Goal: Information Seeking & Learning: Learn about a topic

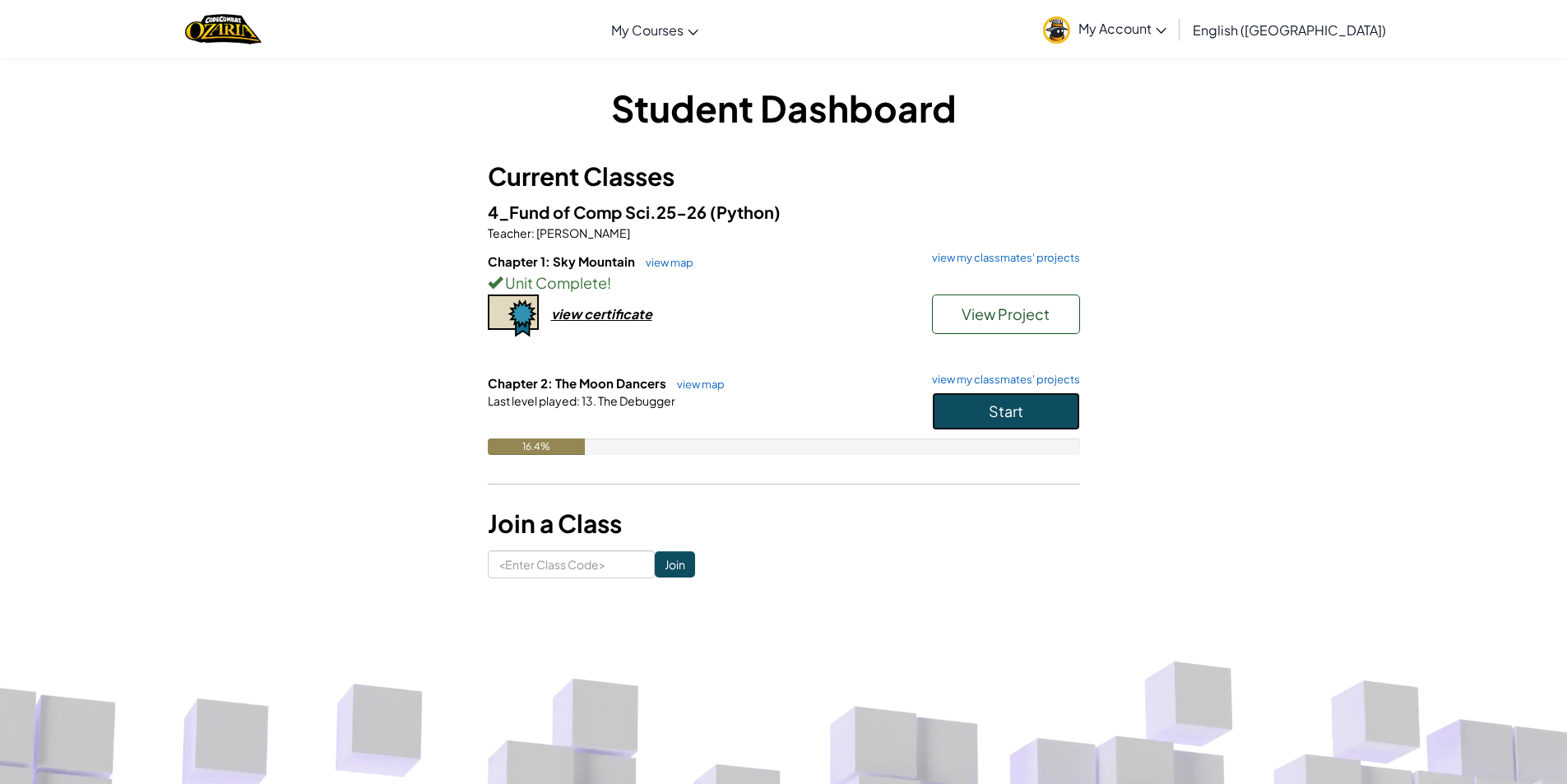
click at [1020, 408] on span "Start" at bounding box center [1006, 411] width 34 height 19
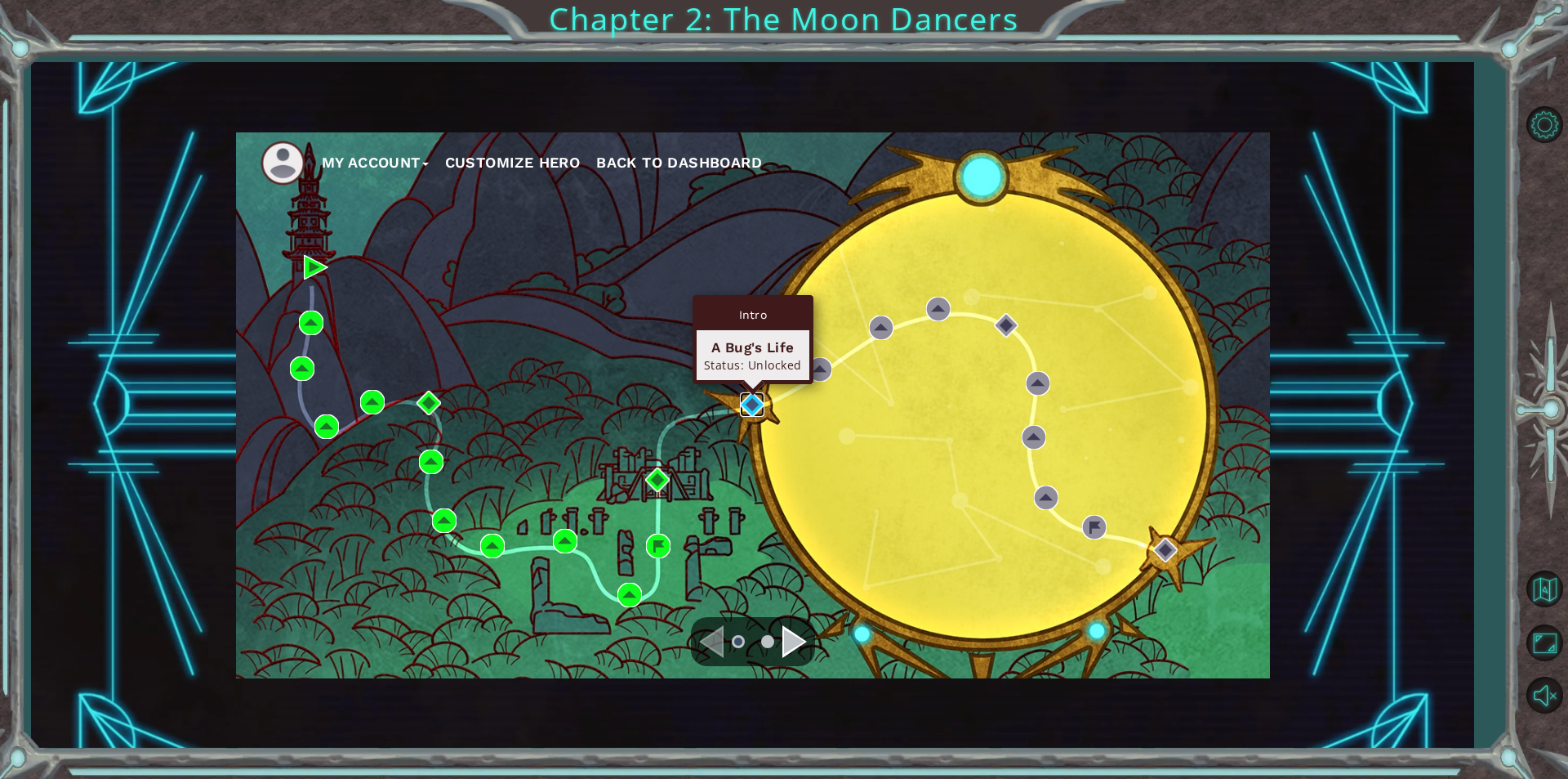
click at [748, 400] on img at bounding box center [753, 405] width 24 height 24
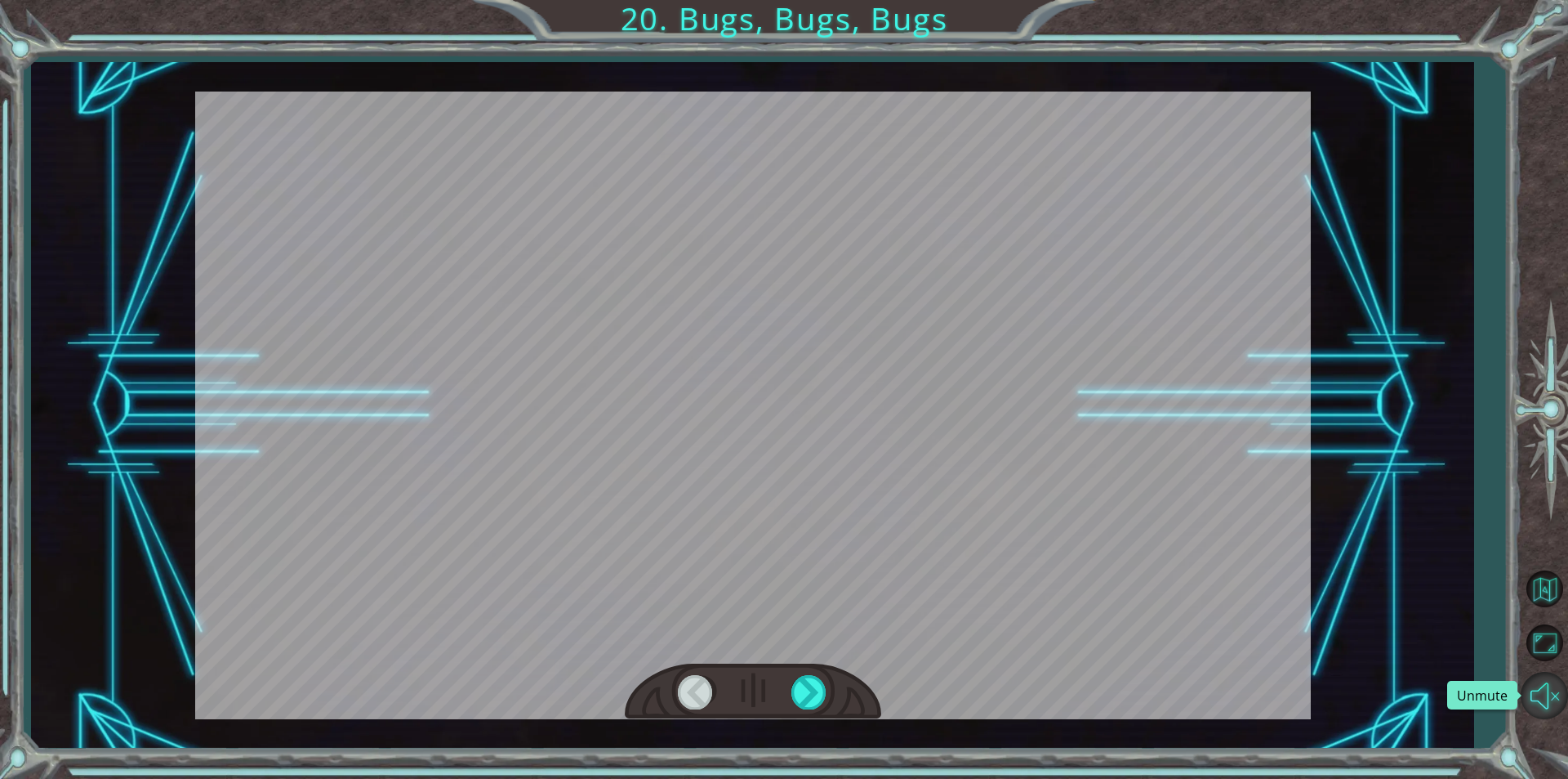
click at [1552, 690] on button "Unmute" at bounding box center [1544, 695] width 47 height 47
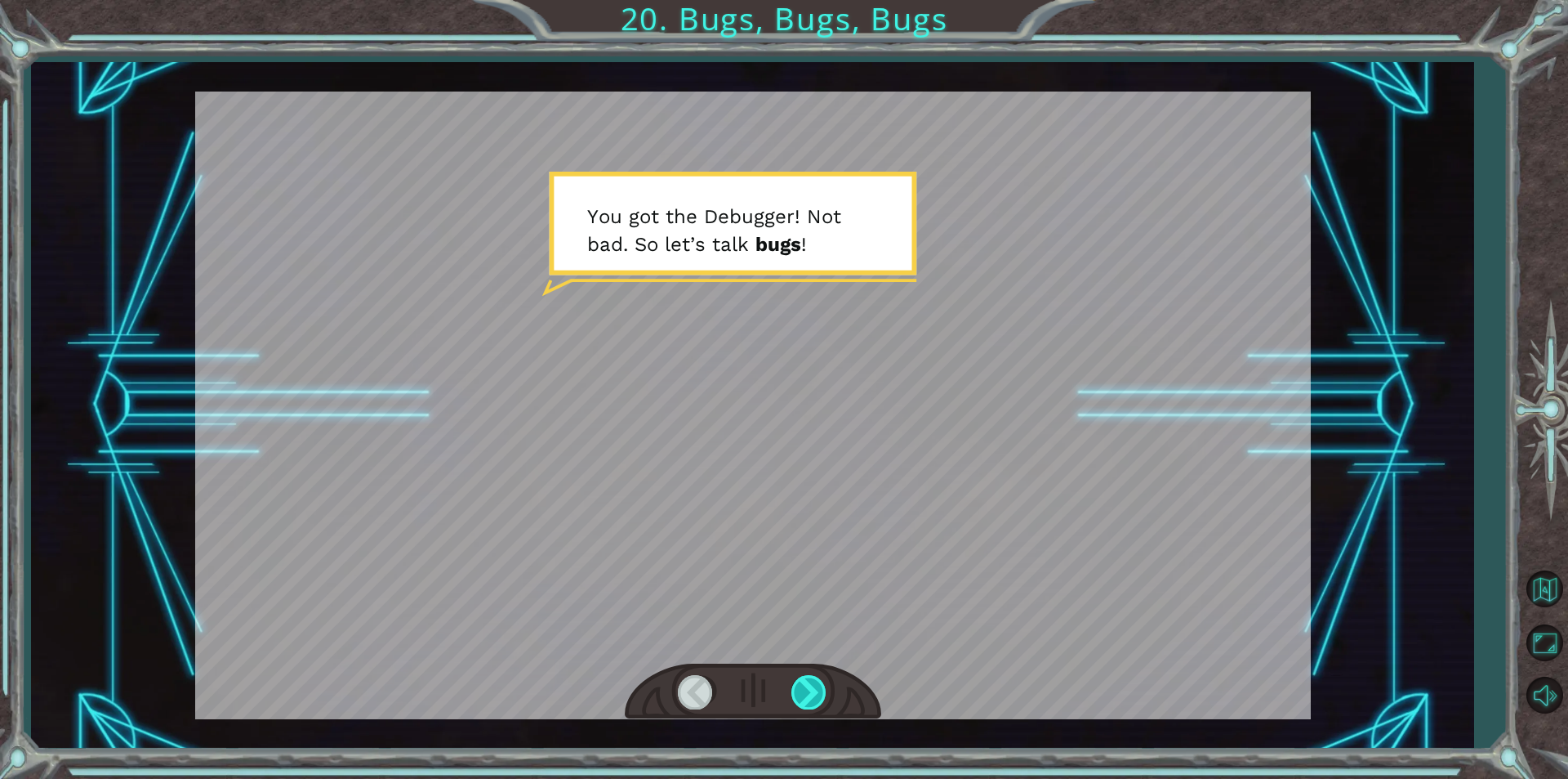
click at [805, 693] on div at bounding box center [810, 692] width 37 height 33
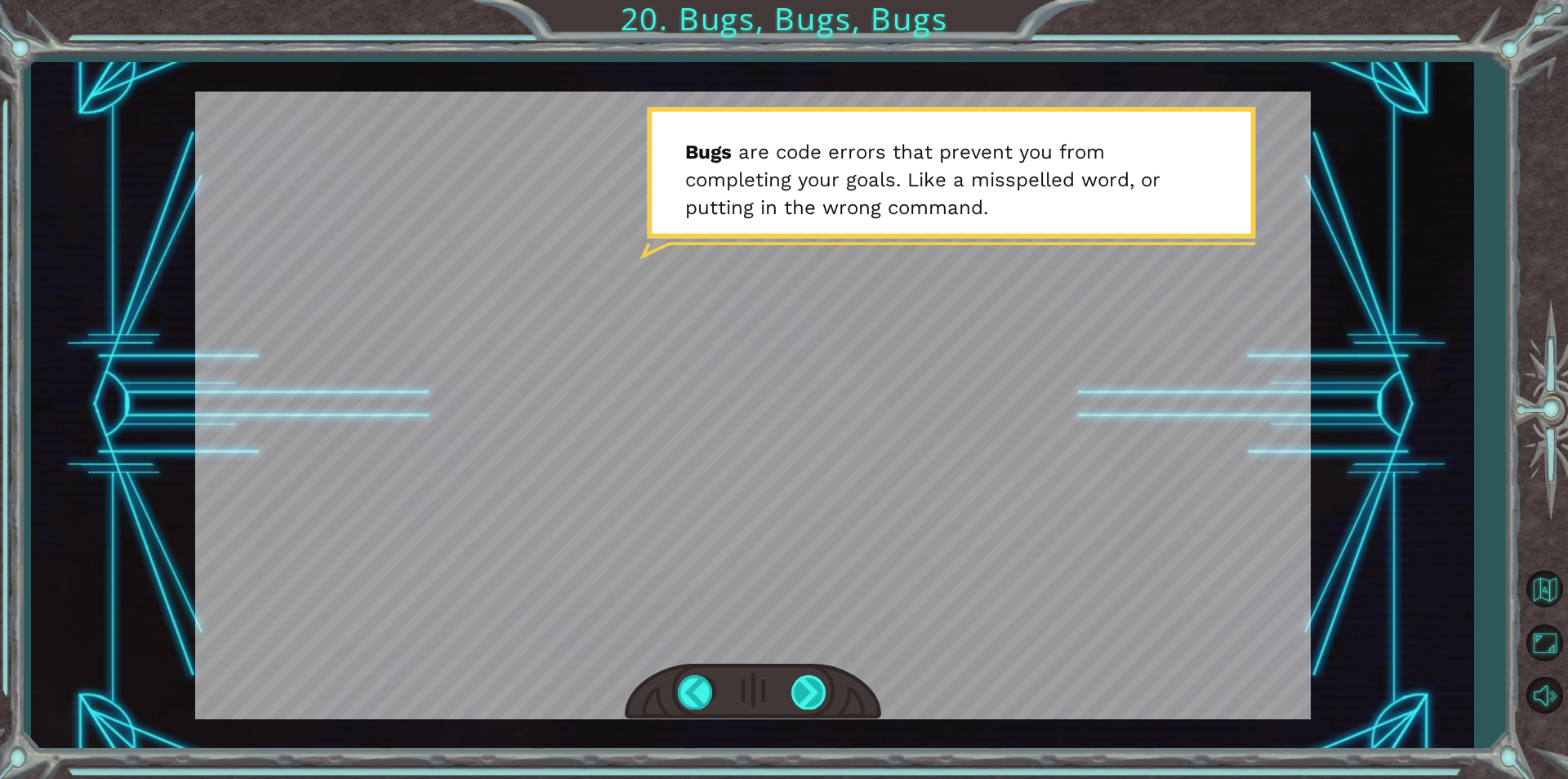
click at [805, 693] on div at bounding box center [810, 692] width 37 height 33
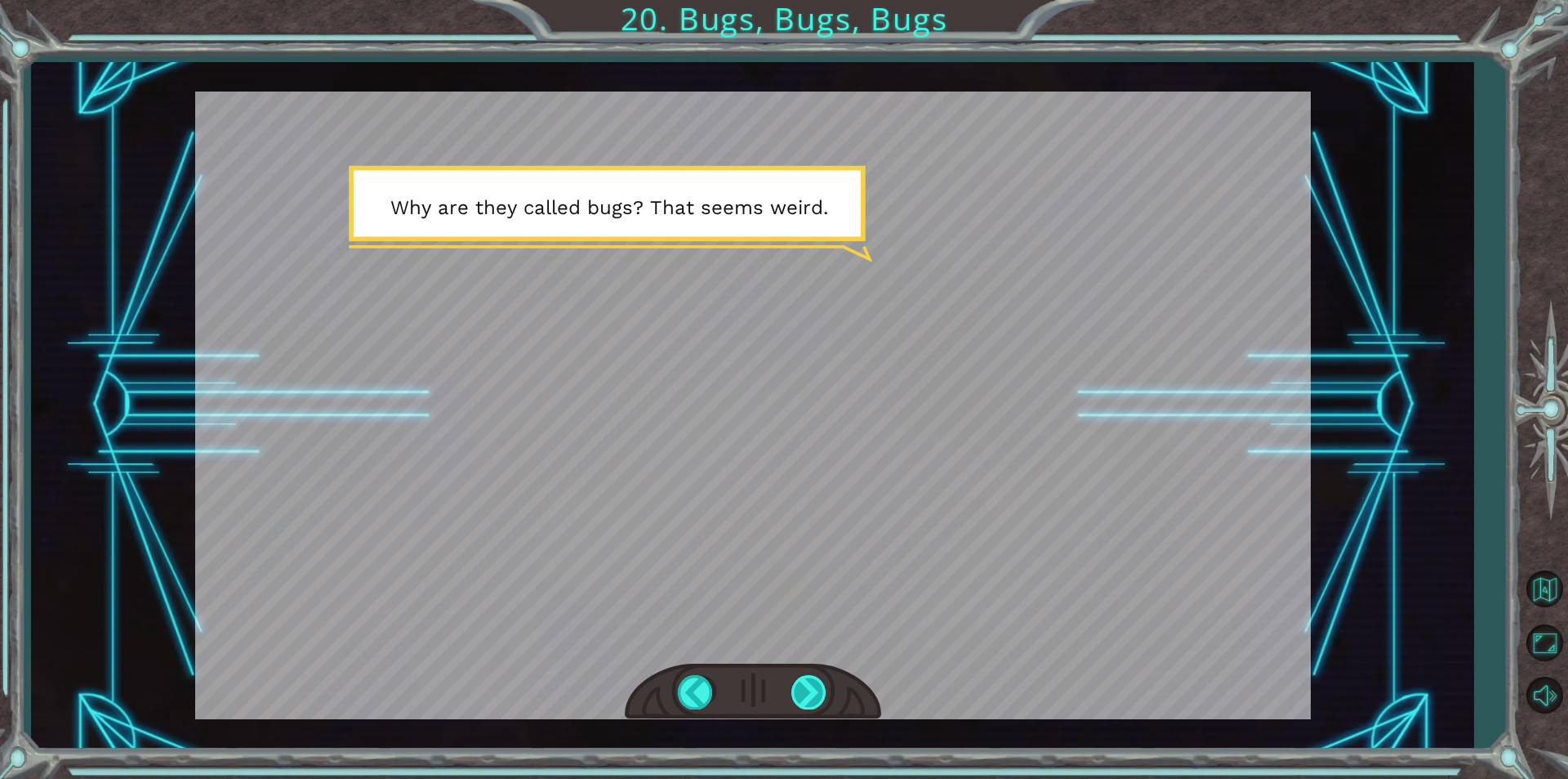
click at [805, 693] on div at bounding box center [810, 692] width 37 height 33
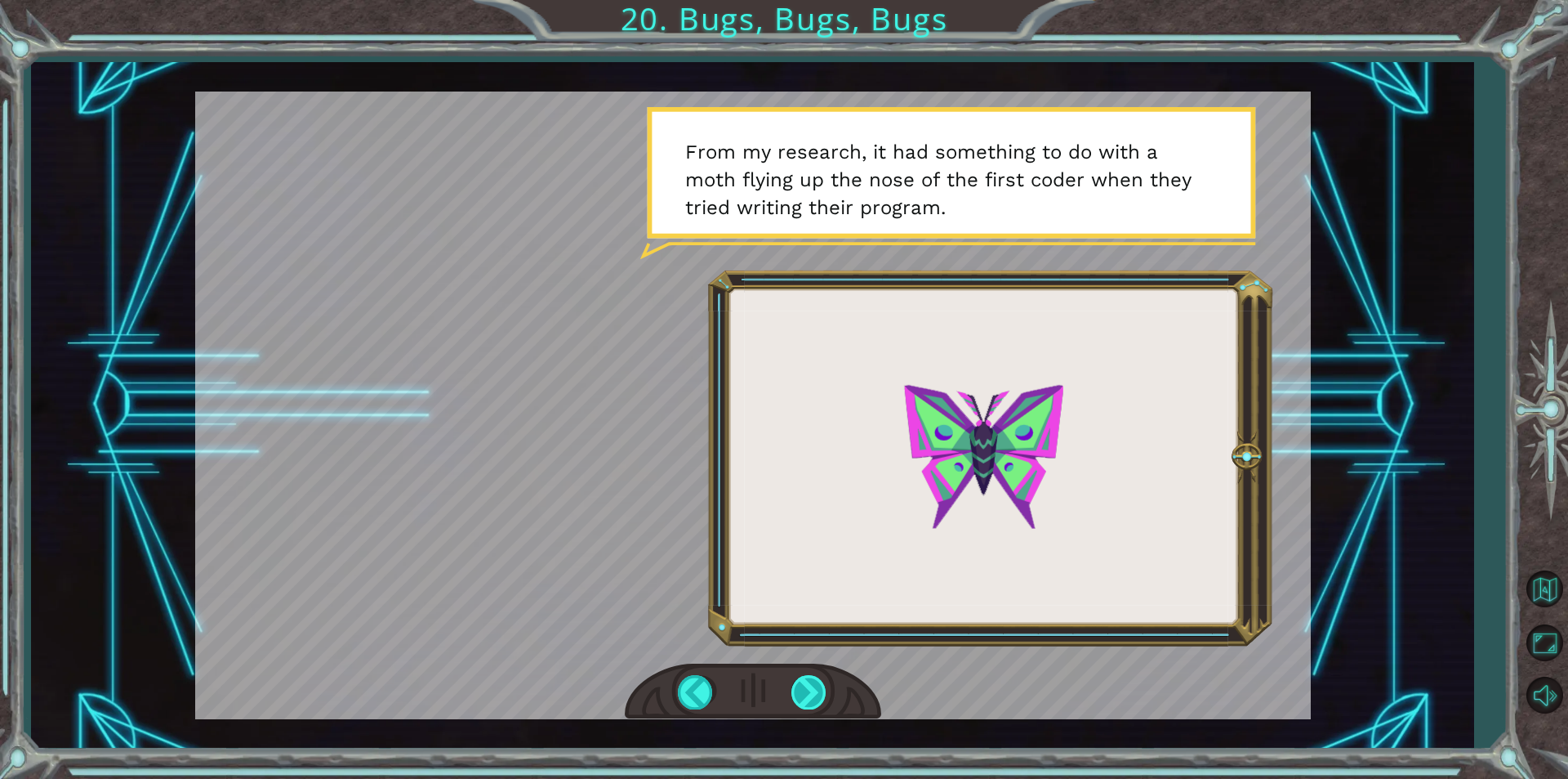
click at [805, 693] on div at bounding box center [810, 692] width 37 height 33
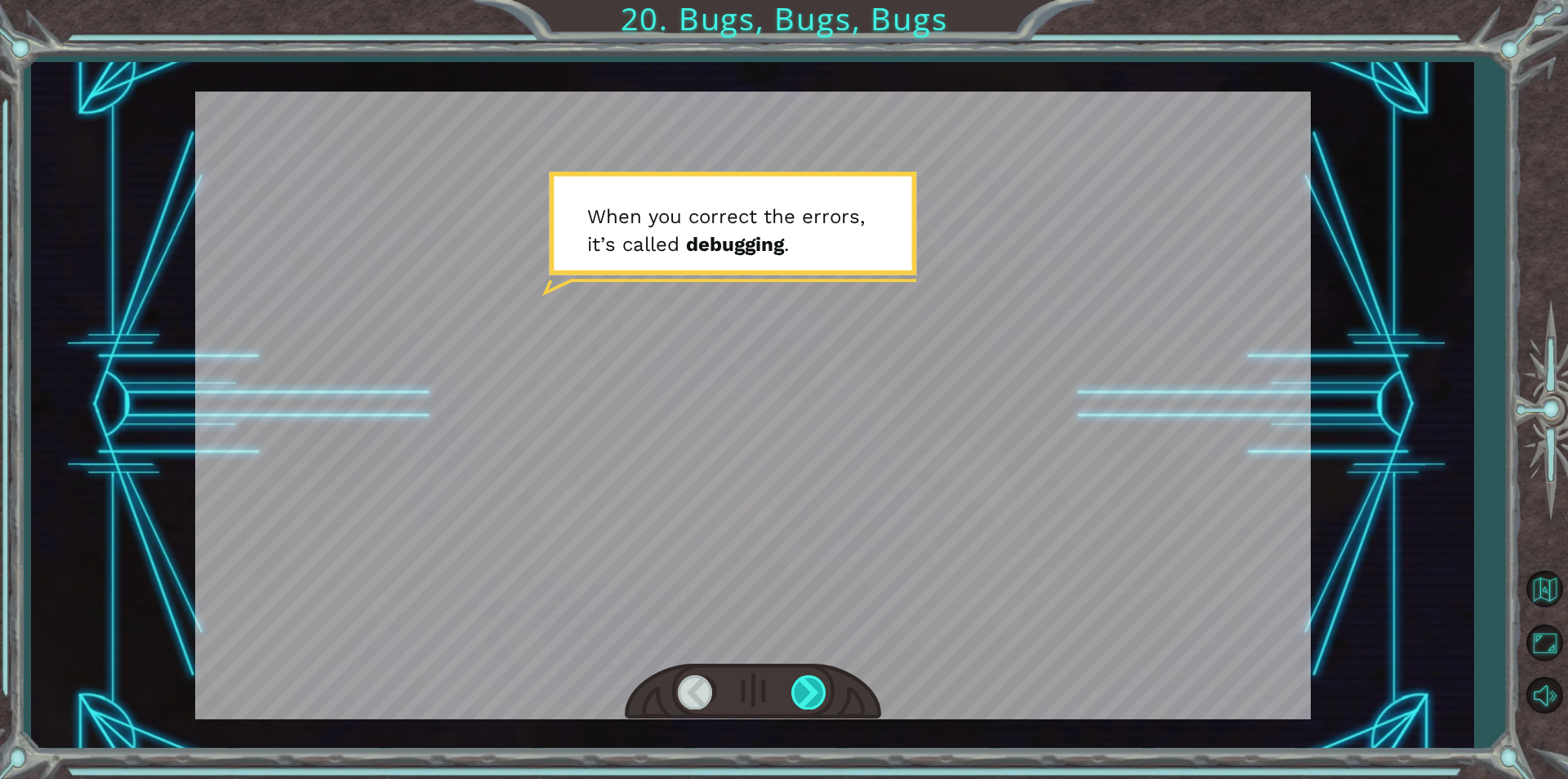
click at [805, 693] on div at bounding box center [810, 692] width 37 height 33
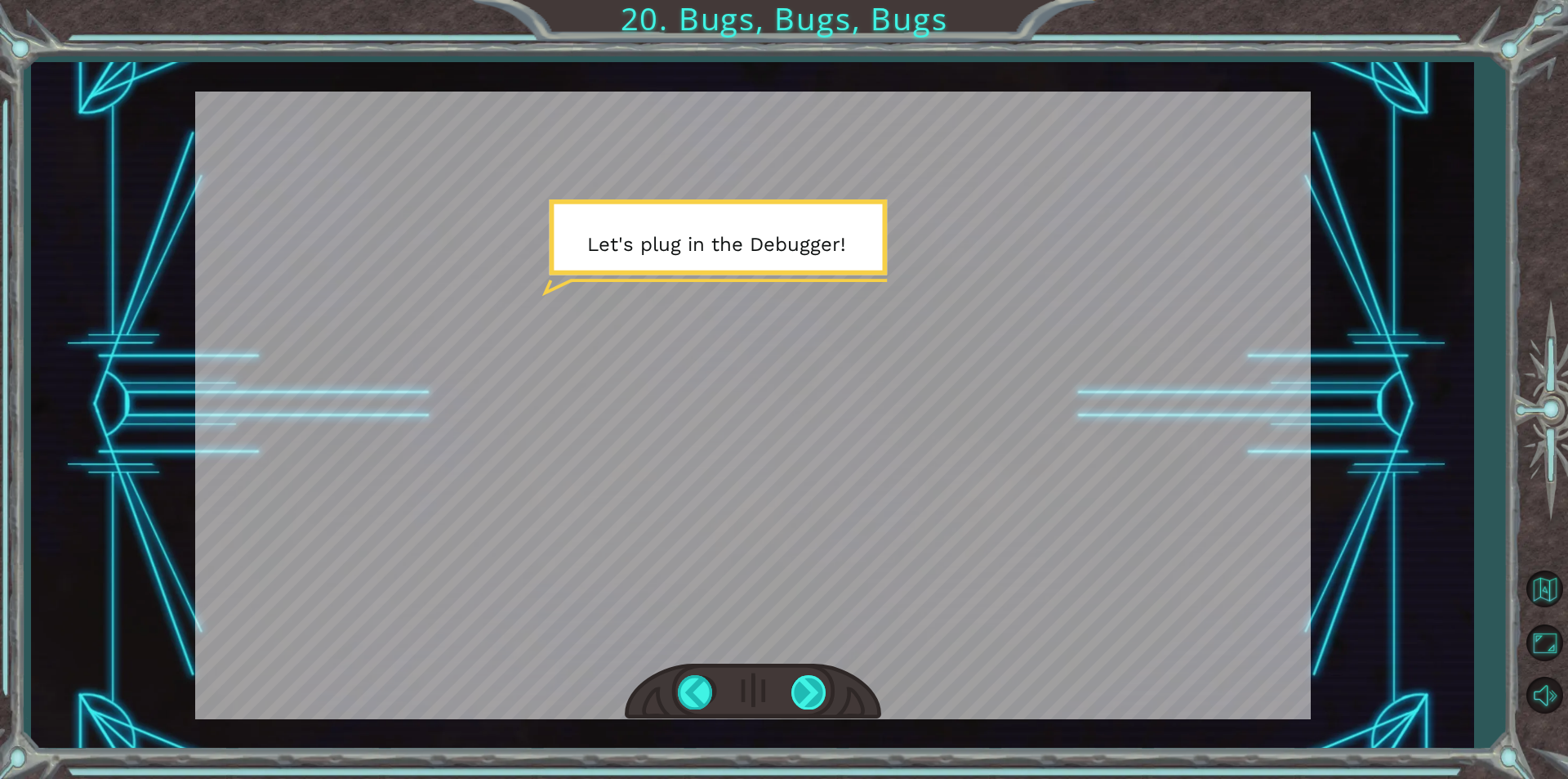
click at [805, 693] on div at bounding box center [810, 692] width 37 height 33
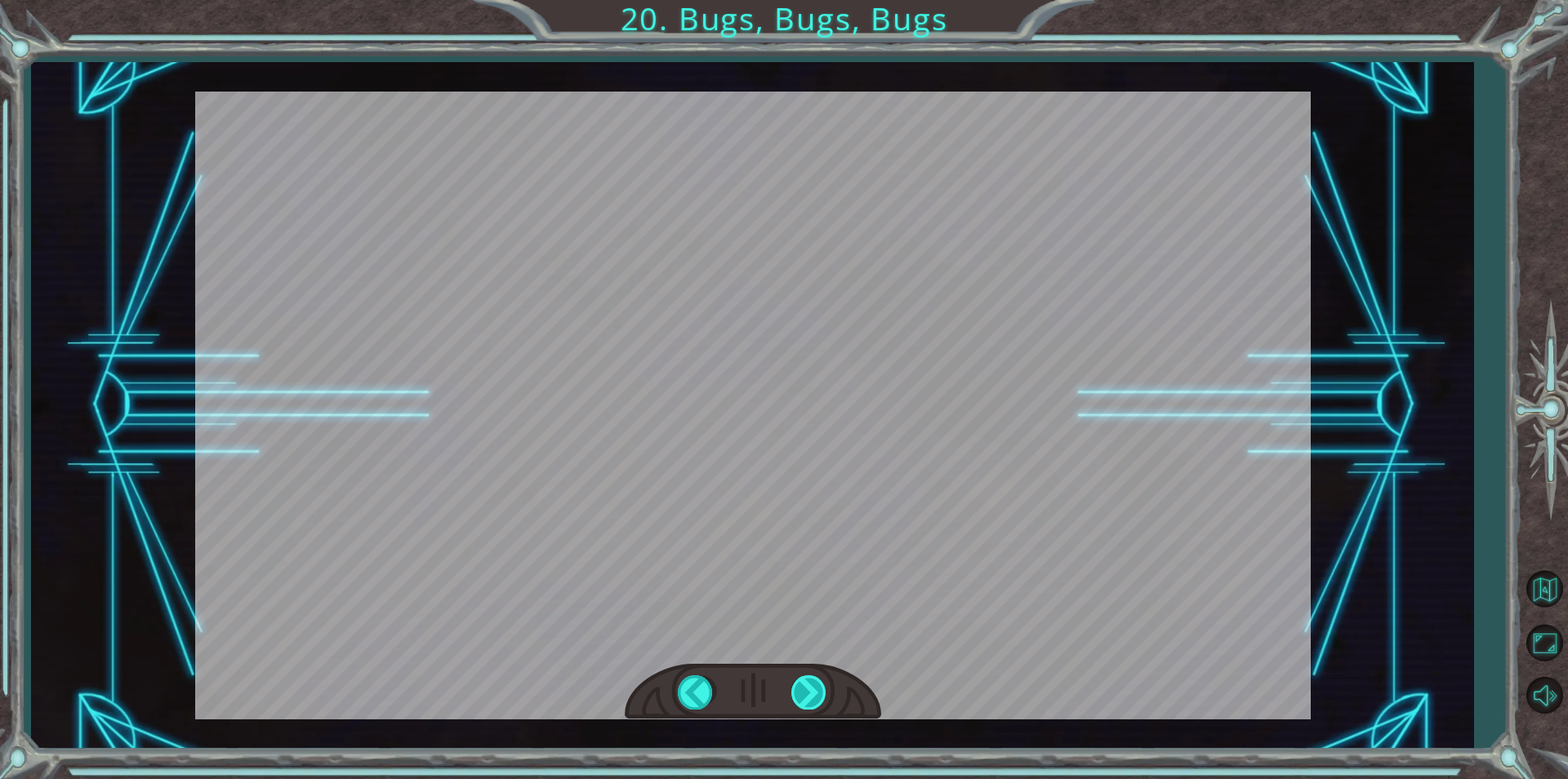
click at [805, 693] on div at bounding box center [810, 692] width 37 height 33
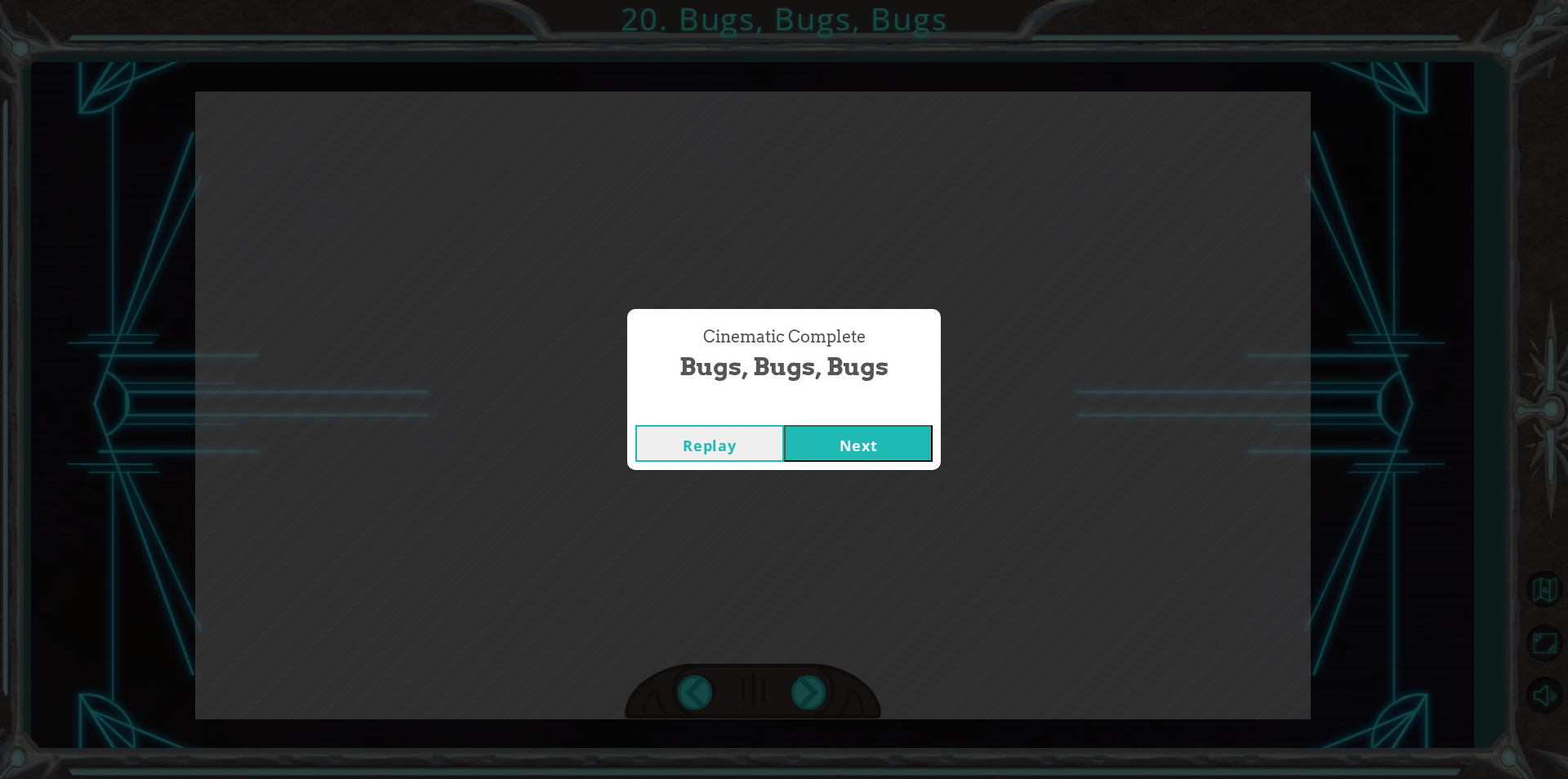
click at [882, 400] on div "Cinematic Complete" at bounding box center [784, 408] width 314 height 17
click at [876, 460] on button "Next" at bounding box center [858, 443] width 148 height 37
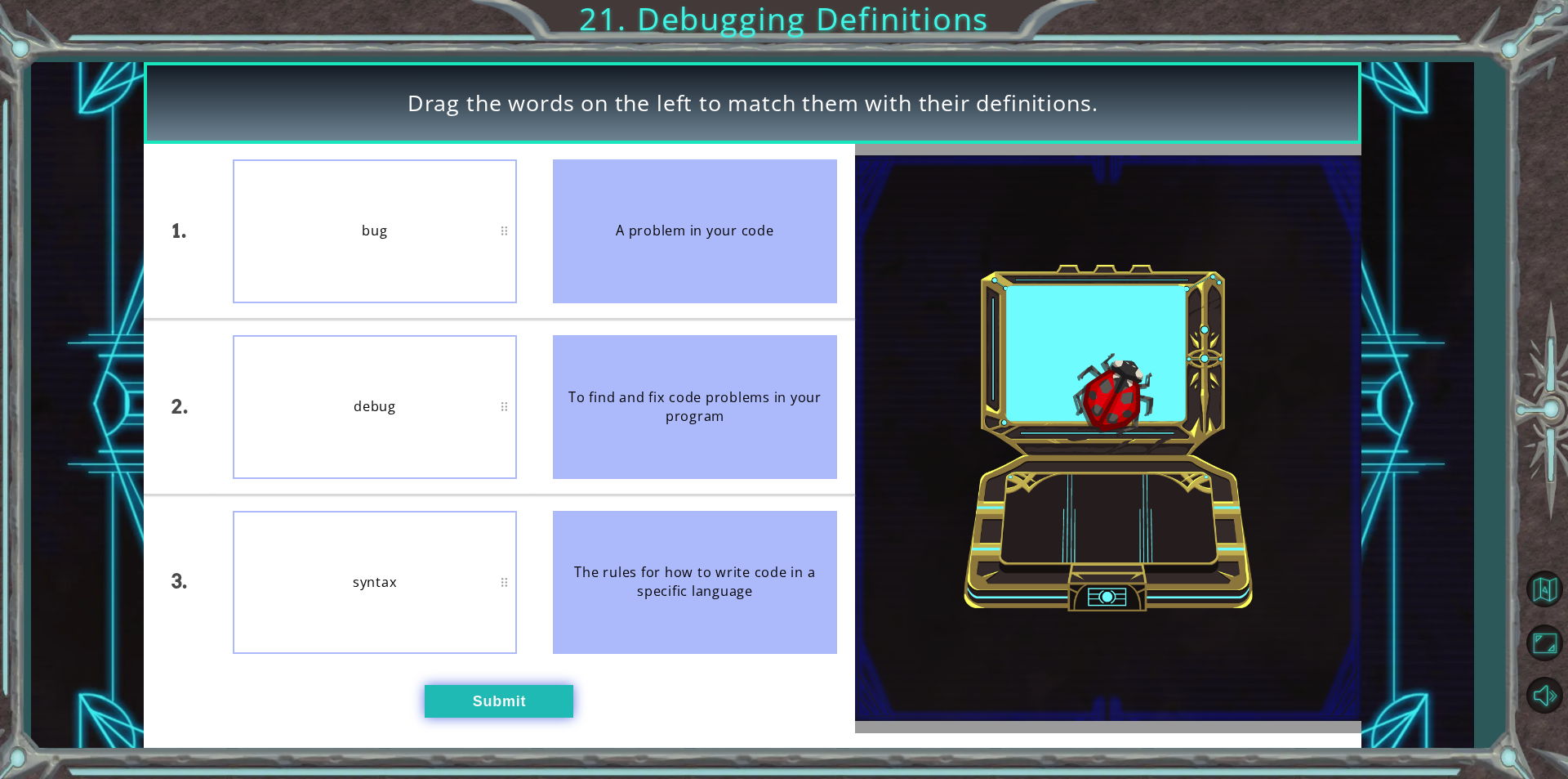
click at [503, 698] on button "Submit" at bounding box center [499, 700] width 148 height 32
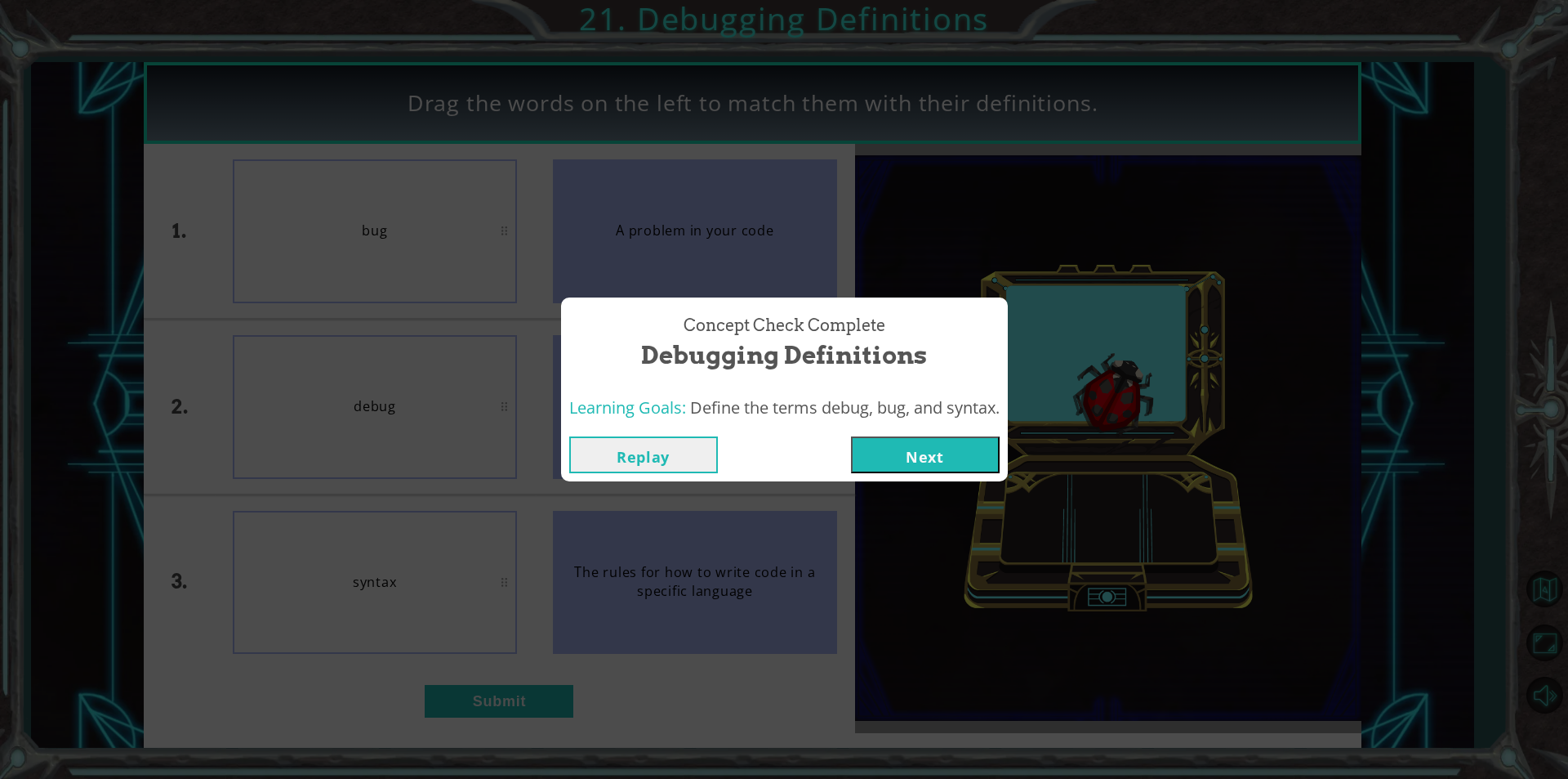
click at [937, 445] on button "Next" at bounding box center [925, 454] width 148 height 37
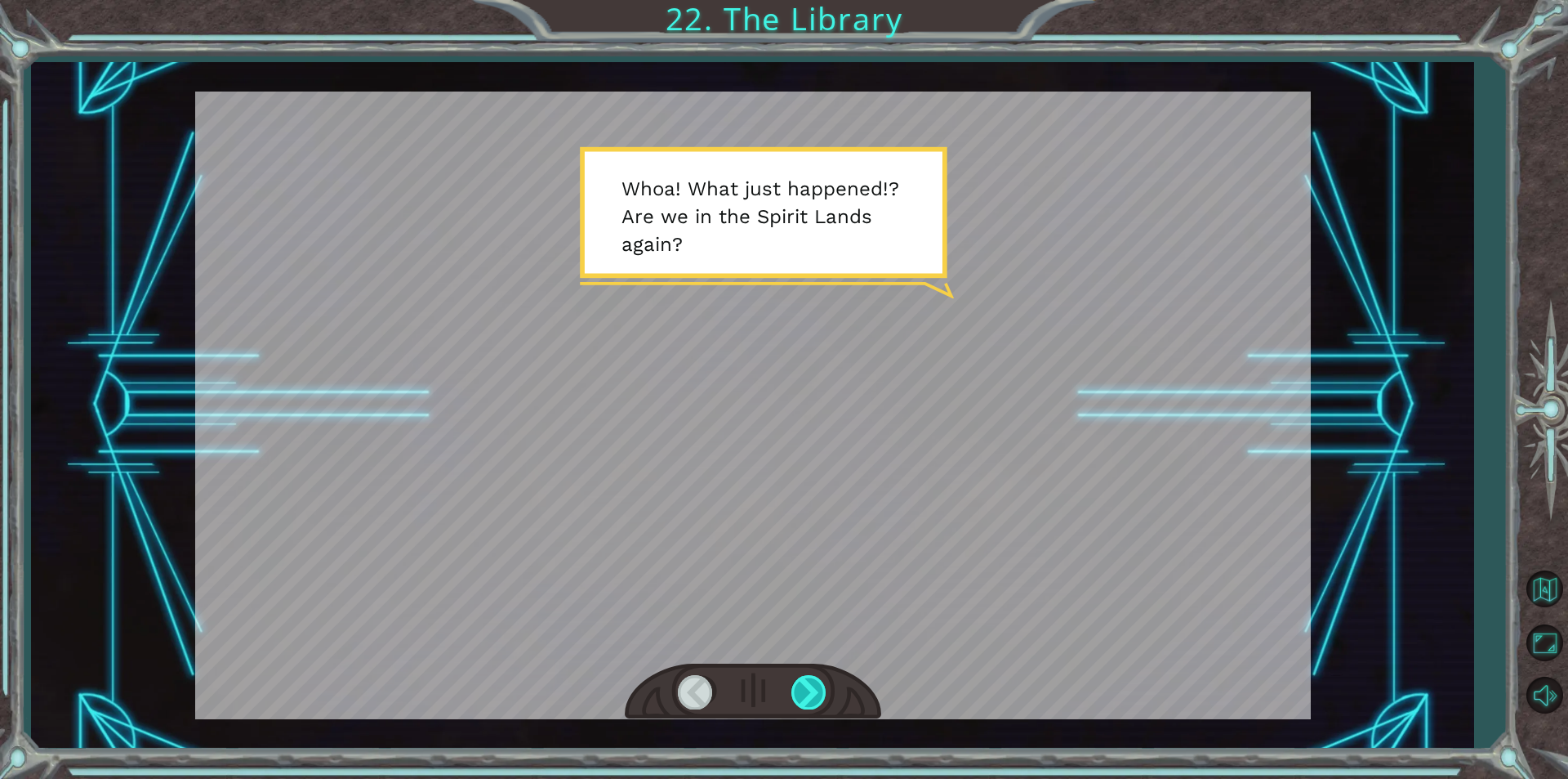
click at [802, 689] on div at bounding box center [810, 692] width 37 height 33
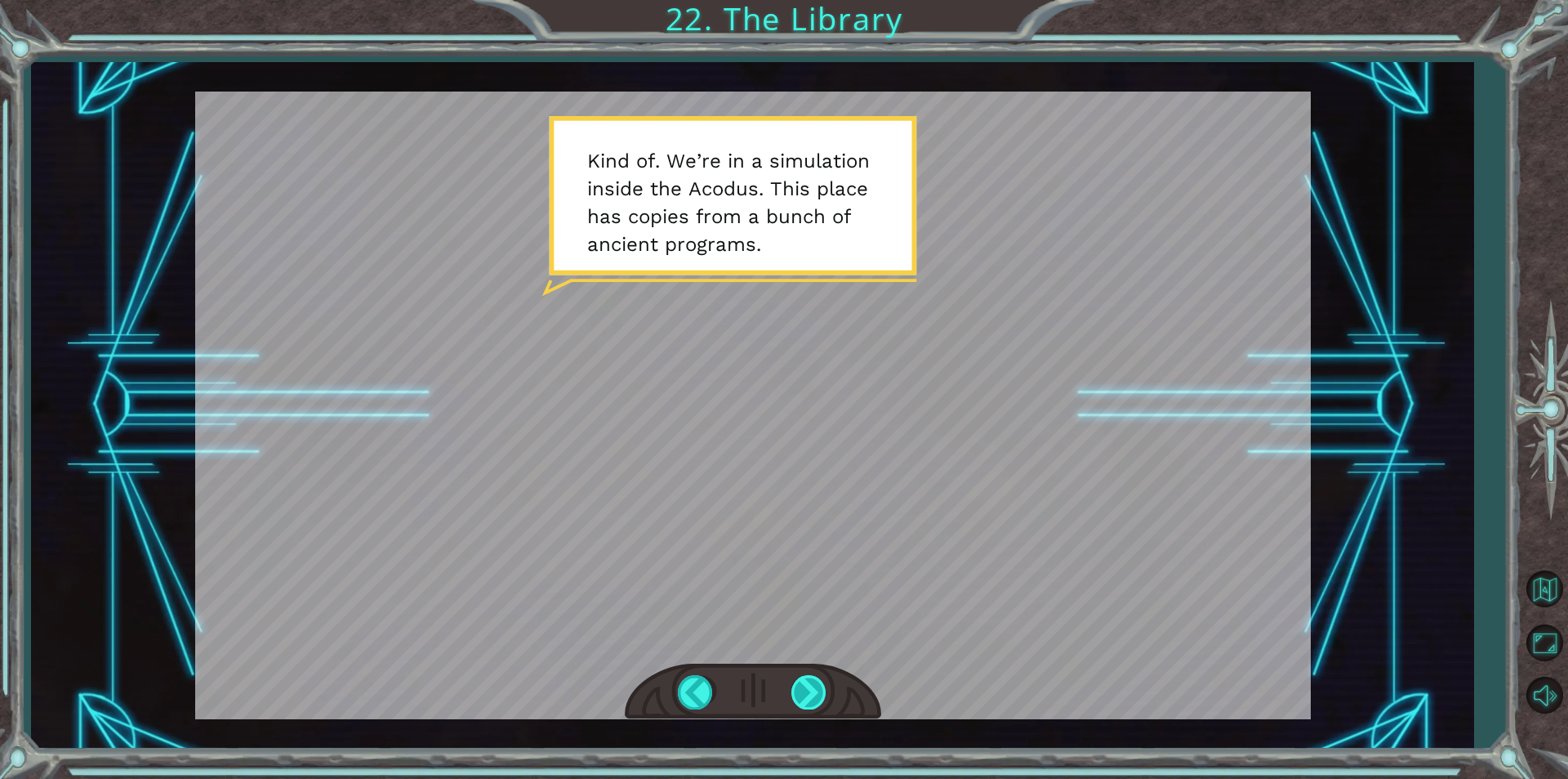
click at [802, 689] on div at bounding box center [810, 692] width 37 height 33
click at [805, 686] on div at bounding box center [810, 692] width 37 height 33
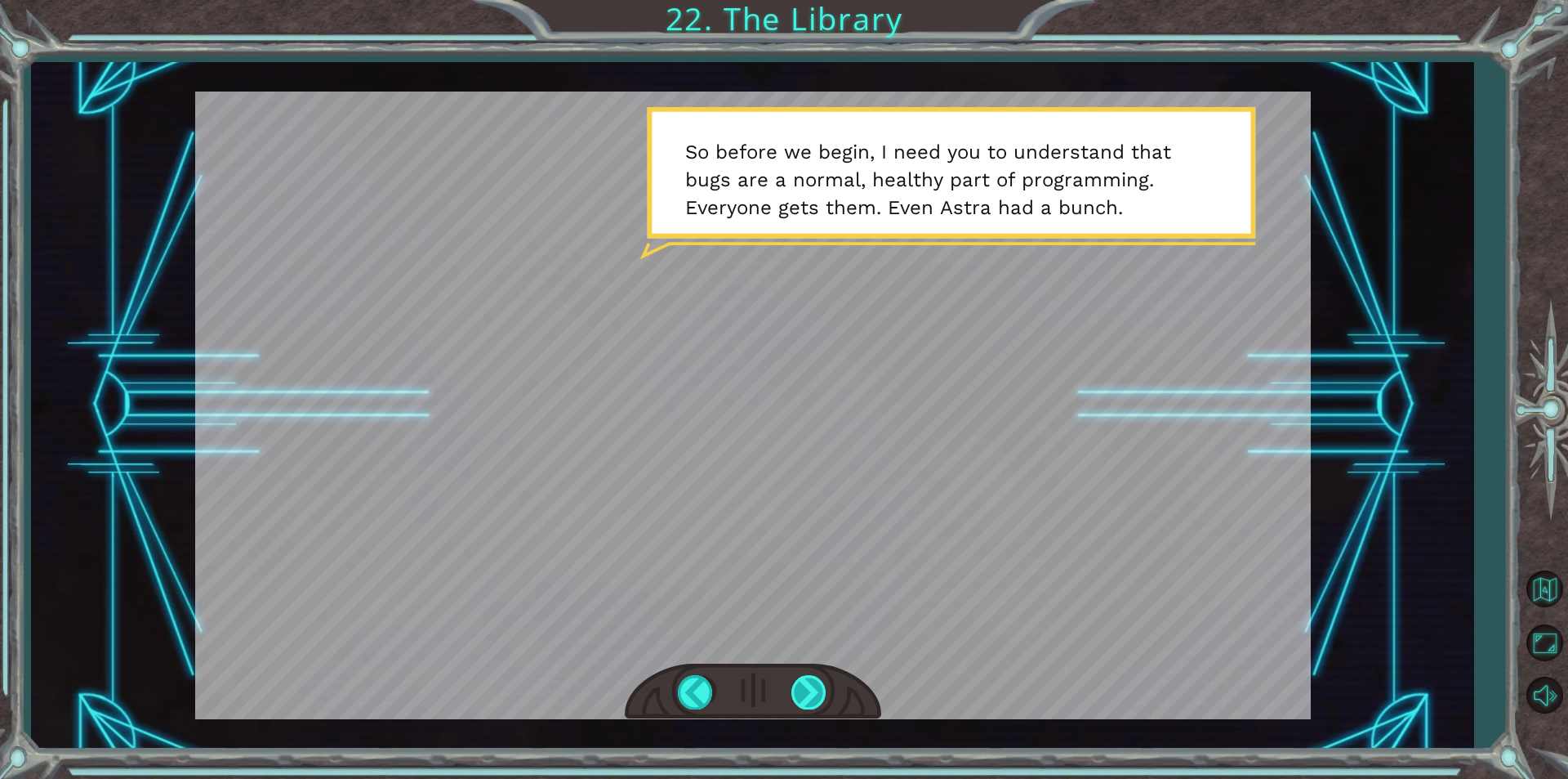
click at [808, 685] on div at bounding box center [810, 692] width 37 height 33
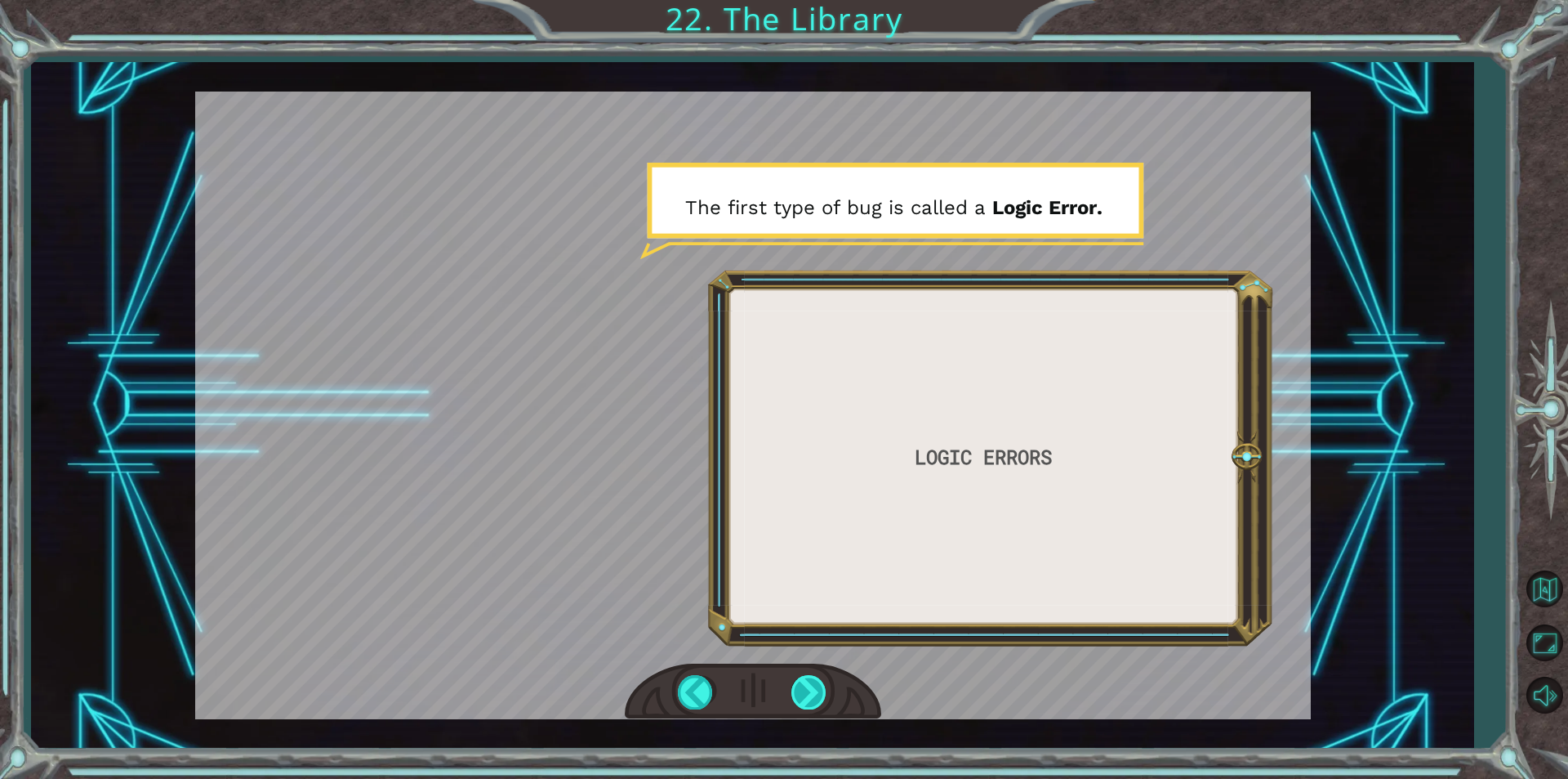
click at [808, 685] on div at bounding box center [810, 692] width 37 height 33
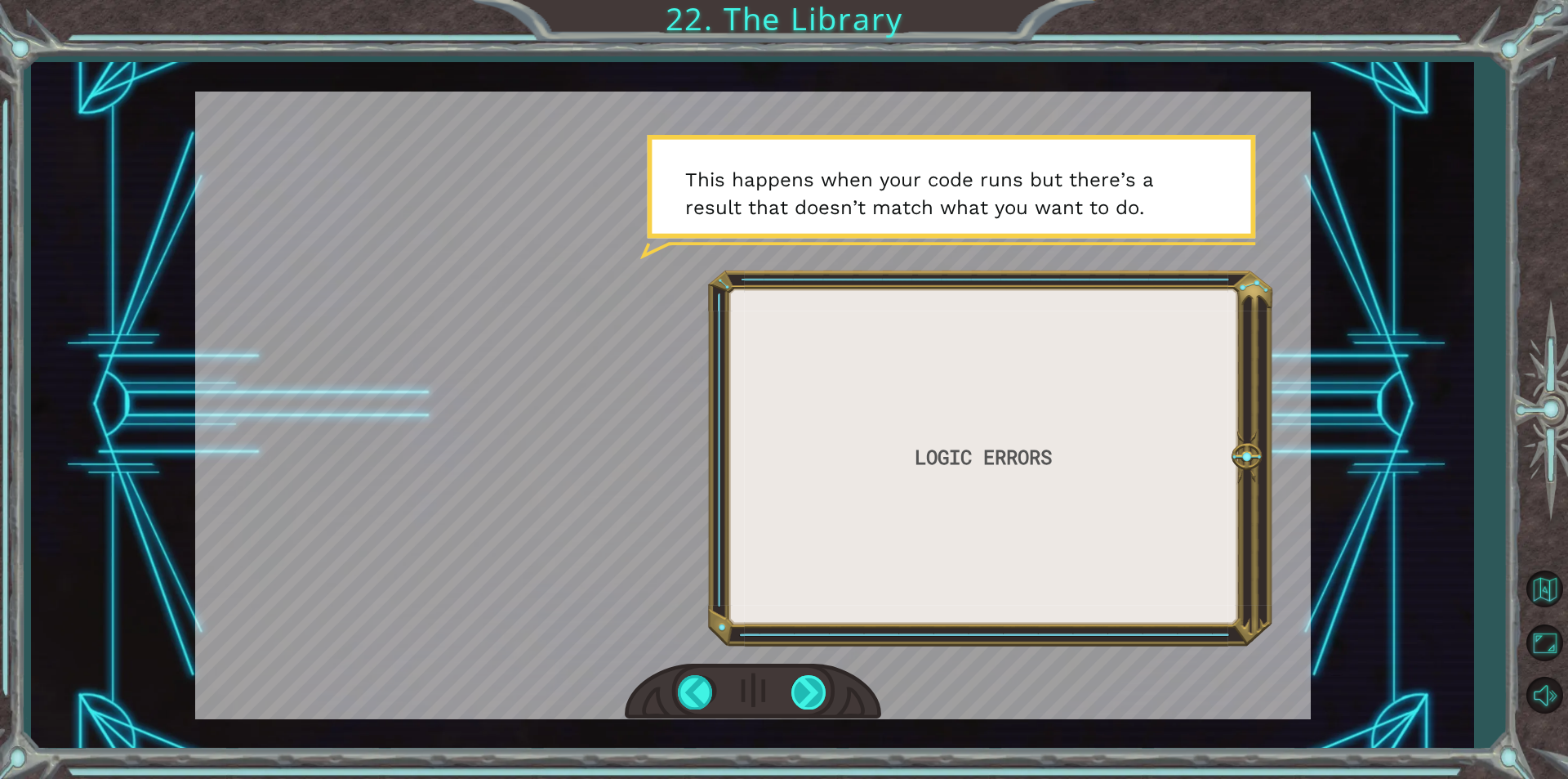
click at [808, 685] on div at bounding box center [810, 692] width 37 height 33
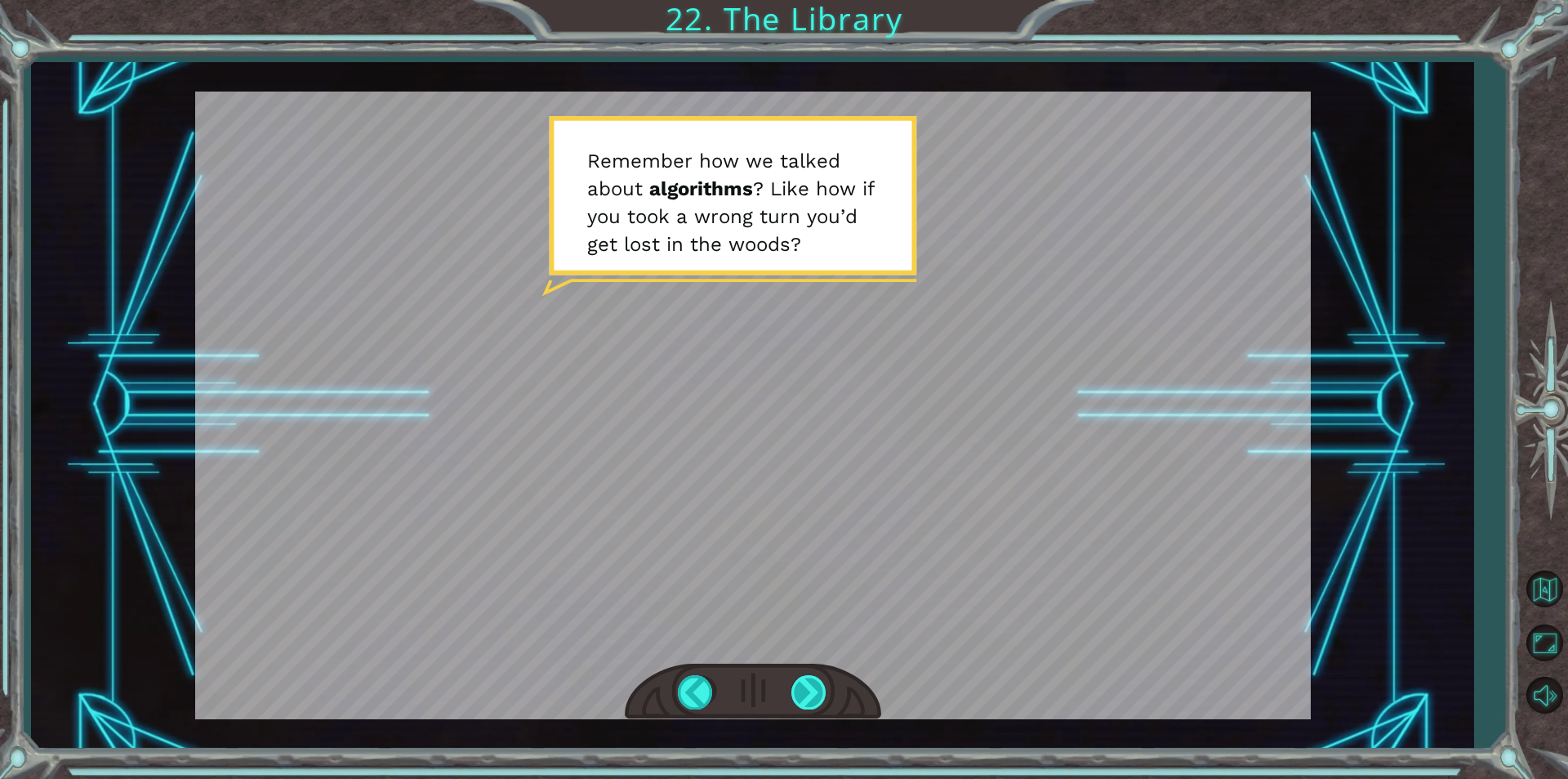
click at [808, 685] on div at bounding box center [810, 692] width 37 height 33
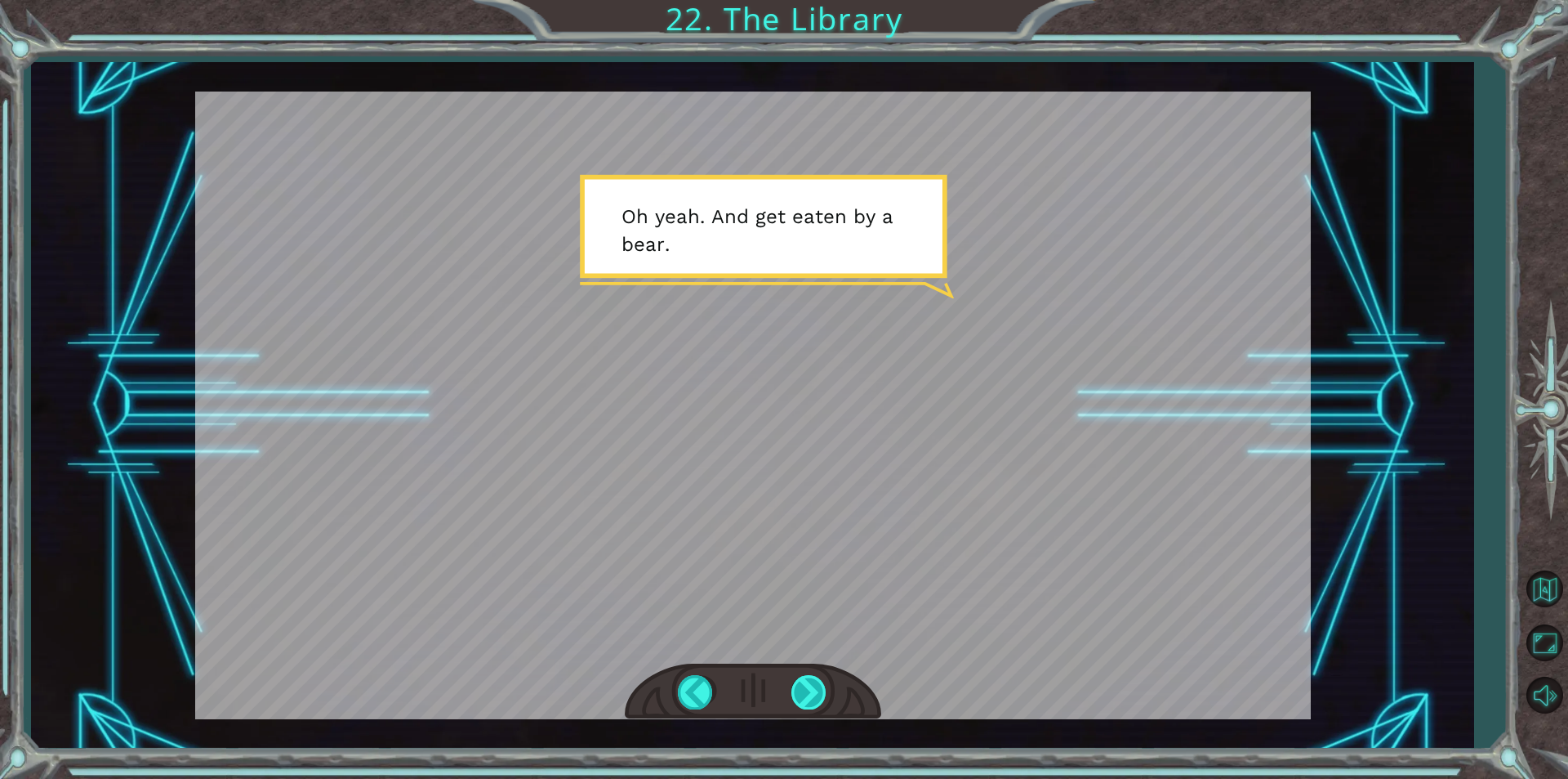
click at [808, 685] on div at bounding box center [810, 692] width 37 height 33
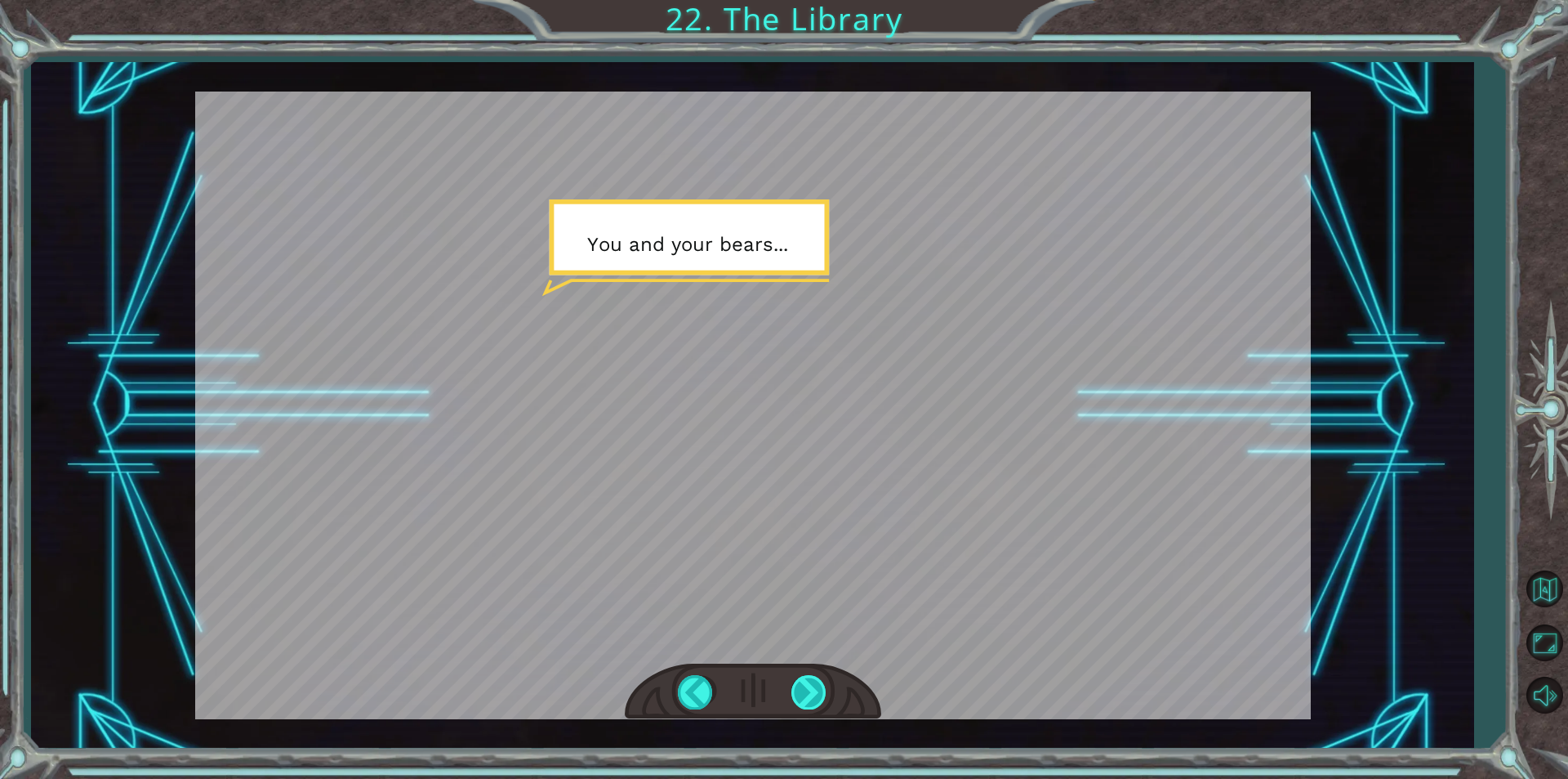
click at [808, 685] on div at bounding box center [810, 692] width 37 height 33
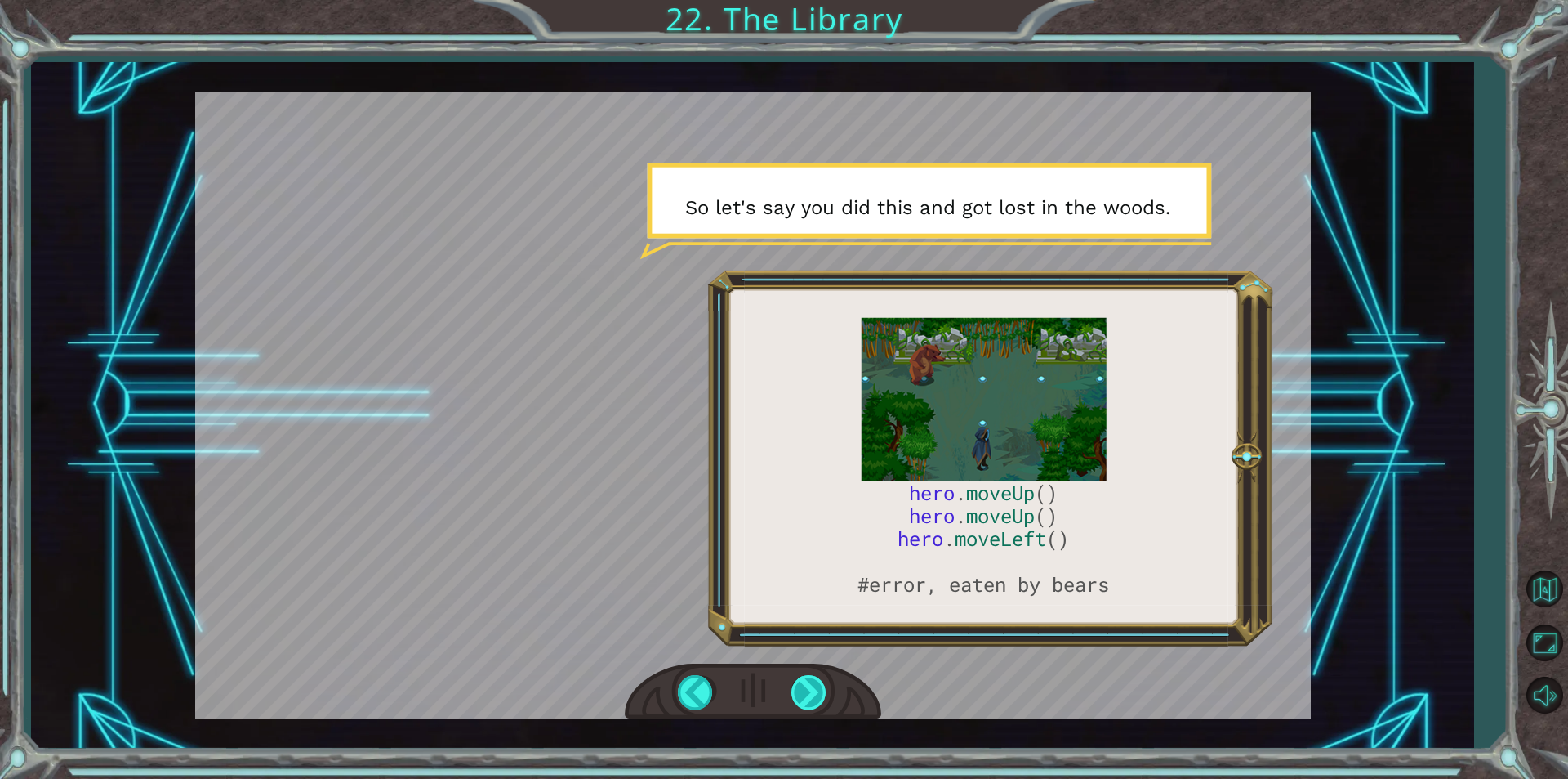
click at [808, 685] on div at bounding box center [810, 692] width 37 height 33
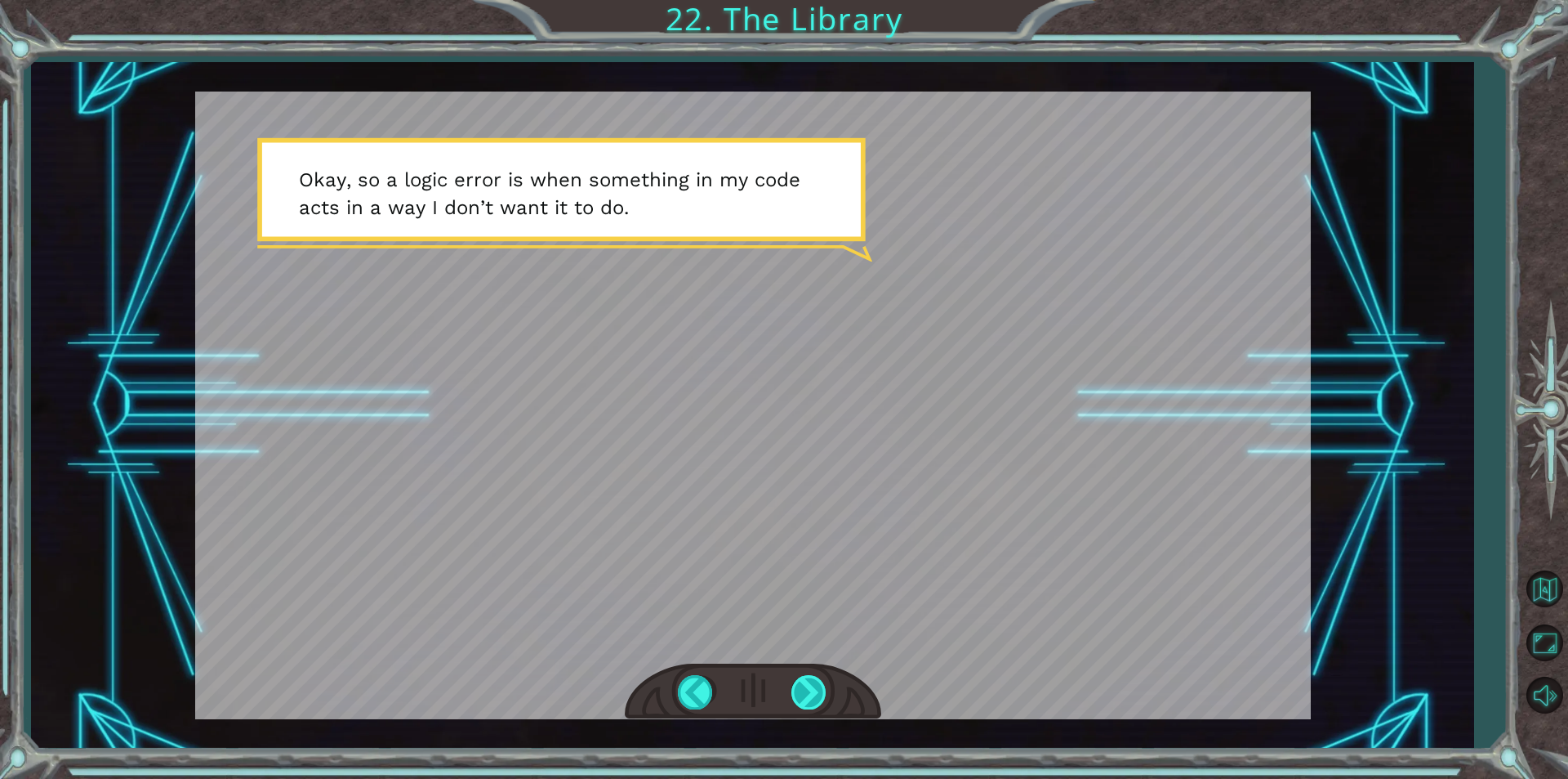
click at [808, 685] on div at bounding box center [810, 692] width 37 height 33
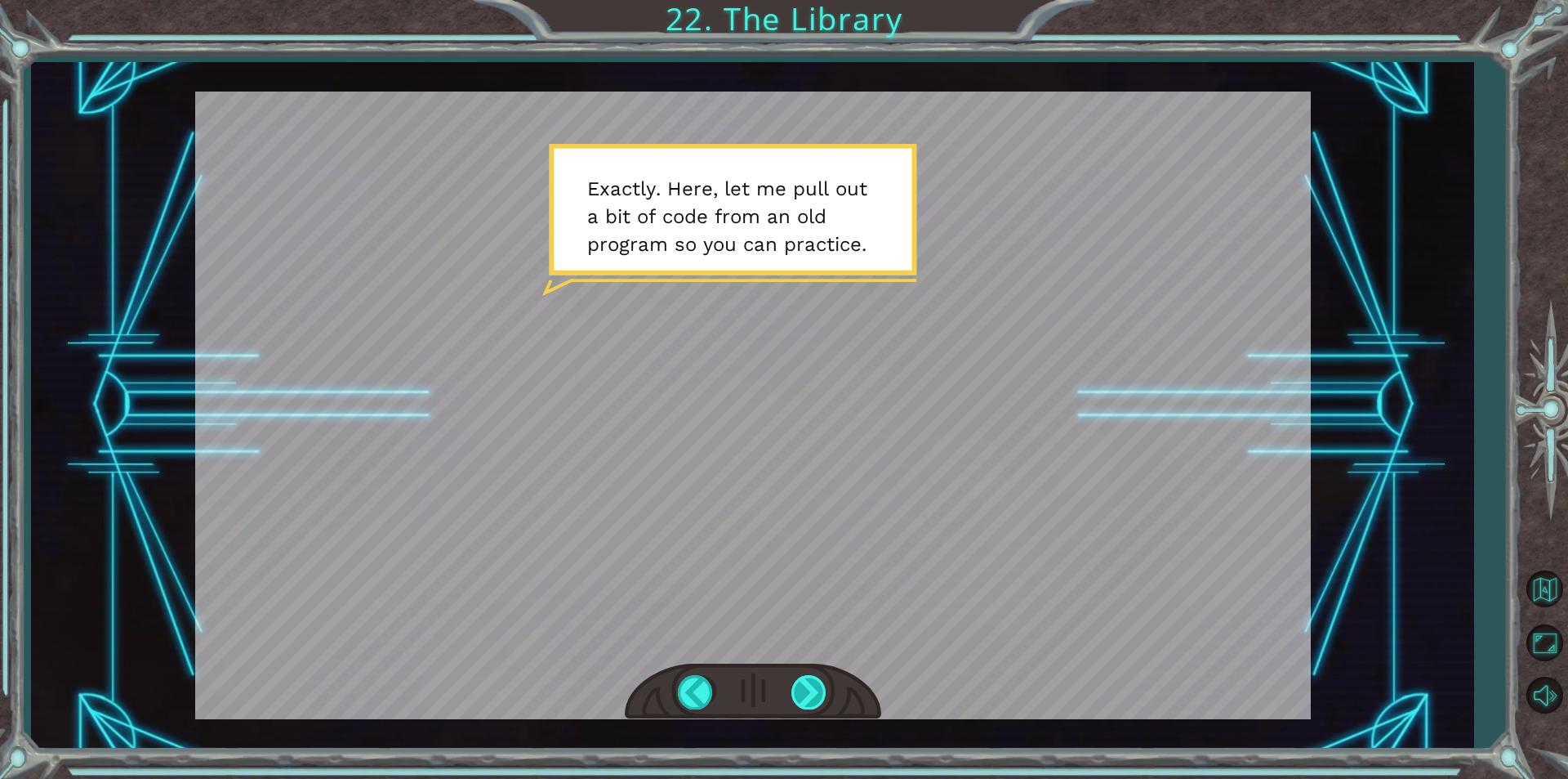
click at [808, 685] on div at bounding box center [810, 692] width 37 height 33
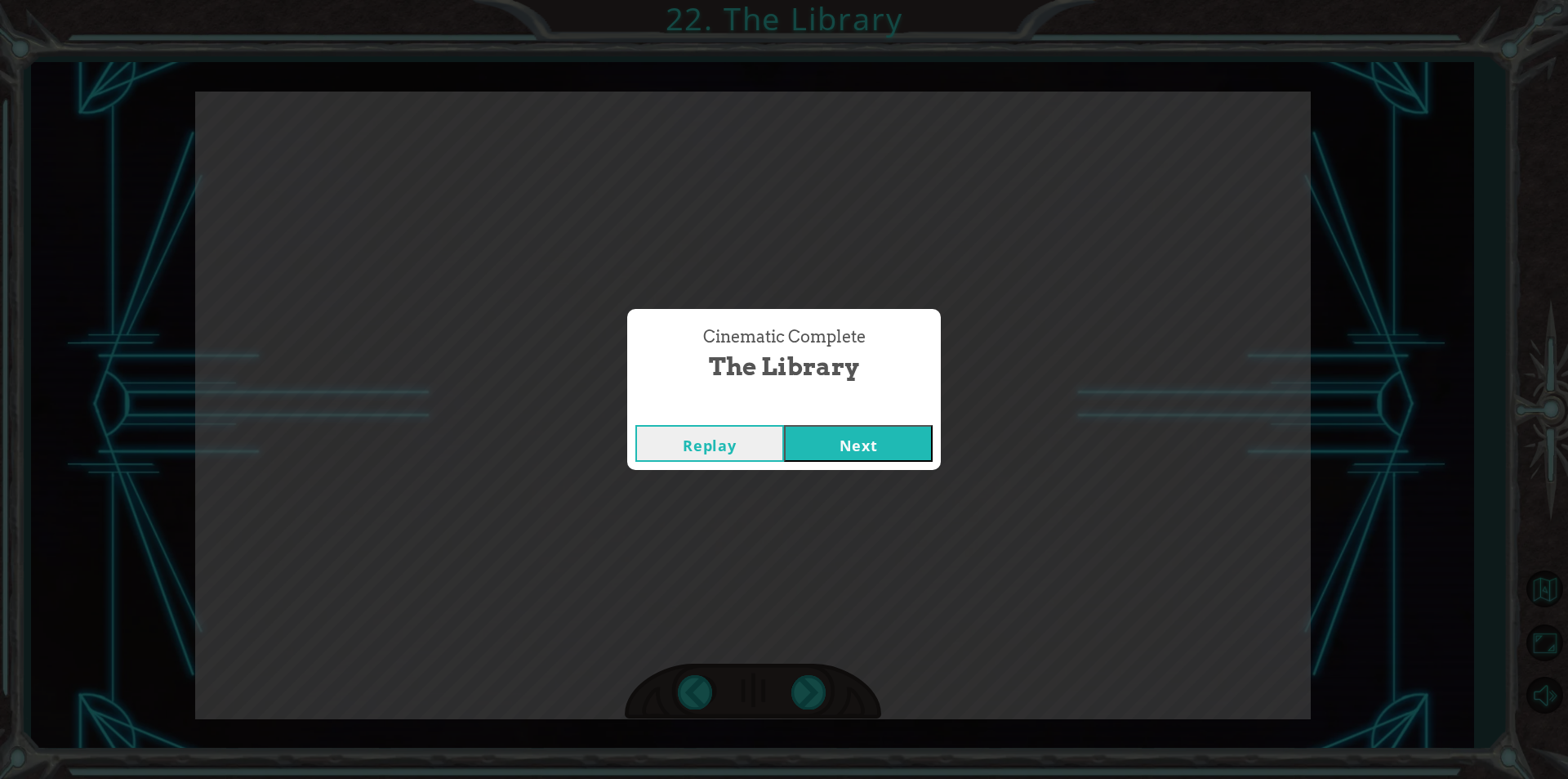
click at [844, 446] on button "Next" at bounding box center [858, 443] width 148 height 37
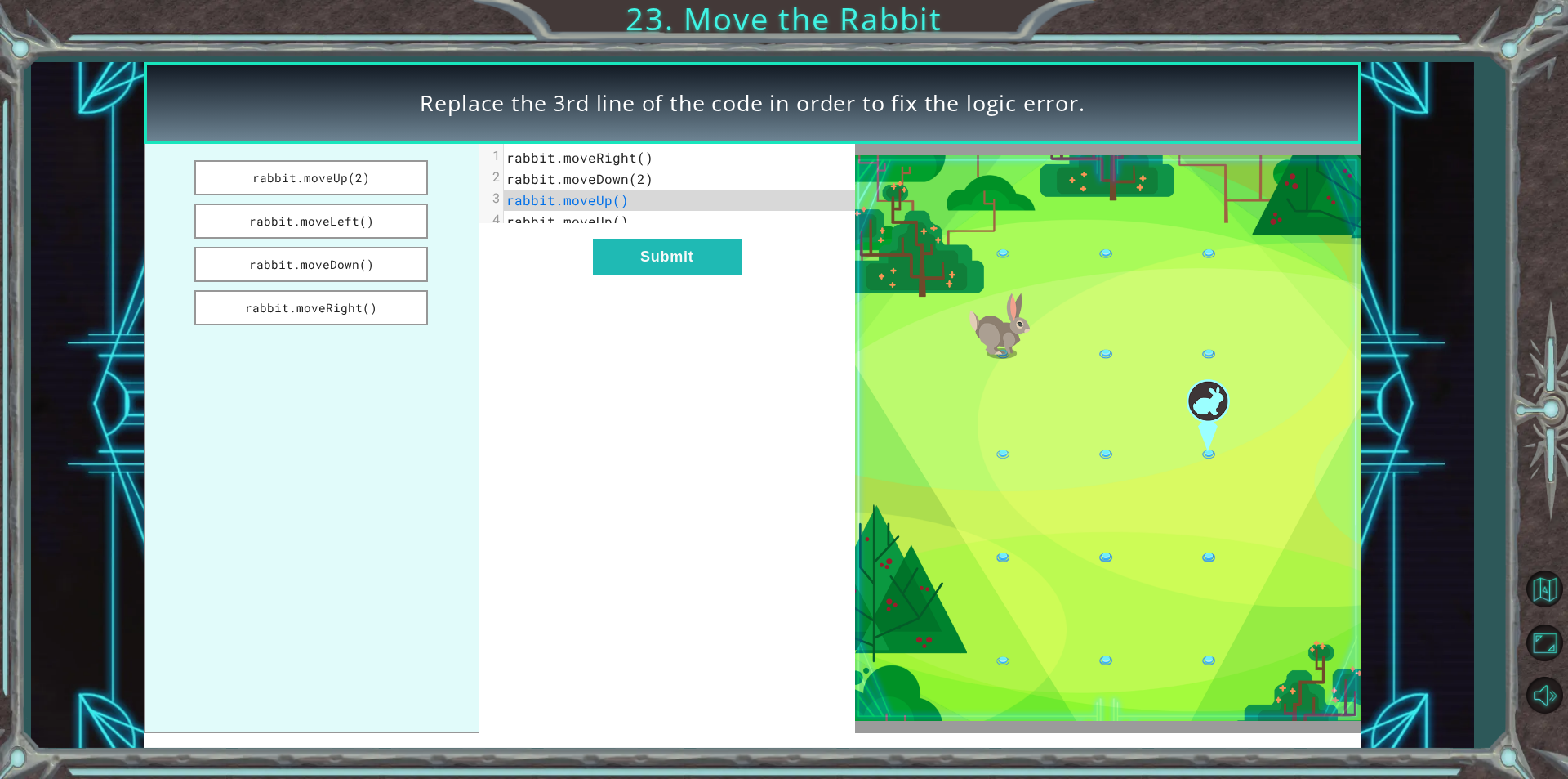
click at [641, 175] on span "rabbit.moveDown(2)" at bounding box center [580, 179] width 147 height 17
click at [356, 303] on button "rabbit.moveRight()" at bounding box center [311, 307] width 234 height 35
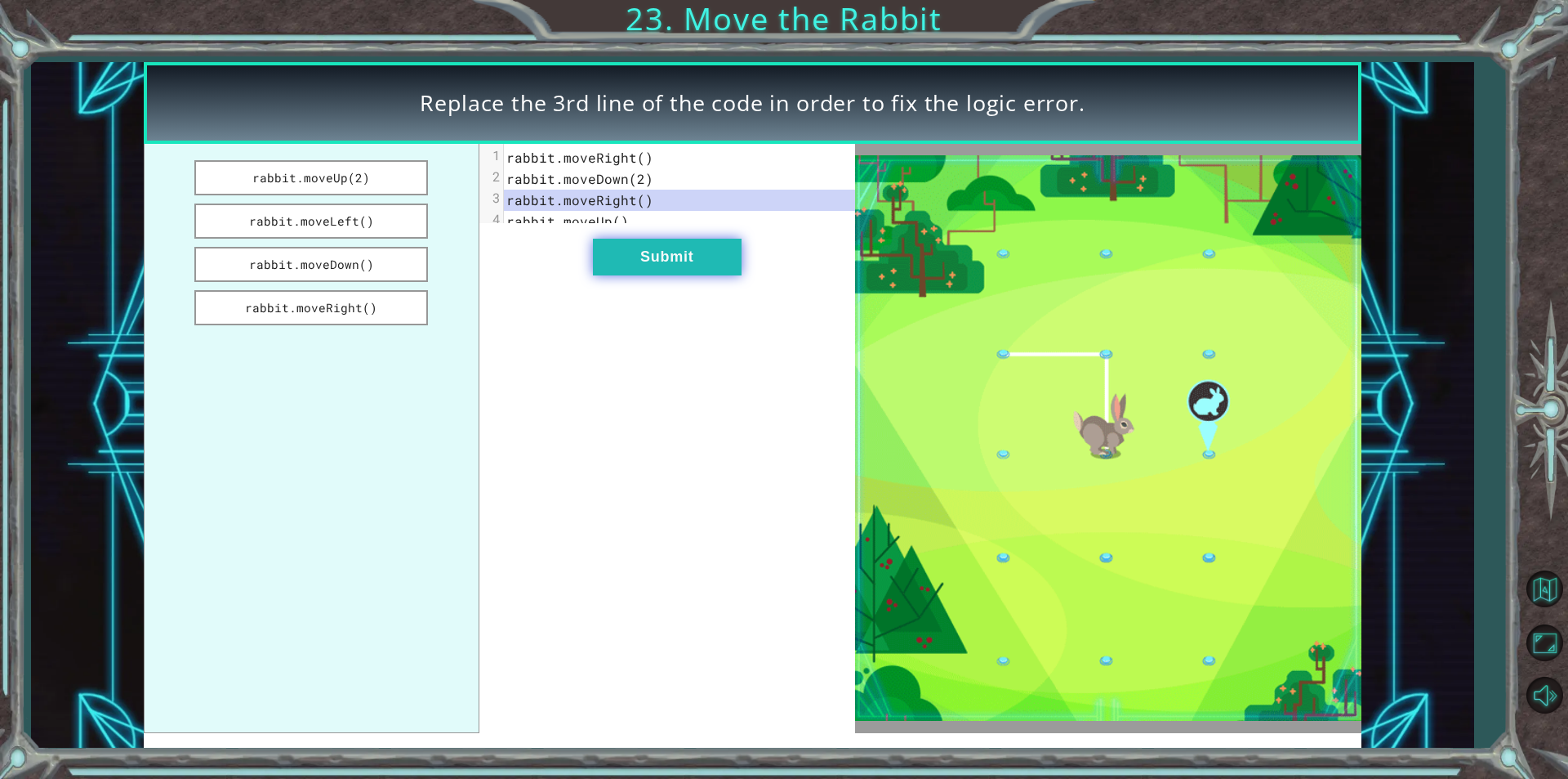
click at [661, 273] on button "Submit" at bounding box center [667, 256] width 148 height 37
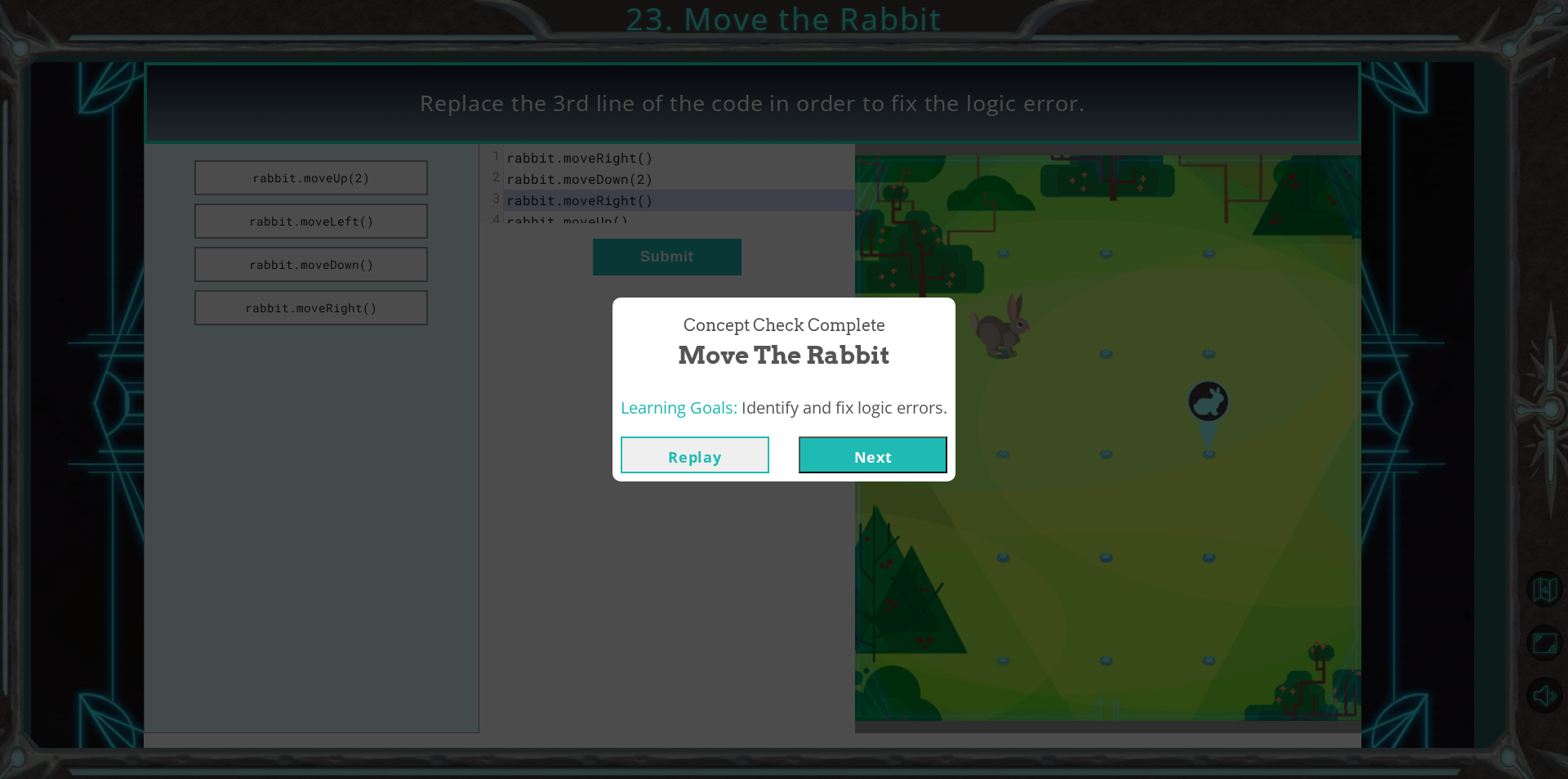
click at [872, 456] on button "Next" at bounding box center [873, 454] width 148 height 37
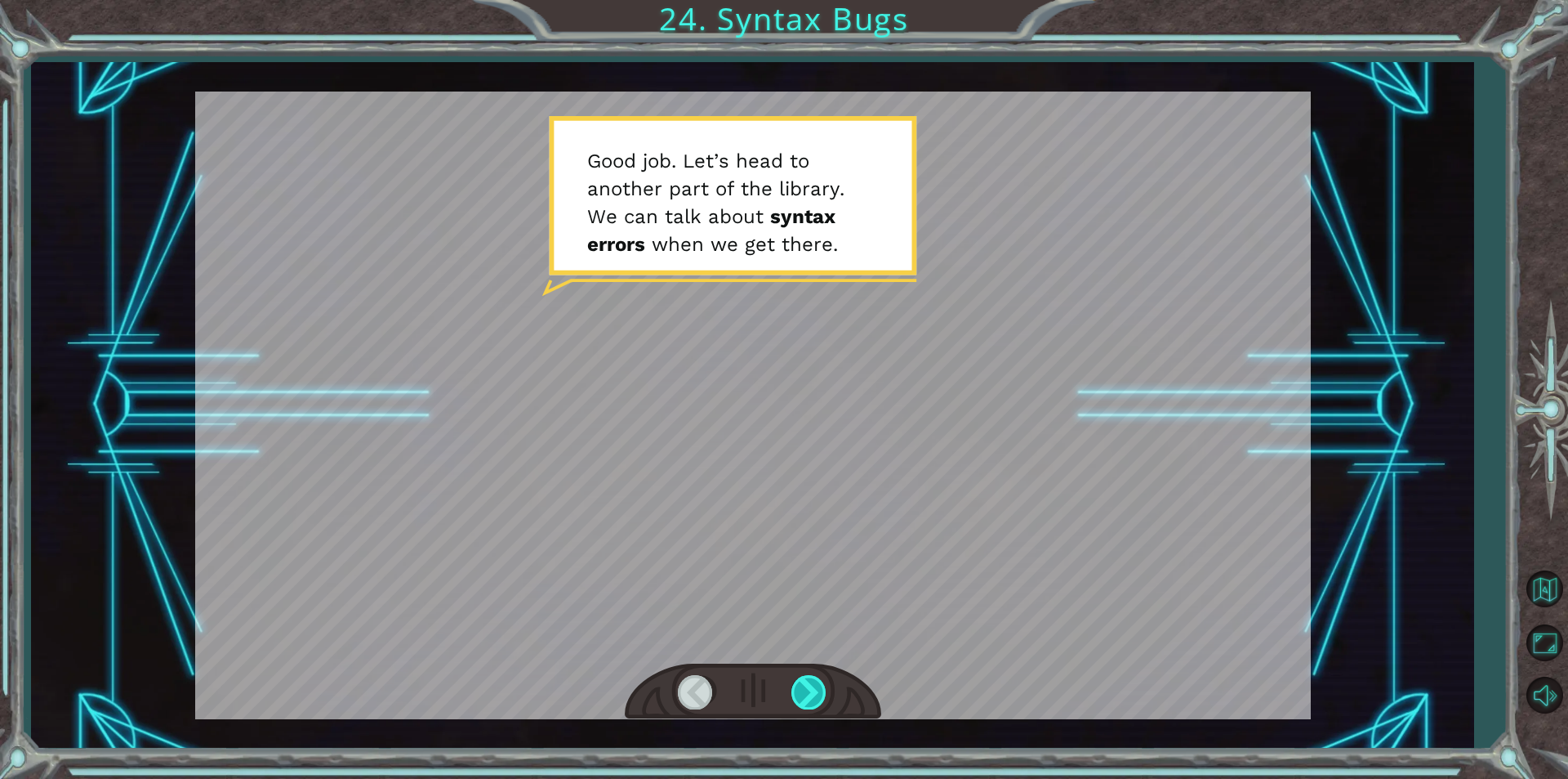
click at [809, 689] on div at bounding box center [810, 692] width 37 height 33
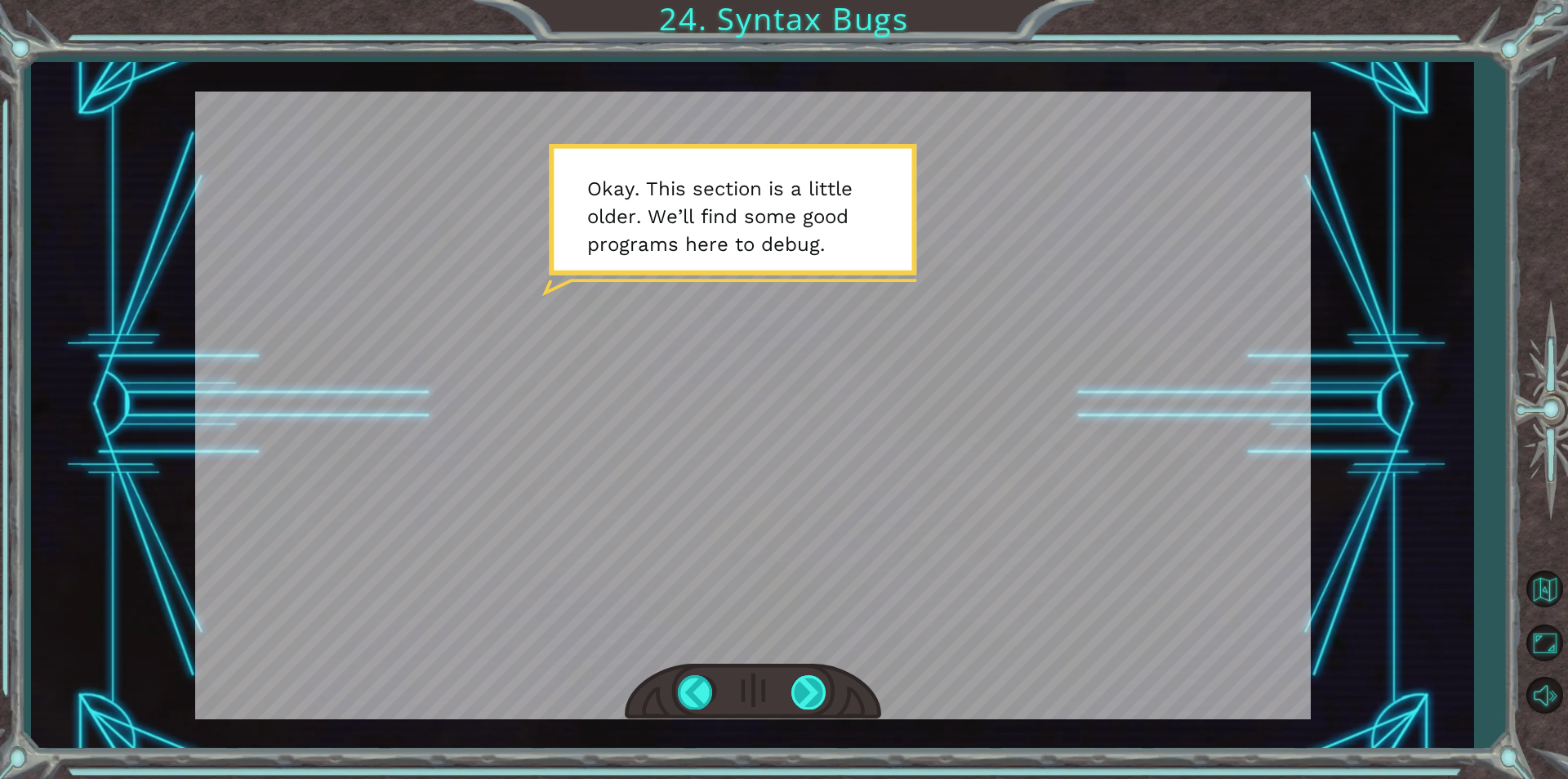
click at [809, 689] on div at bounding box center [810, 692] width 37 height 33
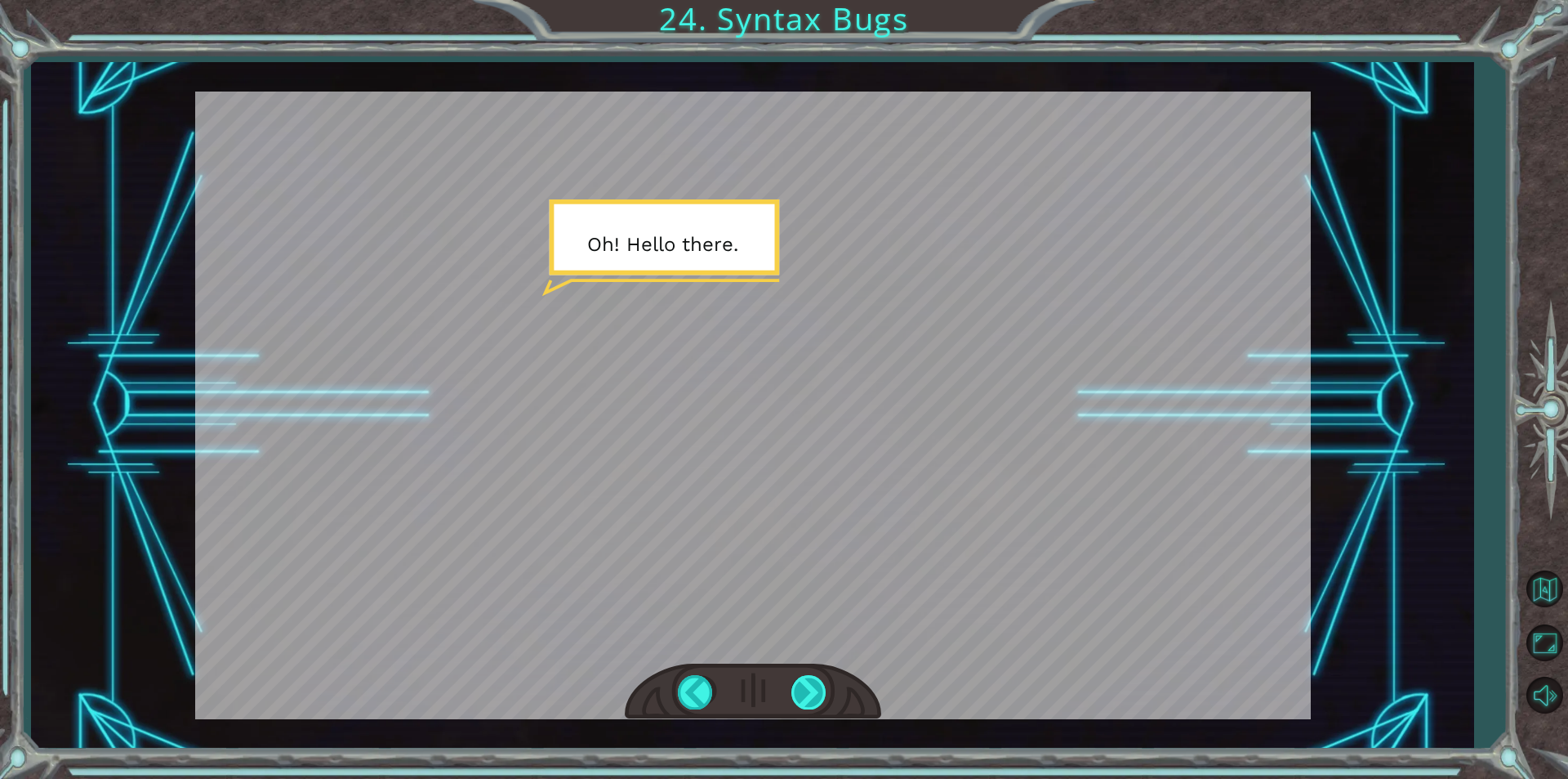
click at [809, 689] on div at bounding box center [810, 692] width 37 height 33
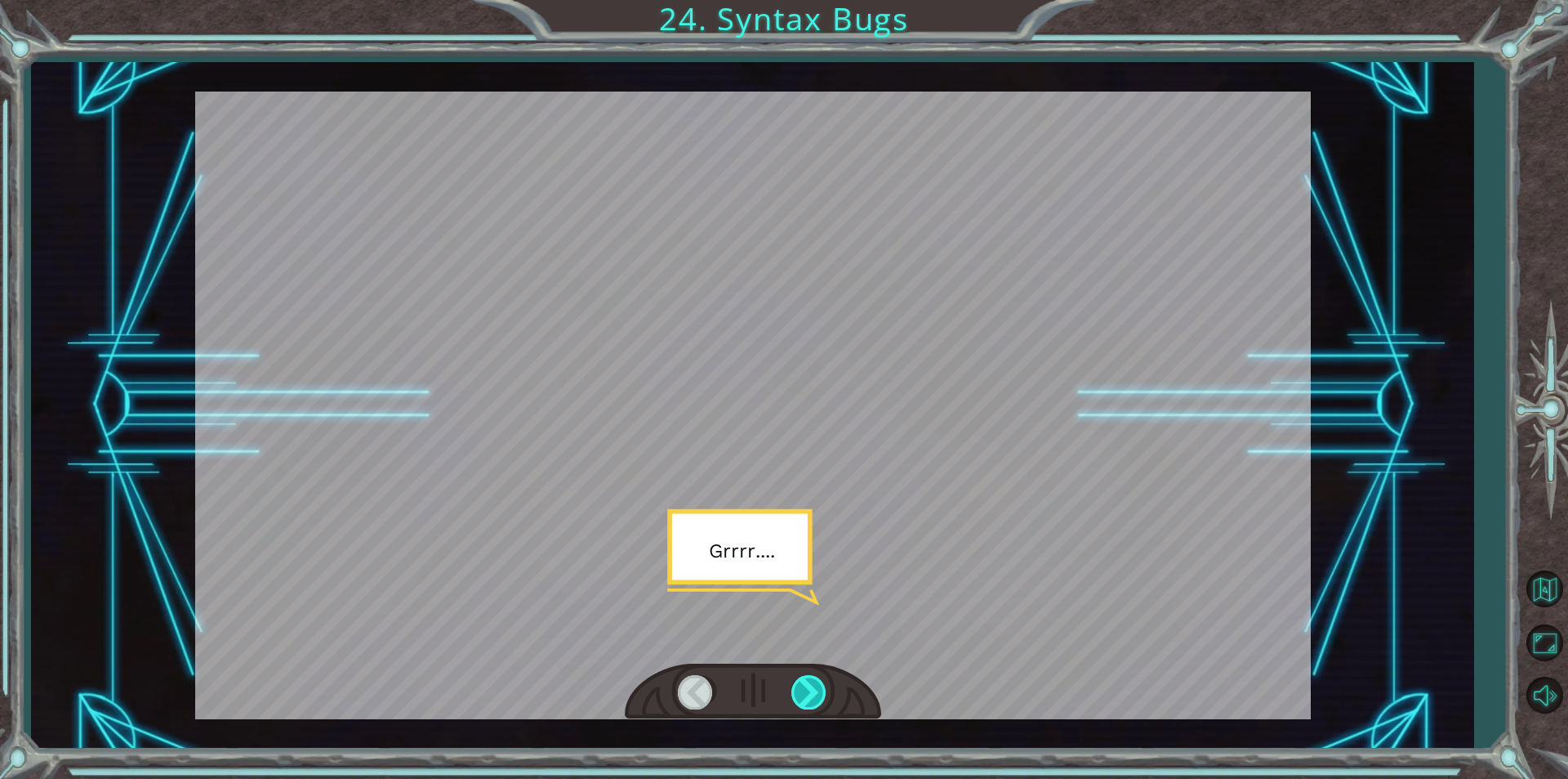
click at [809, 689] on div at bounding box center [810, 692] width 37 height 33
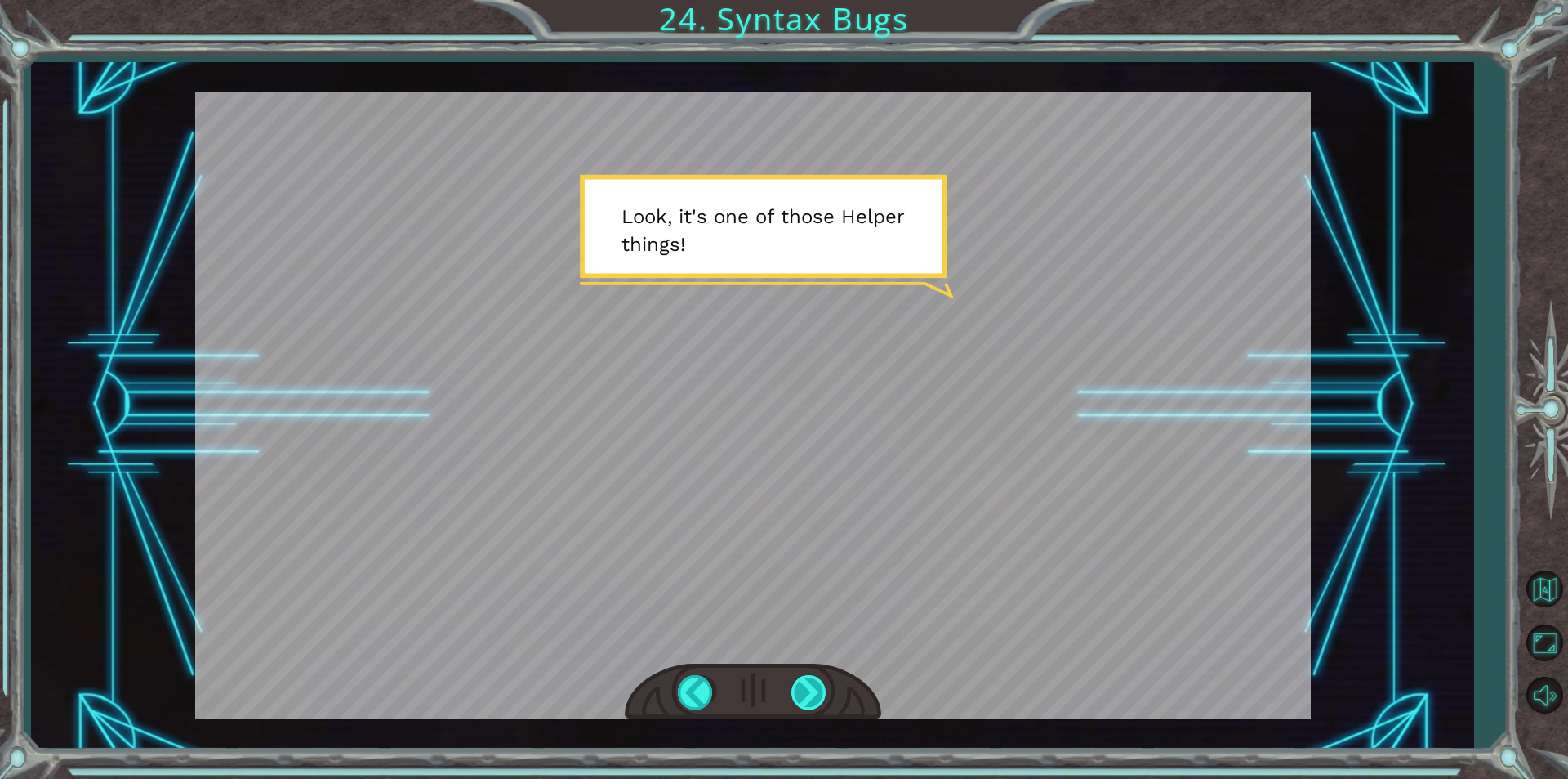
click at [809, 689] on div at bounding box center [810, 692] width 37 height 33
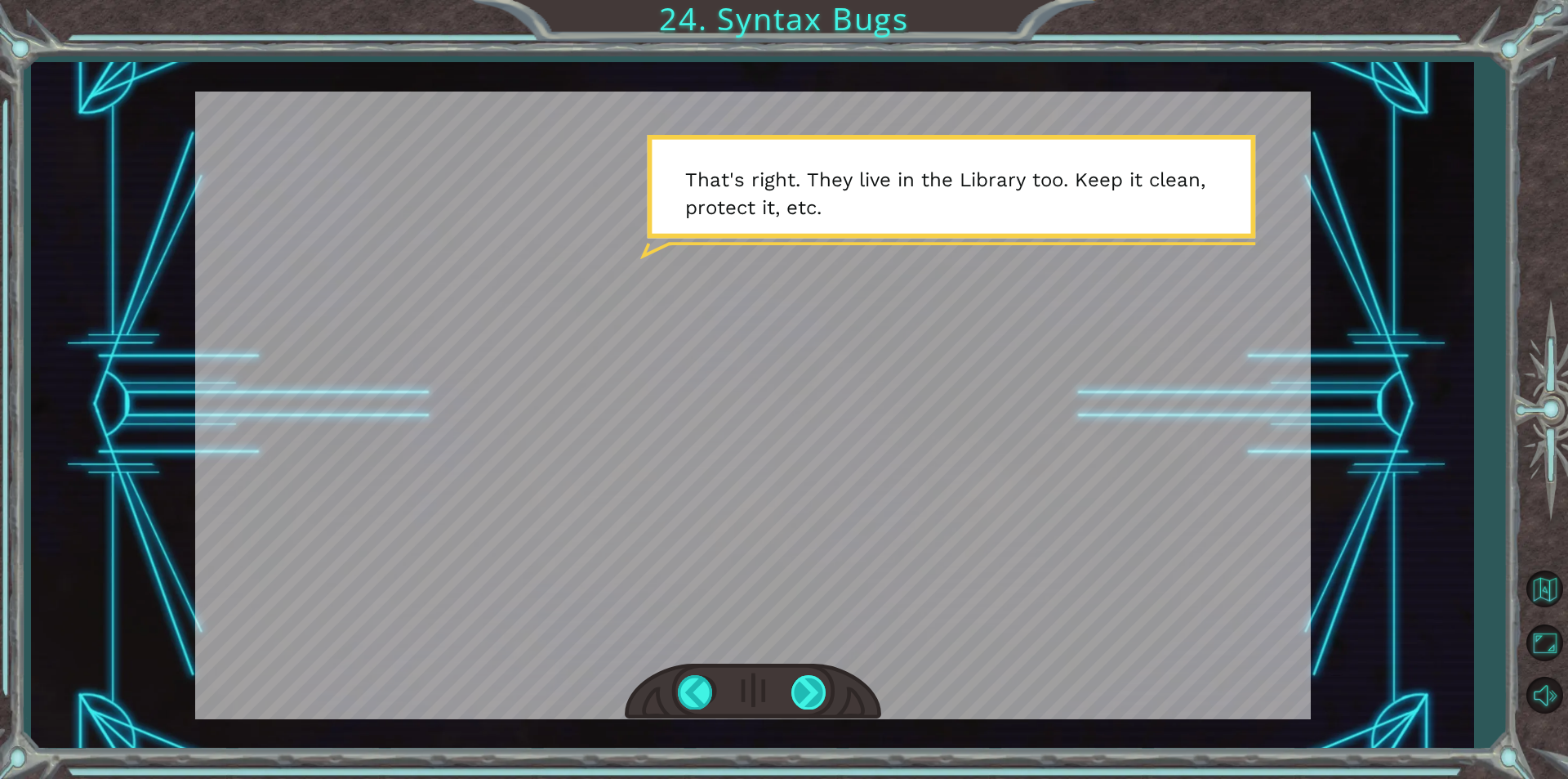
click at [809, 689] on div at bounding box center [810, 692] width 37 height 33
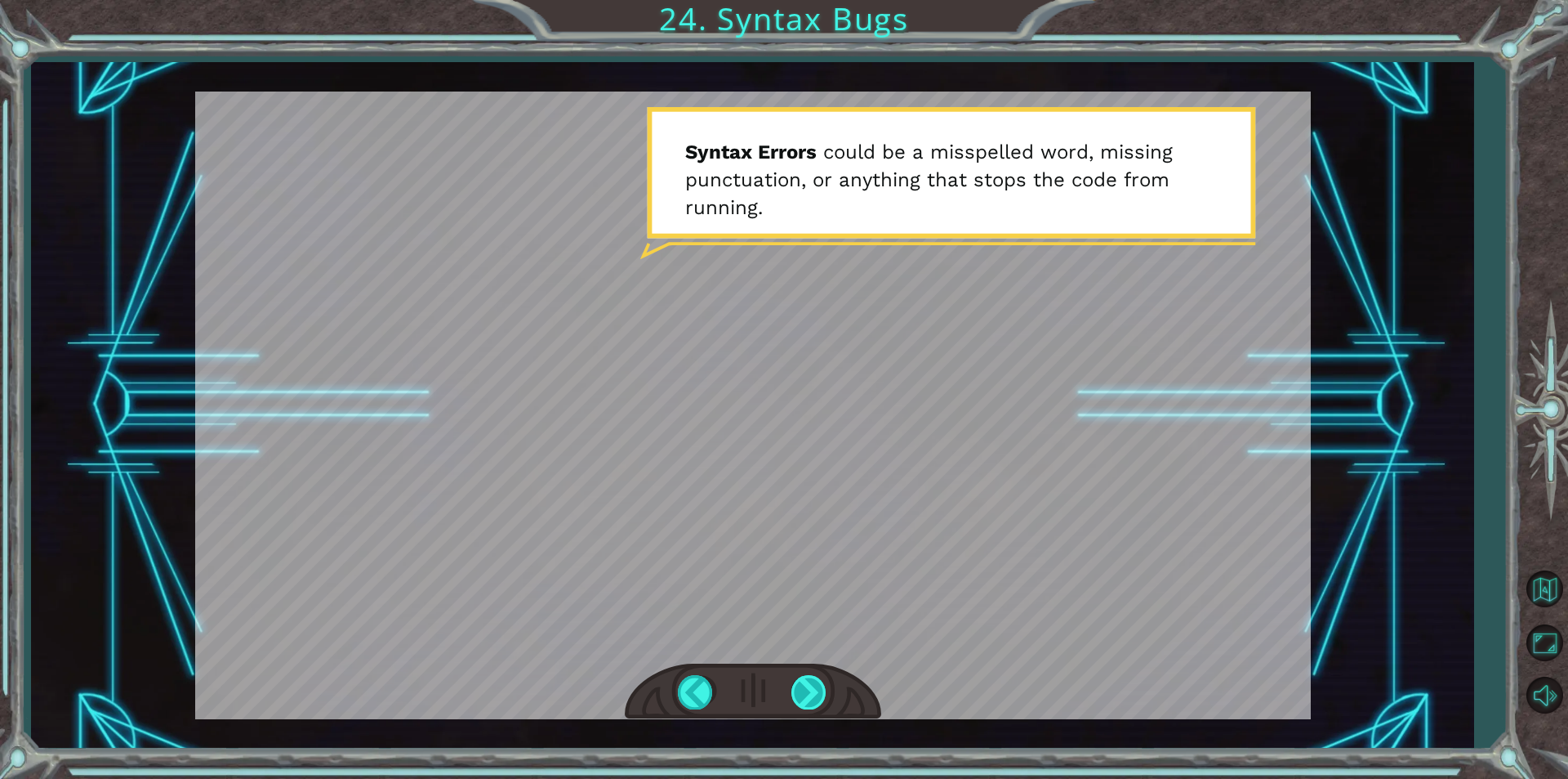
click at [809, 689] on div at bounding box center [810, 692] width 37 height 33
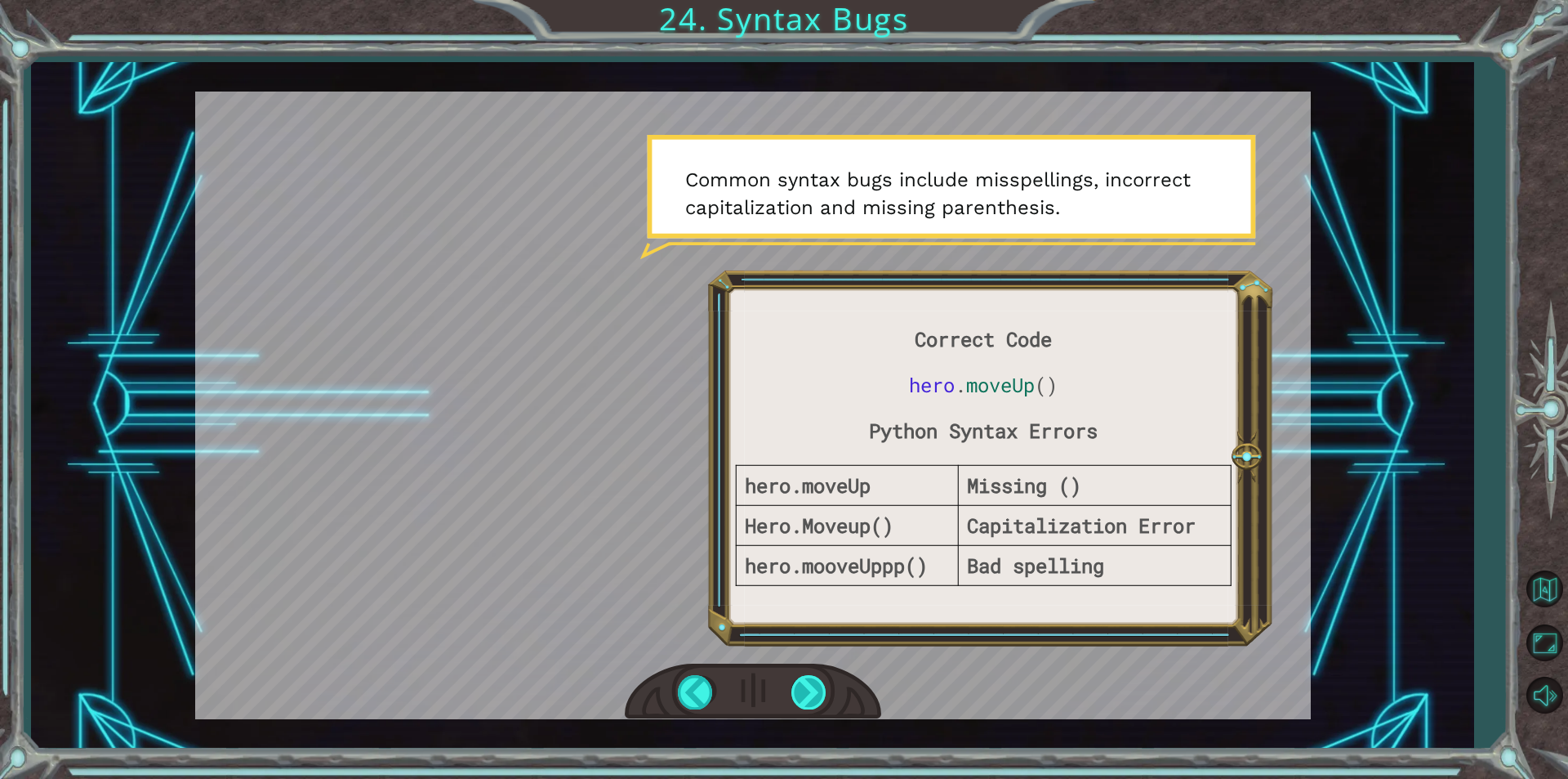
click at [809, 689] on div at bounding box center [810, 692] width 37 height 33
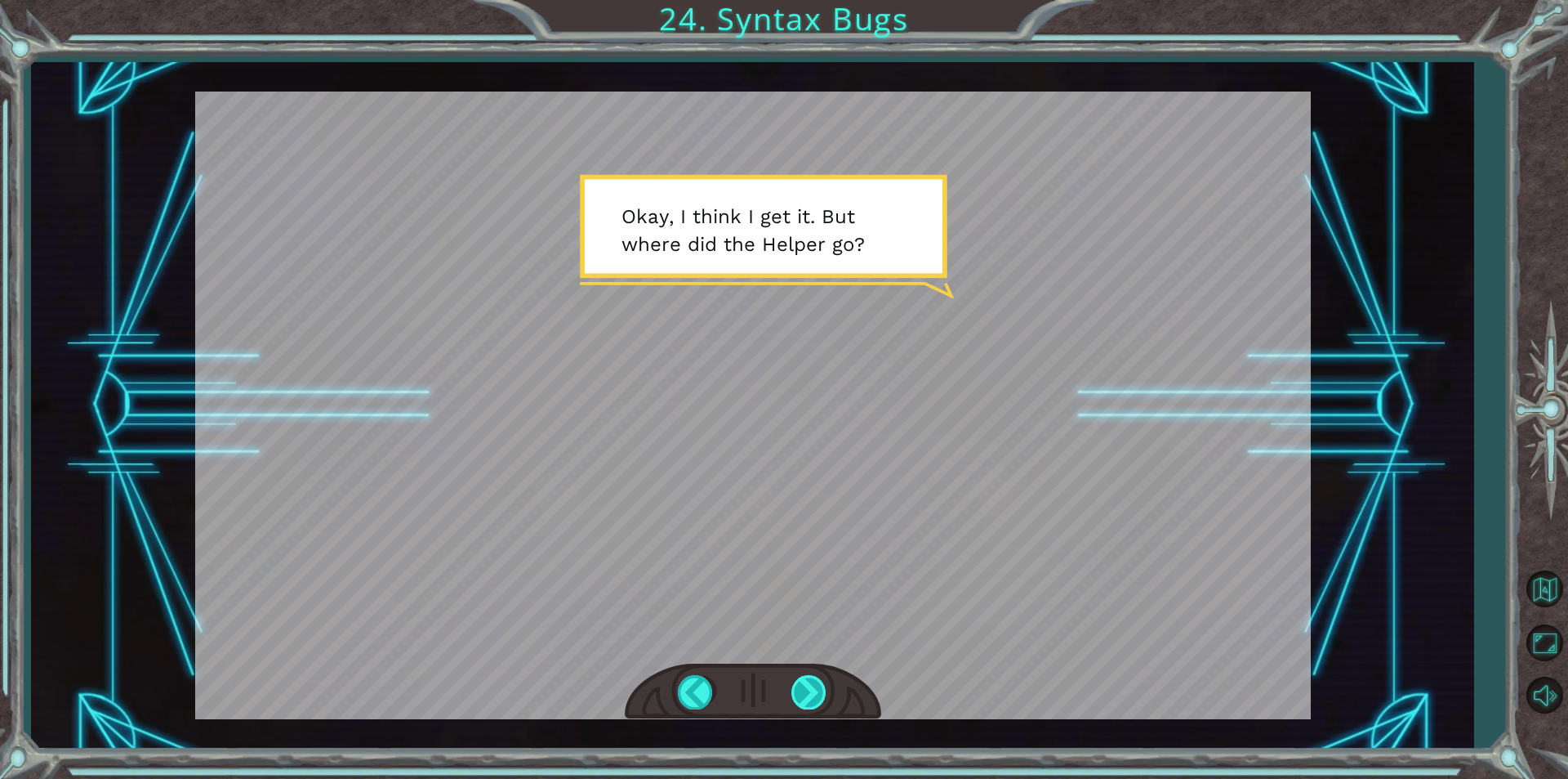
click at [809, 689] on div at bounding box center [810, 692] width 37 height 33
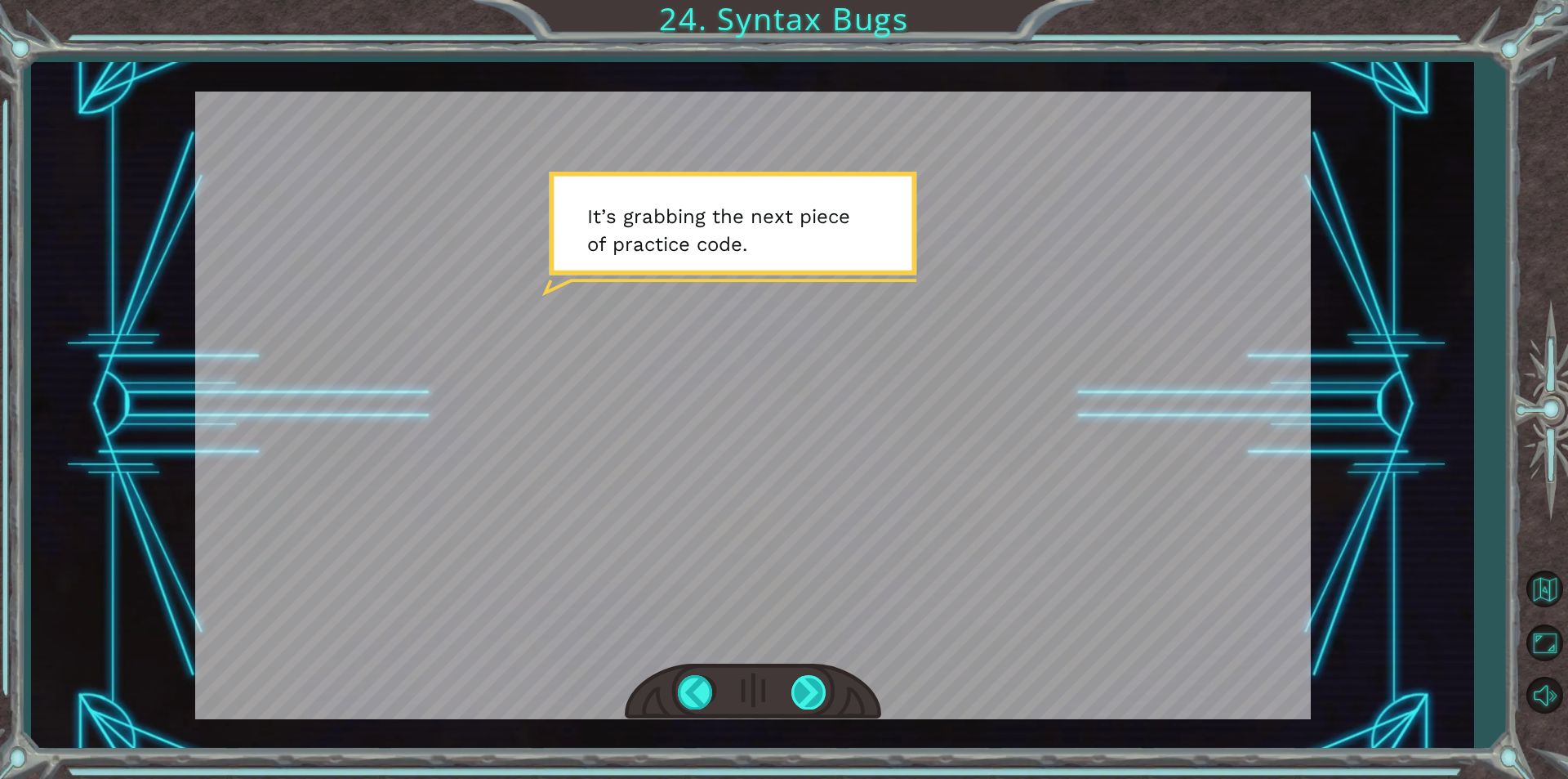
click at [809, 689] on div at bounding box center [810, 692] width 37 height 33
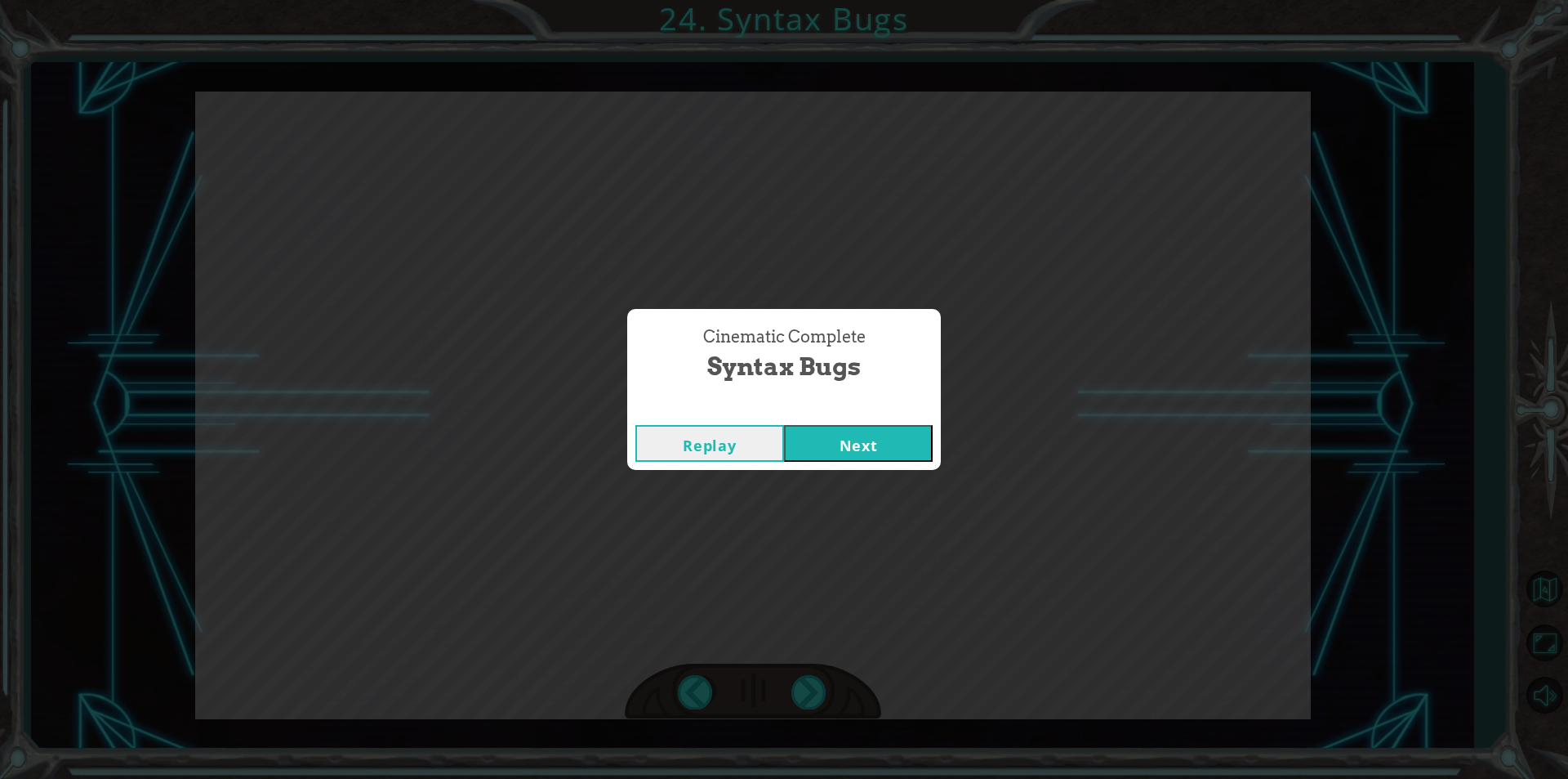
click at [842, 438] on button "Next" at bounding box center [858, 443] width 148 height 37
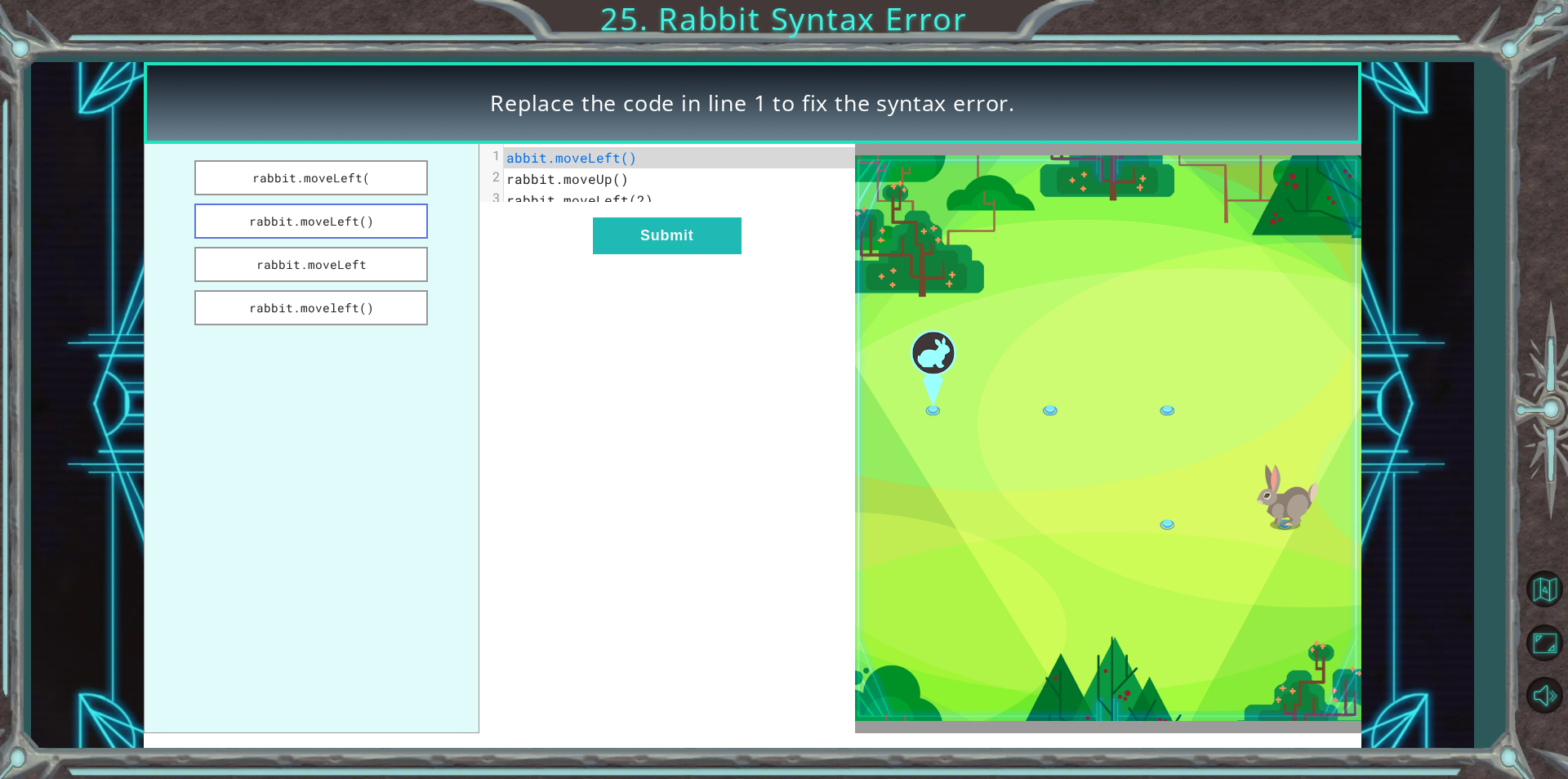
click at [377, 225] on button "rabbit.moveLeft()" at bounding box center [311, 221] width 234 height 35
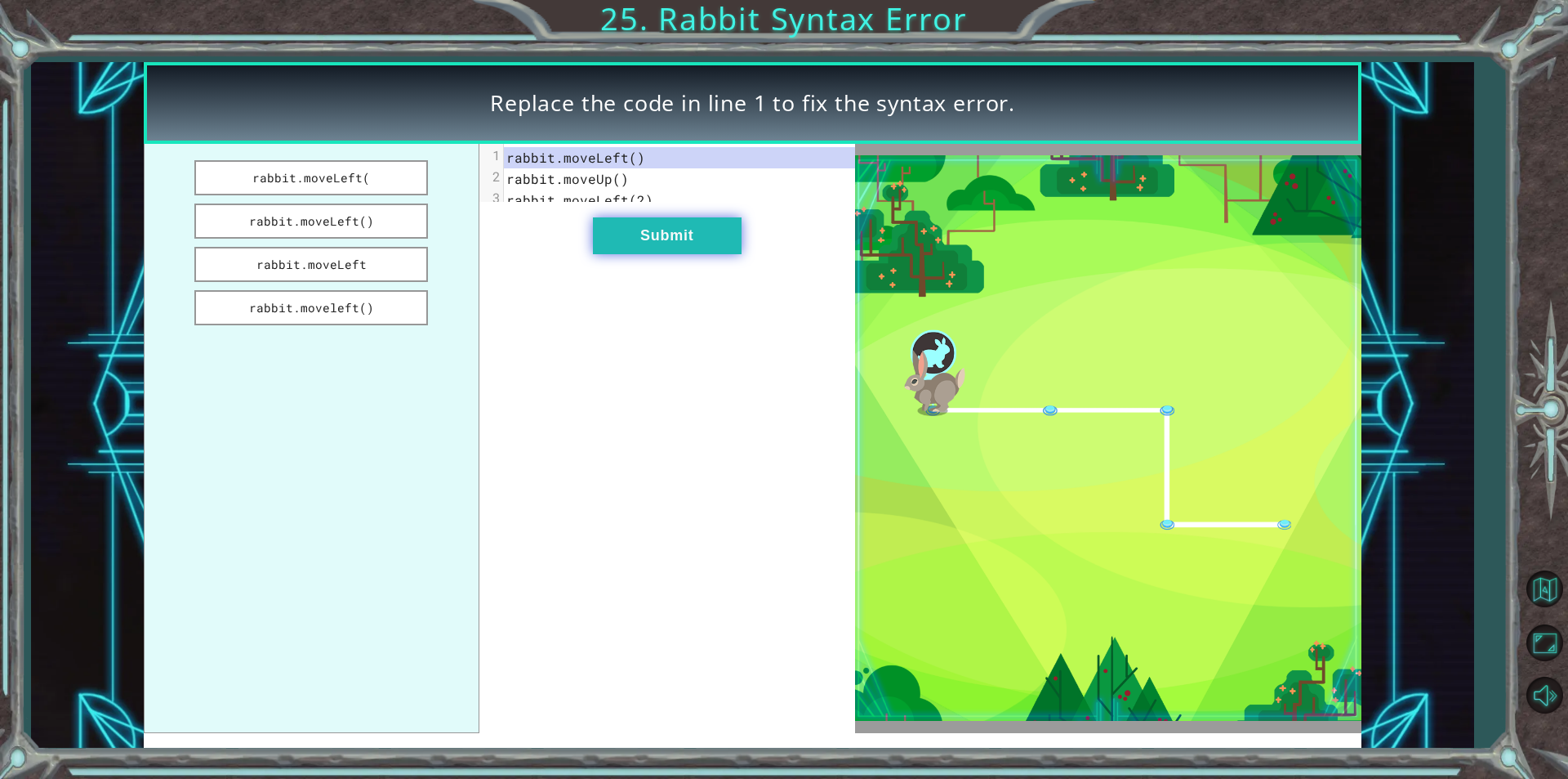
click at [641, 251] on button "Submit" at bounding box center [667, 236] width 148 height 37
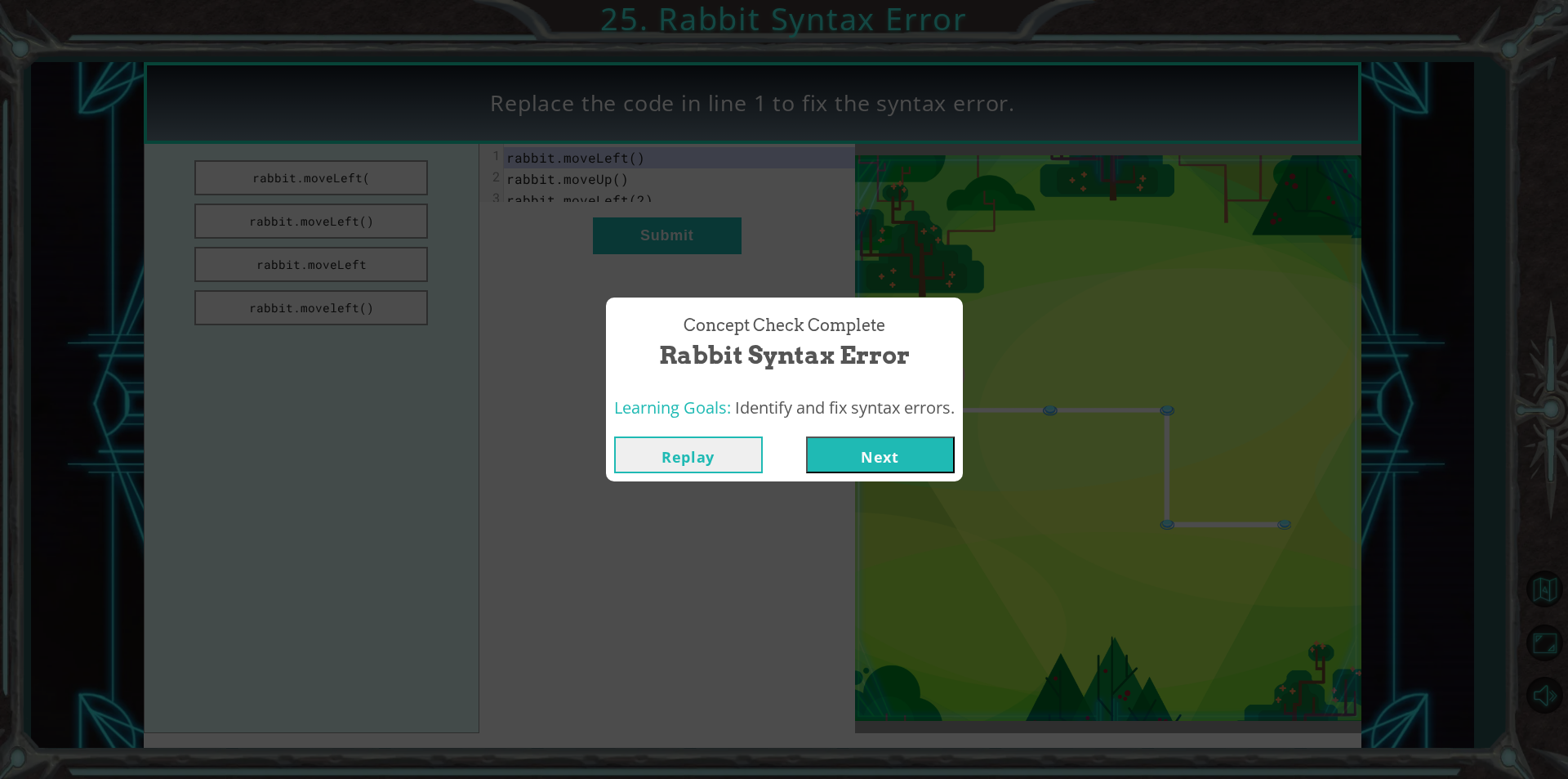
click at [910, 464] on button "Next" at bounding box center [880, 454] width 148 height 37
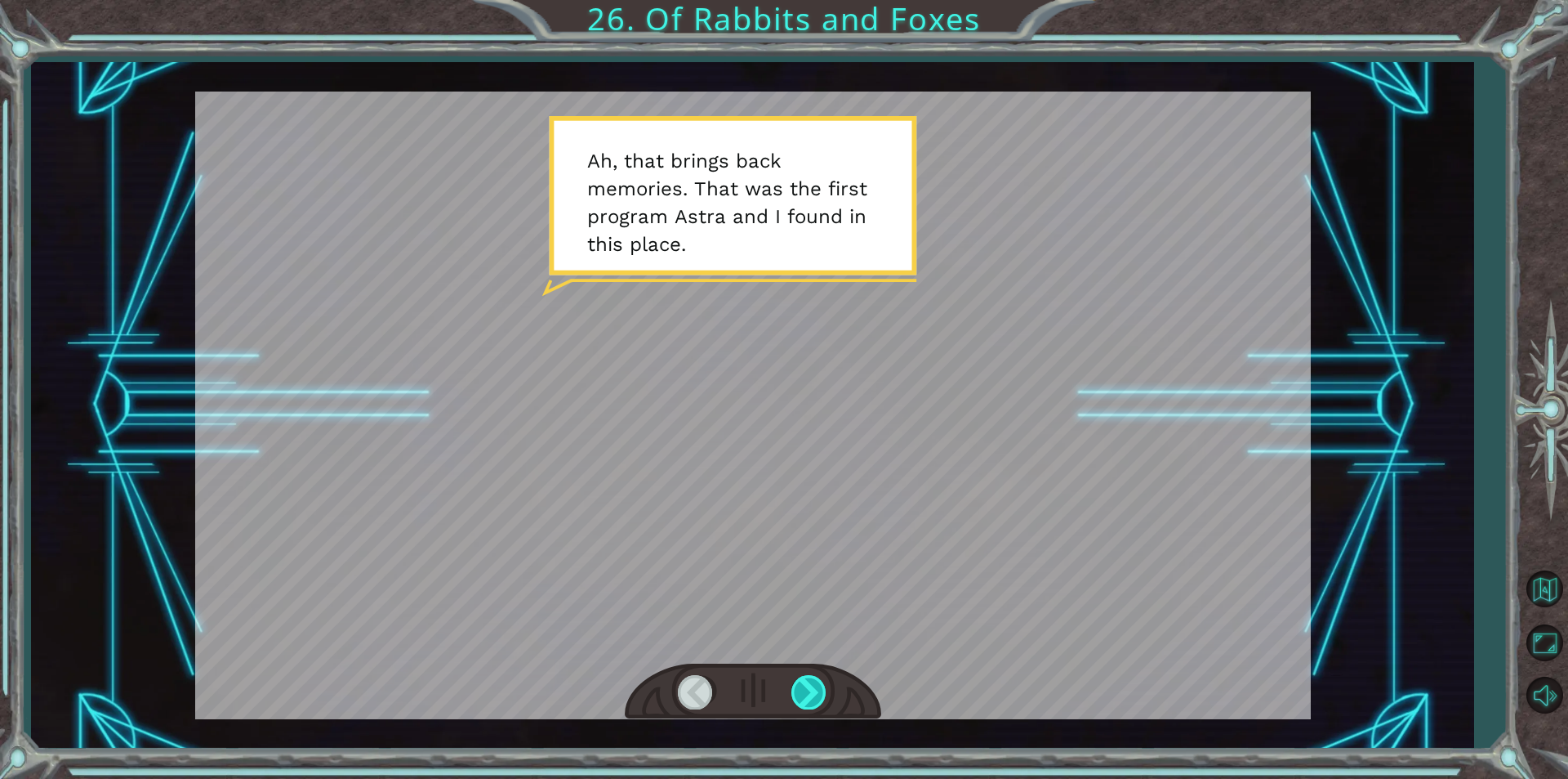
click at [807, 680] on div at bounding box center [810, 692] width 37 height 33
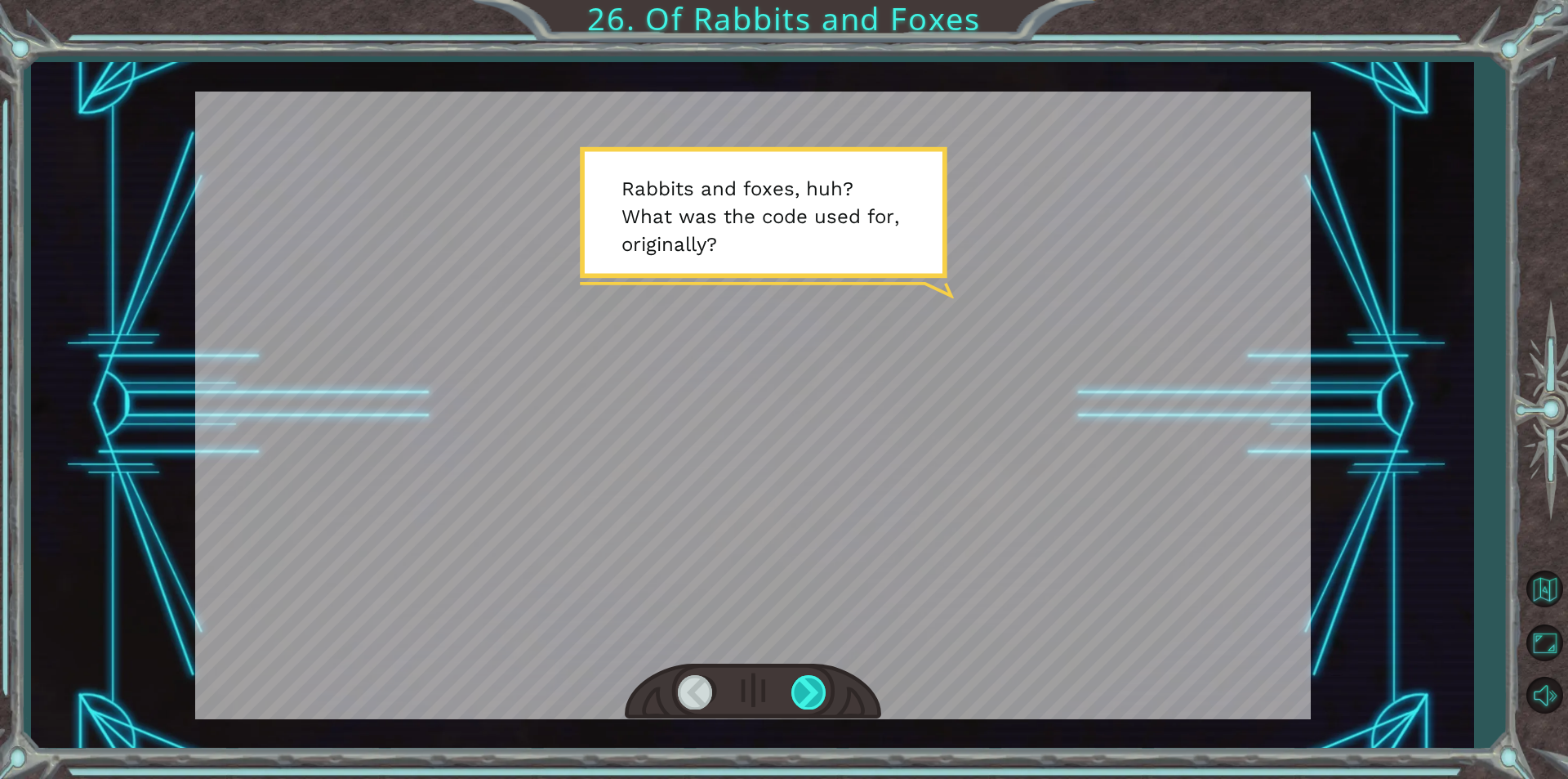
click at [807, 680] on div at bounding box center [810, 692] width 37 height 33
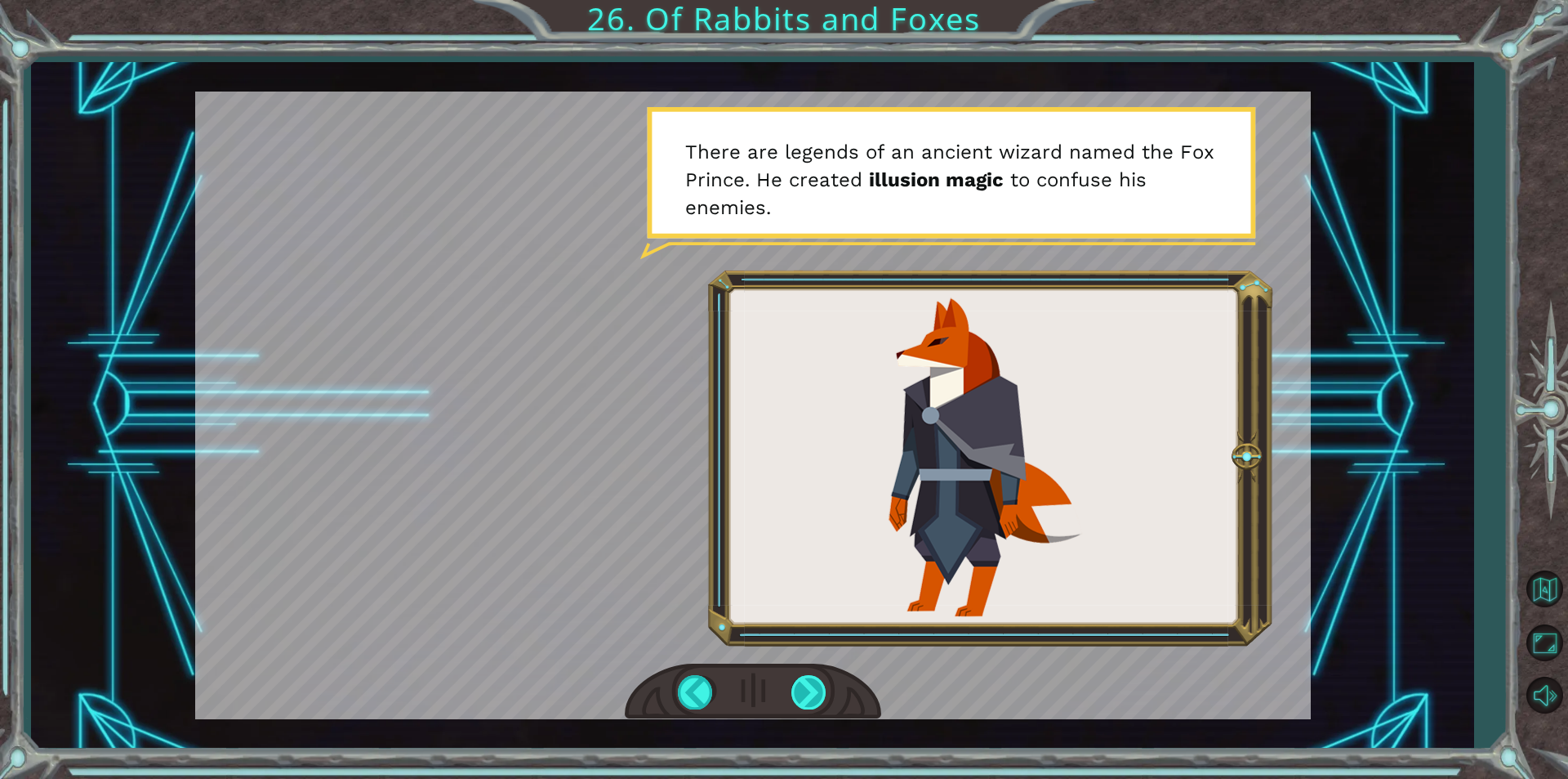
click at [807, 680] on div at bounding box center [810, 692] width 37 height 33
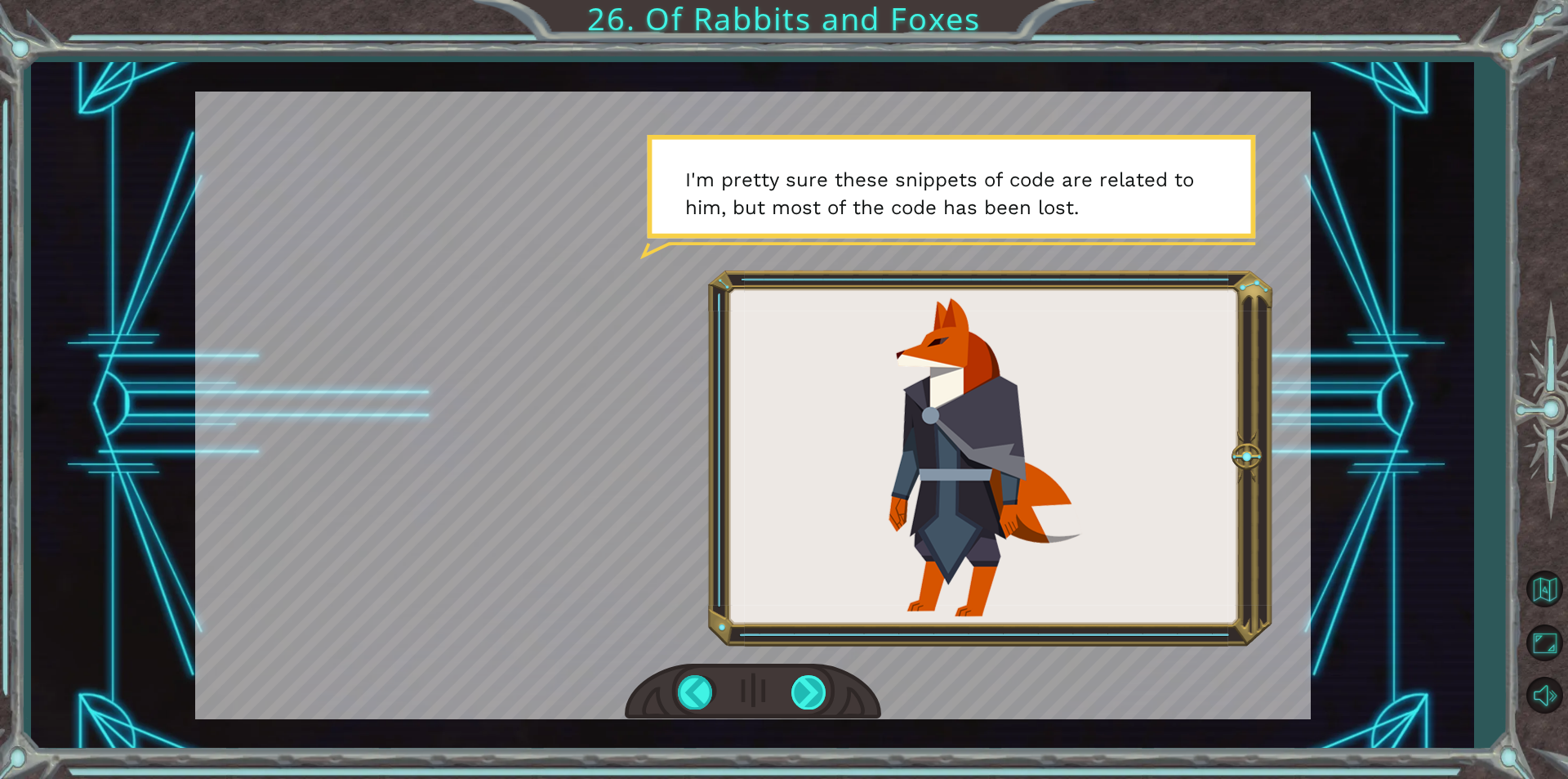
click at [807, 680] on div at bounding box center [810, 692] width 37 height 33
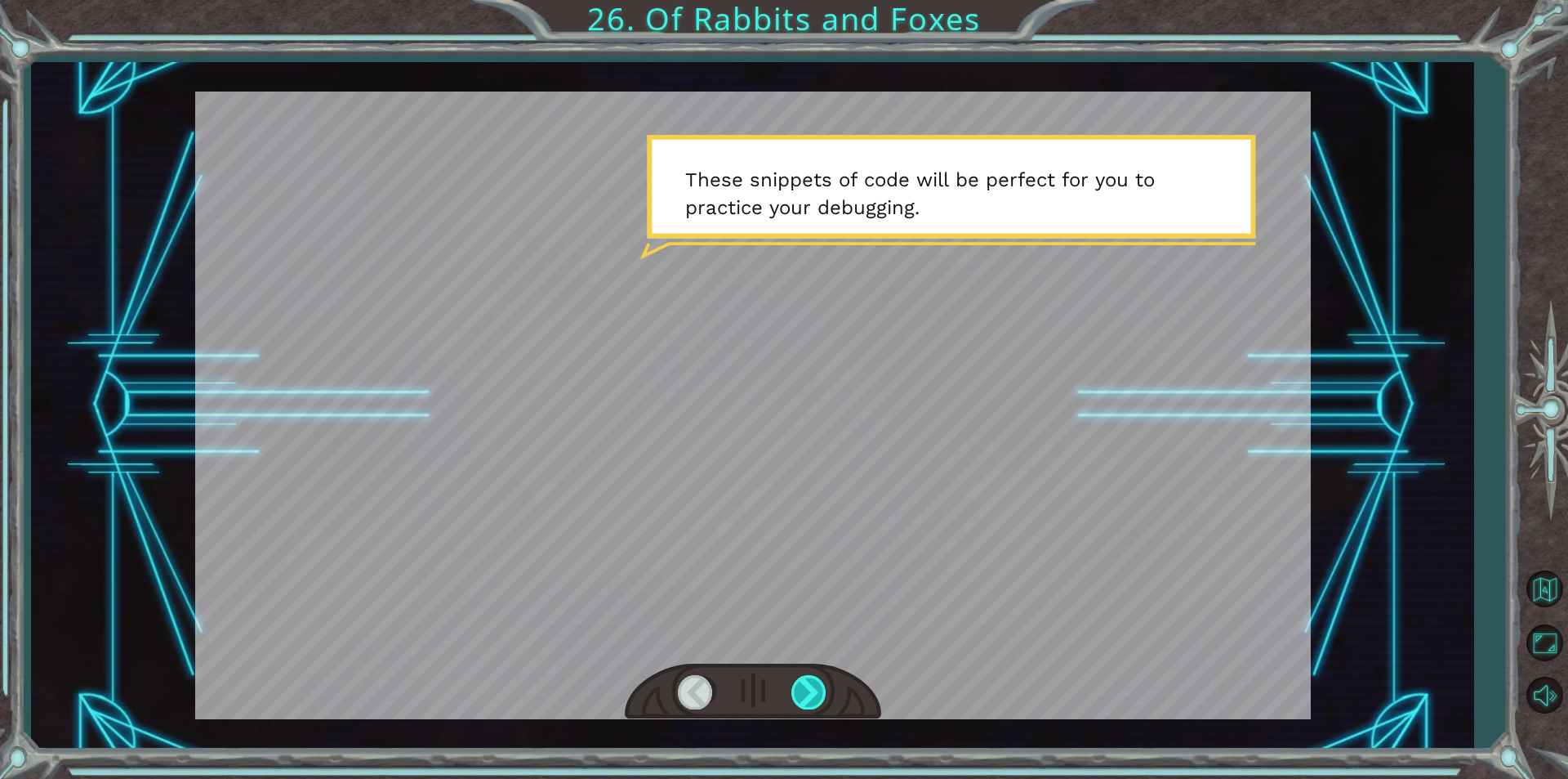
click at [807, 680] on div at bounding box center [810, 692] width 37 height 33
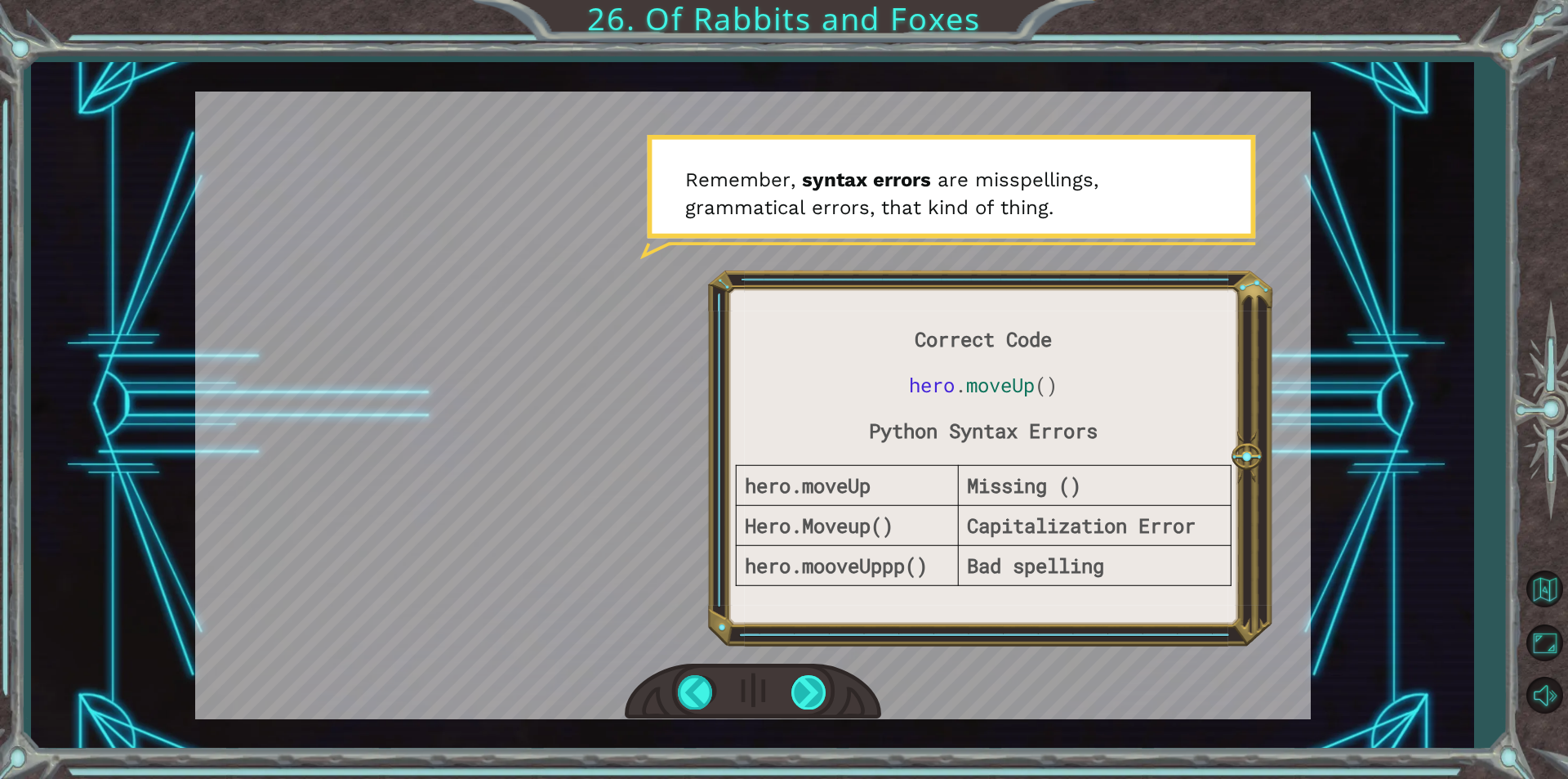
click at [807, 680] on div at bounding box center [810, 692] width 37 height 33
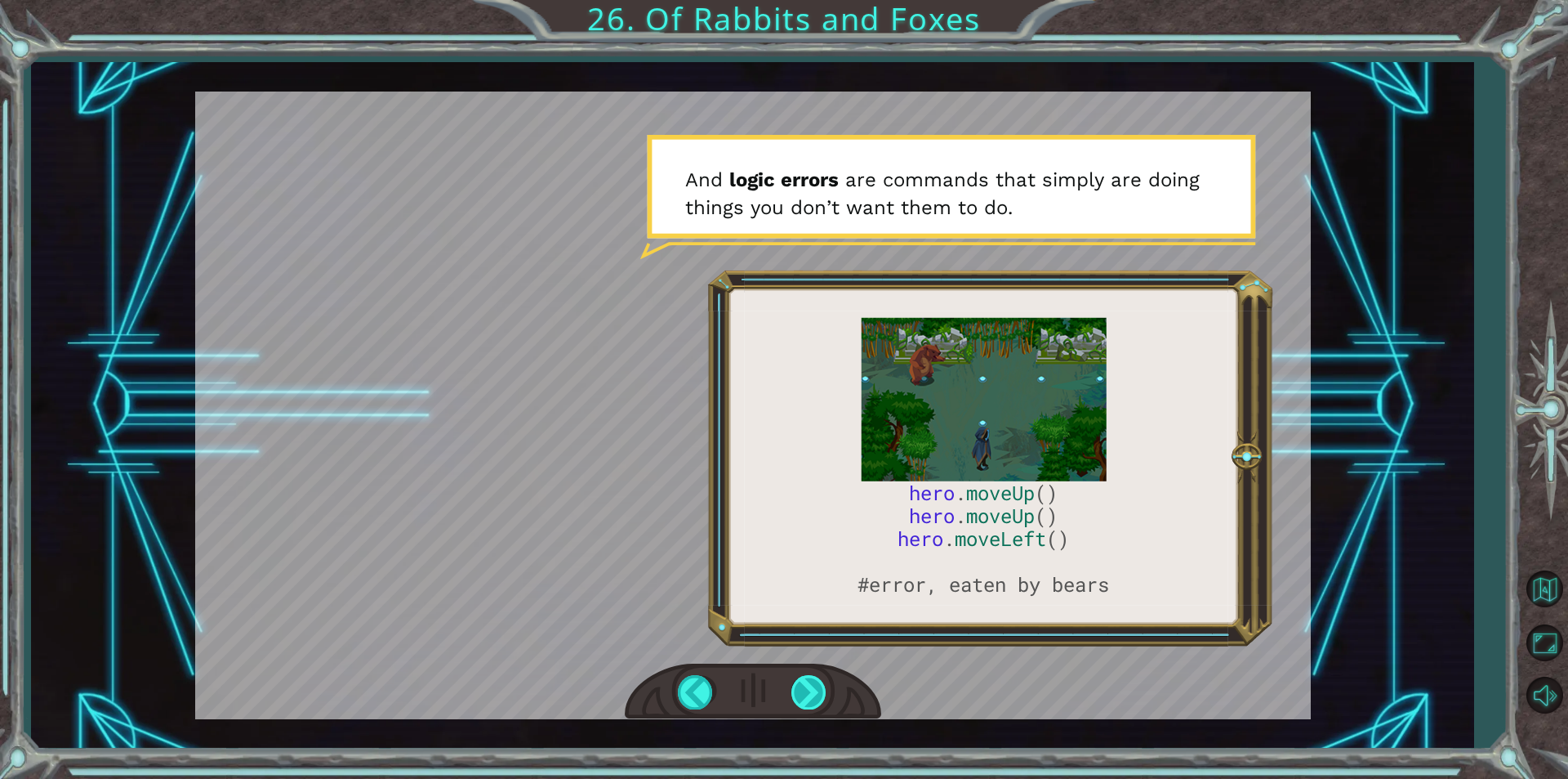
click at [807, 680] on div at bounding box center [810, 692] width 37 height 33
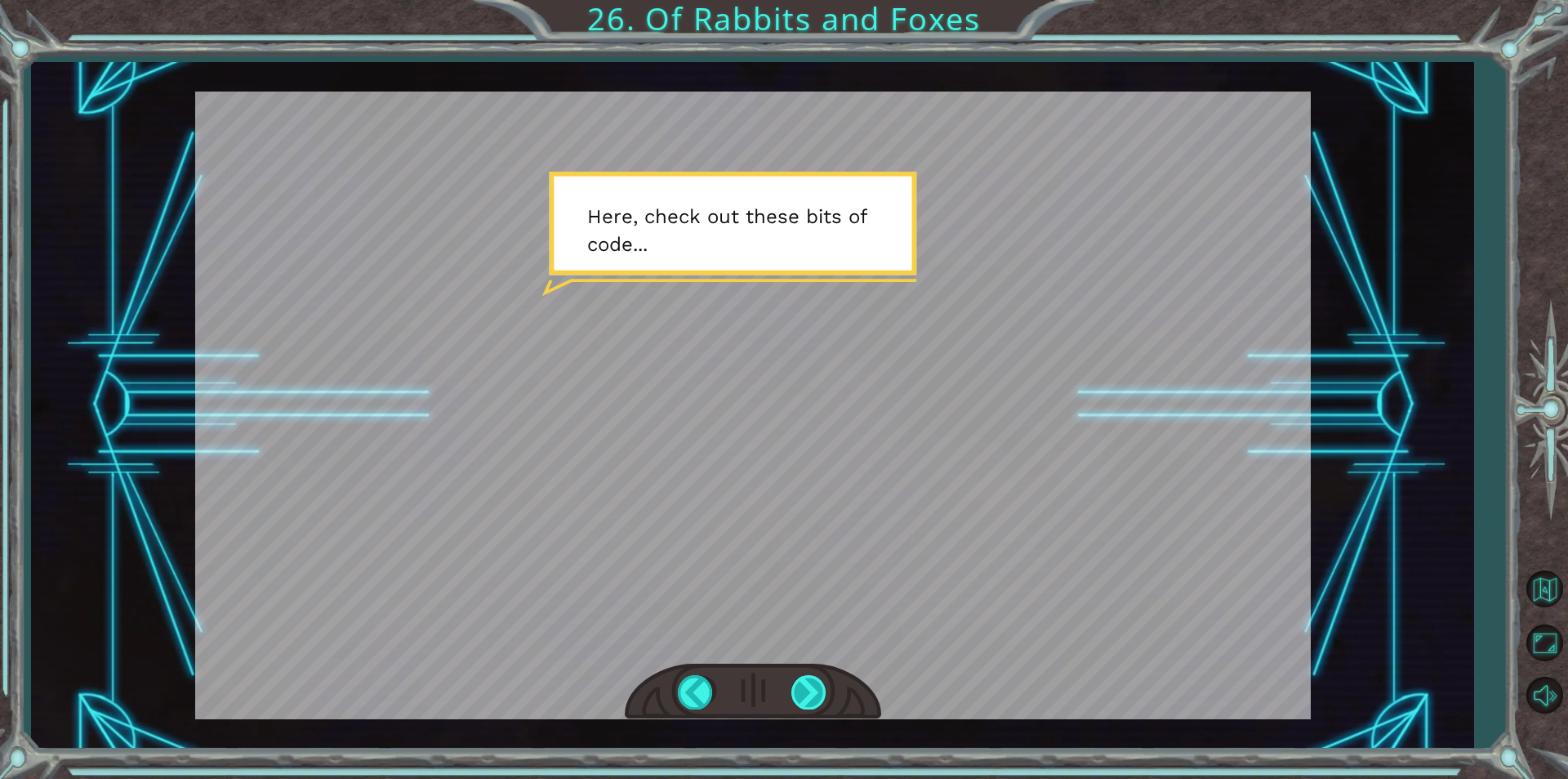
click at [807, 680] on div at bounding box center [810, 692] width 37 height 33
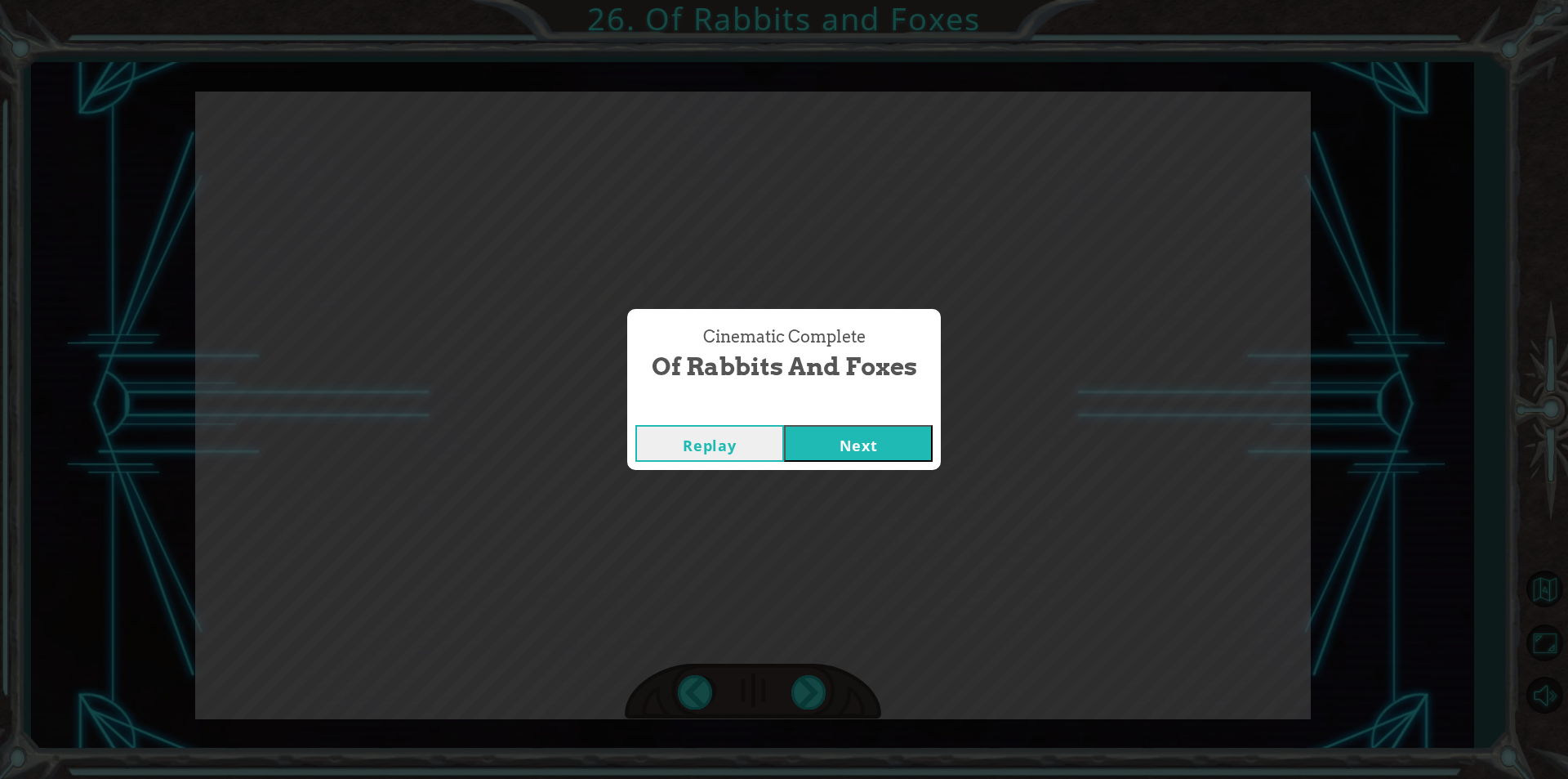
click at [847, 437] on button "Next" at bounding box center [858, 443] width 148 height 37
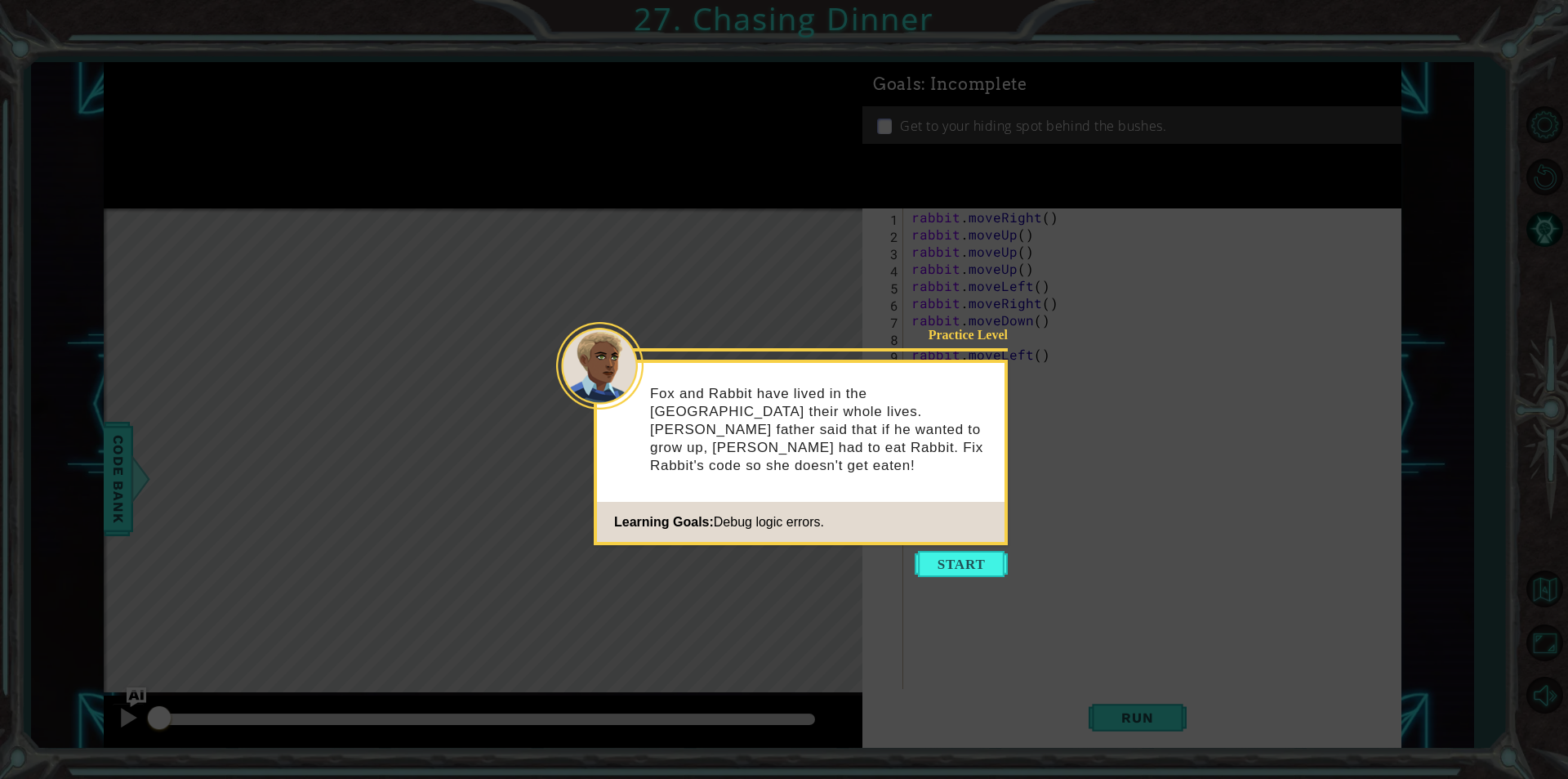
click at [951, 562] on button "Start" at bounding box center [961, 564] width 93 height 26
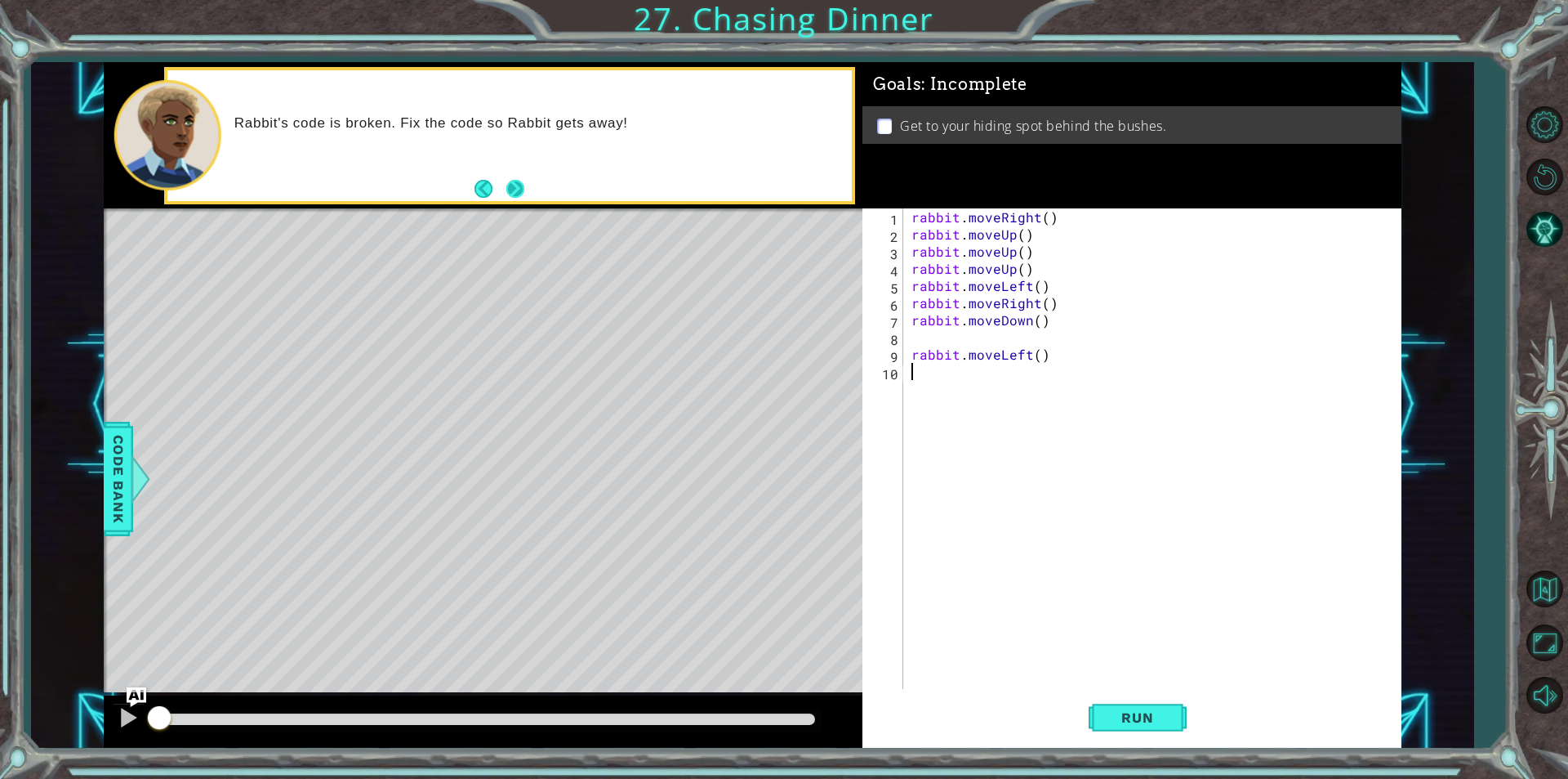
click at [518, 188] on button "Next" at bounding box center [515, 188] width 18 height 18
click at [1117, 713] on span "Run" at bounding box center [1137, 717] width 65 height 17
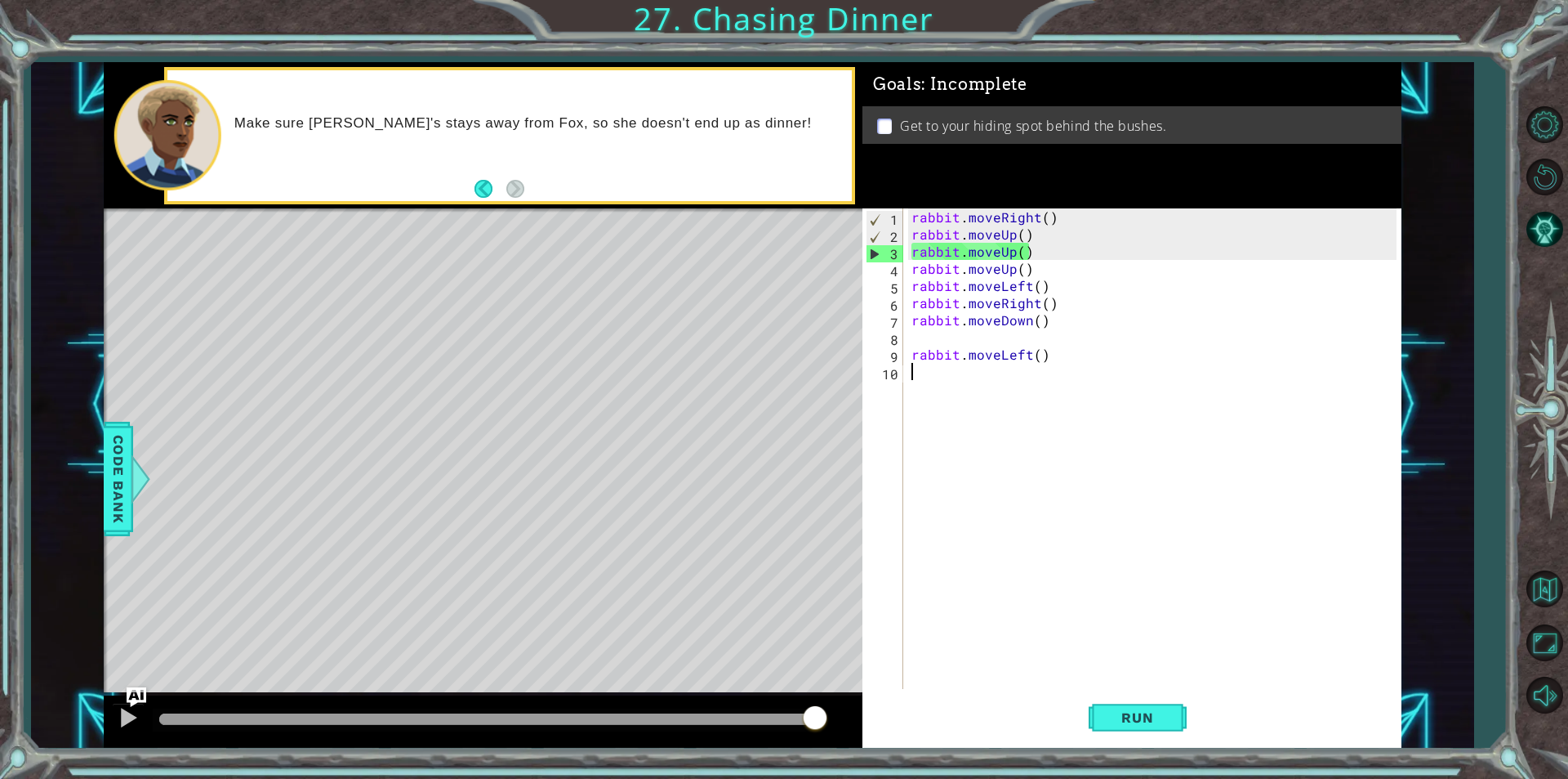
click at [991, 252] on div "rabbit . moveRight ( ) rabbit . moveUp ( ) rabbit . moveUp ( ) rabbit . moveUp …" at bounding box center [1156, 466] width 496 height 515
click at [1005, 255] on div "rabbit . moveRight ( ) rabbit . moveUp ( ) rabbit . moveUp ( ) rabbit . moveUp …" at bounding box center [1156, 466] width 496 height 515
click at [1008, 252] on div "rabbit . moveRight ( ) rabbit . moveUp ( ) rabbit . moveUp ( ) rabbit . moveUp …" at bounding box center [1156, 466] width 496 height 515
click at [1032, 250] on div "rabbit . moveRight ( ) rabbit . moveUp ( ) rabbit . moveUp ( ) rabbit . moveUp …" at bounding box center [1156, 466] width 496 height 515
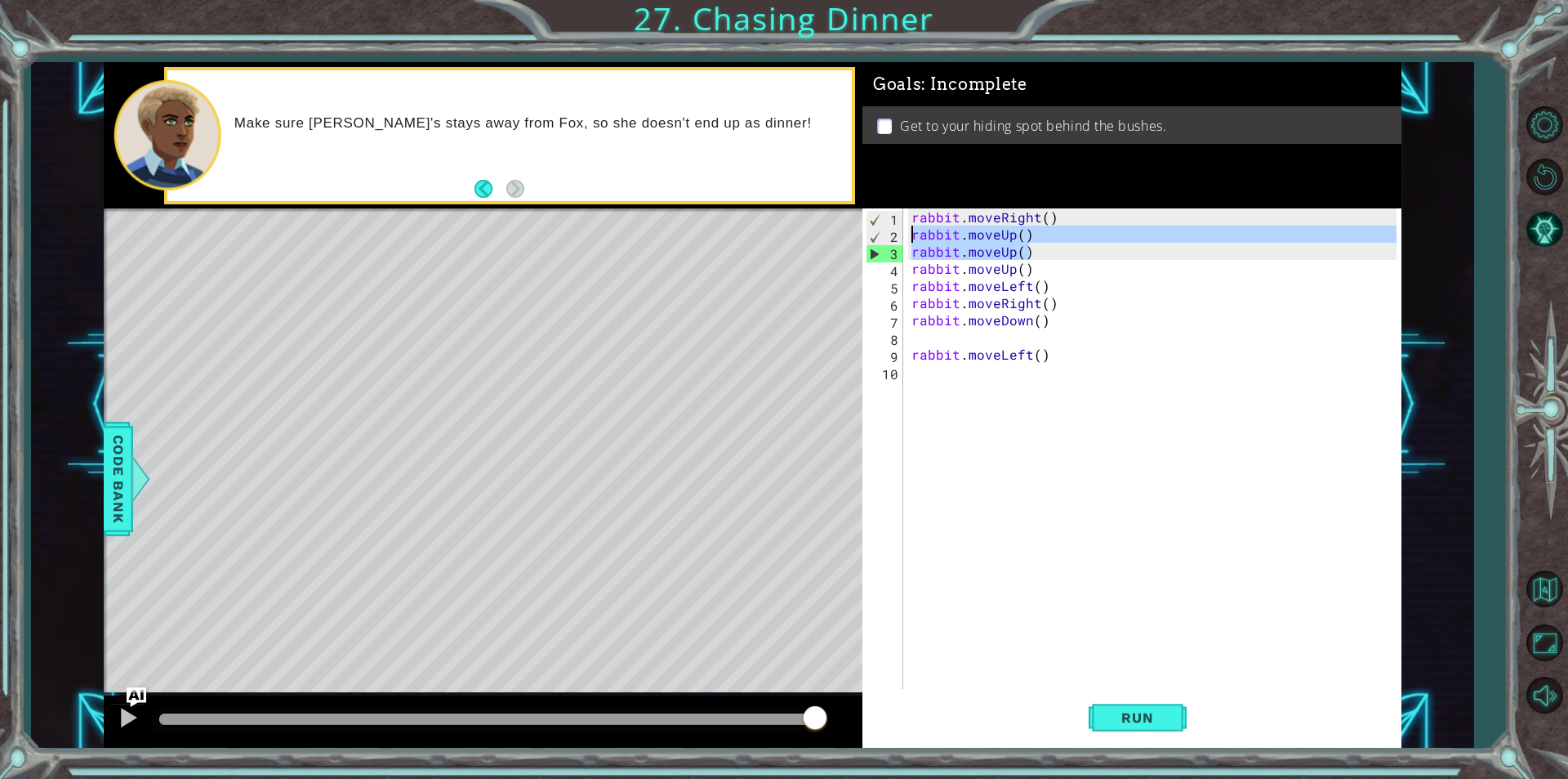
drag, startPoint x: 1032, startPoint y: 250, endPoint x: 909, endPoint y: 241, distance: 123.3
click at [909, 241] on div "rabbit . moveRight ( ) rabbit . moveUp ( ) rabbit . moveUp ( ) rabbit . moveUp …" at bounding box center [1156, 466] width 496 height 515
type textarea "rabbit.moveUp() rabbit.moveUp()"
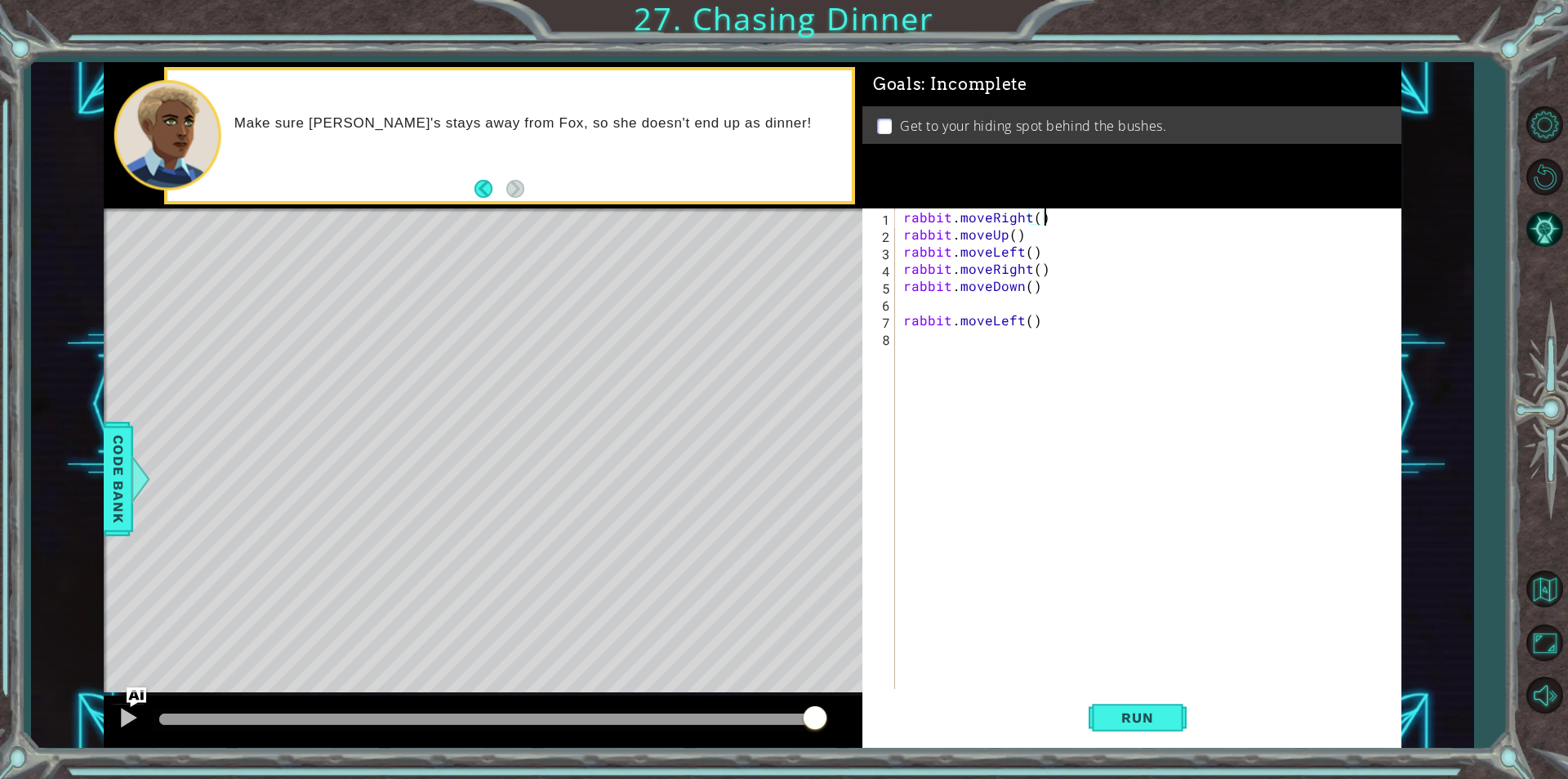
click at [1033, 219] on div "rabbit . moveRight ( ) rabbit . moveUp ( ) rabbit . moveLeft ( ) rabbit . moveR…" at bounding box center [1152, 466] width 505 height 515
click at [1098, 713] on button "Run" at bounding box center [1137, 717] width 98 height 54
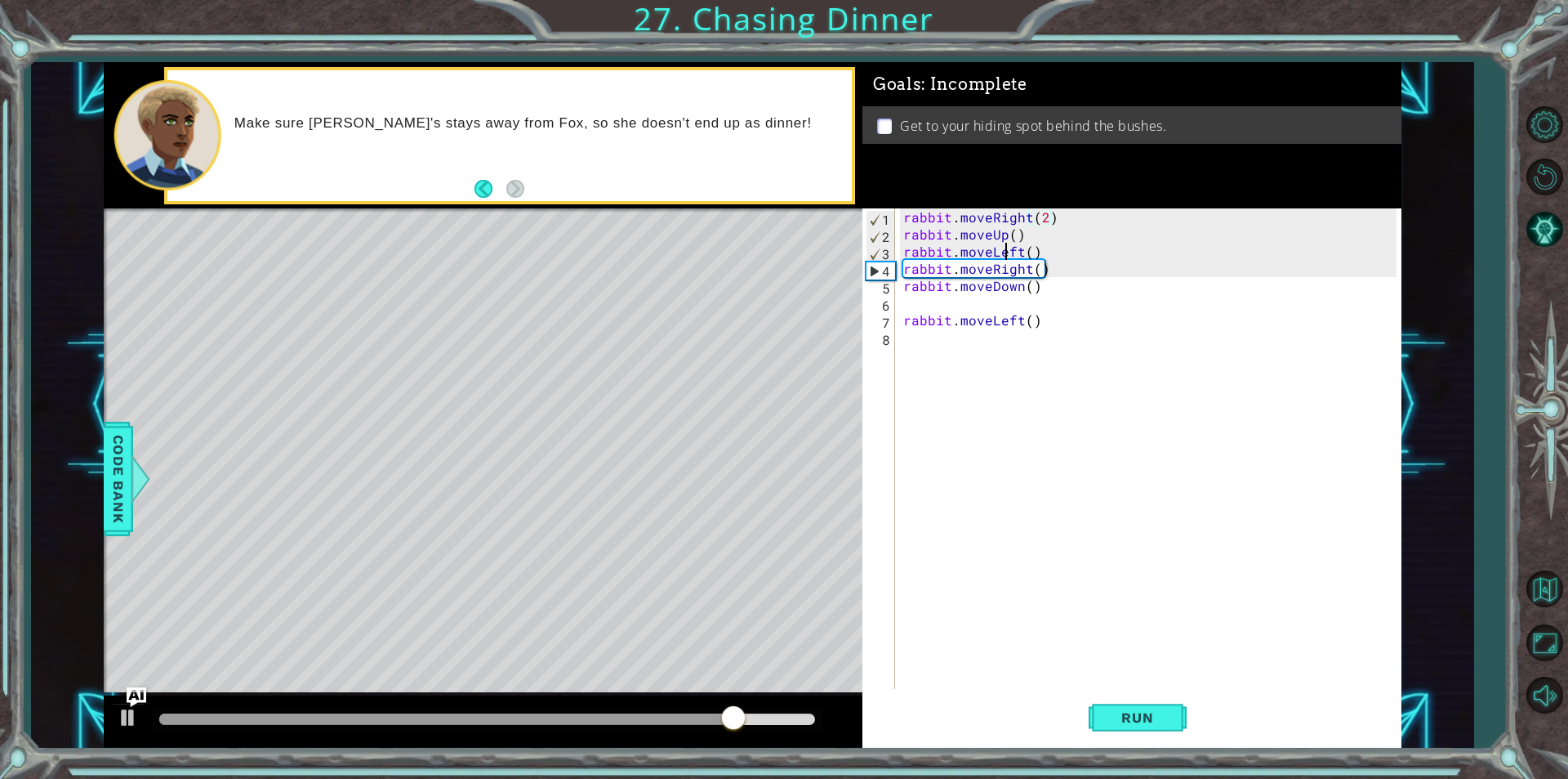
click at [1004, 252] on div "rabbit . moveRight ( 2 ) rabbit . moveUp ( ) rabbit . moveLeft ( ) rabbit . mov…" at bounding box center [1152, 466] width 505 height 515
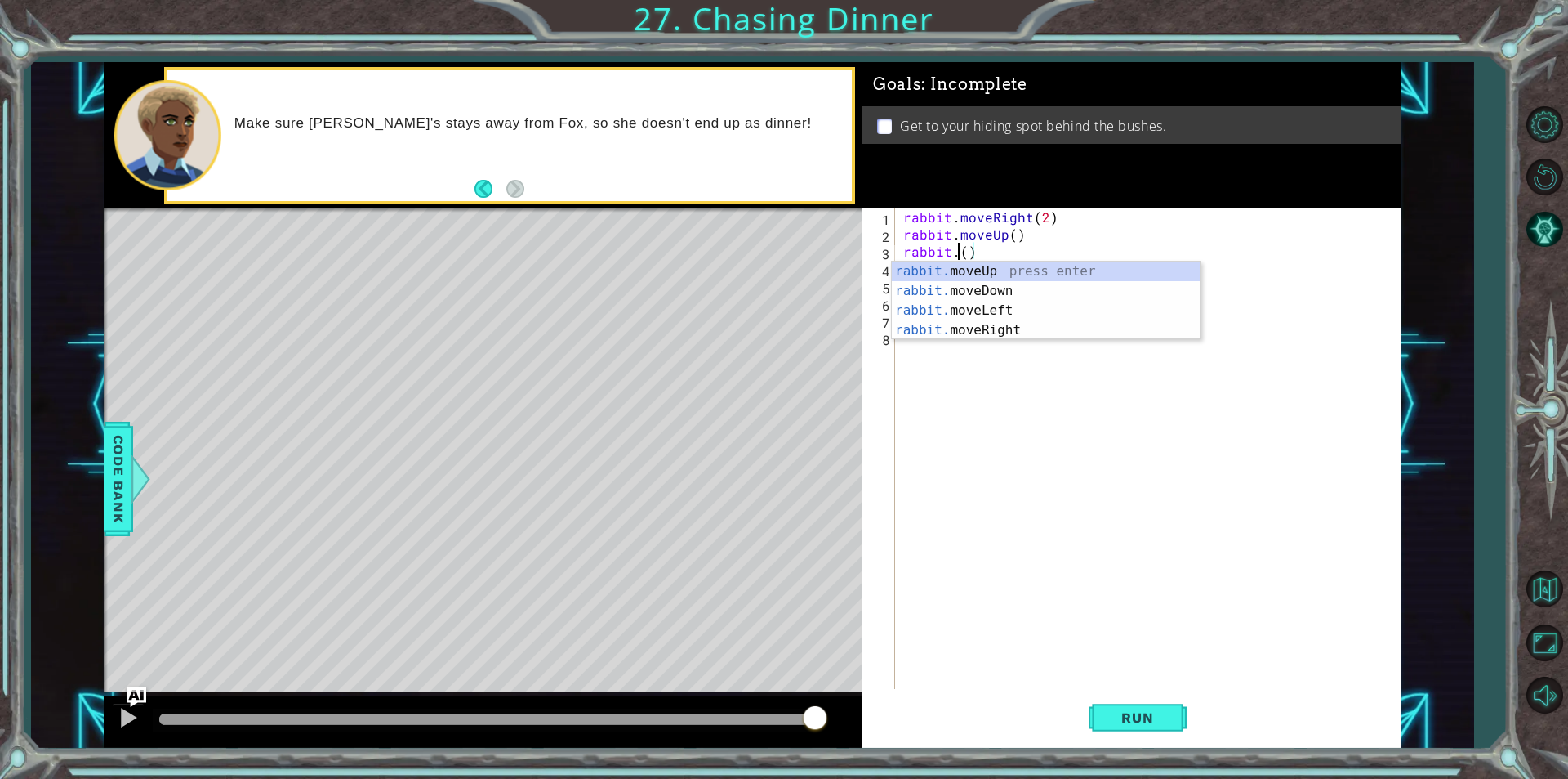
scroll to position [0, 3]
click at [982, 269] on div "rabbit. moveUp press enter rabbit. moveDown press enter rabbit. moveLeft press …" at bounding box center [1046, 320] width 309 height 118
type textarea "rabbit.moveUp(1)"
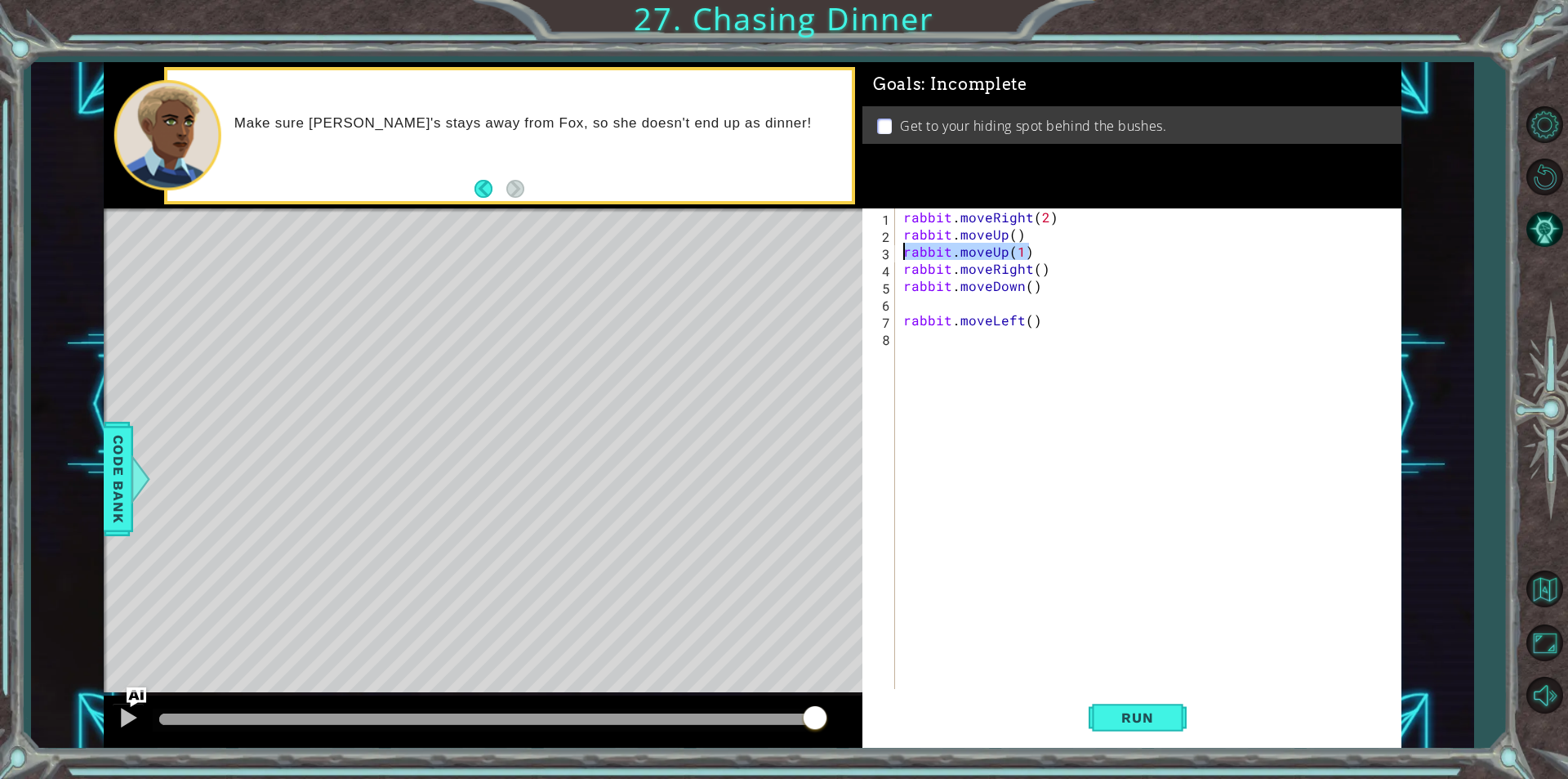
drag, startPoint x: 1026, startPoint y: 249, endPoint x: 878, endPoint y: 249, distance: 148.0
click at [878, 249] on div "rabbit.moveUp(1) 1 2 3 4 5 6 7 8 rabbit . moveRight ( 2 ) rabbit . moveUp ( ) r…" at bounding box center [1129, 448] width 535 height 481
click at [1015, 240] on div "rabbit . moveRight ( 2 ) rabbit . moveUp ( ) rabbit . moveRight ( ) rabbit . mo…" at bounding box center [1152, 466] width 505 height 515
type textarea "rabbit.moveUp(2)"
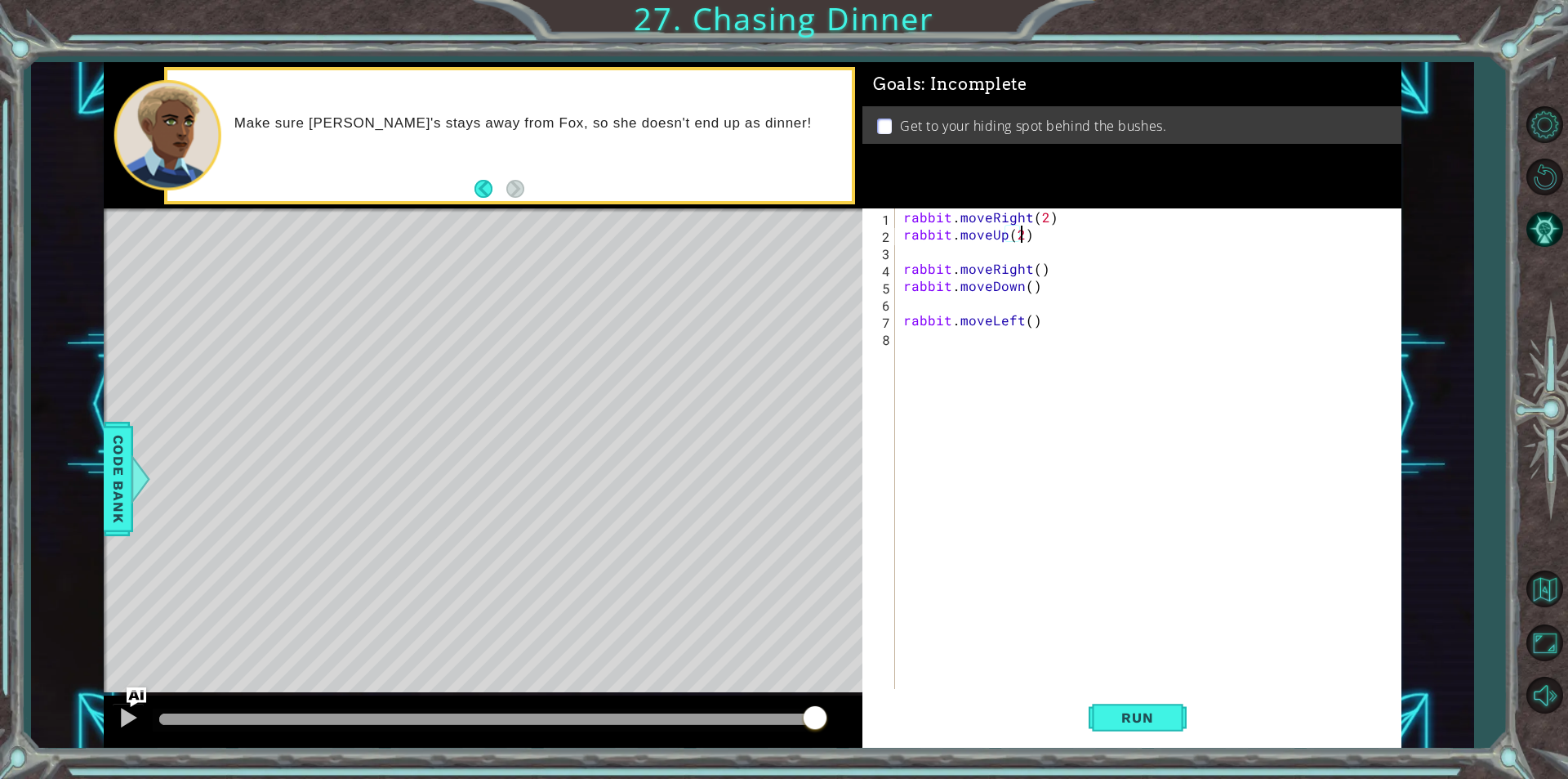
scroll to position [0, 6]
click at [1012, 251] on div "rabbit . moveRight ( 2 ) rabbit . moveUp ( 2 ) rabbit . moveRight ( ) rabbit . …" at bounding box center [1152, 466] width 505 height 515
click at [1152, 726] on button "Run" at bounding box center [1137, 717] width 98 height 54
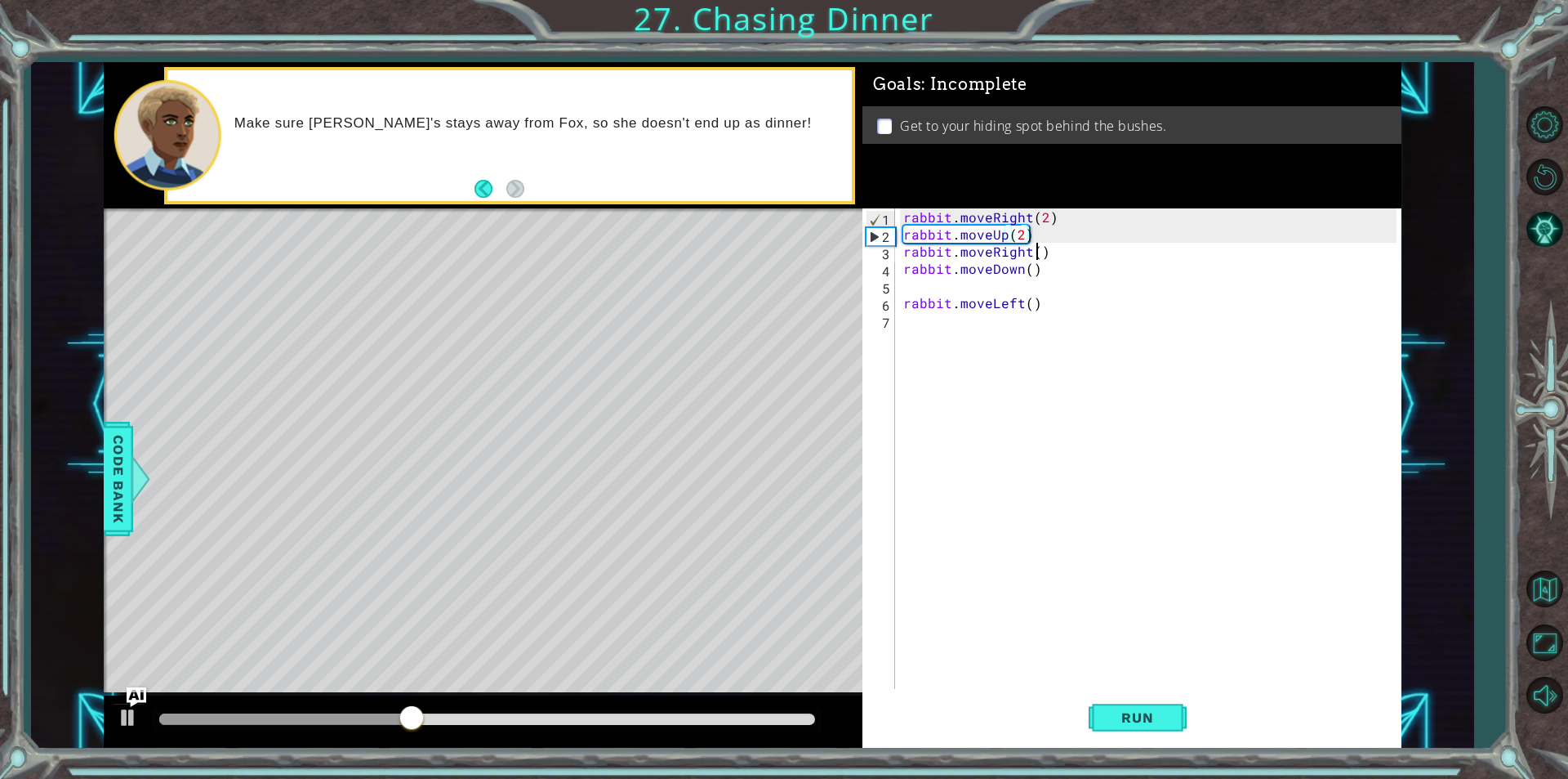
click at [1034, 252] on div "rabbit . moveRight ( 2 ) rabbit . moveUp ( 2 ) rabbit . moveRight ( ) rabbit . …" at bounding box center [1152, 466] width 505 height 515
click at [1011, 251] on div "rabbit . moveRight ( 2 ) rabbit . moveUp ( 2 ) rabbit . moveRight ( ) rabbit . …" at bounding box center [1152, 466] width 505 height 515
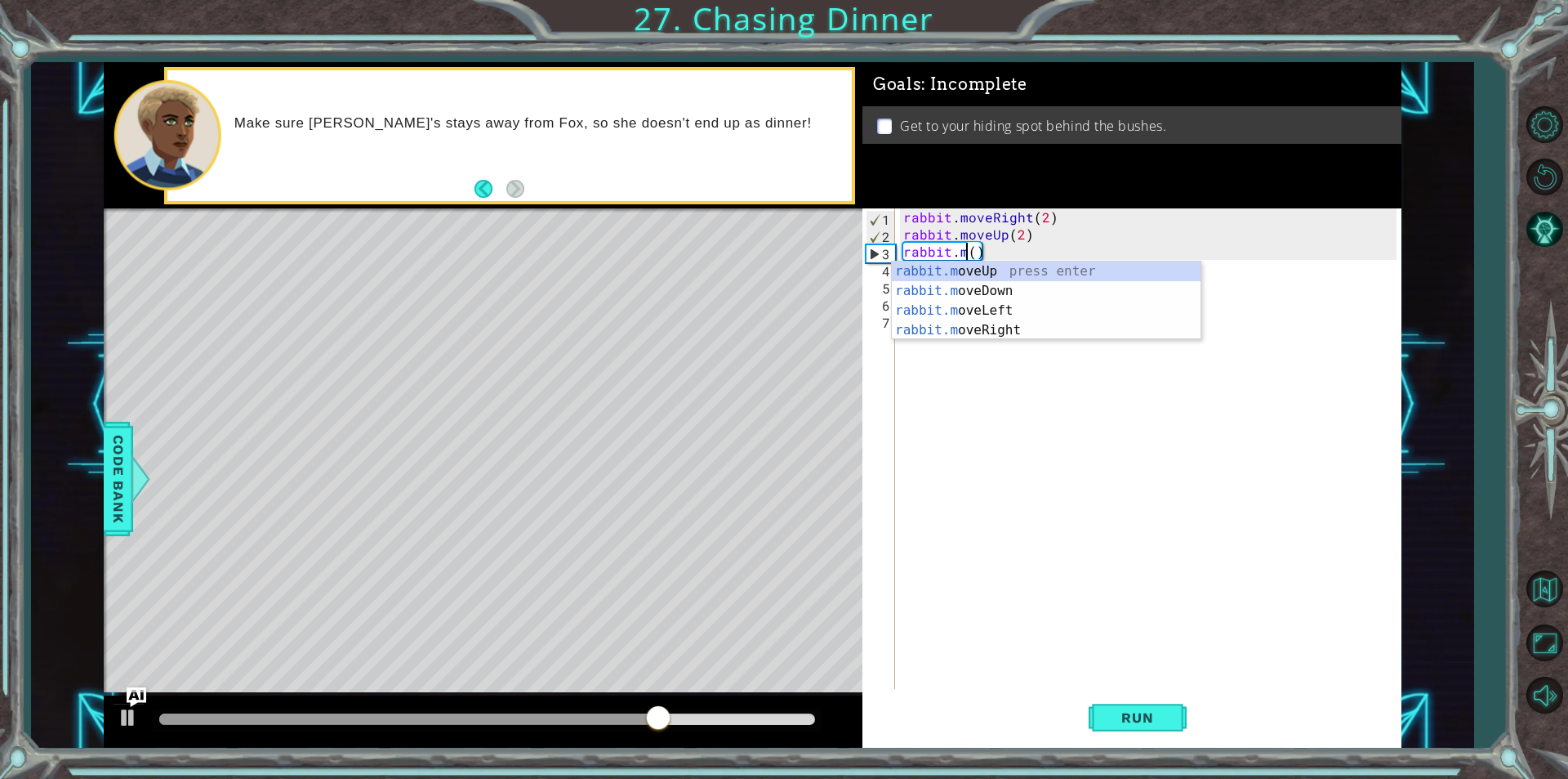
scroll to position [0, 4]
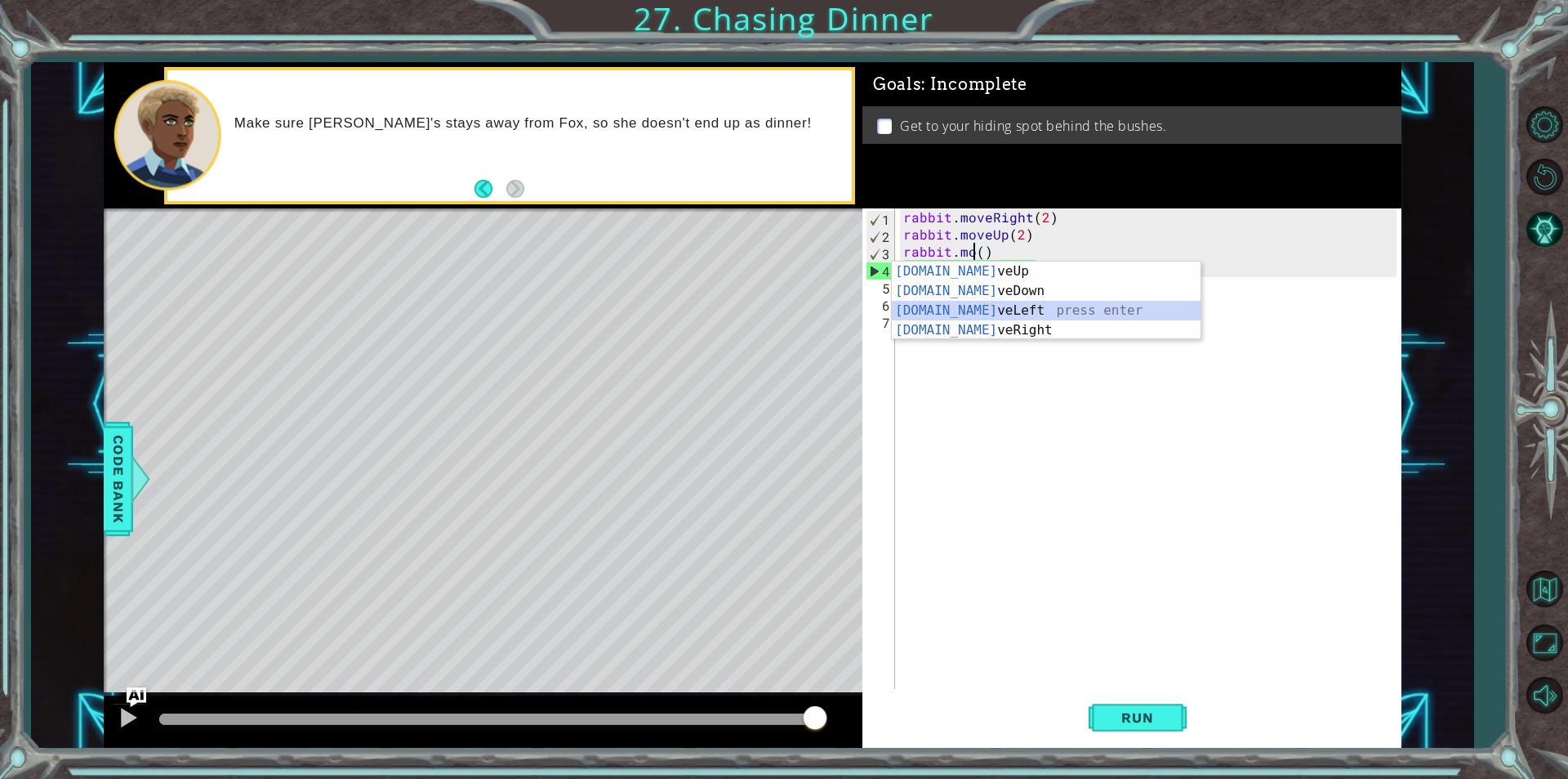
click at [1143, 308] on div "[DOMAIN_NAME] veUp press enter [DOMAIN_NAME] veDown press enter [DOMAIN_NAME] v…" at bounding box center [1046, 320] width 309 height 118
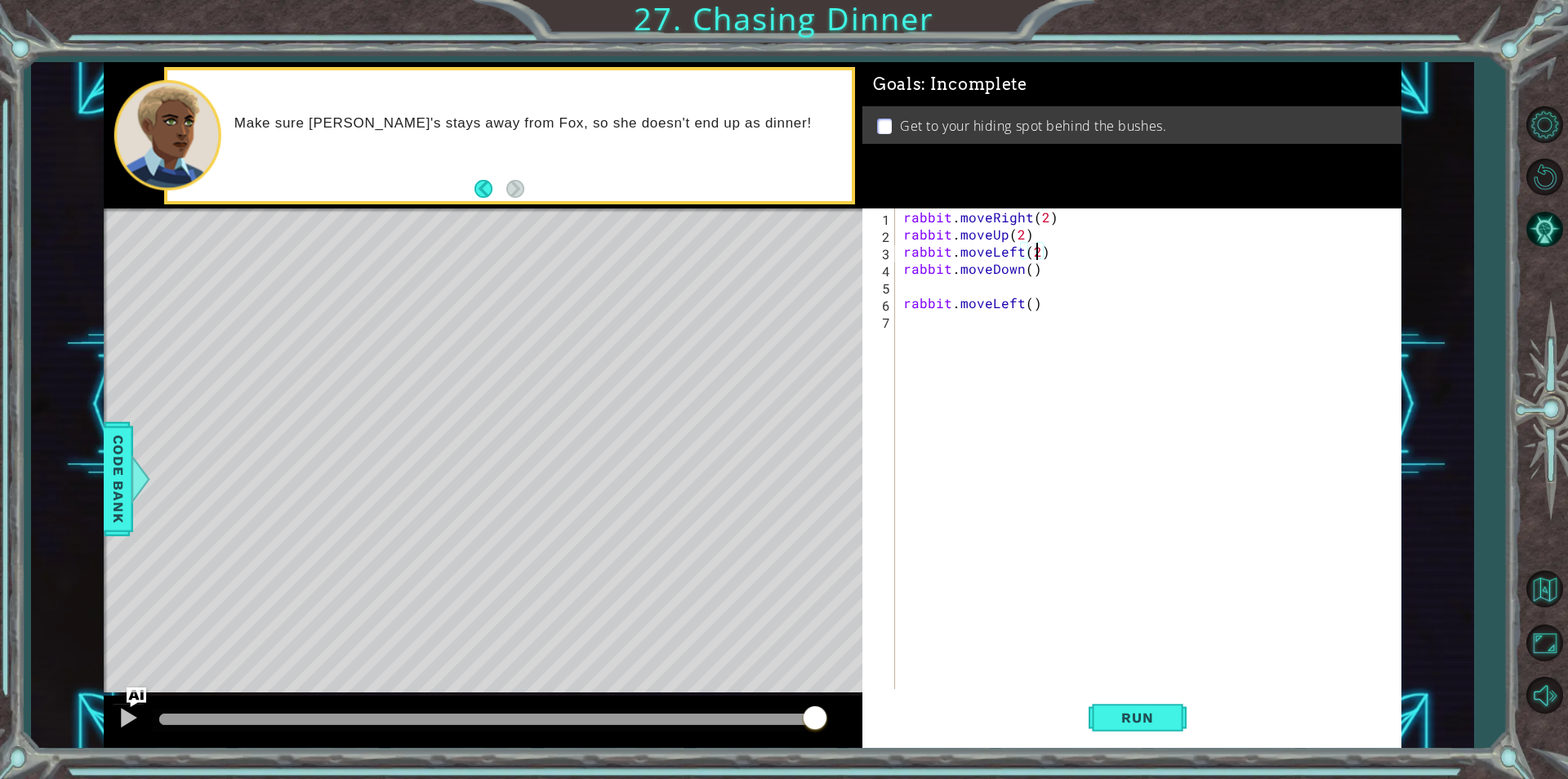
scroll to position [0, 7]
click at [1026, 269] on div "rabbit . moveRight ( 2 ) rabbit . moveUp ( 2 ) rabbit . moveLeft ( 2 ) rabbit .…" at bounding box center [1152, 466] width 505 height 515
type textarea "rabbit.moveDown(2)"
click at [1011, 289] on div "rabbit . moveRight ( 2 ) rabbit . moveUp ( 2 ) rabbit . moveLeft ( 2 ) rabbit .…" at bounding box center [1152, 466] width 505 height 515
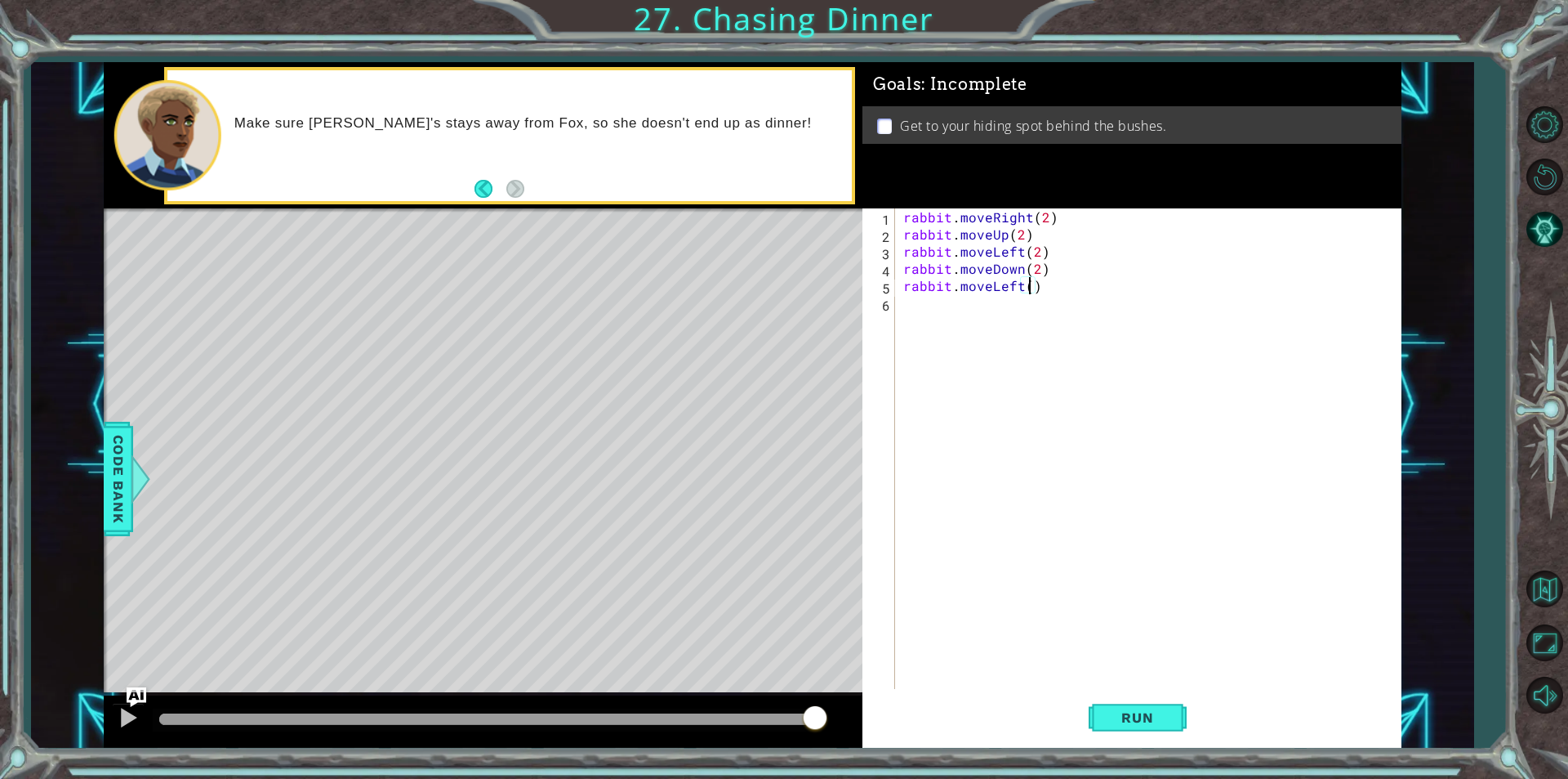
click at [1026, 286] on div "rabbit . moveRight ( 2 ) rabbit . moveUp ( 2 ) rabbit . moveLeft ( 2 ) rabbit .…" at bounding box center [1152, 466] width 505 height 515
click at [1037, 267] on div "rabbit . moveRight ( 2 ) rabbit . moveUp ( 2 ) rabbit . moveLeft ( 2 ) rabbit .…" at bounding box center [1152, 466] width 505 height 515
click at [1026, 285] on div "rabbit . moveRight ( 2 ) rabbit . moveUp ( 2 ) rabbit . moveLeft ( 2 ) rabbit .…" at bounding box center [1152, 466] width 505 height 515
type textarea "rabbit.moveLeft(1)"
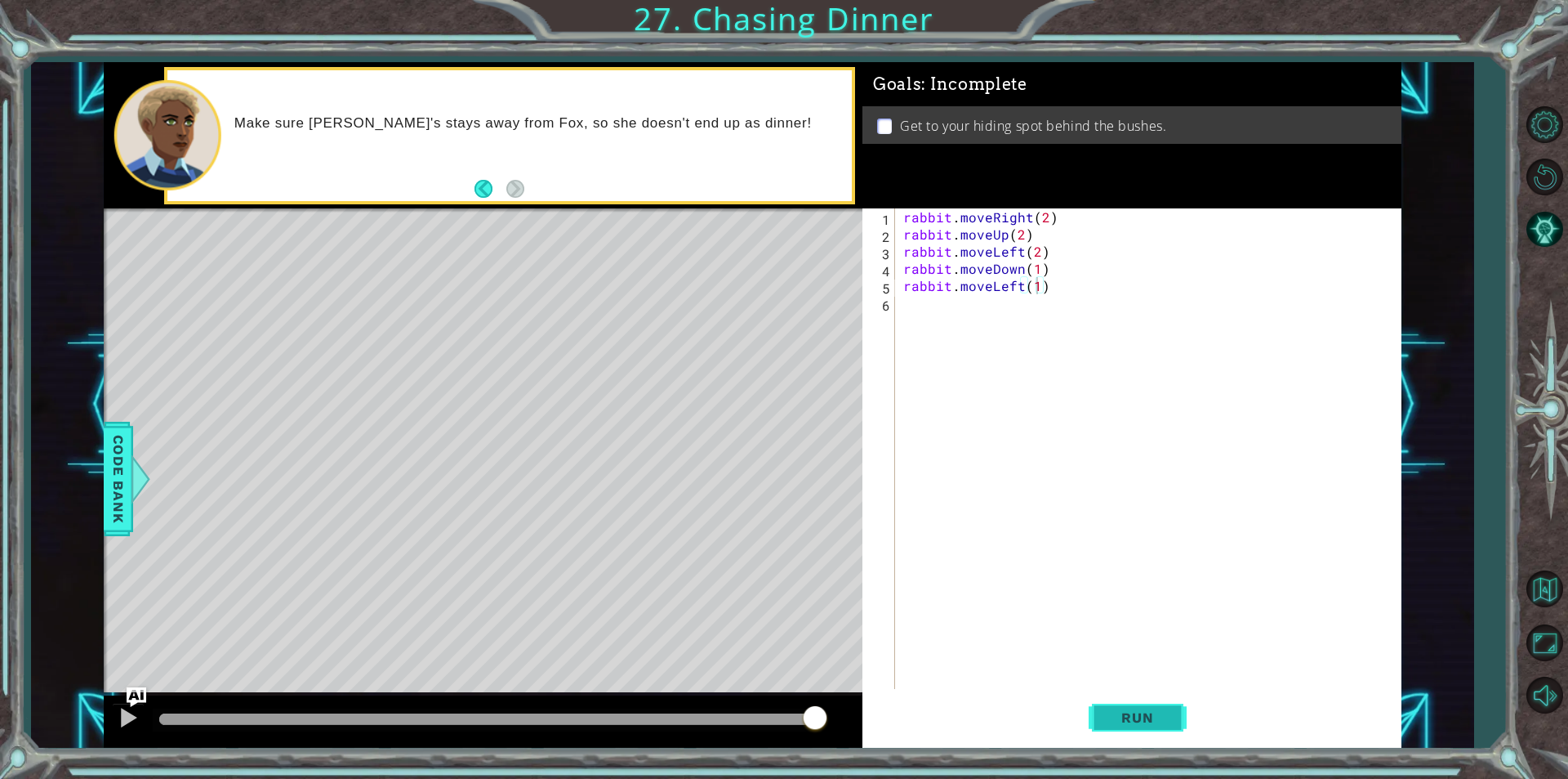
click at [1127, 728] on button "Run" at bounding box center [1137, 717] width 98 height 54
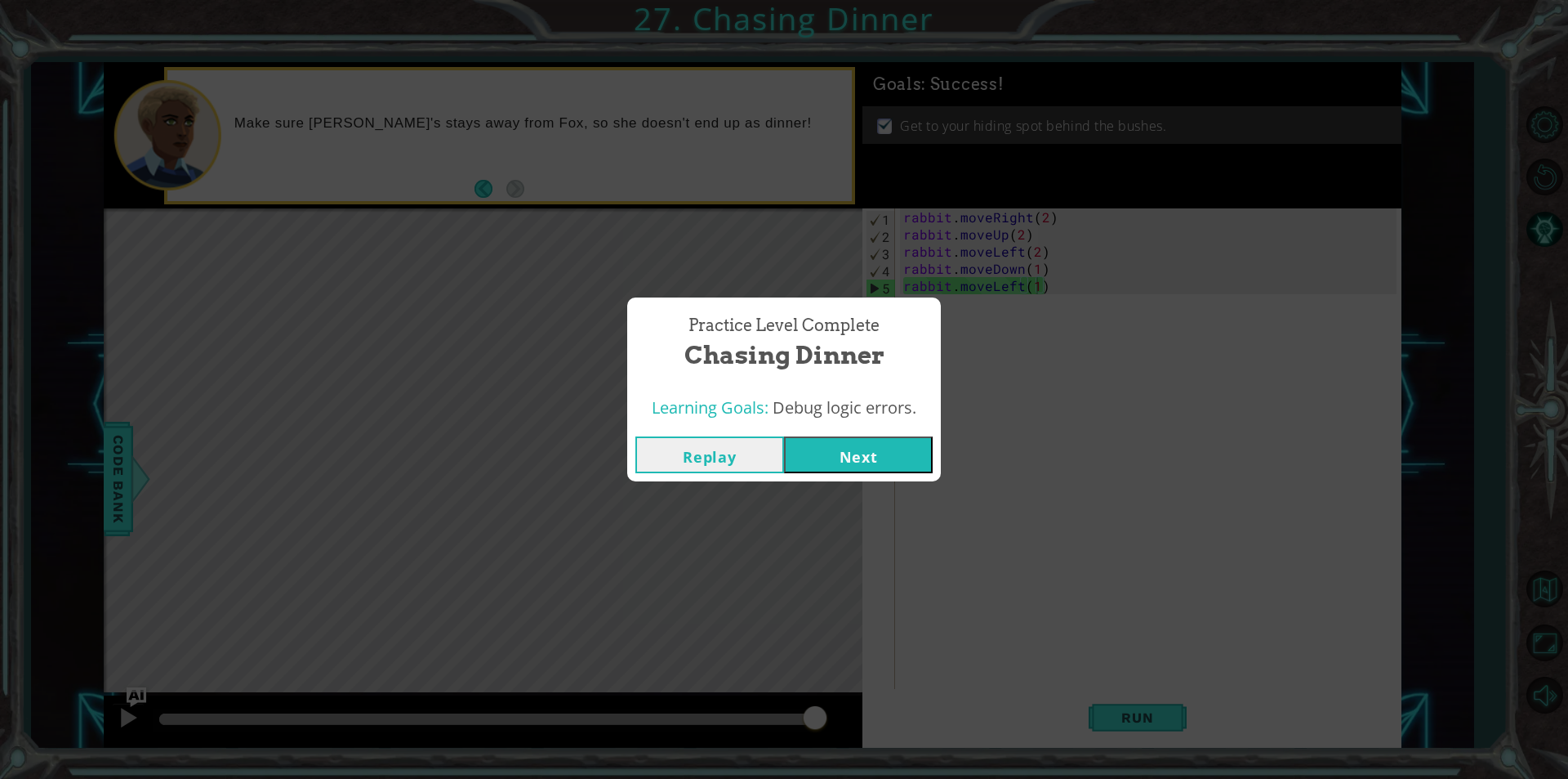
click at [895, 457] on button "Next" at bounding box center [858, 454] width 148 height 37
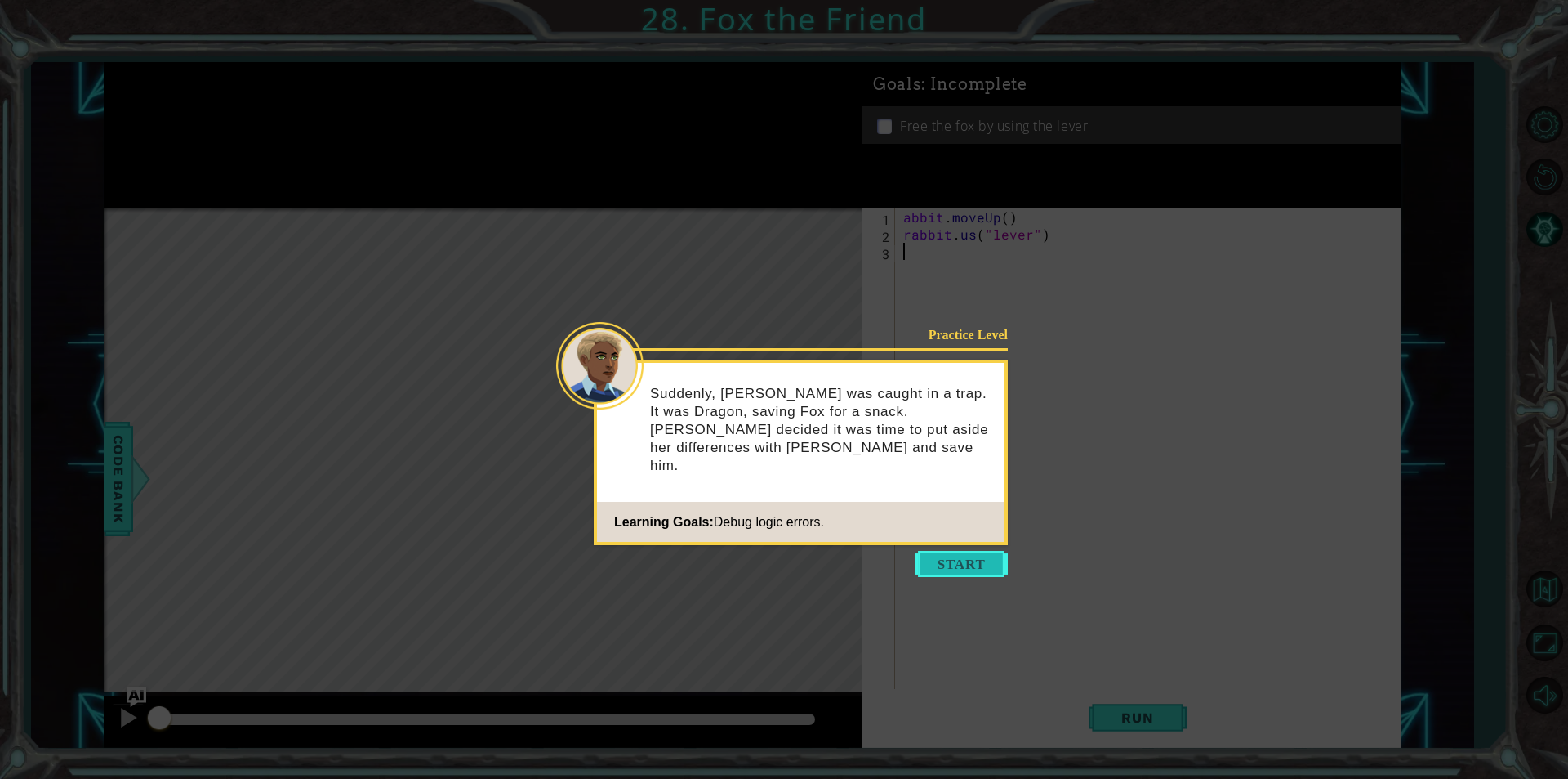
click at [945, 560] on button "Start" at bounding box center [961, 564] width 93 height 26
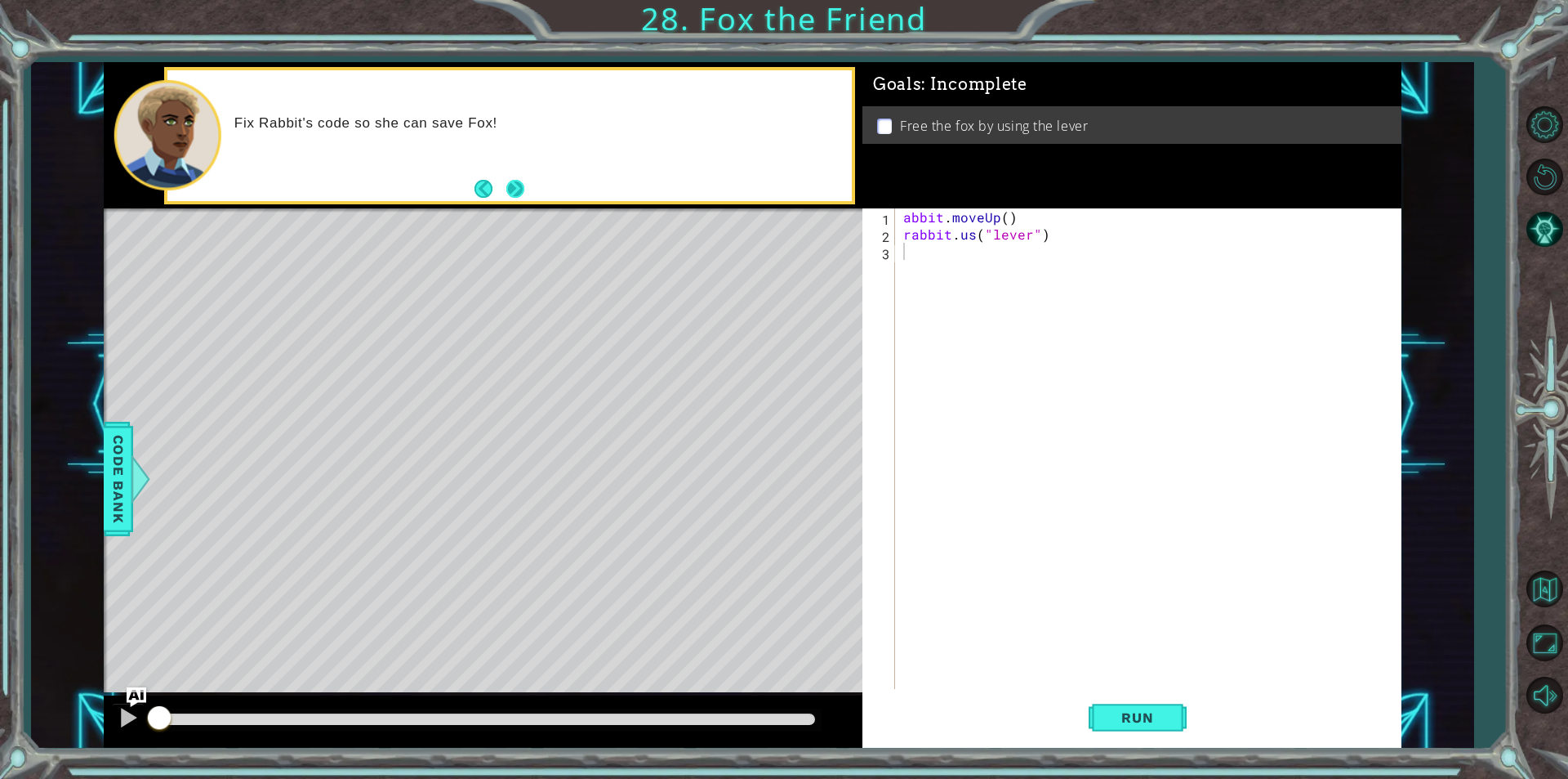
click at [522, 179] on footer at bounding box center [499, 188] width 50 height 24
click at [521, 191] on button "Next" at bounding box center [515, 188] width 18 height 18
click at [1101, 712] on button "Run" at bounding box center [1137, 717] width 98 height 54
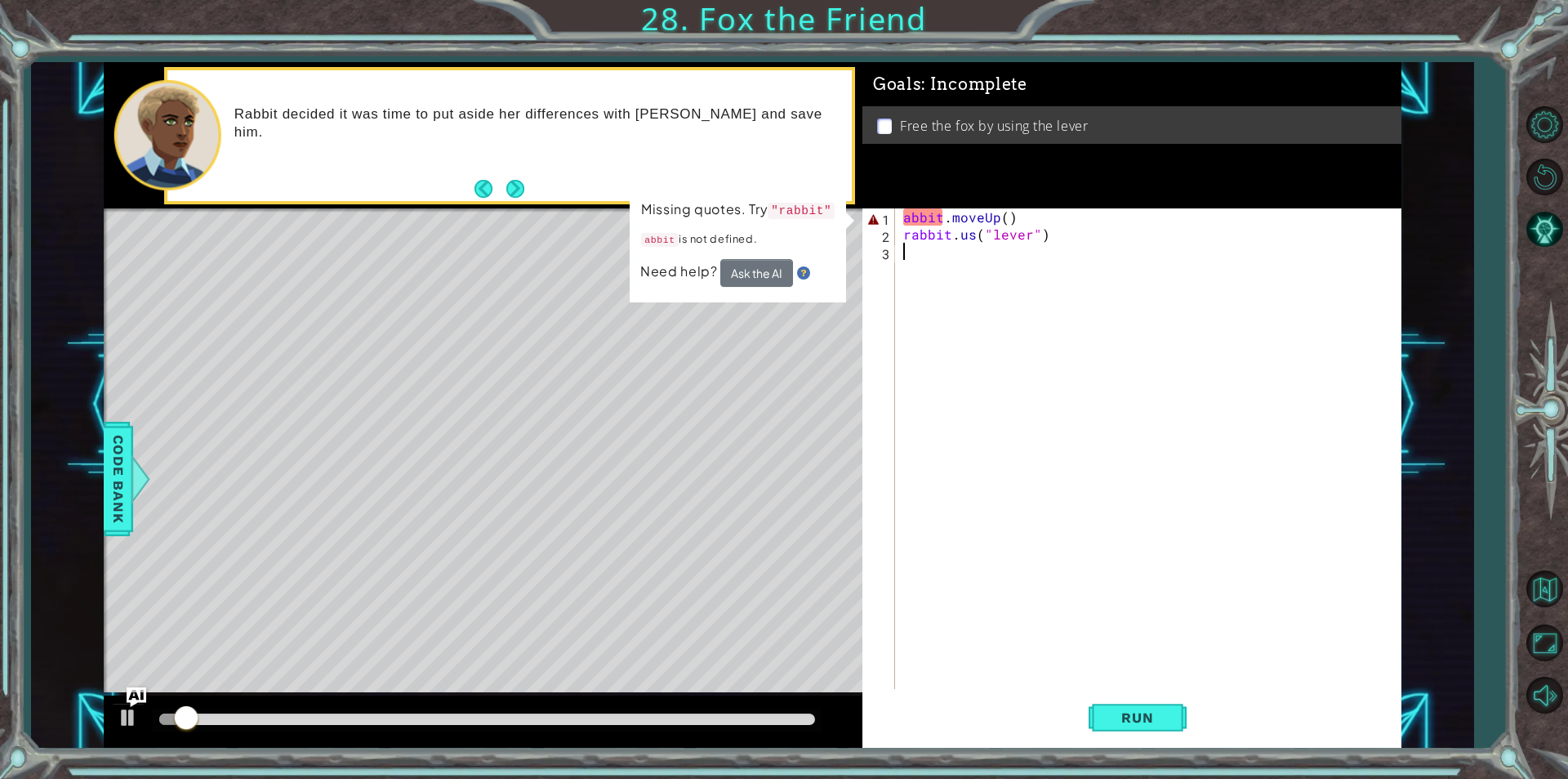
click at [541, 189] on div "Rabbit decided it was time to put aside her differences with [PERSON_NAME] and …" at bounding box center [509, 136] width 684 height 131
click at [508, 191] on button "Next" at bounding box center [515, 188] width 18 height 18
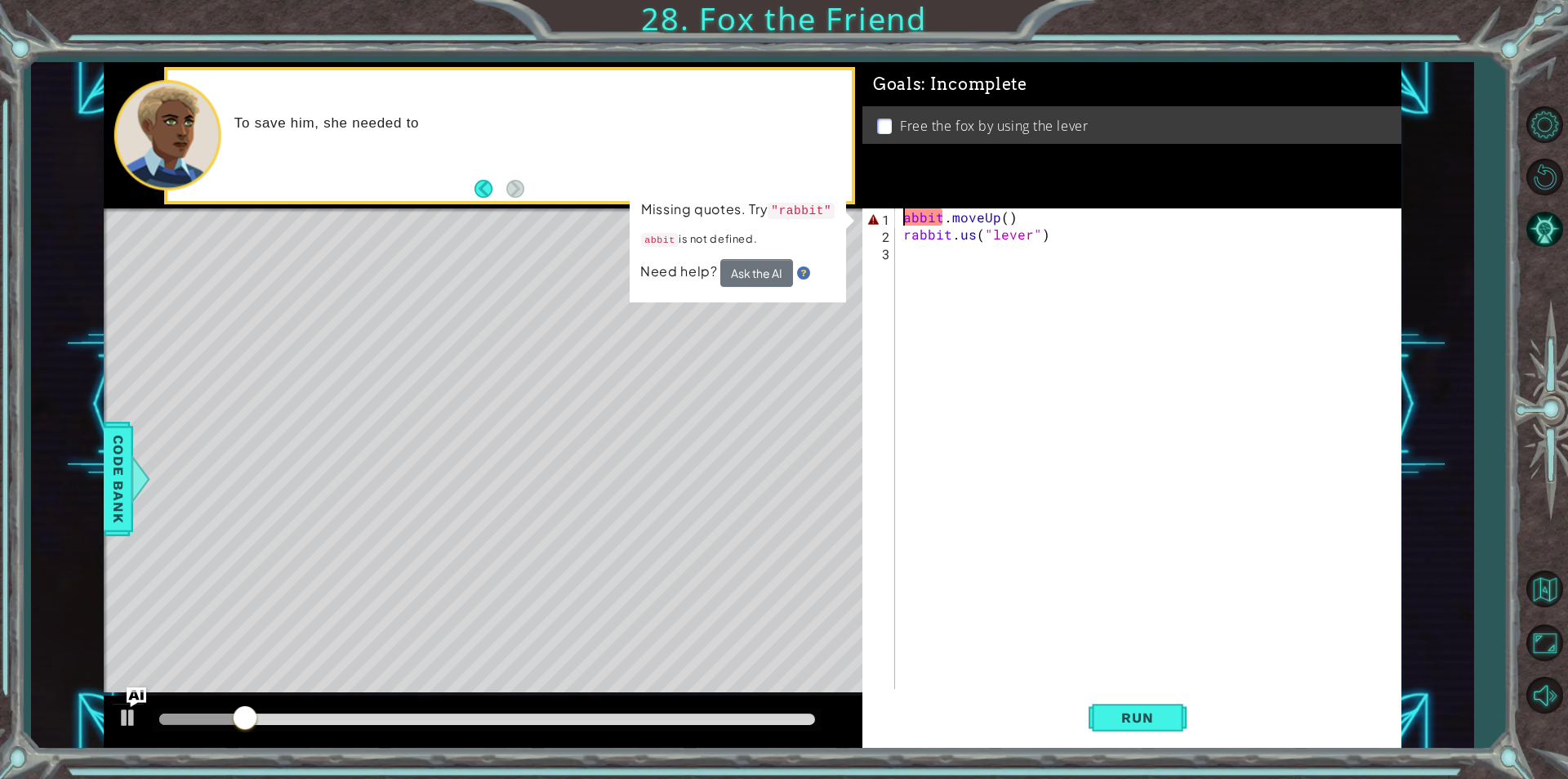
click at [907, 213] on div "abbit . moveUp ( ) rabbit . us ( "lever" )" at bounding box center [1152, 466] width 505 height 515
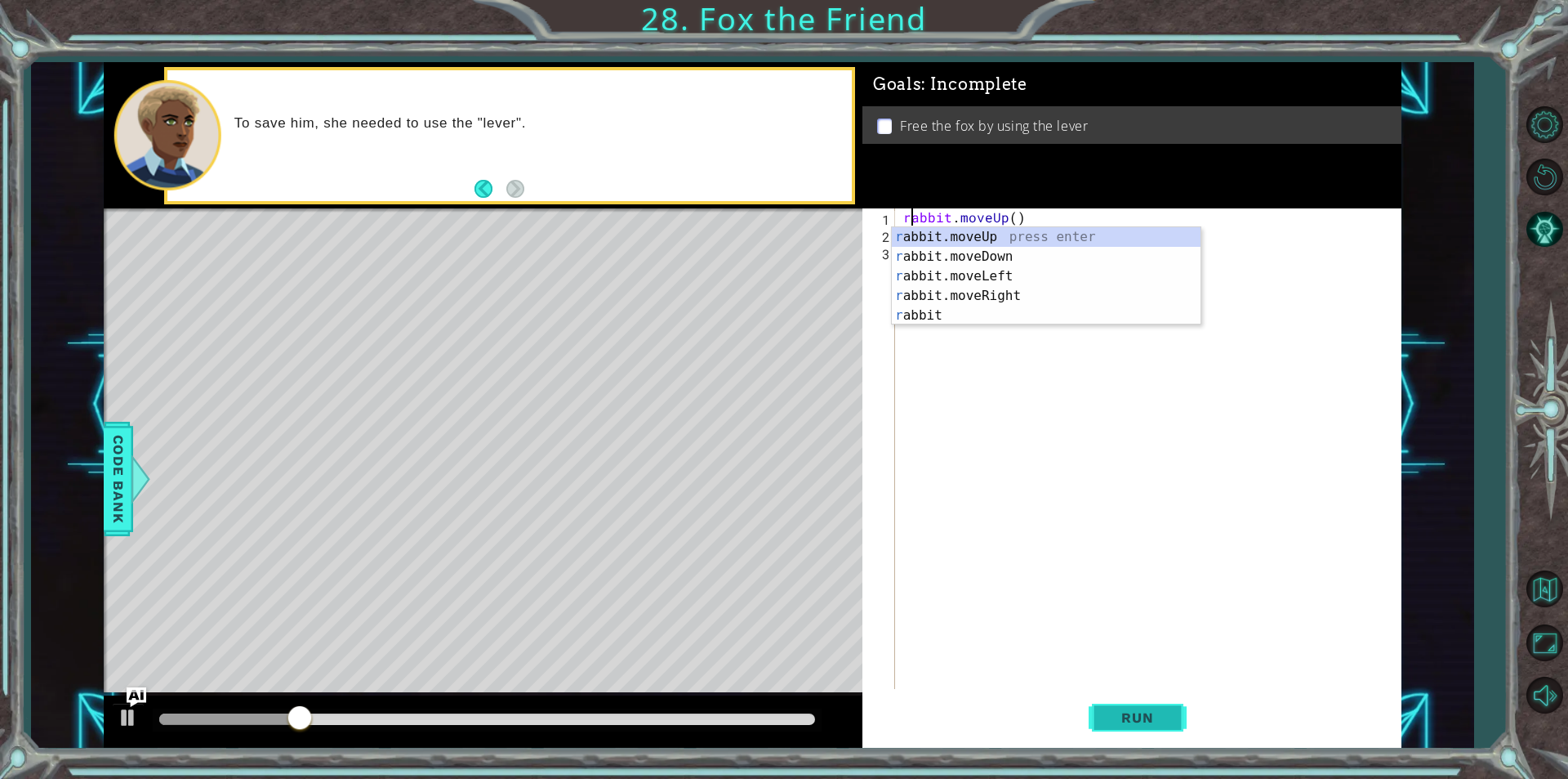
click at [1148, 714] on span "Run" at bounding box center [1137, 717] width 65 height 17
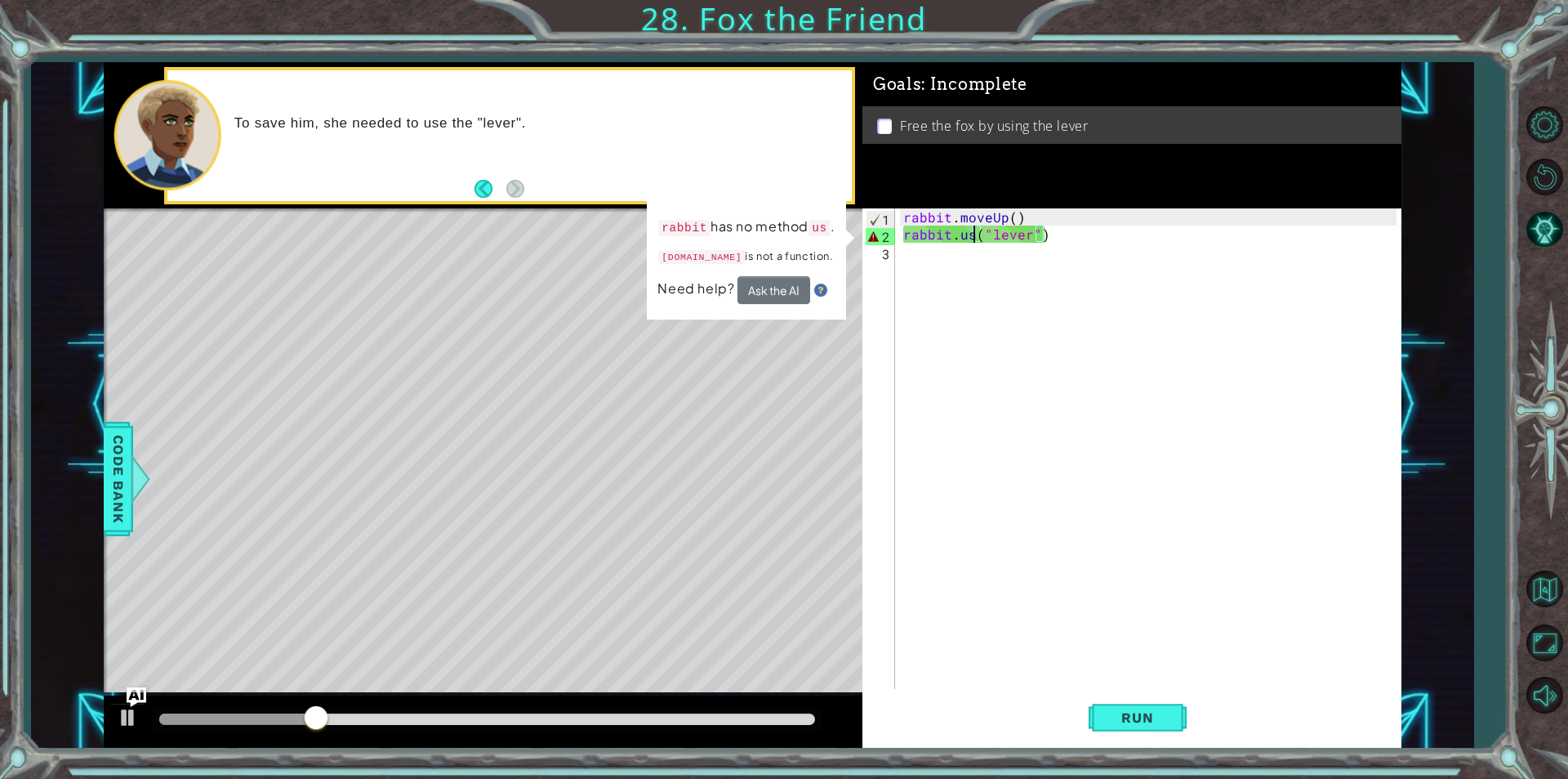
click at [972, 238] on div "rabbit . moveUp ( ) rabbit . us ( "lever" )" at bounding box center [1152, 466] width 505 height 515
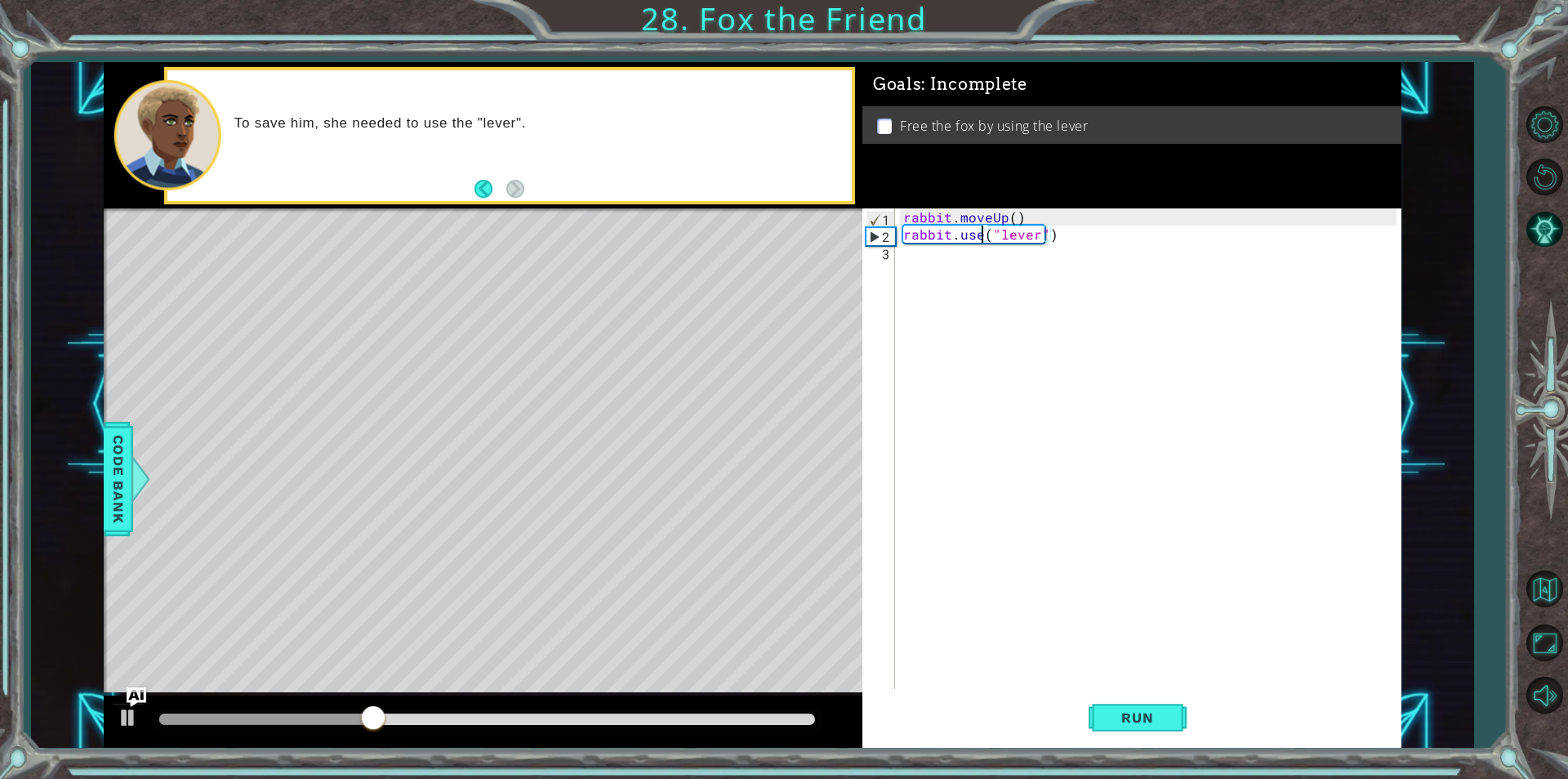
scroll to position [0, 5]
type textarea "rabbit.use("lever")"
click at [1142, 724] on span "Run" at bounding box center [1137, 717] width 65 height 17
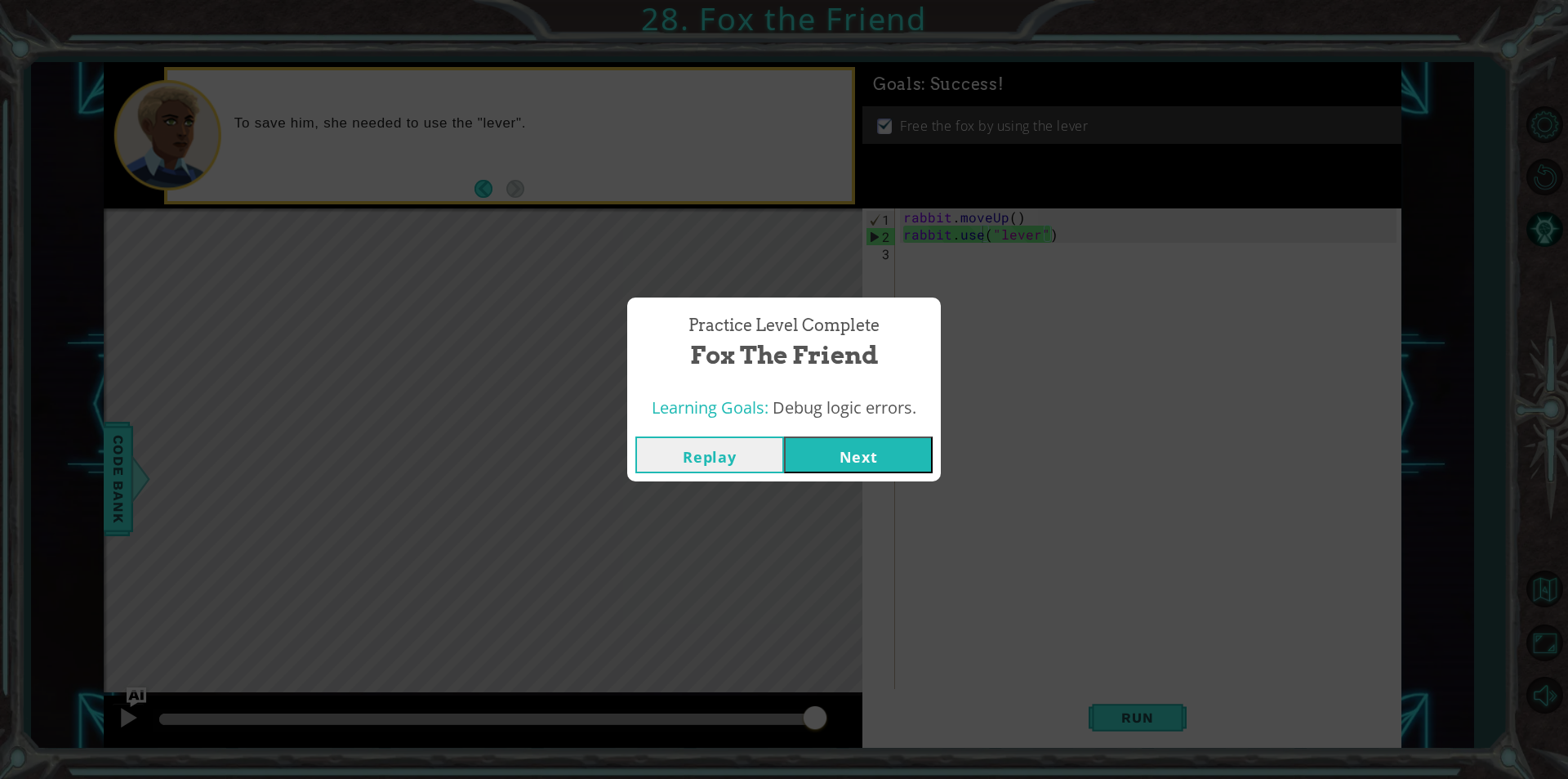
click at [893, 422] on div "Learning Goals: Debug logic errors." at bounding box center [784, 408] width 314 height 40
click at [895, 444] on button "Next" at bounding box center [858, 454] width 148 height 37
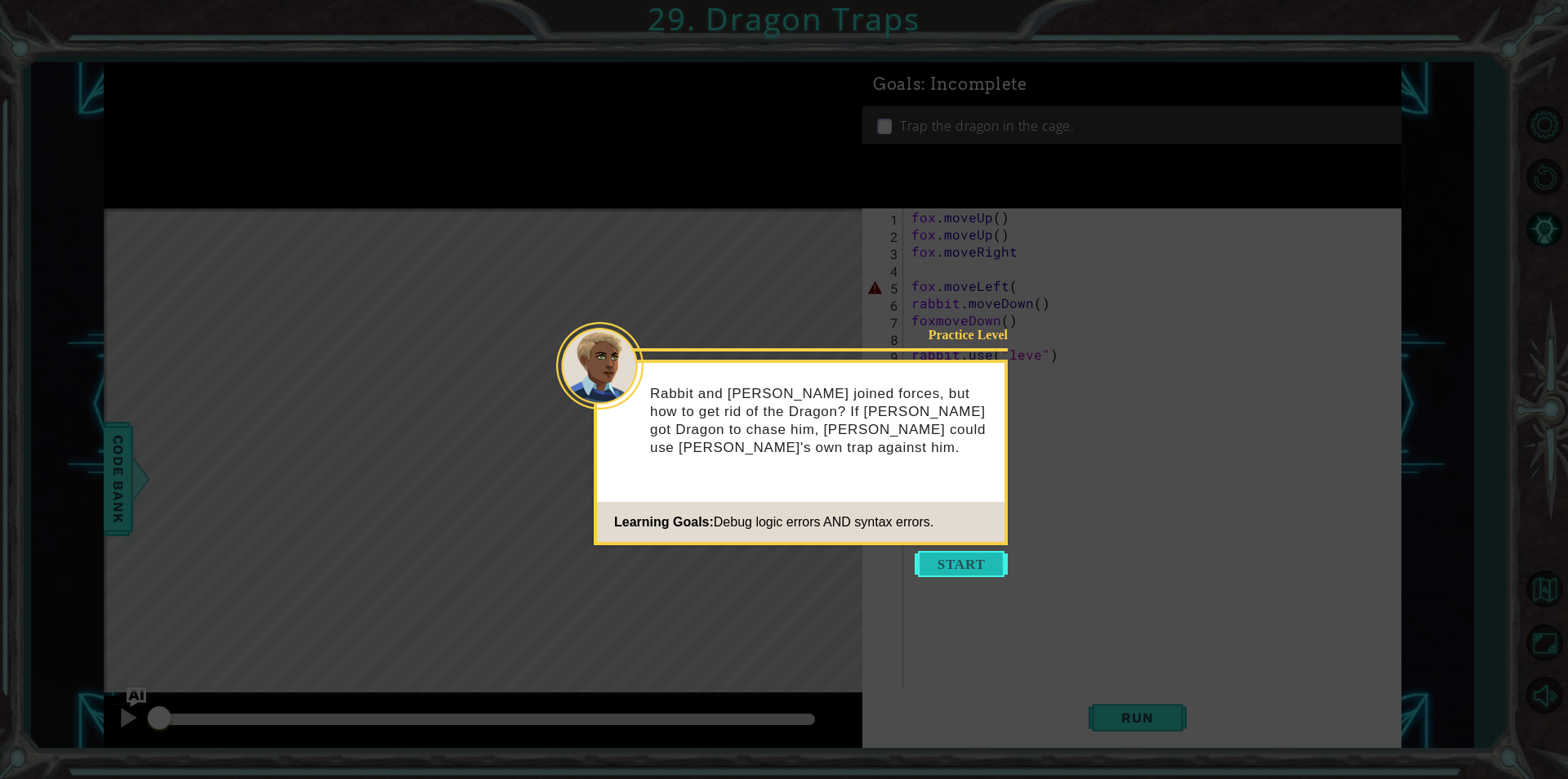
click at [952, 561] on button "Start" at bounding box center [961, 564] width 93 height 26
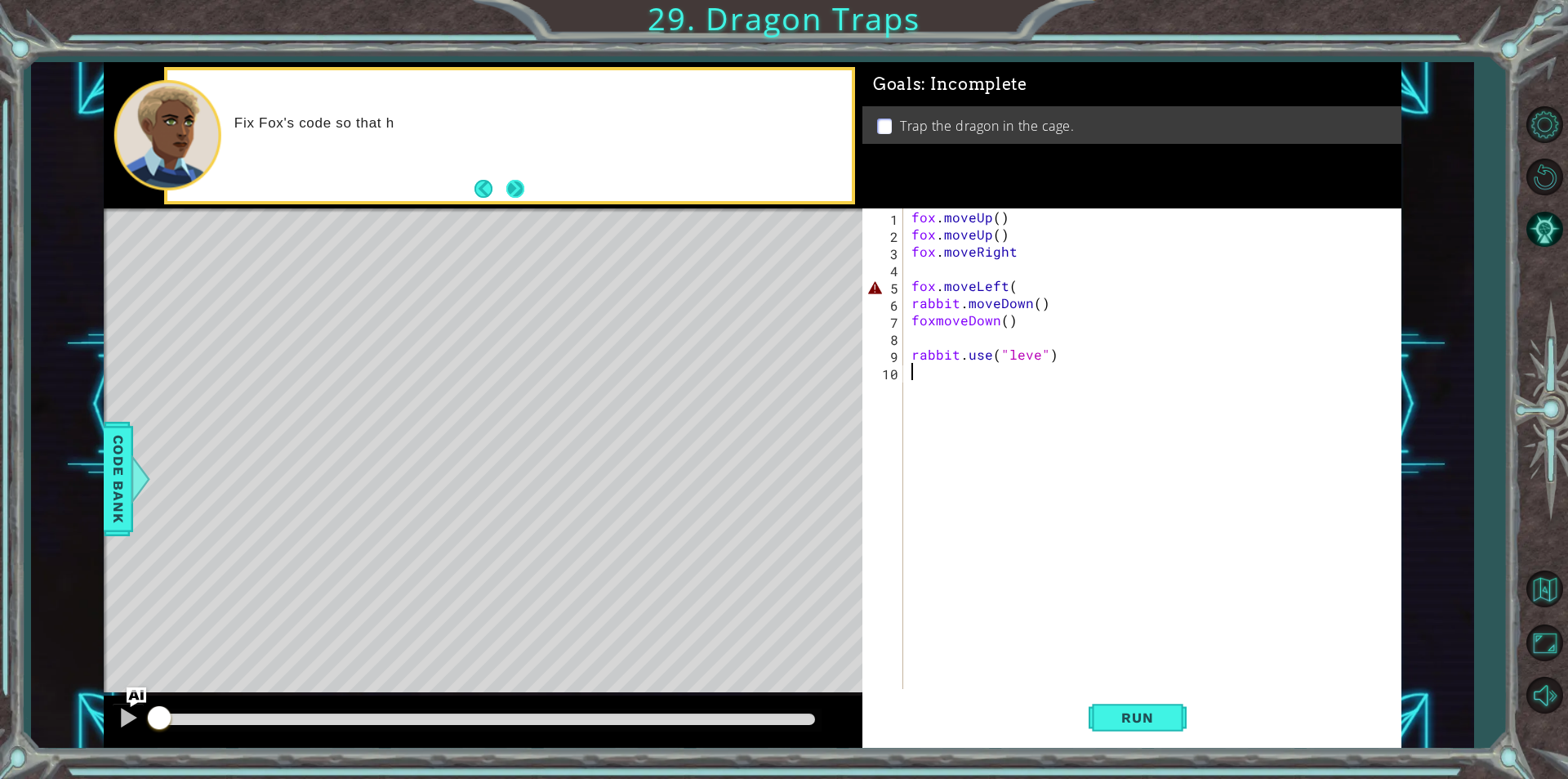
click at [512, 180] on button "Next" at bounding box center [515, 188] width 18 height 18
click at [966, 274] on div "fox . moveUp ( ) fox . moveUp ( ) fox . moveRight fox . moveLeft ( rabbit . mov…" at bounding box center [1156, 466] width 496 height 515
type textarea "e"
type textarea "fox.moveRight"
click at [972, 325] on div "fox . moveUp ( ) fox . moveUp ( ) fox . moveRight fox . moveLeft ( rabbit . mov…" at bounding box center [1152, 466] width 505 height 515
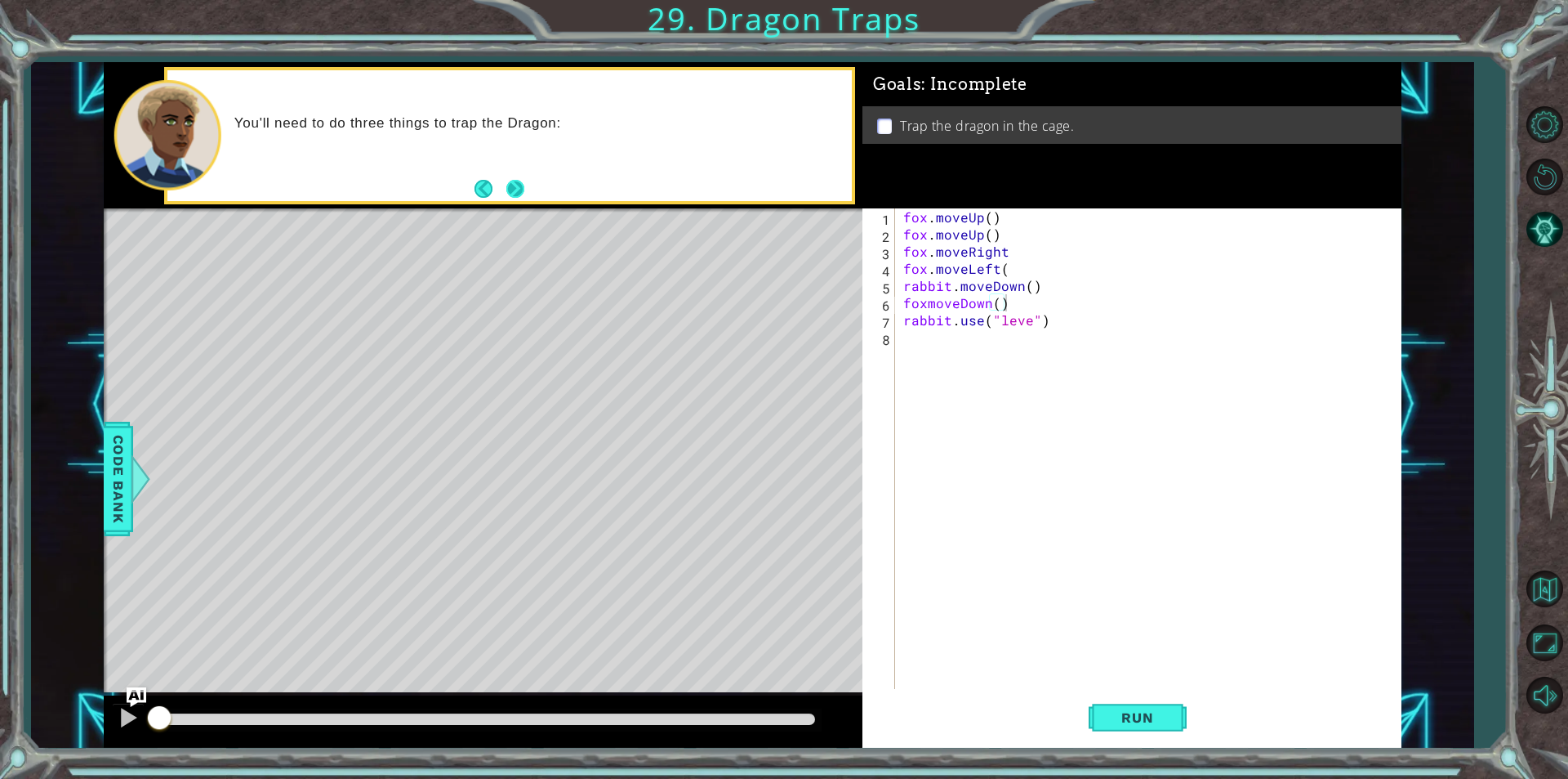
click at [508, 180] on button "Next" at bounding box center [515, 188] width 18 height 18
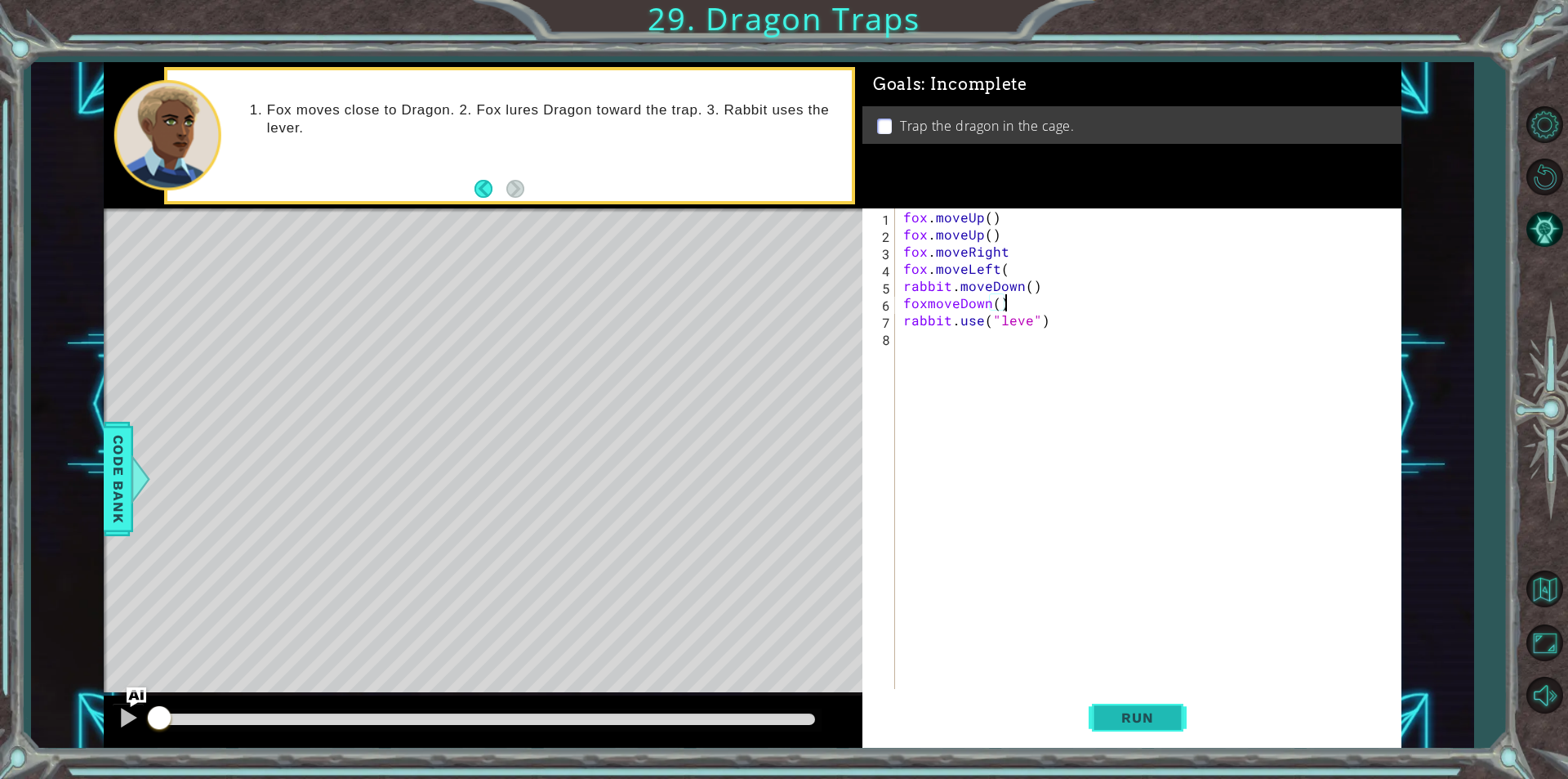
click at [1145, 715] on span "Run" at bounding box center [1137, 717] width 65 height 17
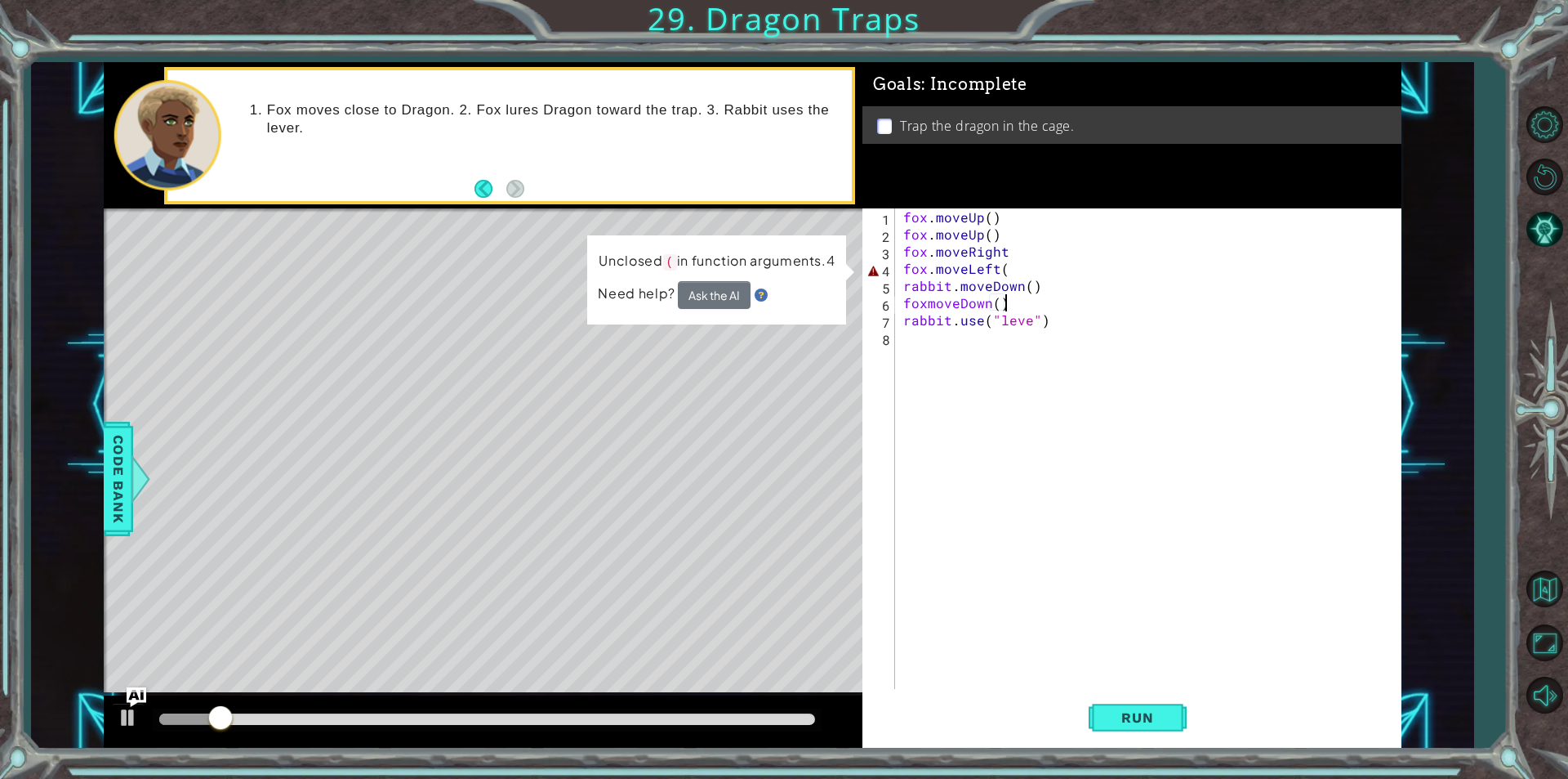
click at [1044, 268] on div "fox . moveUp ( ) fox . moveUp ( ) fox . moveRight fox . moveLeft ( rabbit . mov…" at bounding box center [1152, 466] width 505 height 515
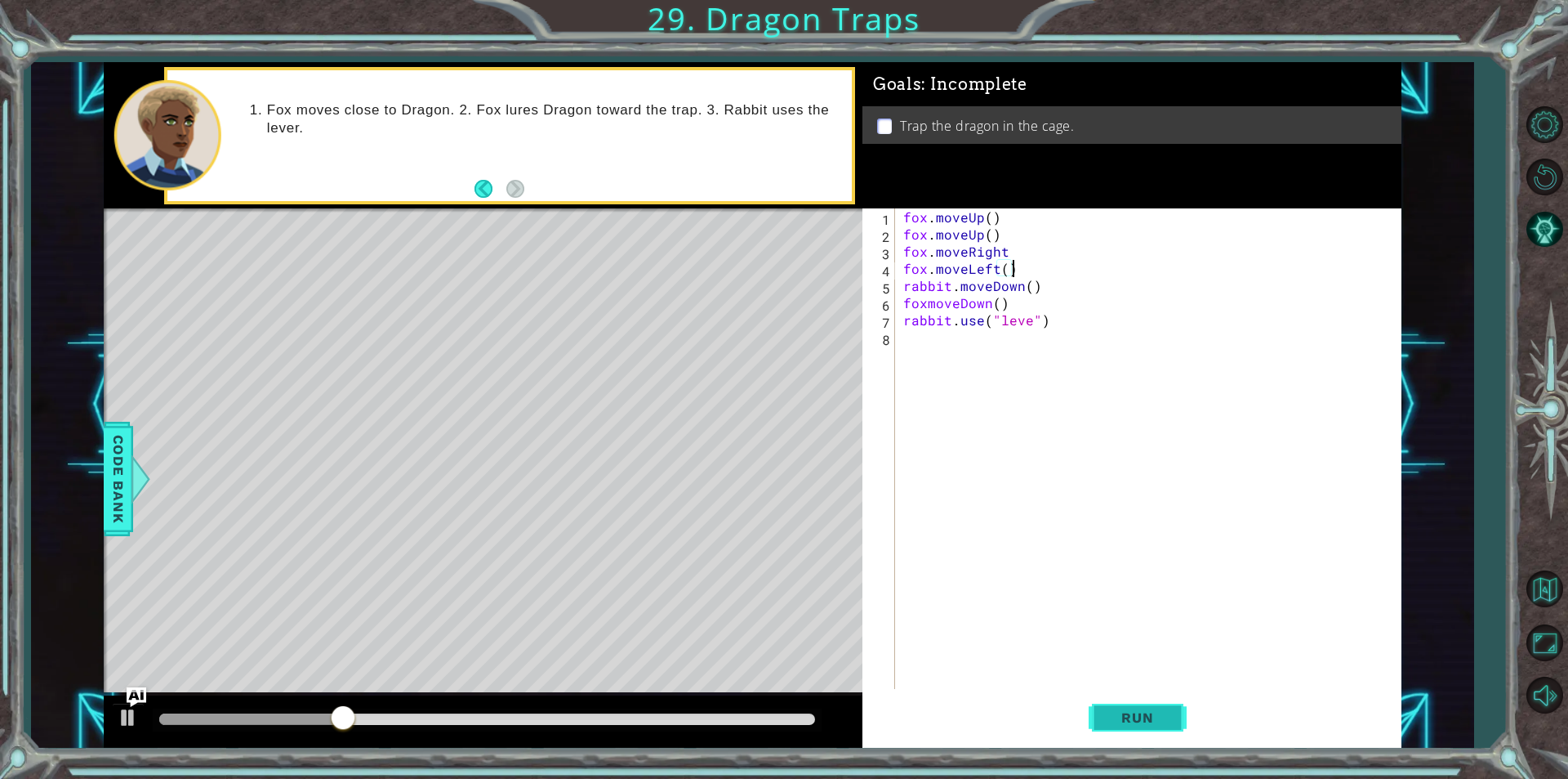
click at [1158, 714] on span "Run" at bounding box center [1137, 717] width 65 height 17
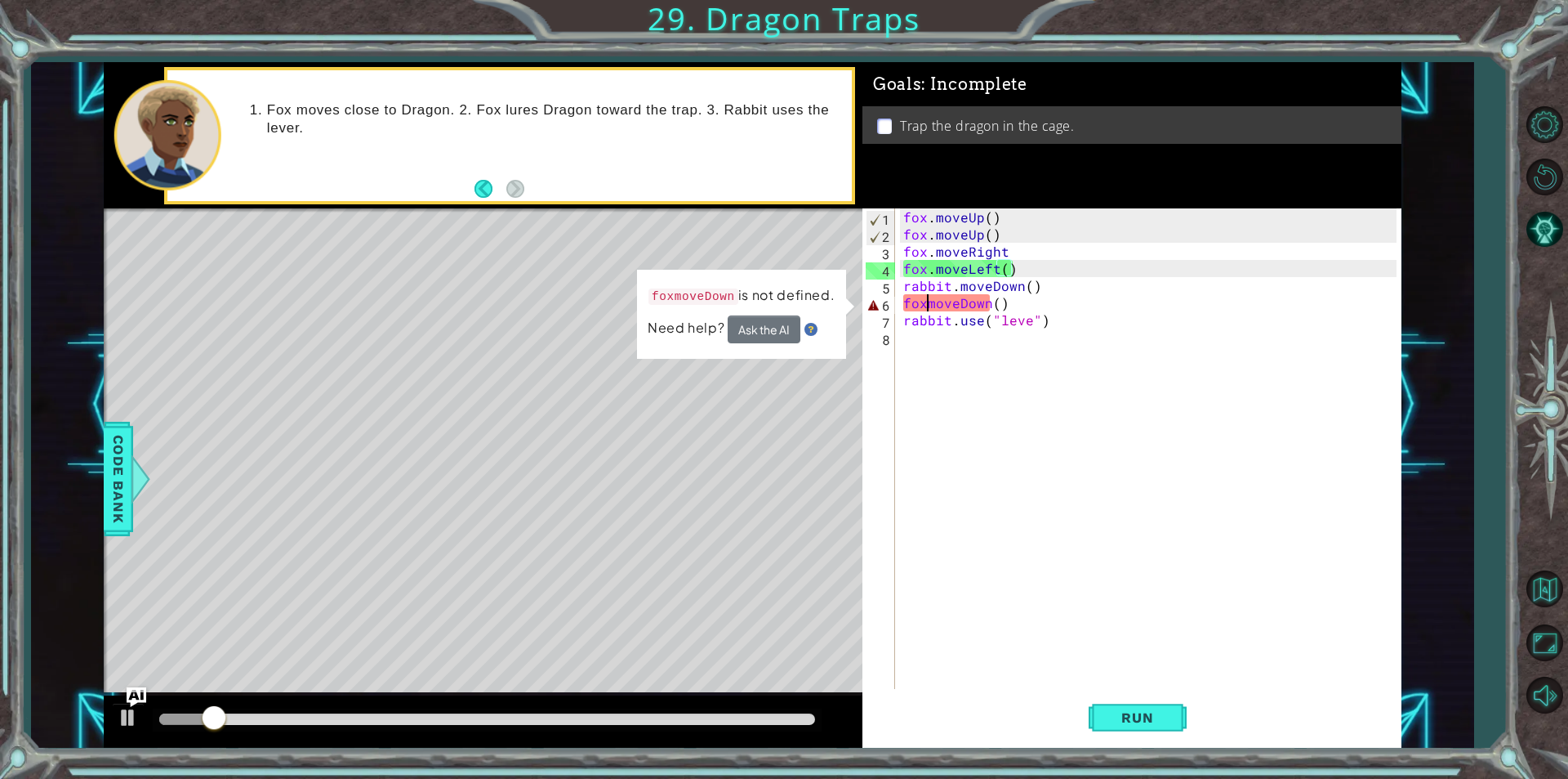
click at [925, 306] on div "fox . moveUp ( ) fox . moveUp ( ) fox . moveRight fox . moveLeft ( ) rabbit . m…" at bounding box center [1152, 466] width 505 height 515
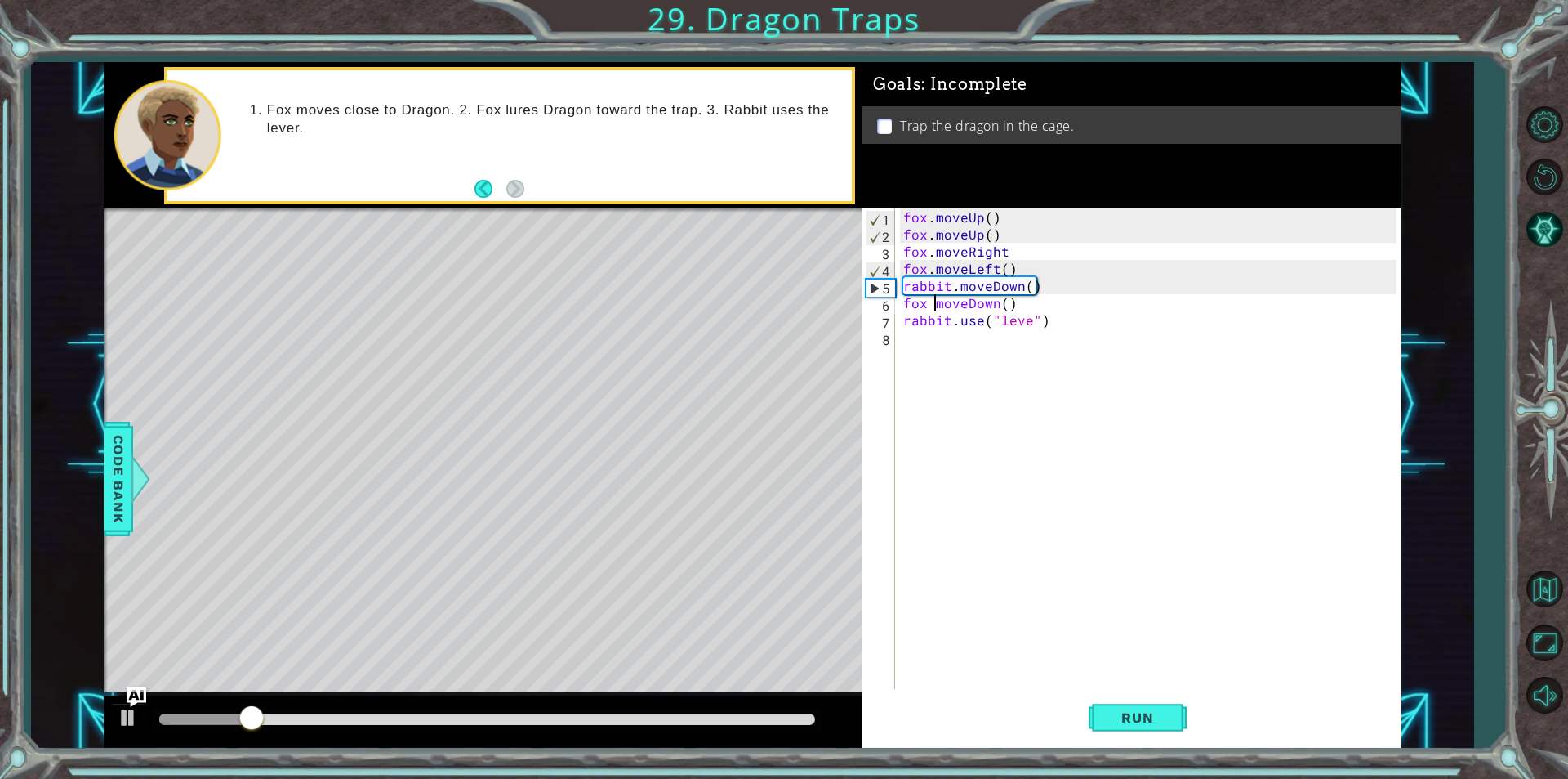
scroll to position [0, 3]
click at [1129, 719] on span "Run" at bounding box center [1137, 717] width 65 height 17
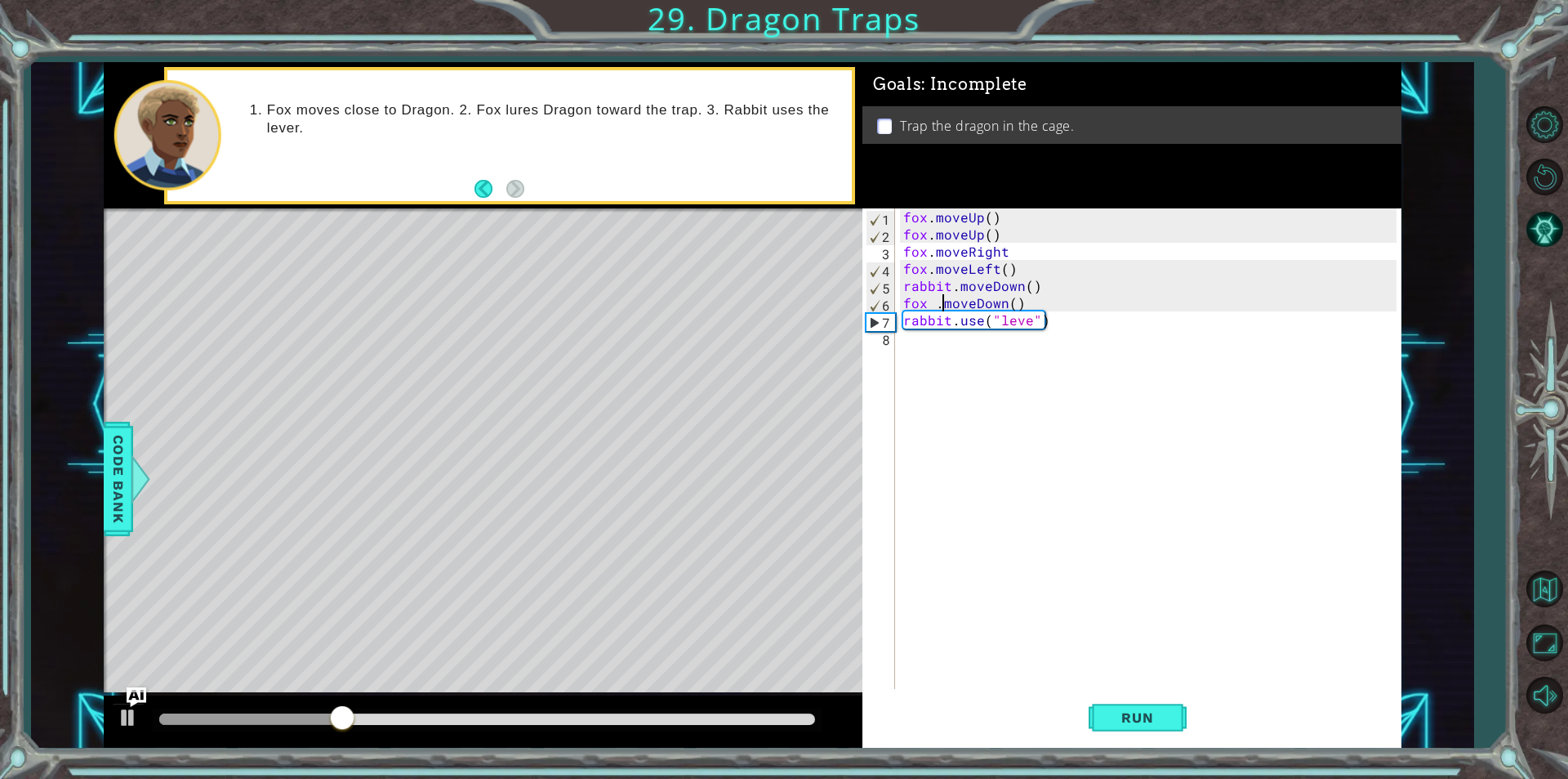
click at [1028, 321] on div "fox . moveUp ( ) fox . moveUp ( ) fox . moveRight fox . moveLeft ( ) rabbit . m…" at bounding box center [1152, 466] width 505 height 515
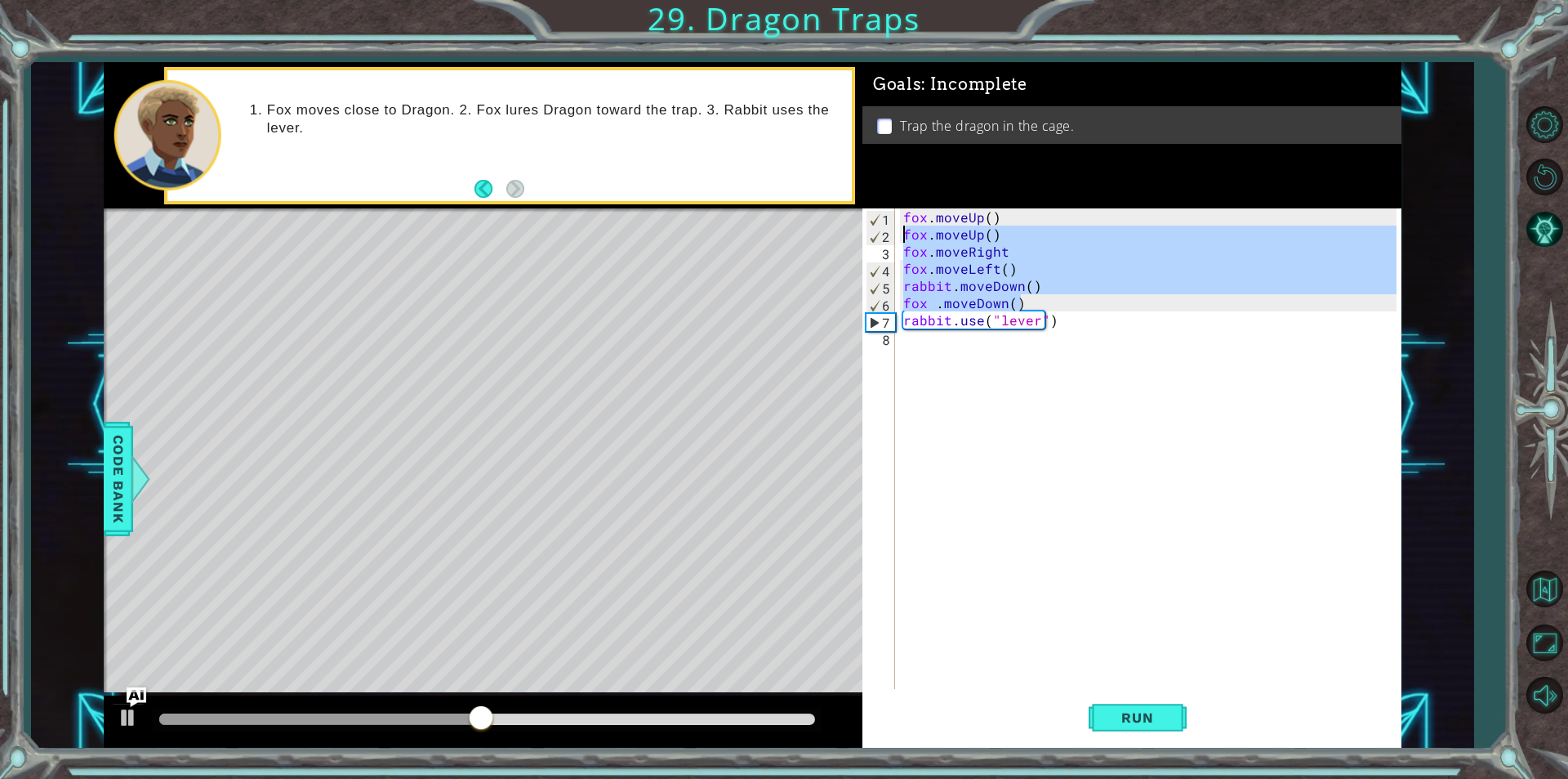
drag, startPoint x: 1032, startPoint y: 304, endPoint x: 899, endPoint y: 226, distance: 154.2
click at [900, 226] on div "fox . moveUp ( ) fox . moveUp ( ) fox . moveRight fox . moveLeft ( ) rabbit . m…" at bounding box center [1148, 448] width 496 height 481
type textarea "fox.moveUp() fox.moveRight"
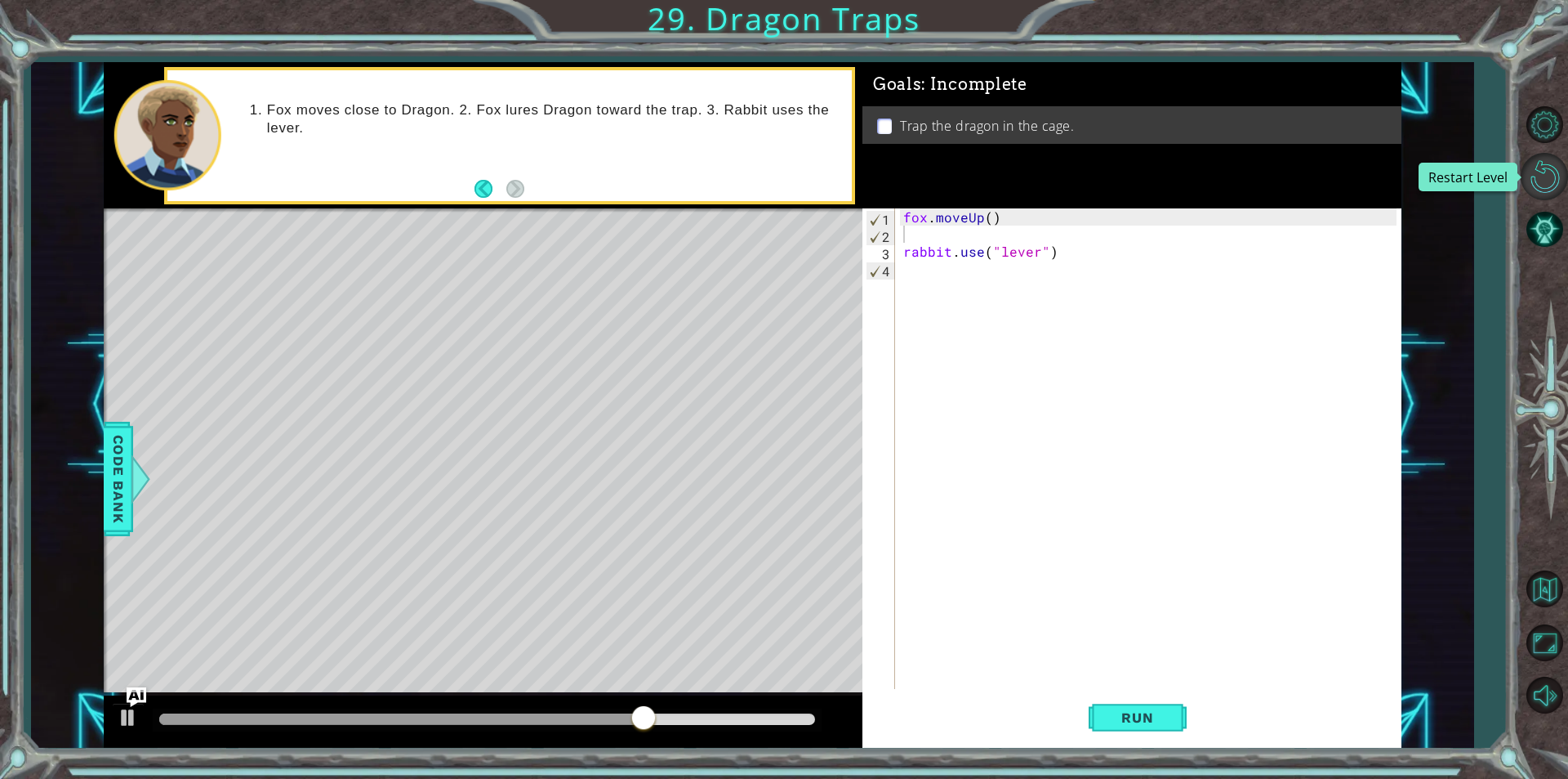
click at [1551, 187] on button "Restart Level" at bounding box center [1544, 176] width 47 height 47
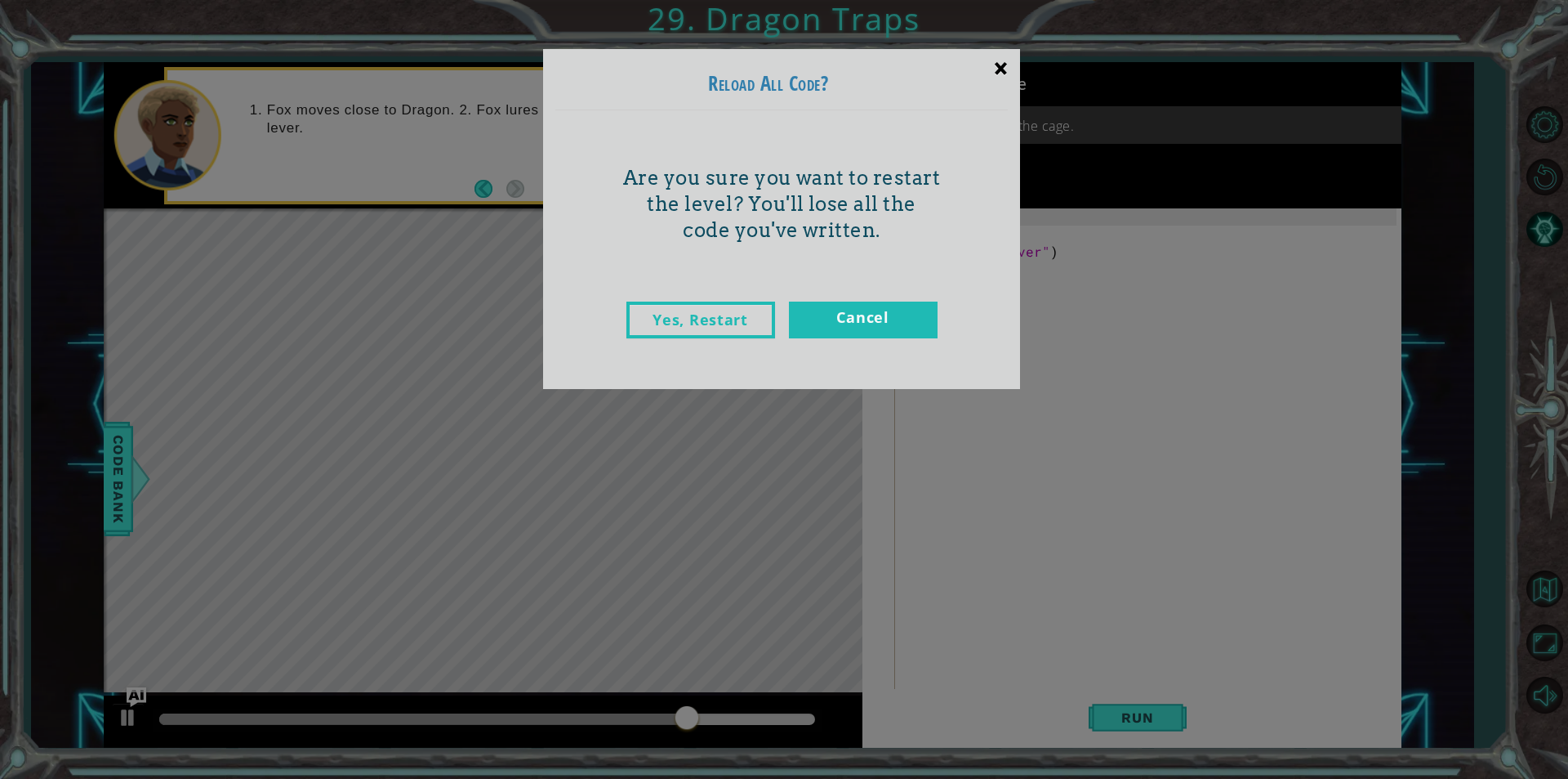
click at [995, 66] on div "×" at bounding box center [1001, 68] width 38 height 47
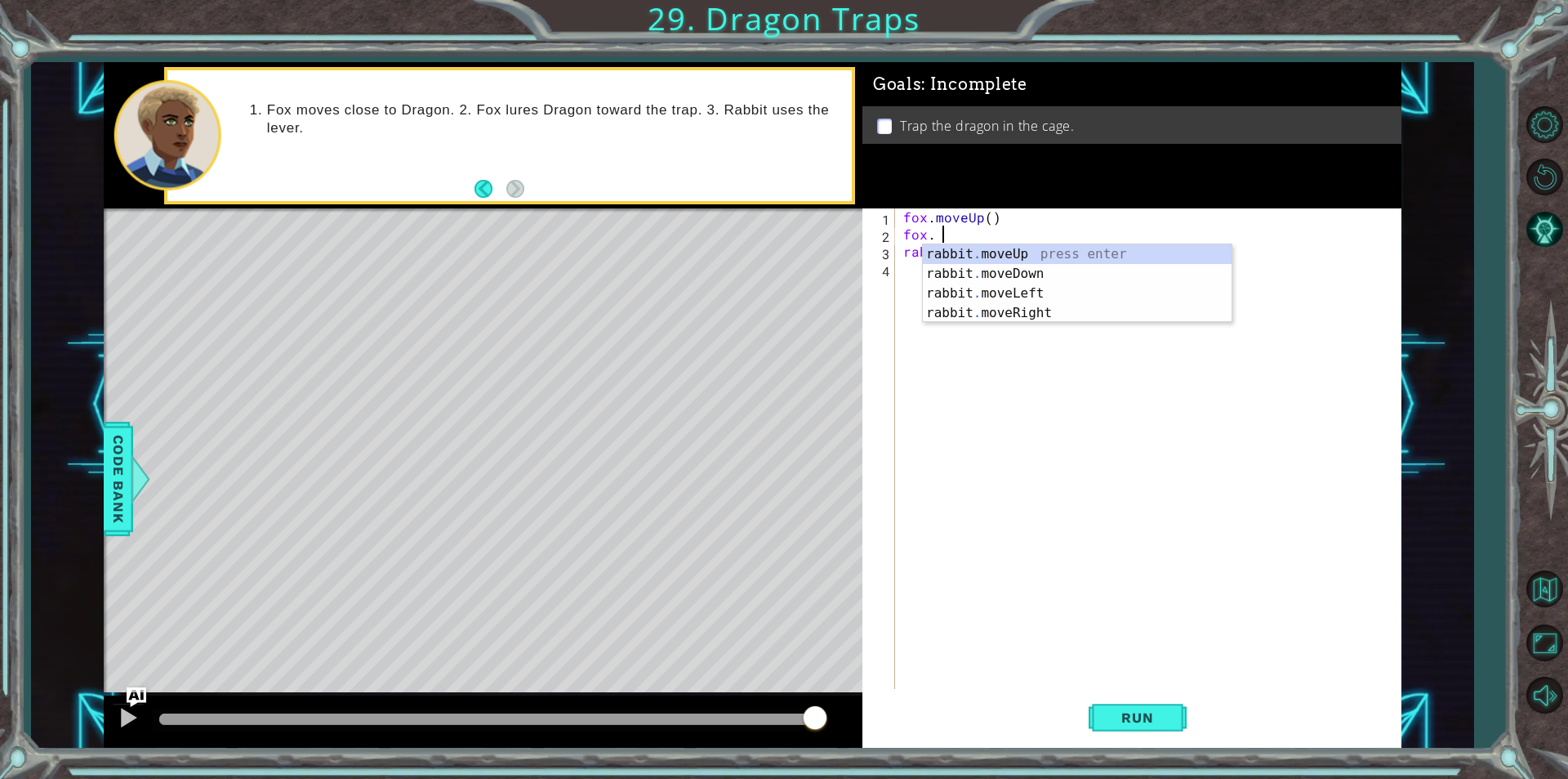
scroll to position [0, 2]
click at [1042, 314] on div "rabbit . moveUp press enter rabbit . moveDown press enter rabbit . moveLeft pre…" at bounding box center [1077, 303] width 309 height 118
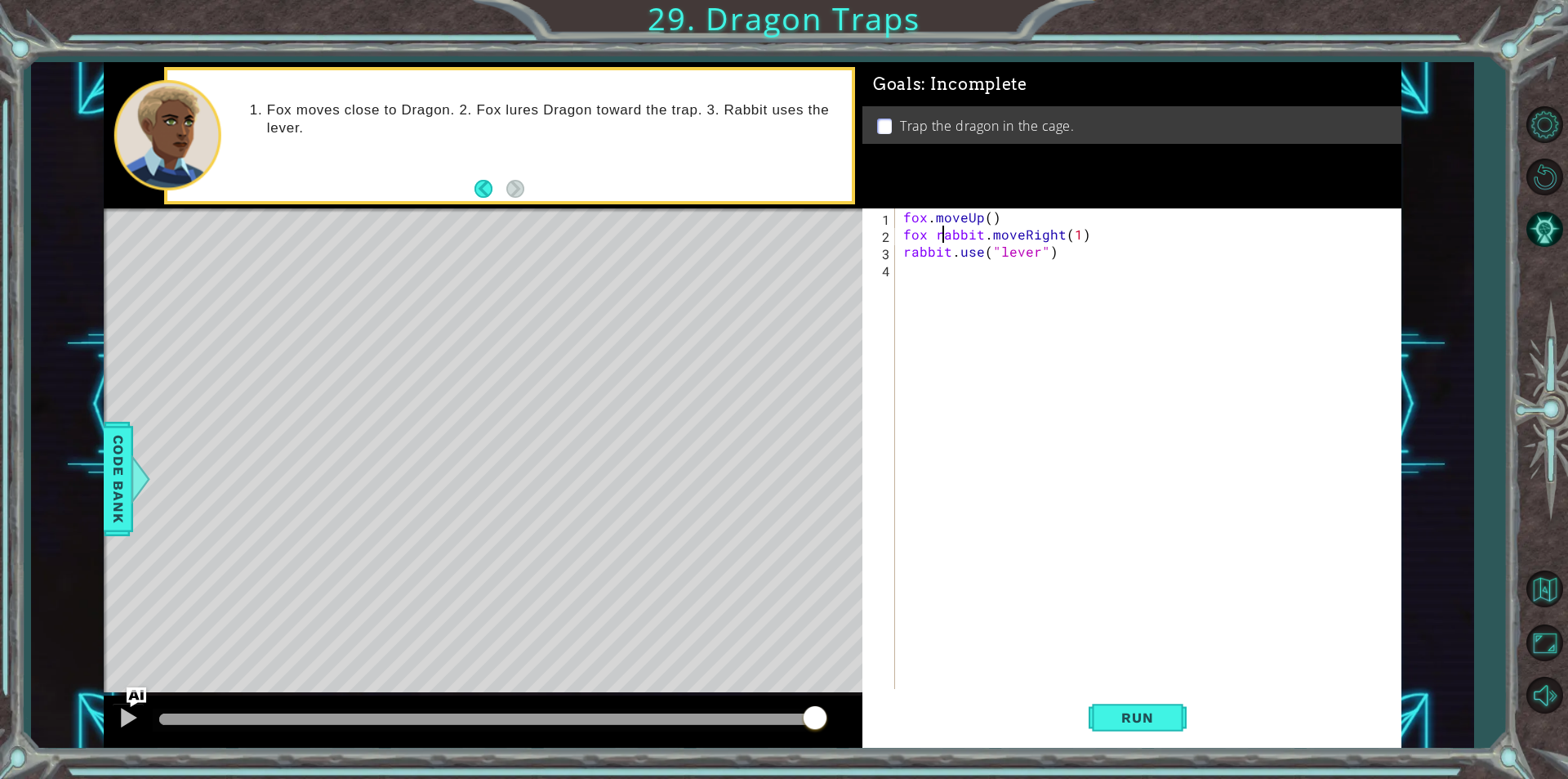
click at [944, 234] on div "fox . moveUp ( ) fox rabbit . moveRight ( 1 ) rabbit . use ( "lever" )" at bounding box center [1152, 466] width 505 height 515
type textarea "fox.moveRight(1)"
click at [1074, 230] on div "fox . moveUp ( ) fox . moveRight ( 1 ) rabbit . use ( "lever" )" at bounding box center [1152, 466] width 505 height 515
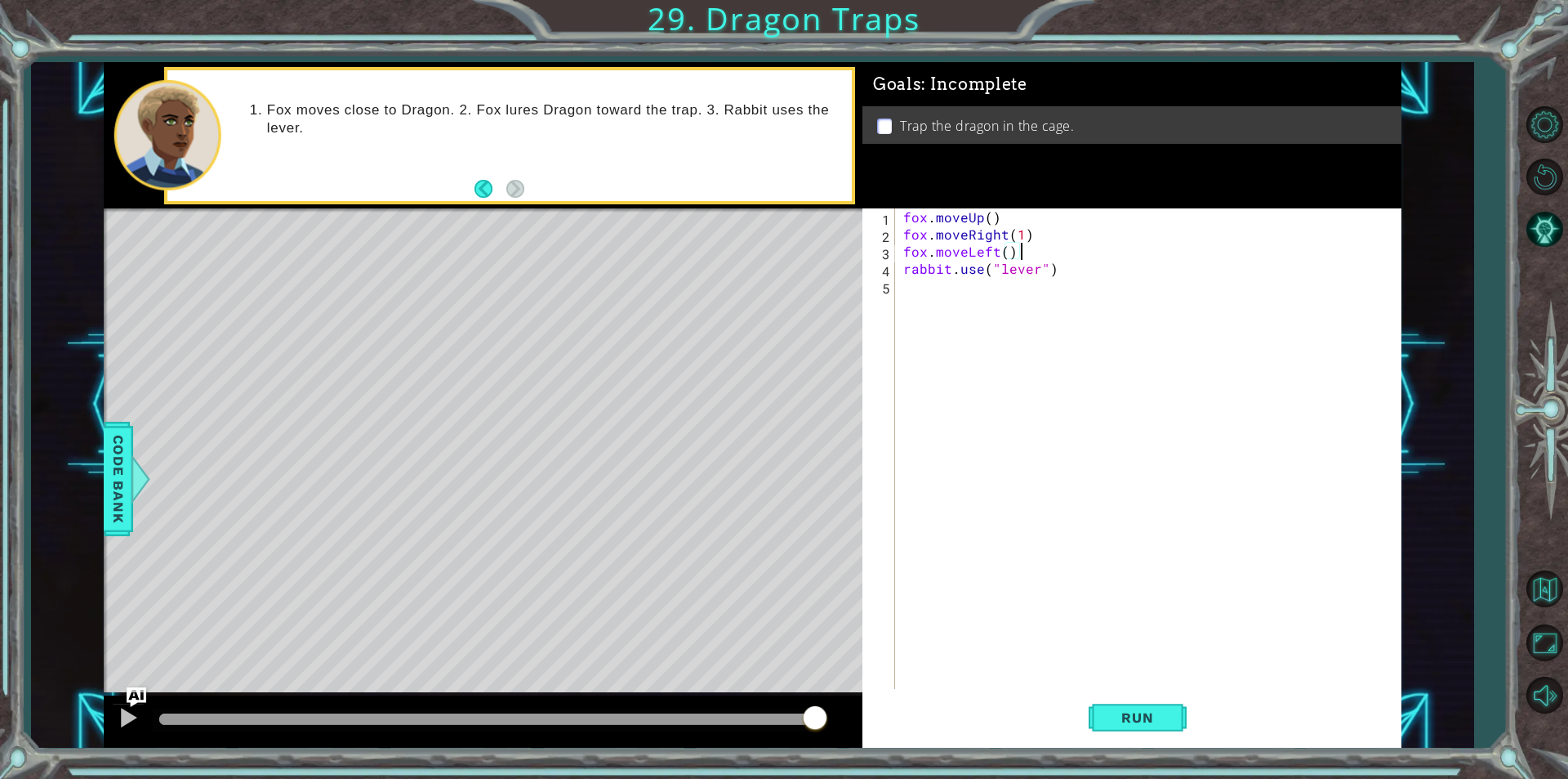
click at [944, 253] on div "fox . moveUp ( ) fox . moveRight ( 1 ) fox . moveLeft ( ) rabbit . use ( "lever…" at bounding box center [1152, 466] width 505 height 515
type textarea "fox.moveLeft()"
click at [1039, 253] on div "fox . moveUp ( ) fox . moveRight ( 1 ) fox . moveLeft ( ) rabbit . use ( "lever…" at bounding box center [1152, 466] width 505 height 515
click at [1006, 271] on div "fox . moveUp ( ) fox . moveRight ( 1 ) fox . moveLeft ( ) fox . moveDown ( ) ra…" at bounding box center [1152, 466] width 505 height 515
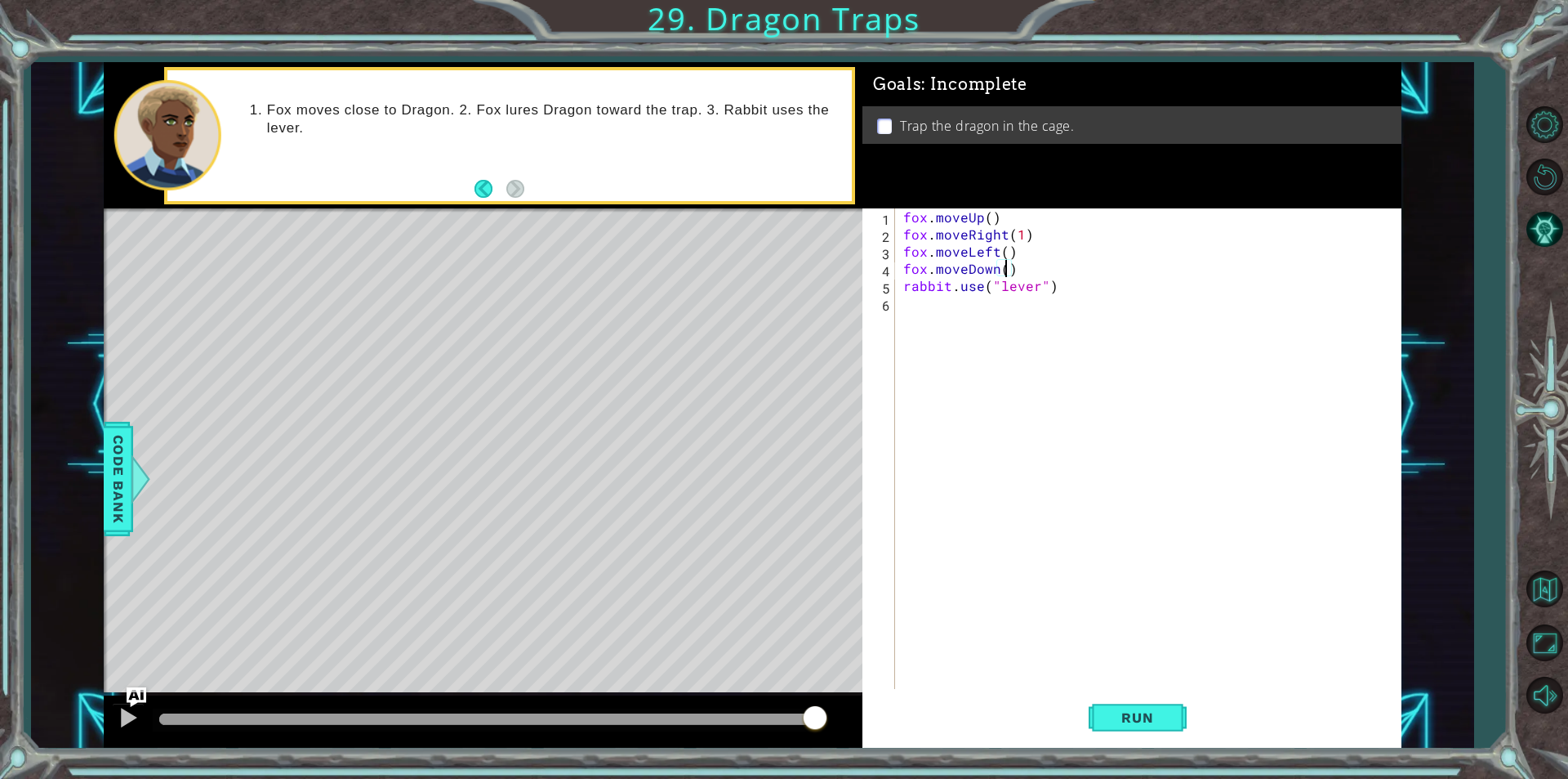
scroll to position [0, 6]
click at [1002, 249] on div "fox . moveUp ( ) fox . moveRight ( 1 ) fox . moveLeft ( ) fox . moveDown ( 2 ) …" at bounding box center [1152, 466] width 505 height 515
click at [990, 214] on div "fox . moveUp ( ) fox . moveRight ( 1 ) fox . moveLeft ( 1 ) fox . moveDown ( 2 …" at bounding box center [1152, 466] width 505 height 515
click at [1159, 716] on span "Run" at bounding box center [1137, 717] width 65 height 17
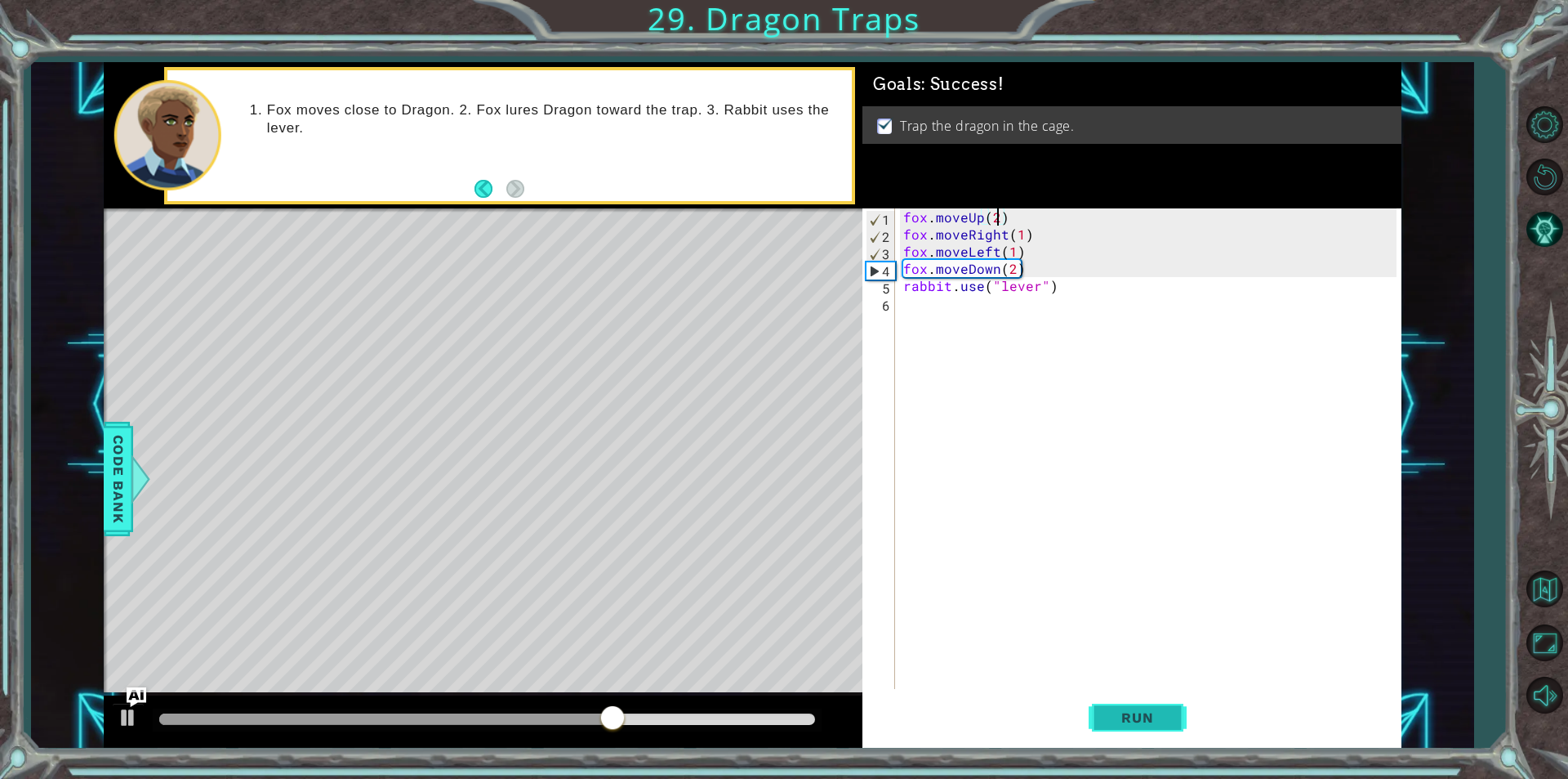
type textarea "fox.moveUp(2)"
click at [1147, 721] on span "Run" at bounding box center [1137, 717] width 65 height 17
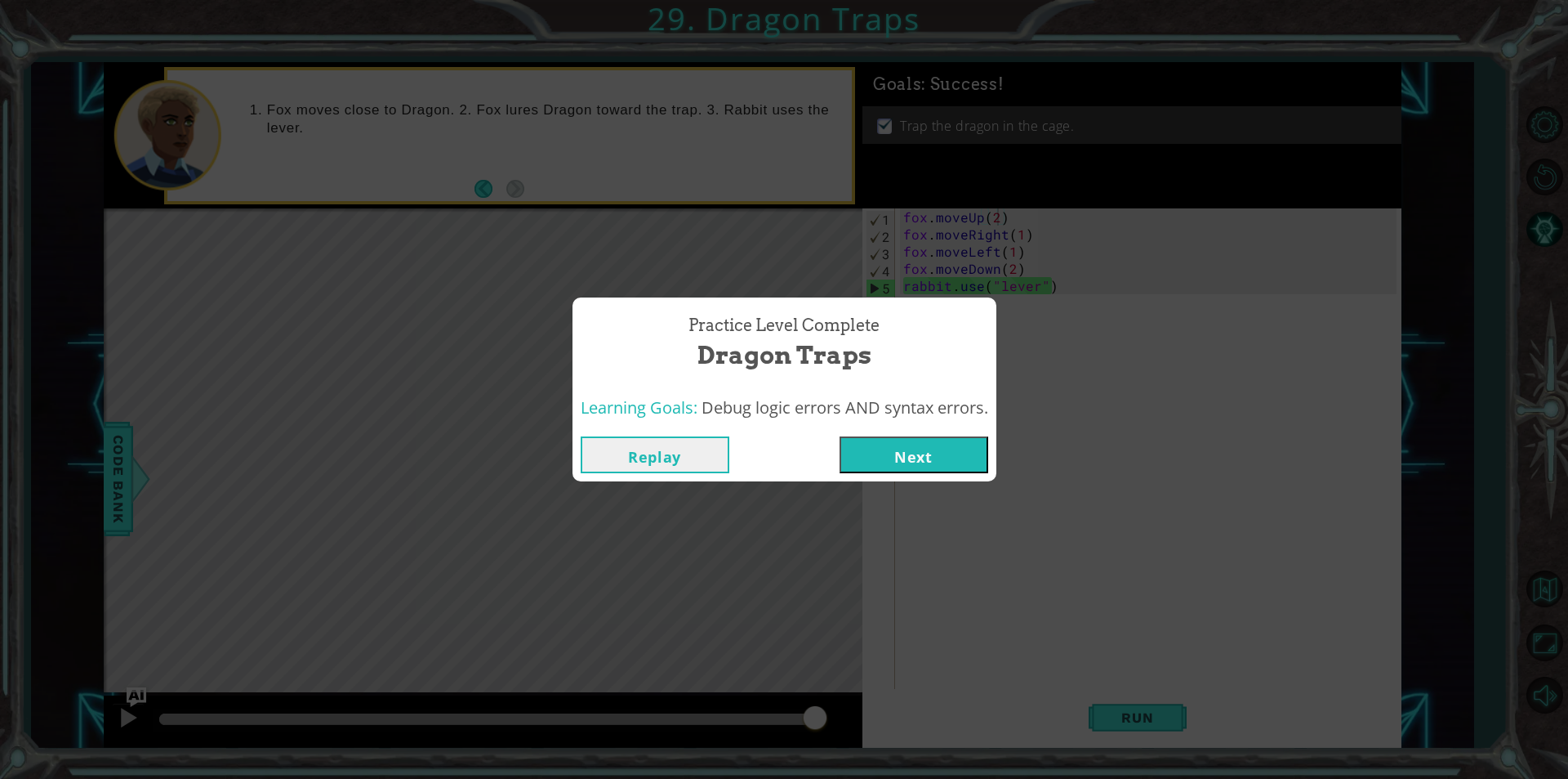
click at [960, 466] on button "Next" at bounding box center [914, 454] width 148 height 37
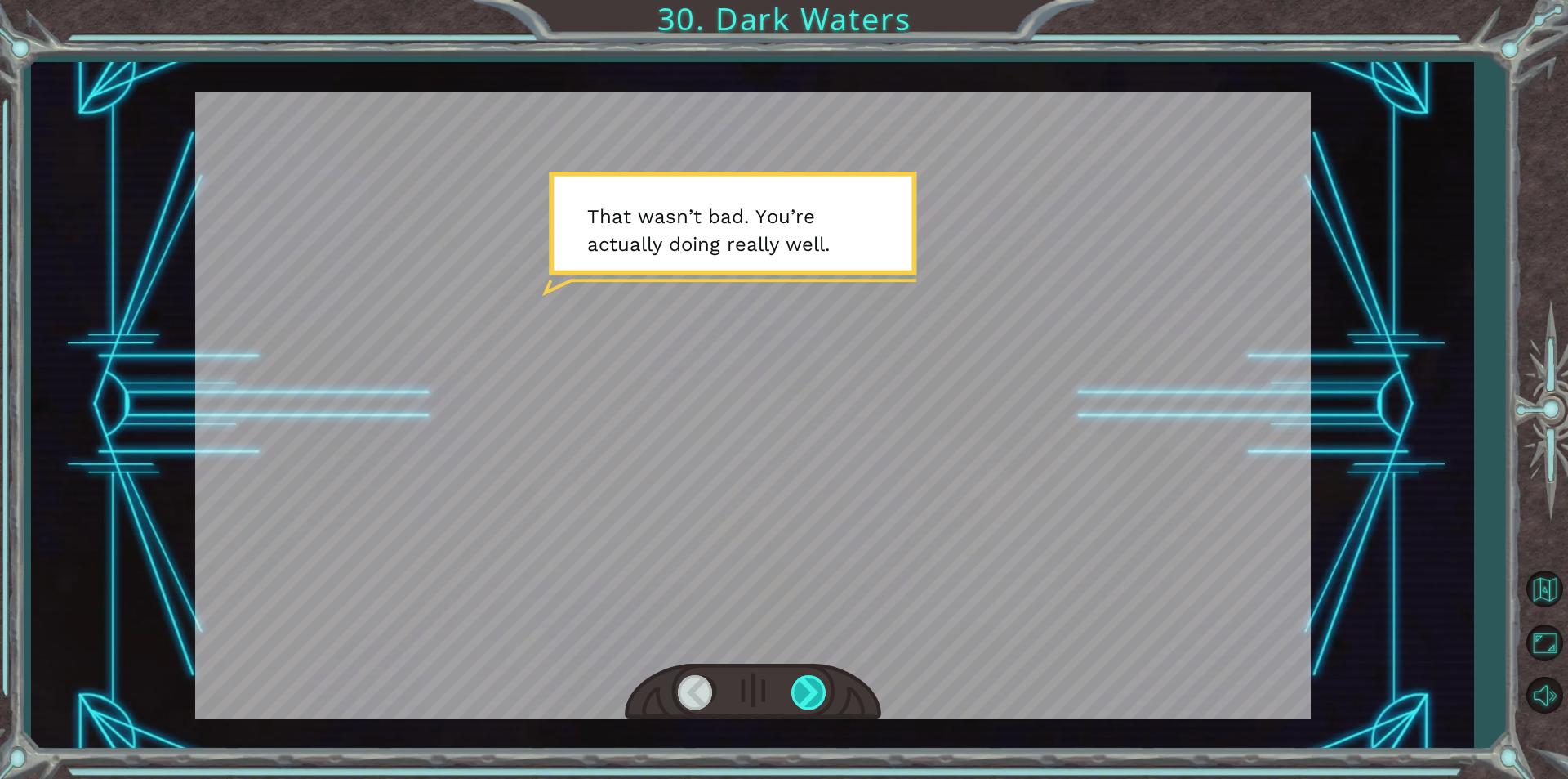
click at [811, 684] on div at bounding box center [810, 692] width 37 height 33
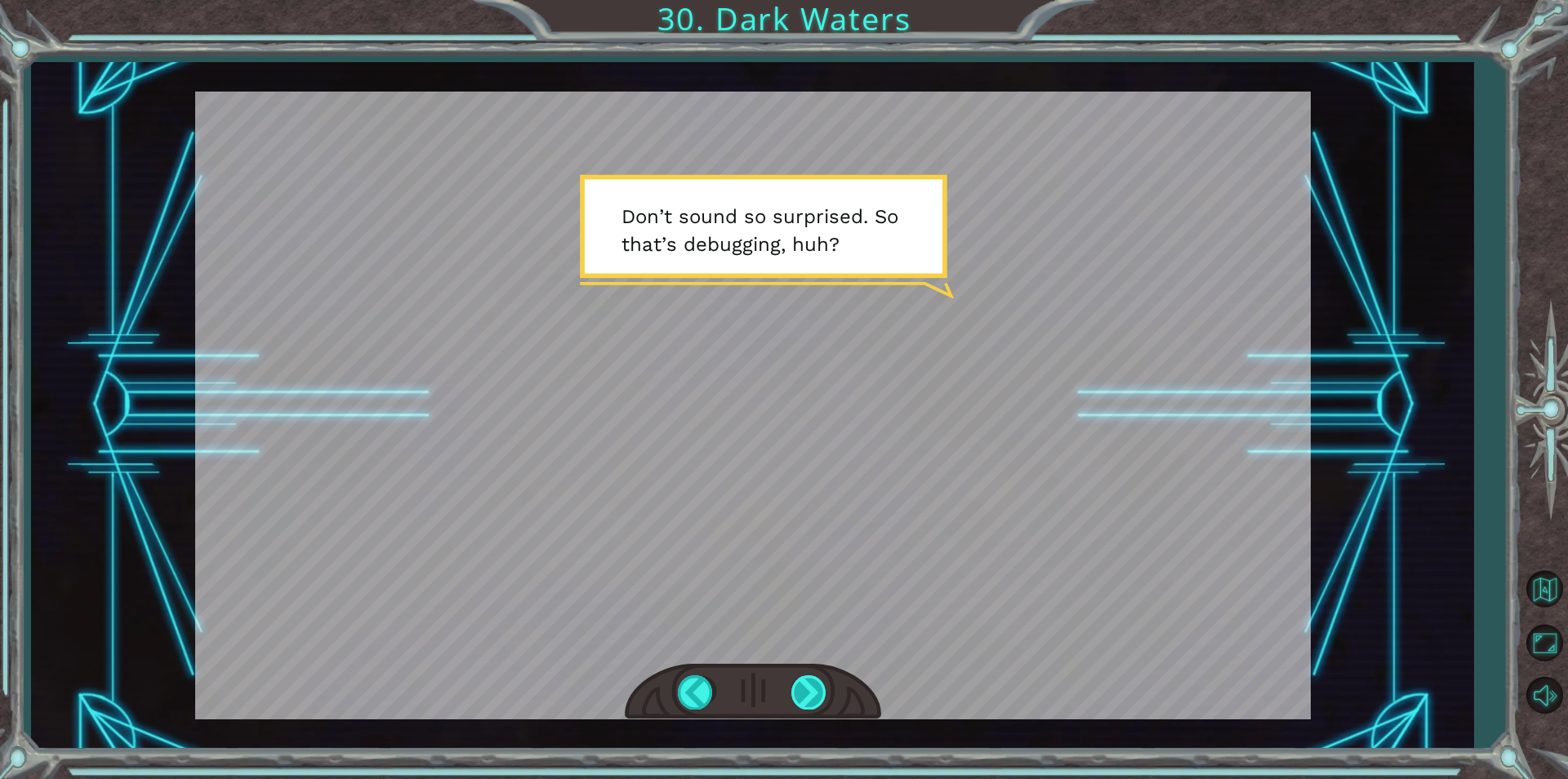
click at [811, 684] on div at bounding box center [810, 692] width 37 height 33
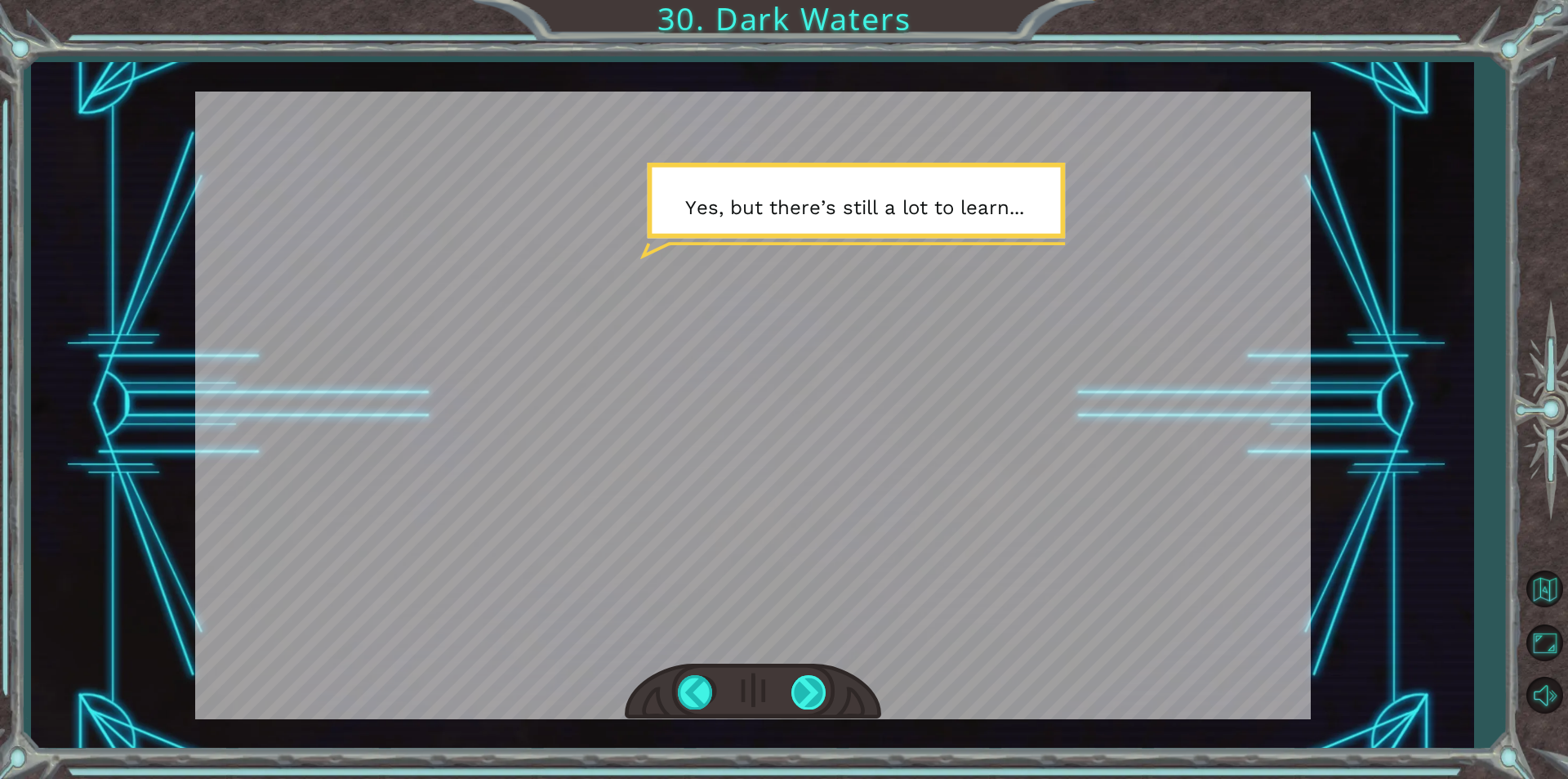
click at [811, 684] on div at bounding box center [810, 692] width 37 height 33
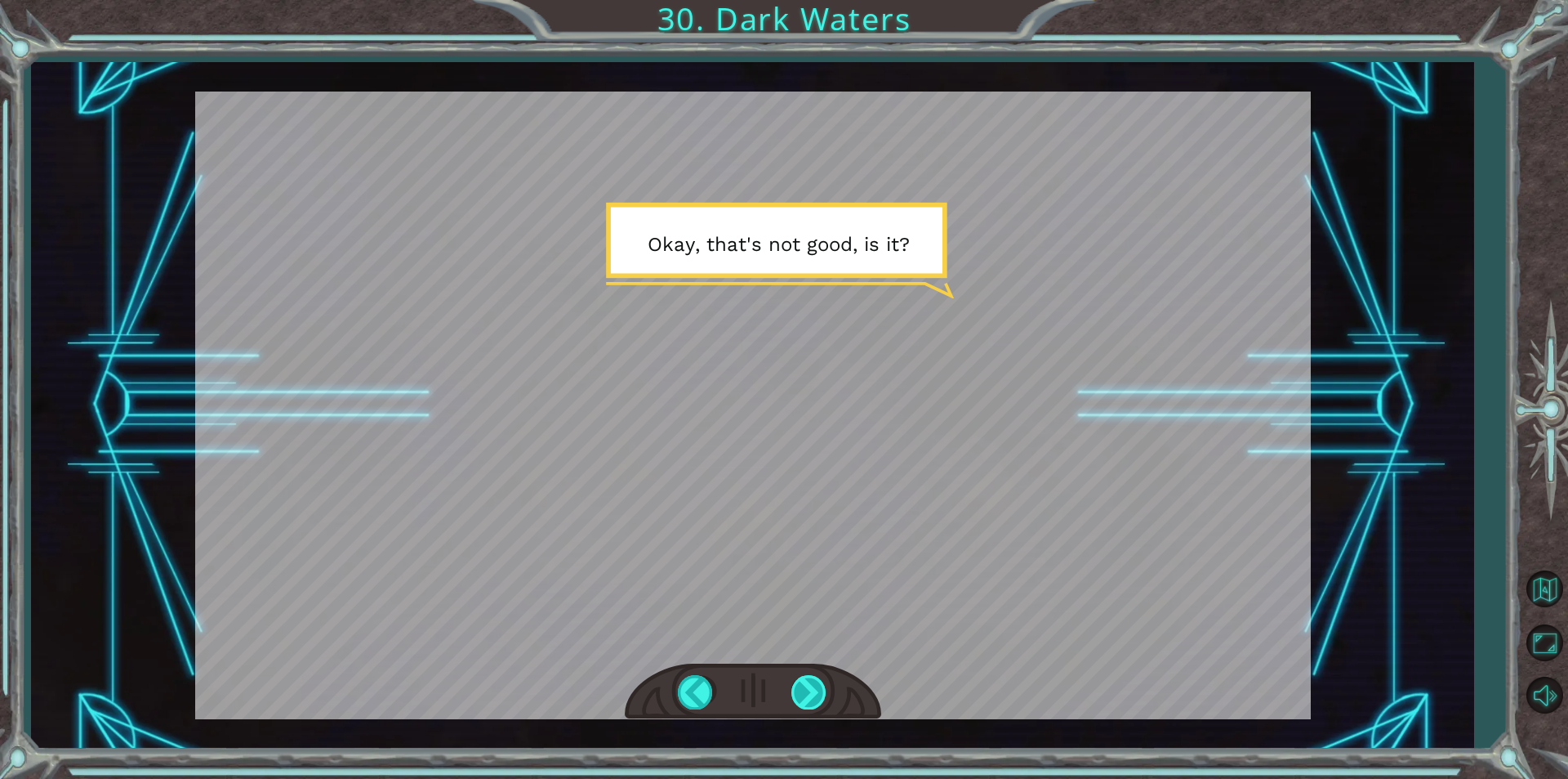
click at [828, 688] on div at bounding box center [810, 692] width 37 height 33
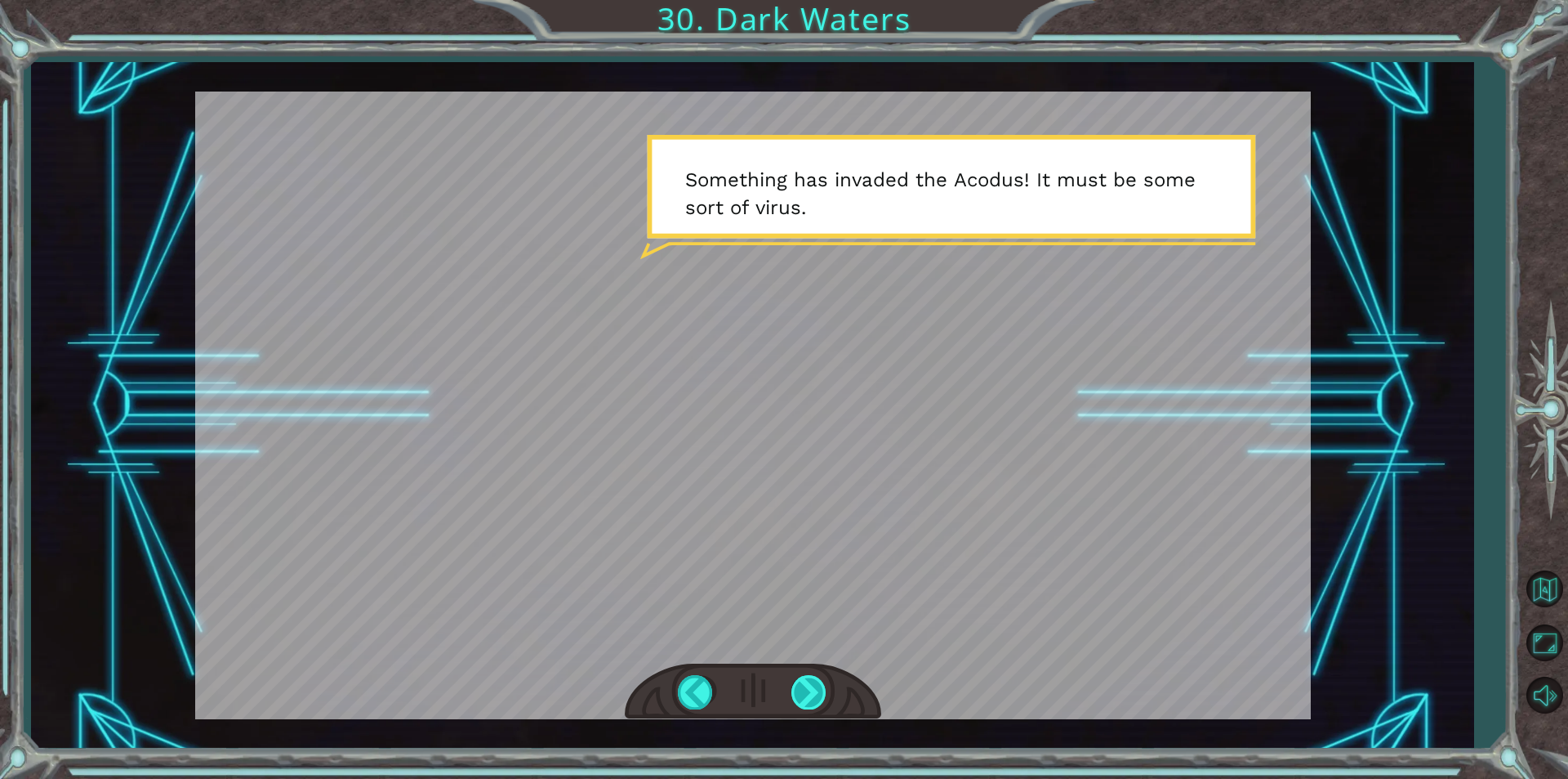
click at [808, 688] on div at bounding box center [810, 692] width 37 height 33
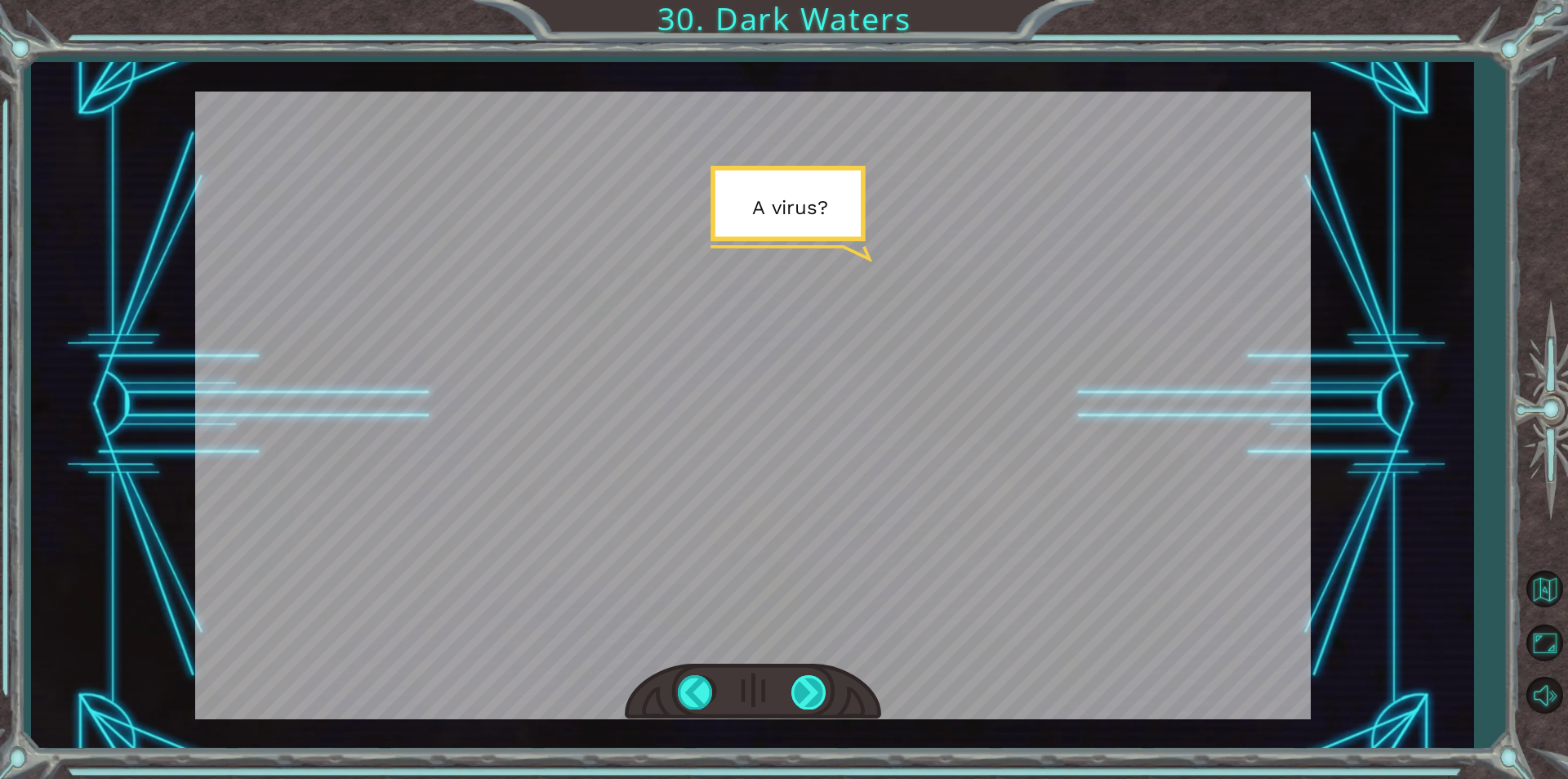
click at [808, 688] on div at bounding box center [810, 692] width 37 height 33
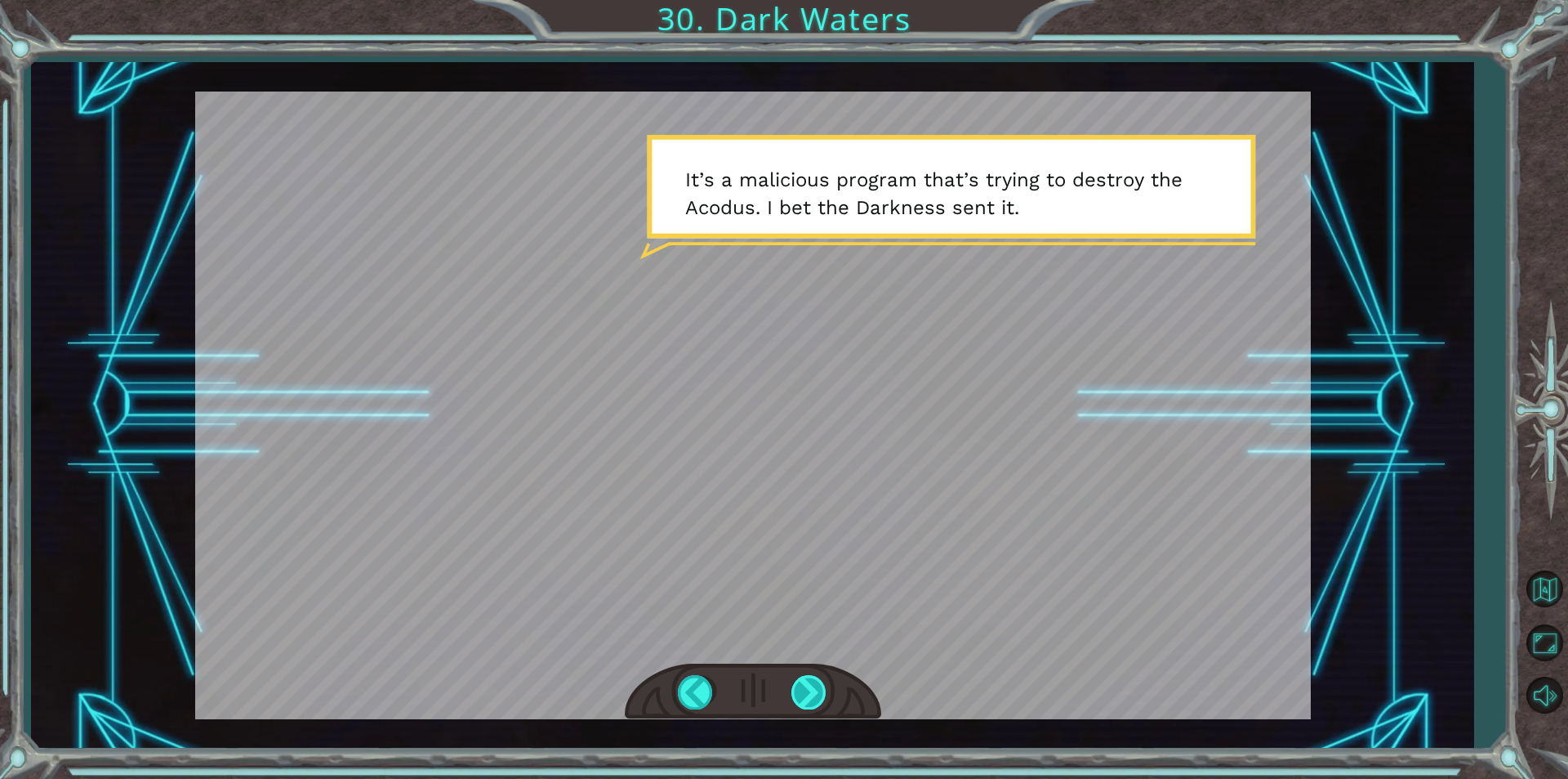
click at [816, 682] on div at bounding box center [810, 692] width 37 height 33
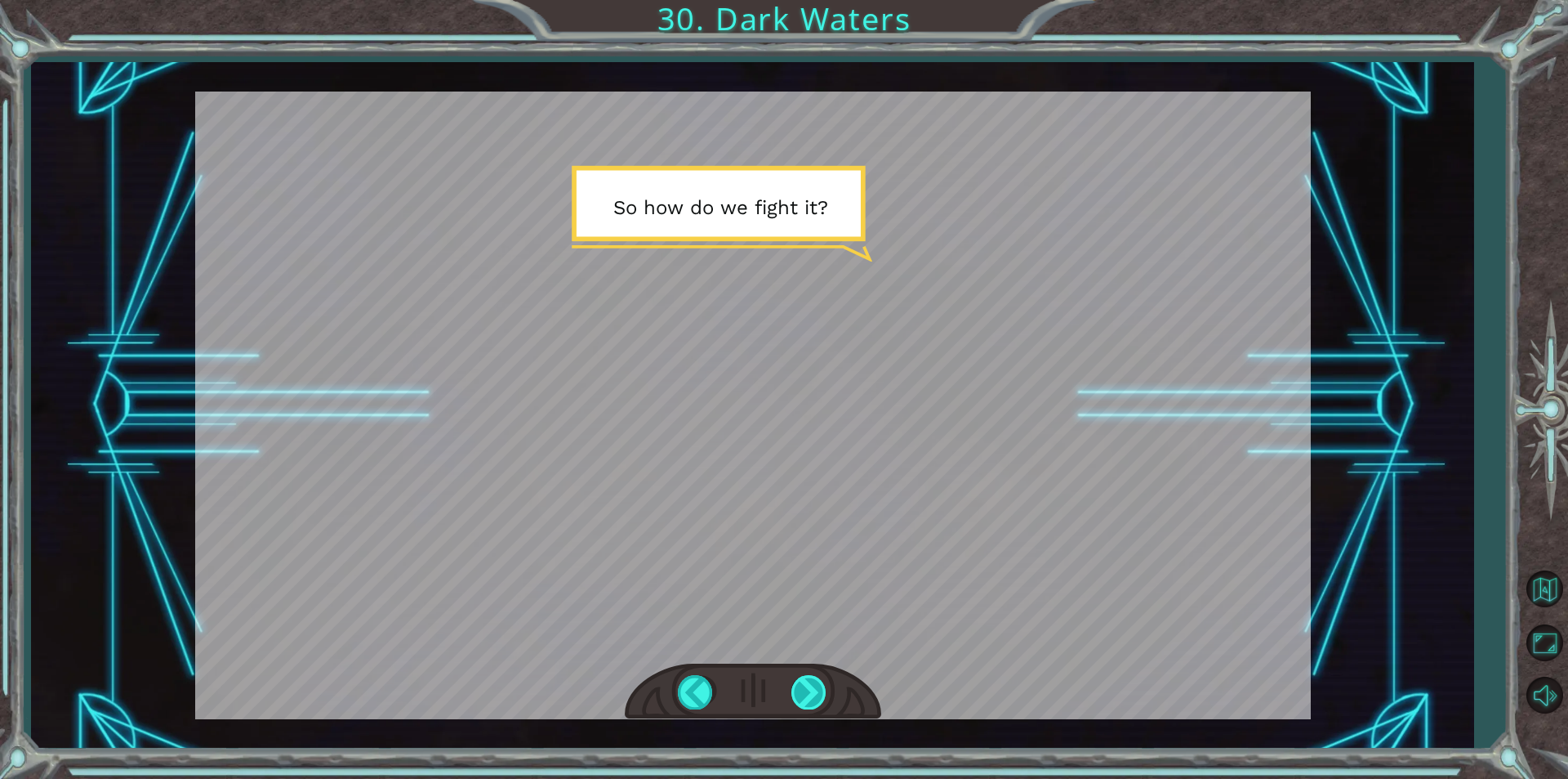
click at [816, 682] on div at bounding box center [810, 692] width 37 height 33
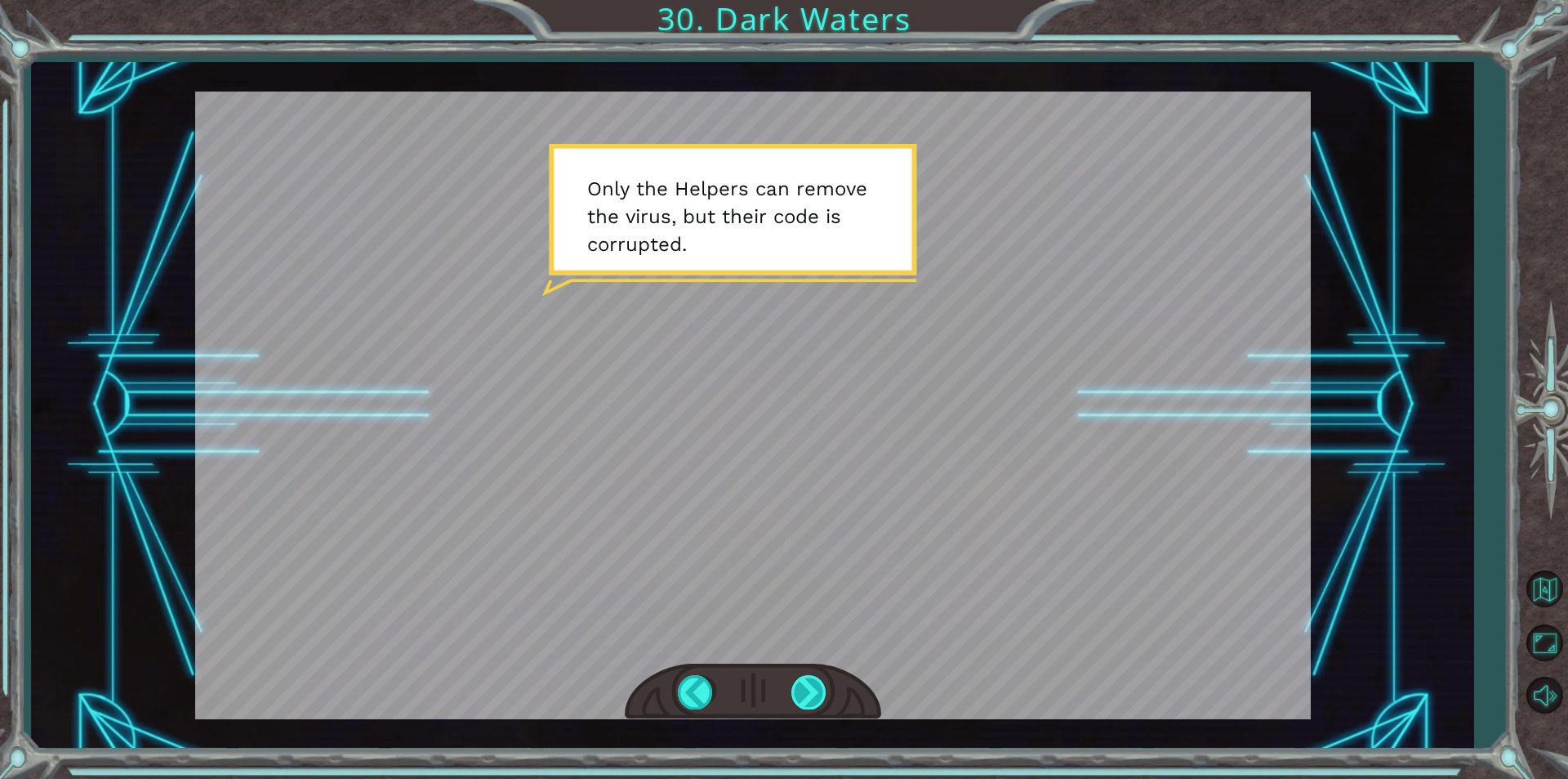
click at [816, 682] on div at bounding box center [810, 692] width 37 height 33
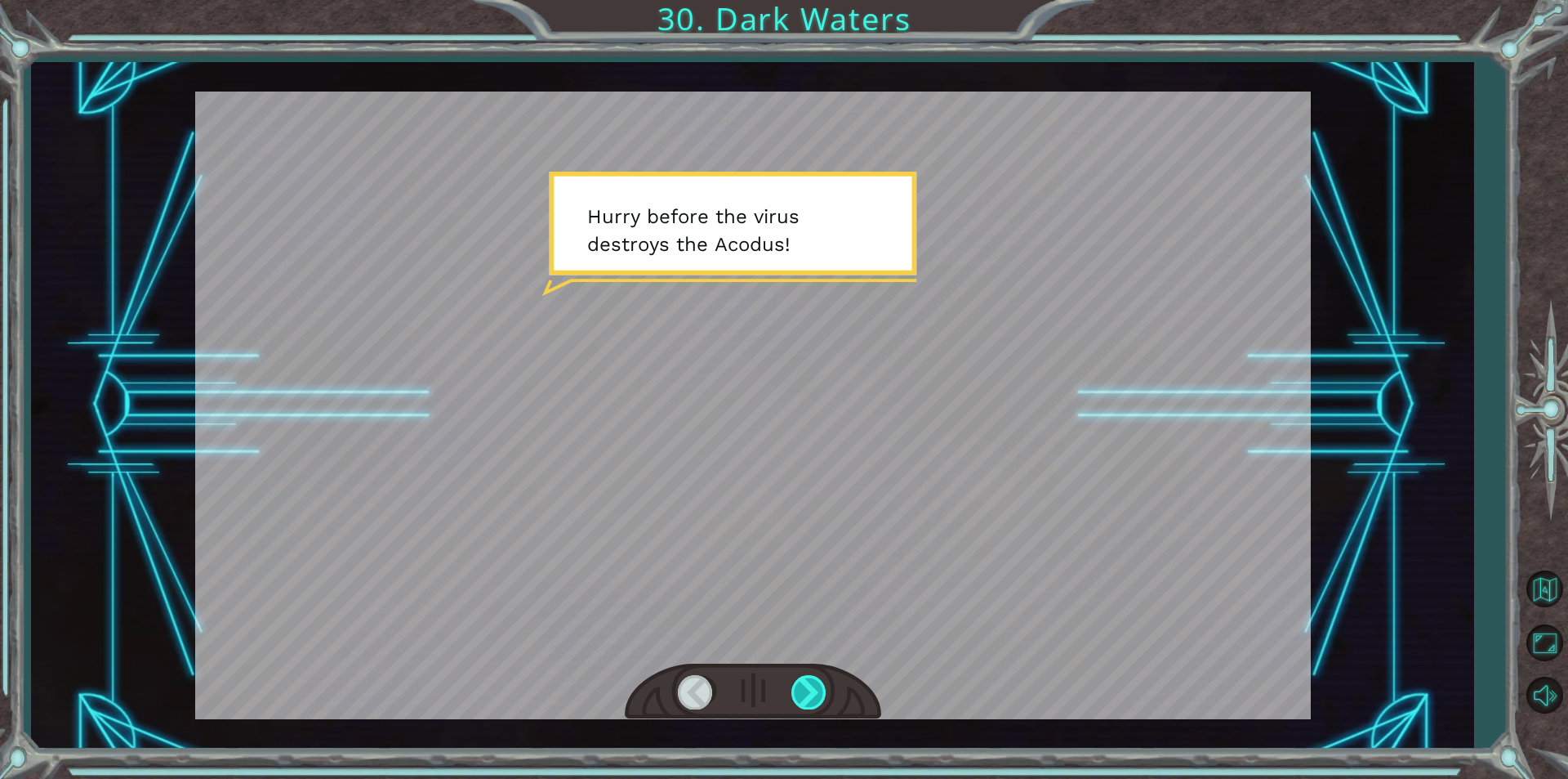
click at [816, 682] on div at bounding box center [810, 692] width 37 height 33
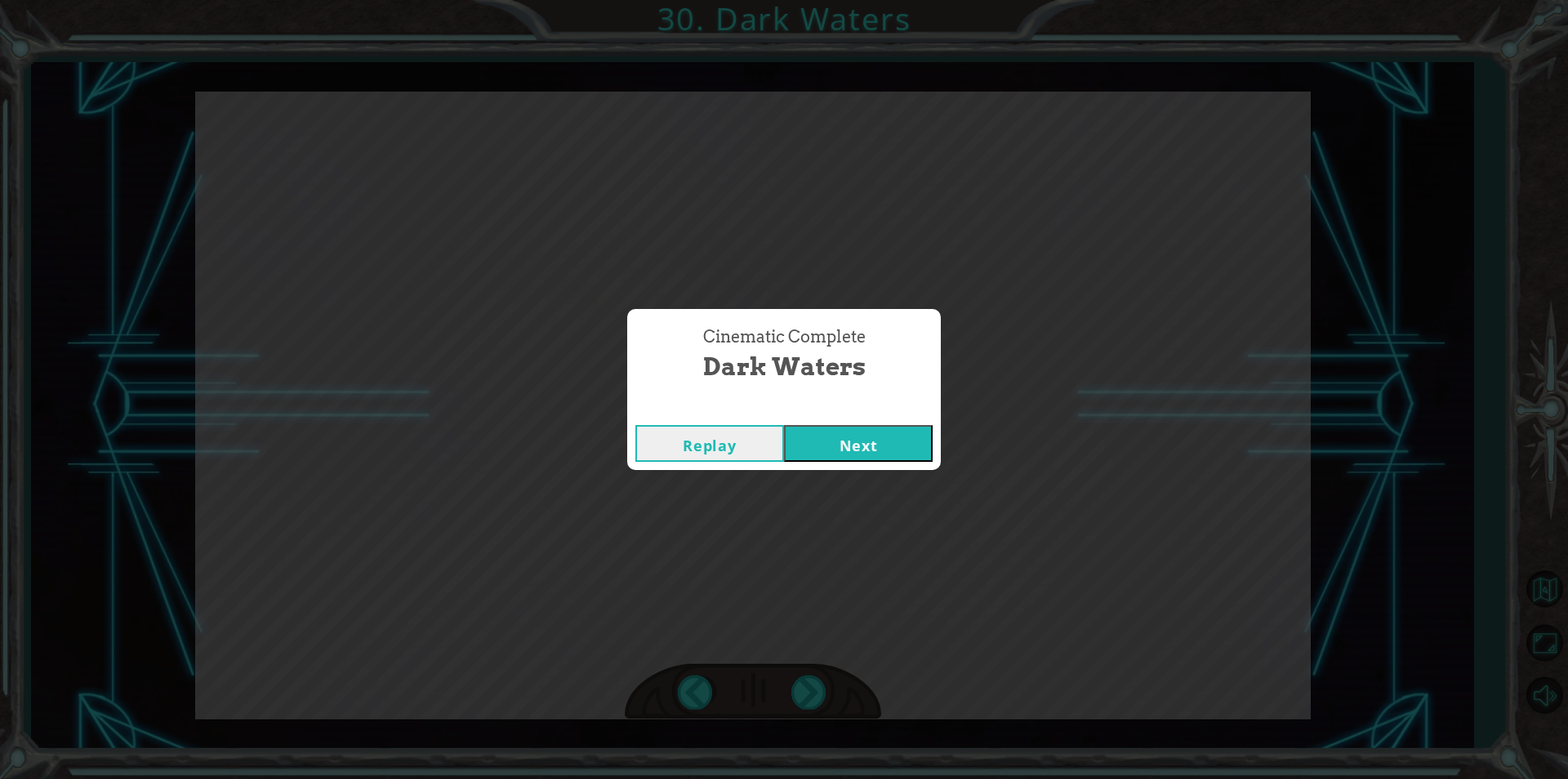
click at [842, 441] on button "Next" at bounding box center [858, 443] width 148 height 37
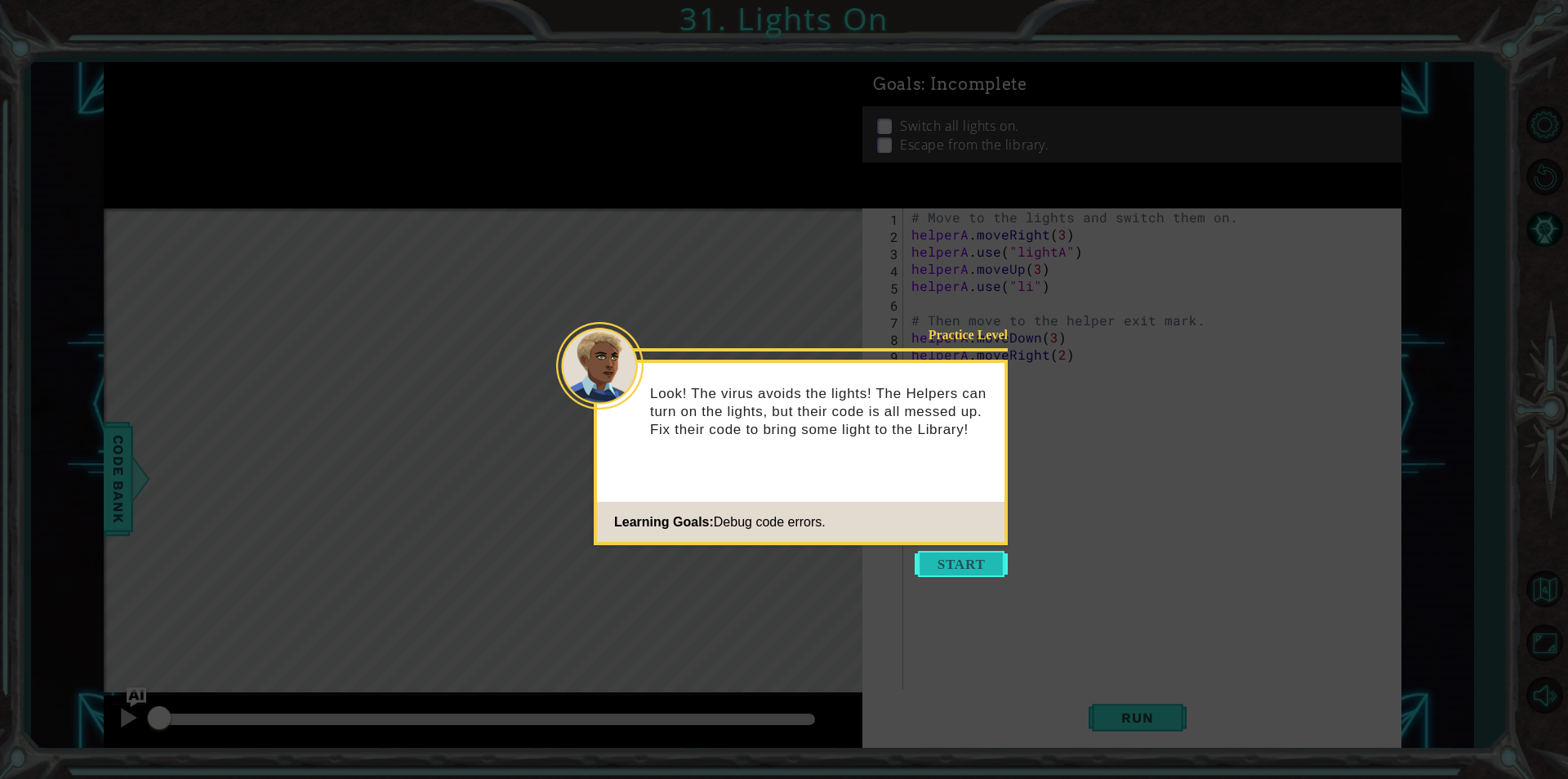
click at [987, 559] on button "Start" at bounding box center [961, 564] width 93 height 26
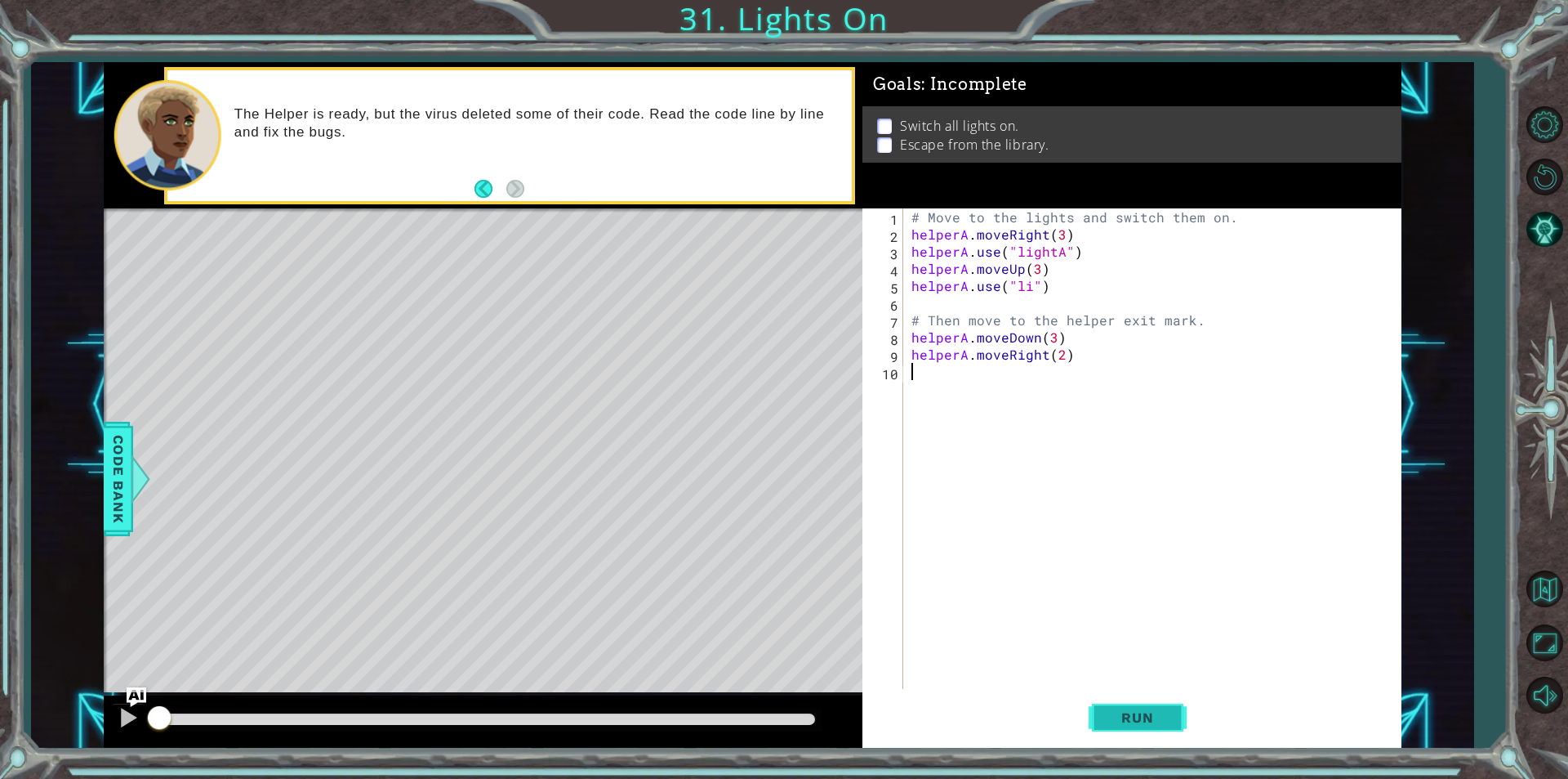
click at [1147, 715] on span "Run" at bounding box center [1137, 717] width 65 height 17
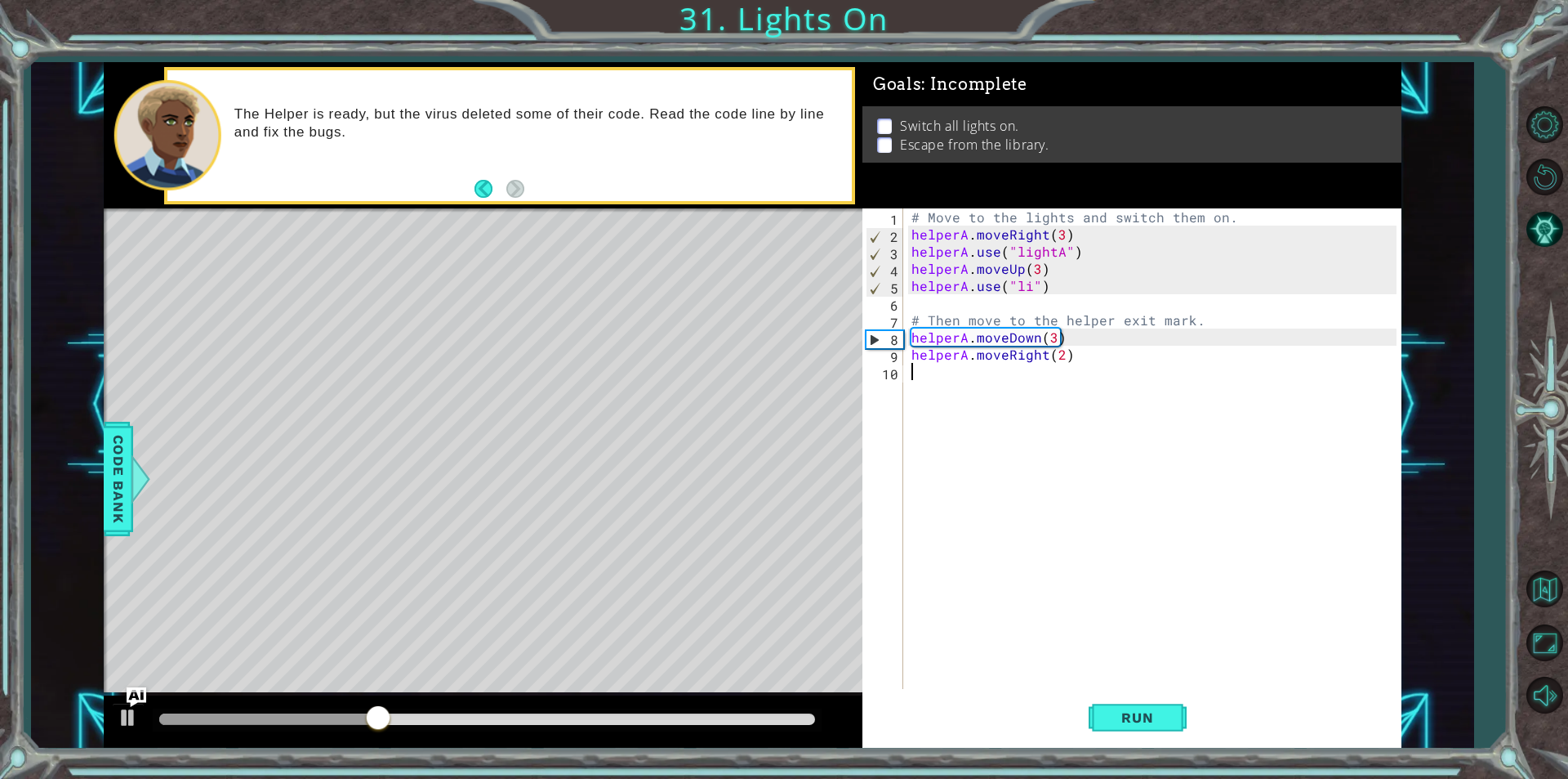
click at [1027, 287] on div "# Move to the lights and switch them on. helperA . moveRight ( 3 ) helperA . us…" at bounding box center [1156, 466] width 496 height 515
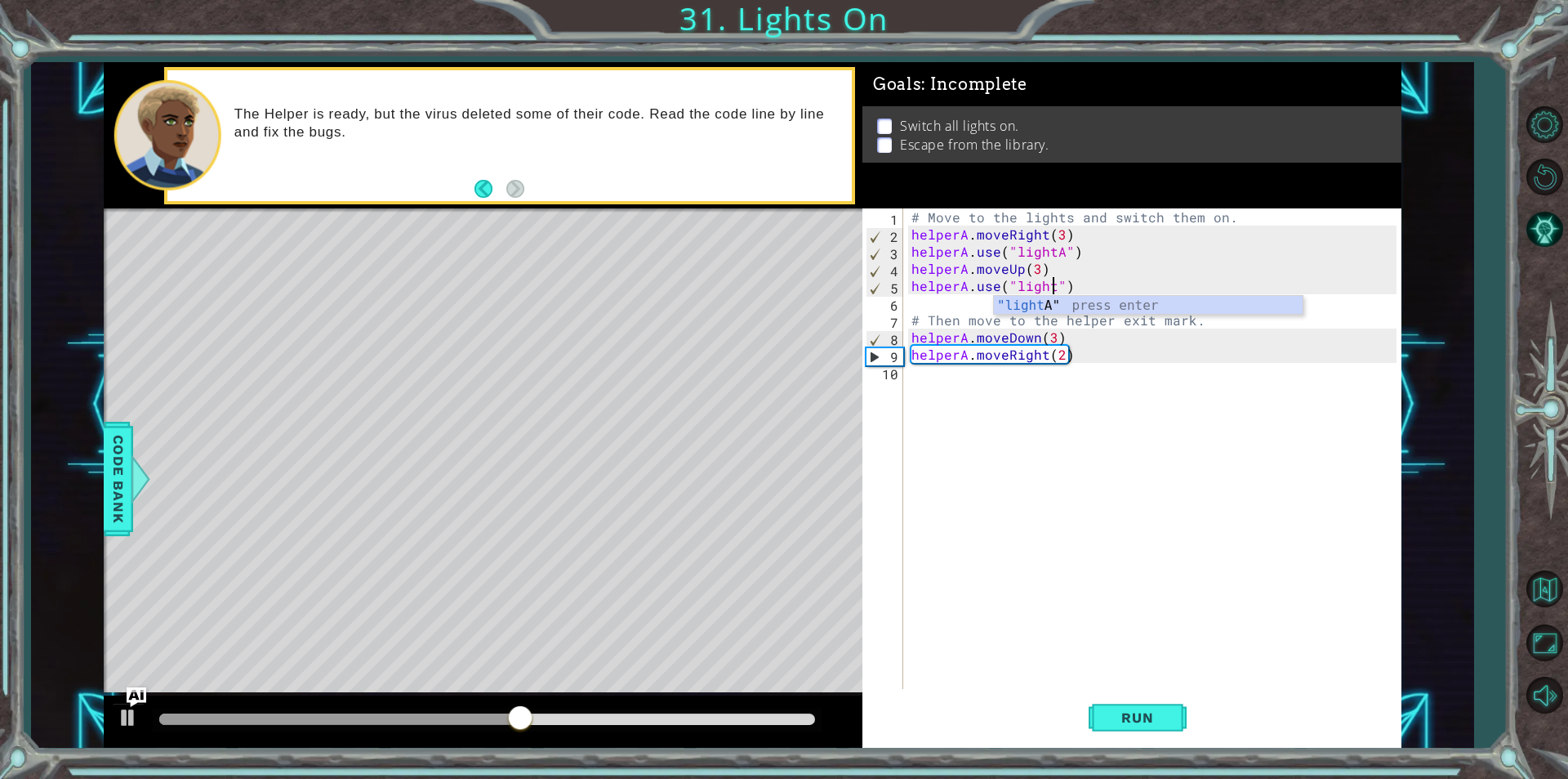
scroll to position [0, 9]
click at [1130, 717] on span "Run" at bounding box center [1137, 717] width 65 height 17
click at [1047, 340] on div "# Move to the lights and switch them on. helperA . moveRight ( 3 ) helperA . us…" at bounding box center [1156, 466] width 496 height 515
click at [1048, 341] on div "# Move to the lights and switch them on. helperA . moveRight ( 3 ) helperA . us…" at bounding box center [1156, 466] width 496 height 515
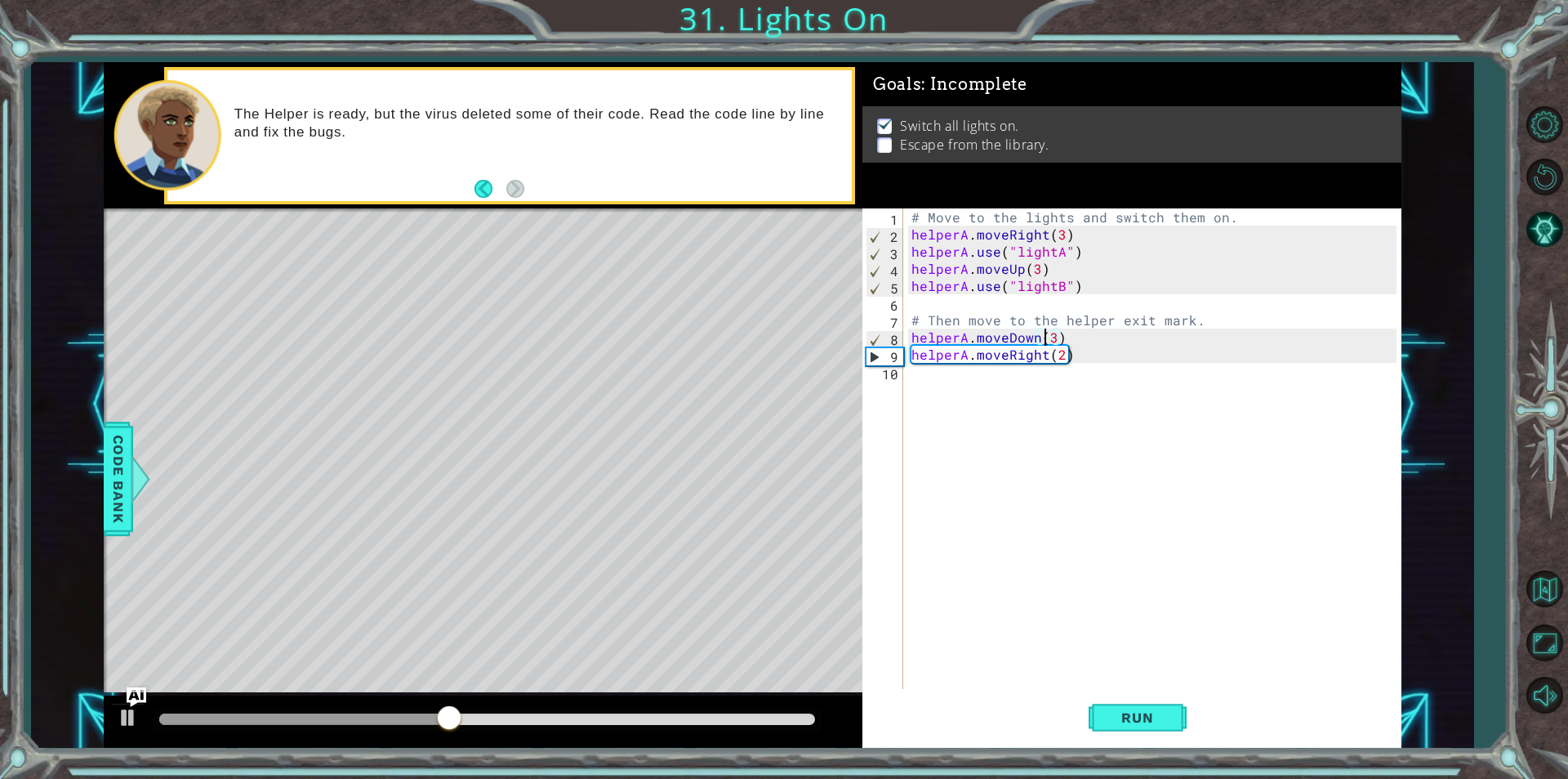
click at [1049, 339] on div "# Move to the lights and switch them on. helperA . moveRight ( 3 ) helperA . us…" at bounding box center [1156, 466] width 496 height 515
type textarea "helperA.moveDown(1)"
click at [1128, 696] on button "Run" at bounding box center [1137, 717] width 98 height 54
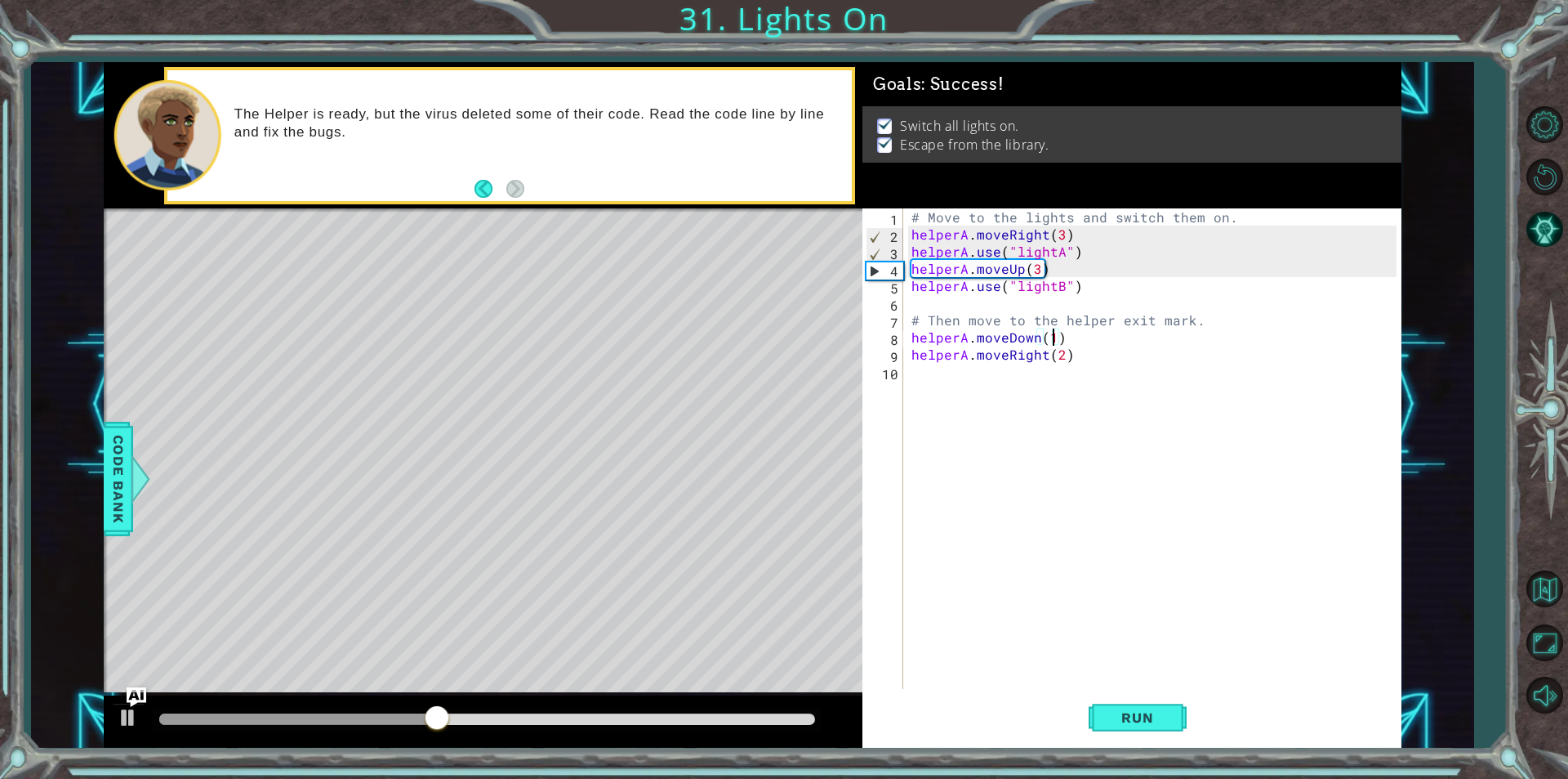
click at [954, 305] on div "# Move to the lights and switch them on. helperA . moveRight ( 3 ) helperA . us…" at bounding box center [1156, 466] width 496 height 515
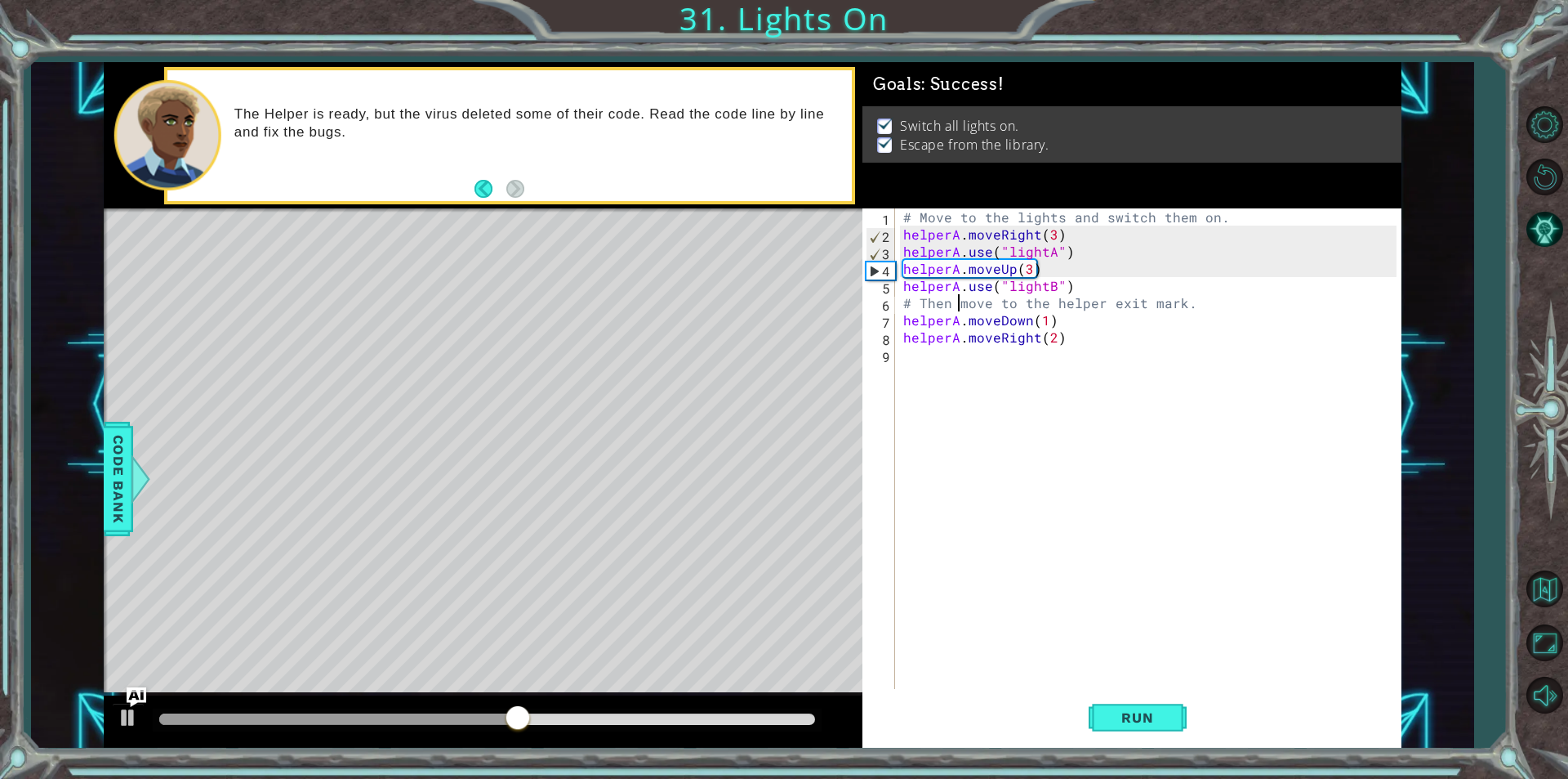
click at [954, 305] on div "# Move to the lights and switch them on. helperA . moveRight ( 3 ) helperA . us…" at bounding box center [1152, 466] width 505 height 515
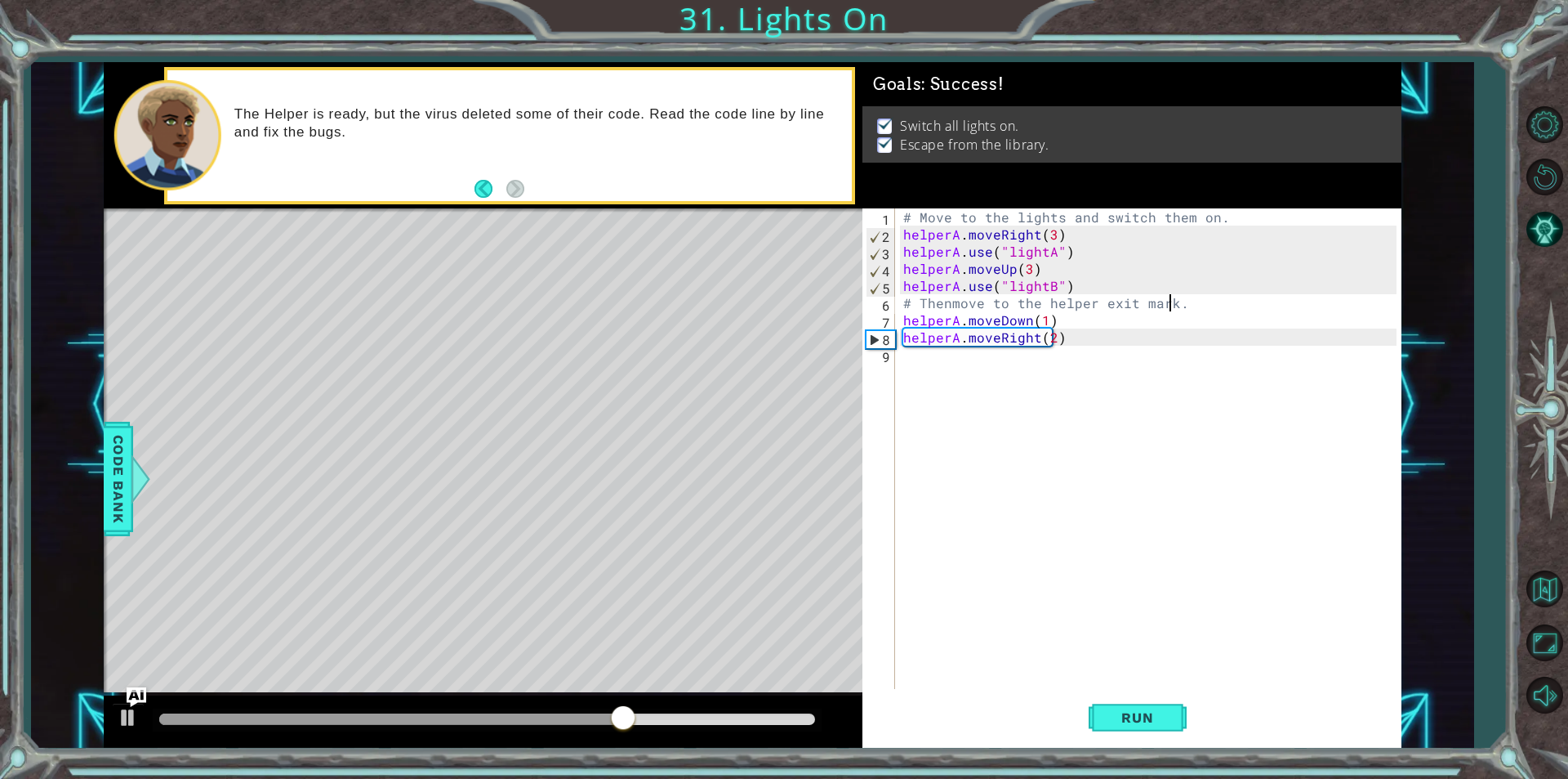
click at [1170, 302] on div "# Move to the lights and switch them on. helperA . moveRight ( 3 ) helperA . us…" at bounding box center [1152, 466] width 505 height 515
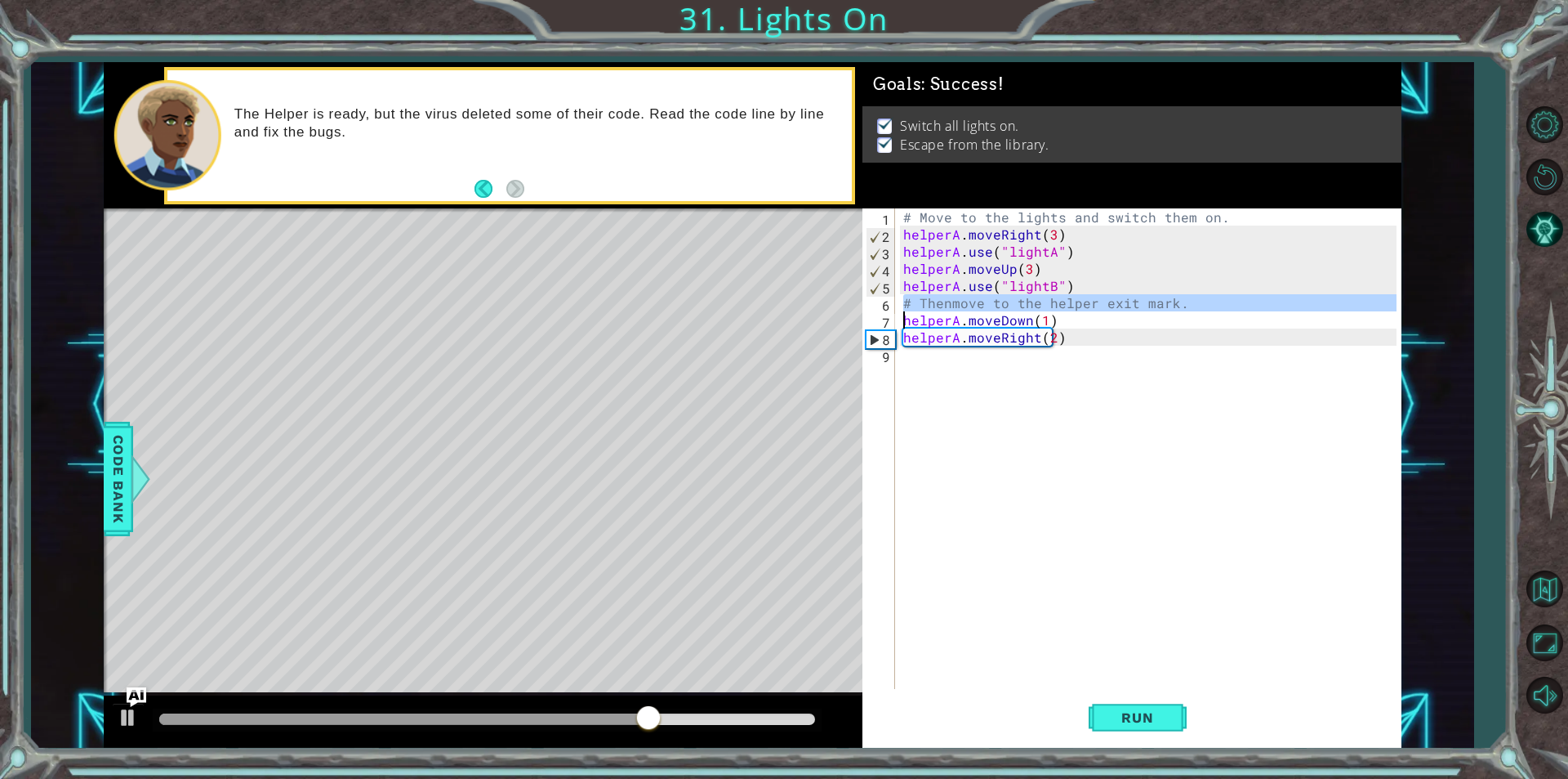
click at [1170, 302] on div "# Move to the lights and switch them on. helperA . moveRight ( 3 ) helperA . us…" at bounding box center [1152, 466] width 505 height 515
type textarea "helperA.moveDown(1)"
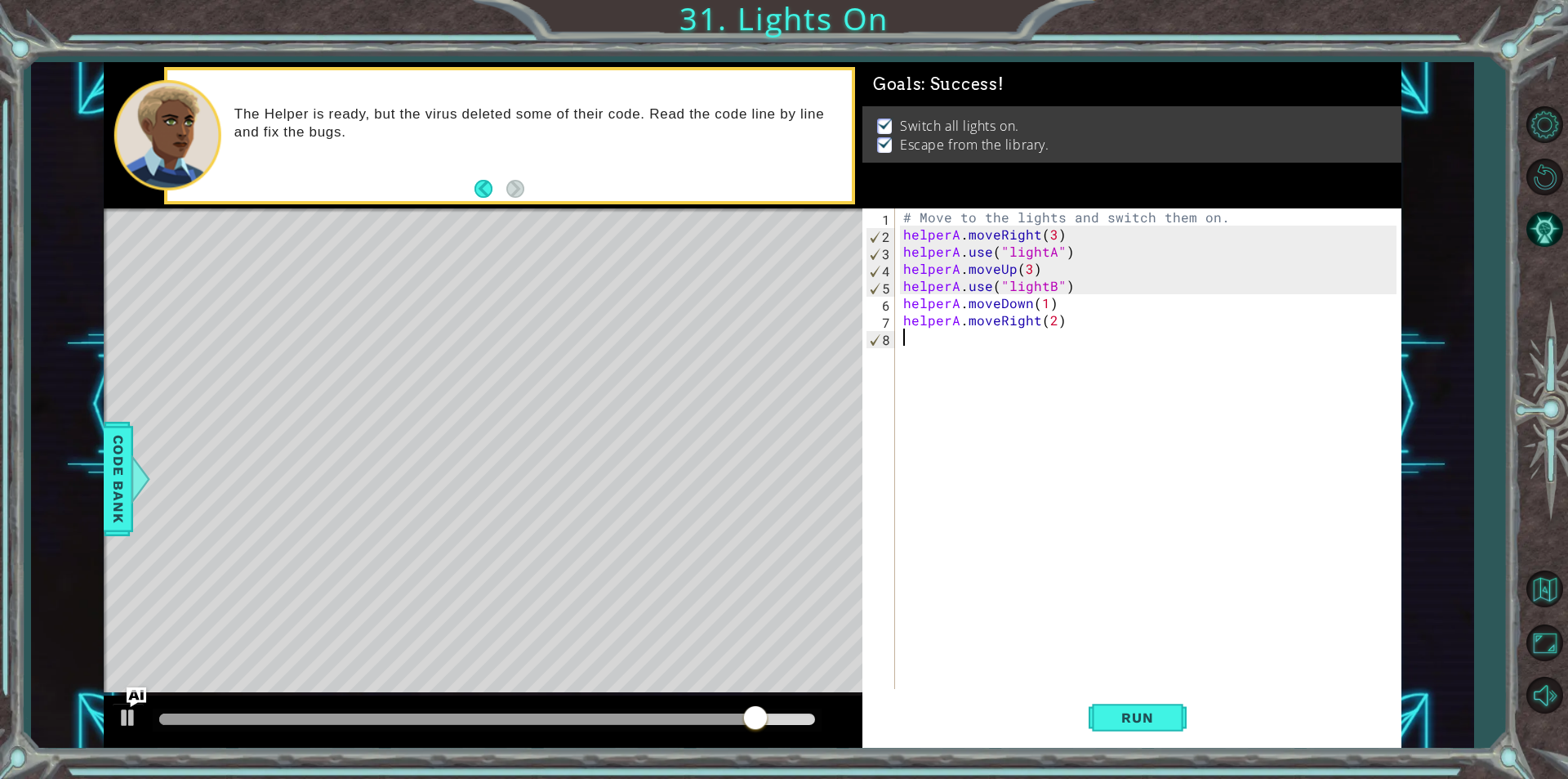
click at [1075, 343] on div "# Move to the lights and switch them on. helperA . moveRight ( 3 ) helperA . us…" at bounding box center [1152, 466] width 505 height 515
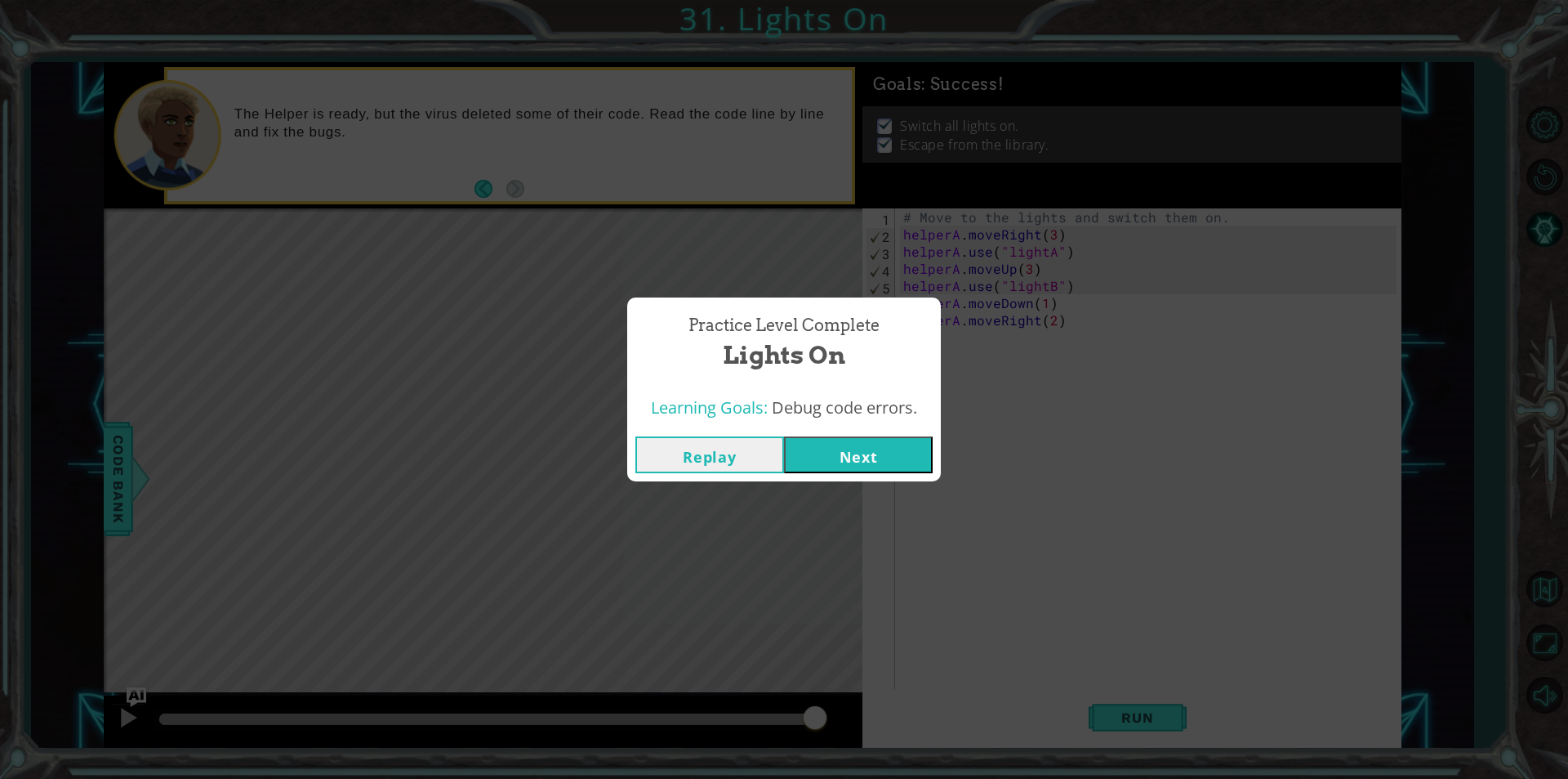
click at [815, 454] on button "Next" at bounding box center [858, 454] width 148 height 37
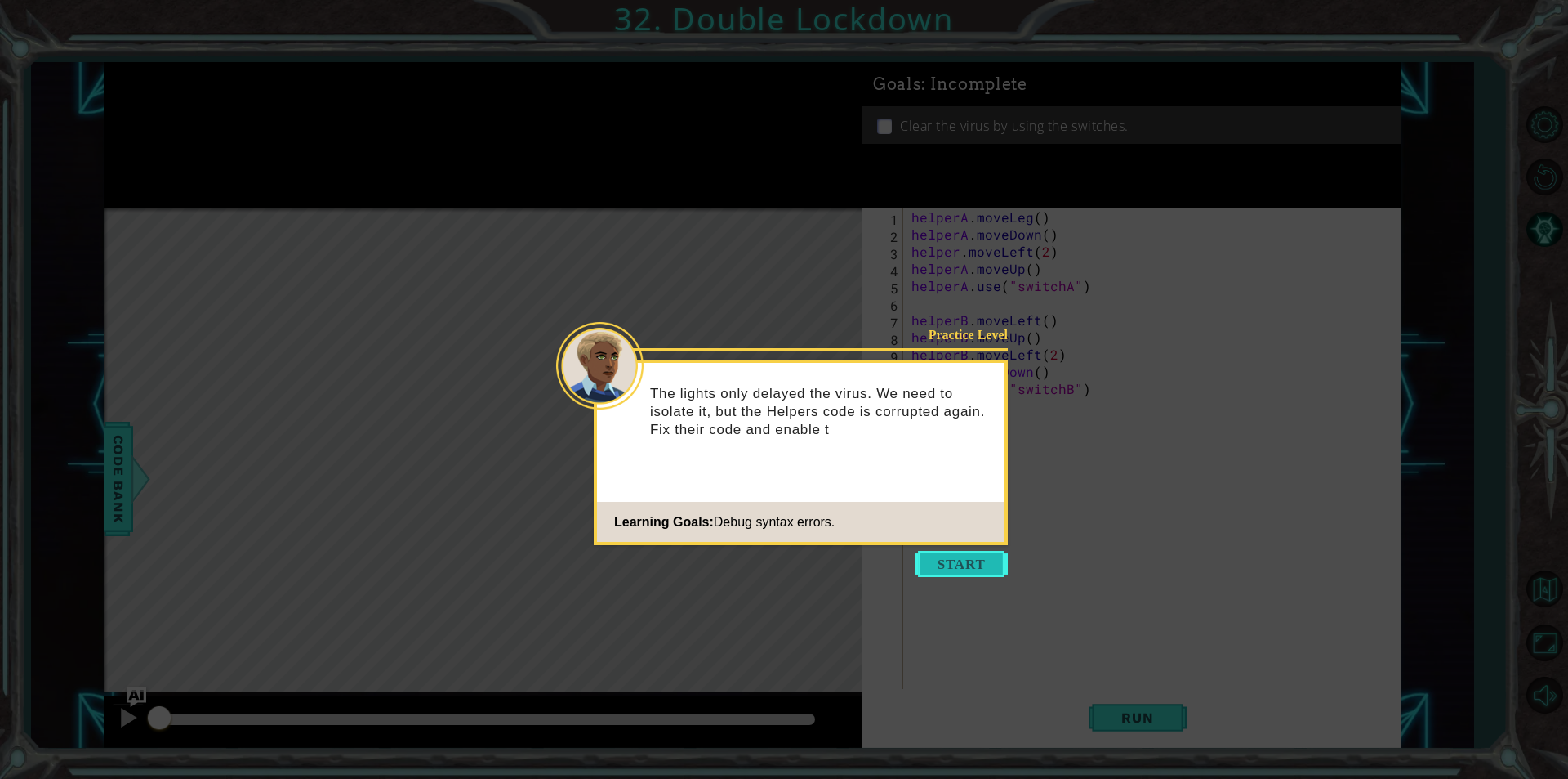
click at [955, 565] on button "Start" at bounding box center [961, 564] width 93 height 26
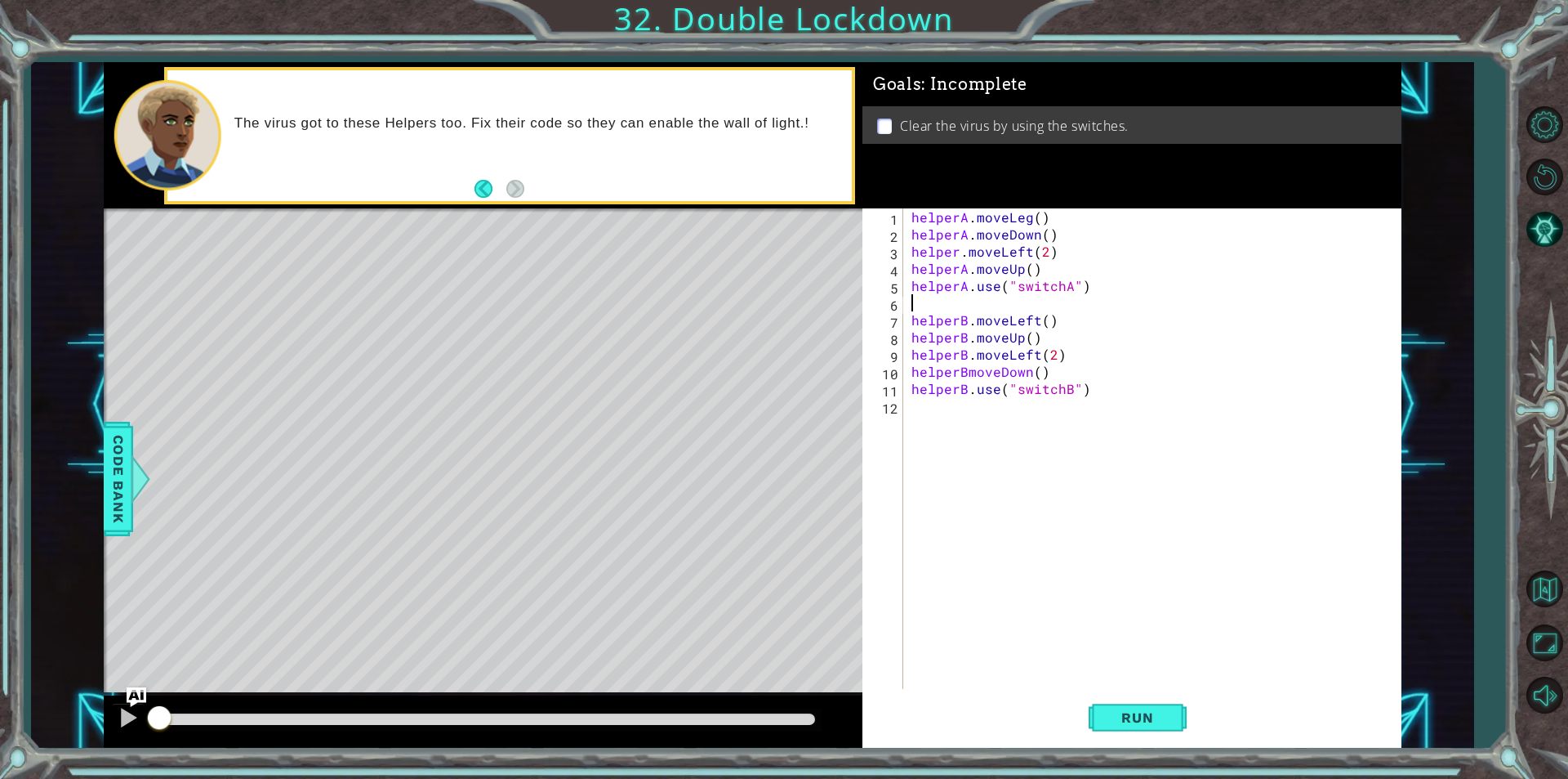
click at [966, 306] on div "helperA . moveLeg ( ) helperA . moveDown ( ) helper . moveLeft ( 2 ) helperA . …" at bounding box center [1156, 466] width 496 height 515
type textarea "helperA.use("switchA")"
click at [1008, 403] on div "helperA . moveLeg ( ) helperA . moveDown ( ) helper . moveLeft ( 2 ) helperA . …" at bounding box center [1156, 466] width 496 height 515
drag, startPoint x: 1122, startPoint y: 728, endPoint x: 1116, endPoint y: 710, distance: 19.0
click at [1121, 727] on button "Run" at bounding box center [1137, 717] width 98 height 54
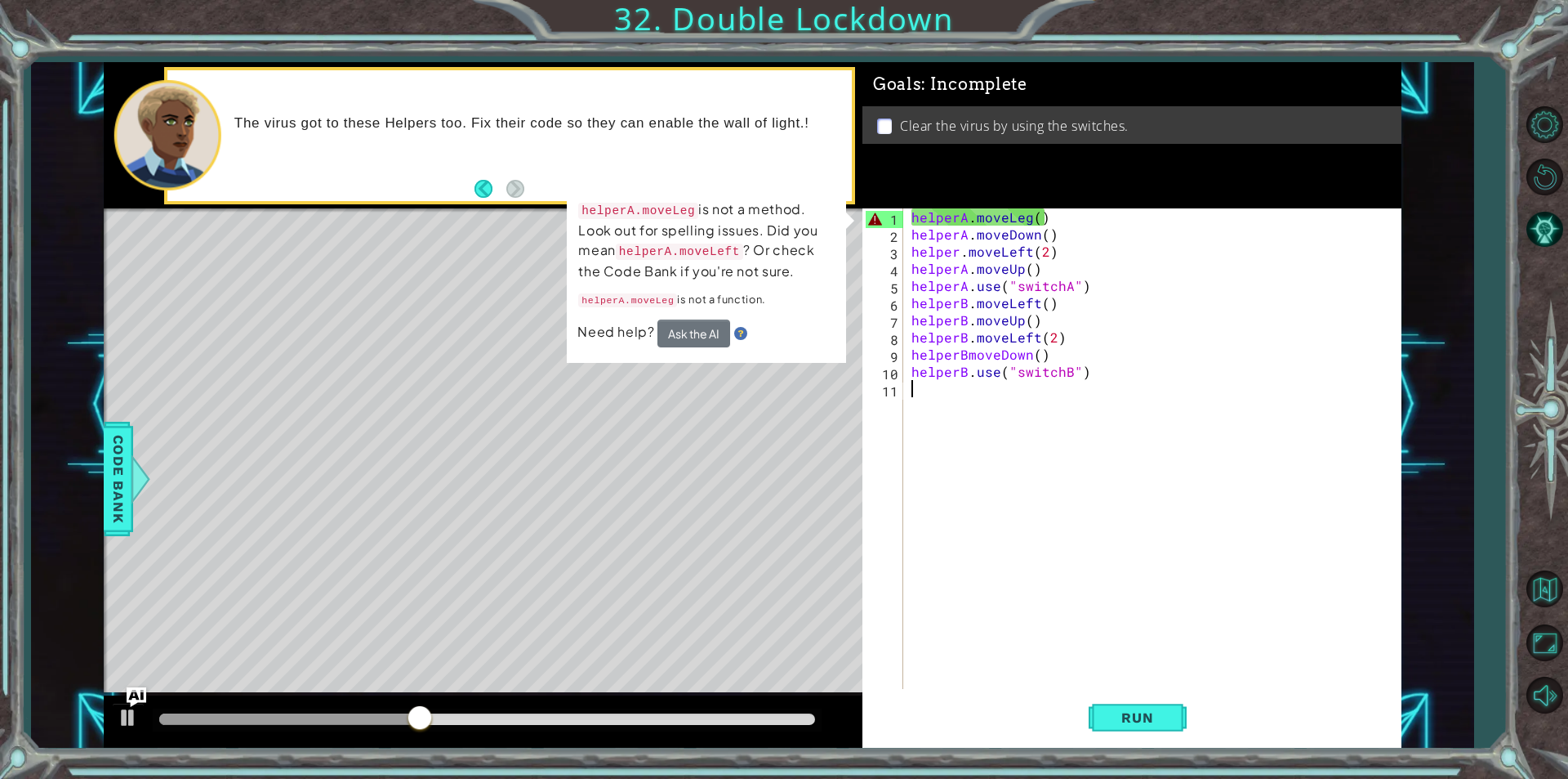
click at [1026, 215] on div "helperA . moveLeg ( ) helperA . moveDown ( ) helper . moveLeft ( 2 ) helperA . …" at bounding box center [1156, 466] width 496 height 515
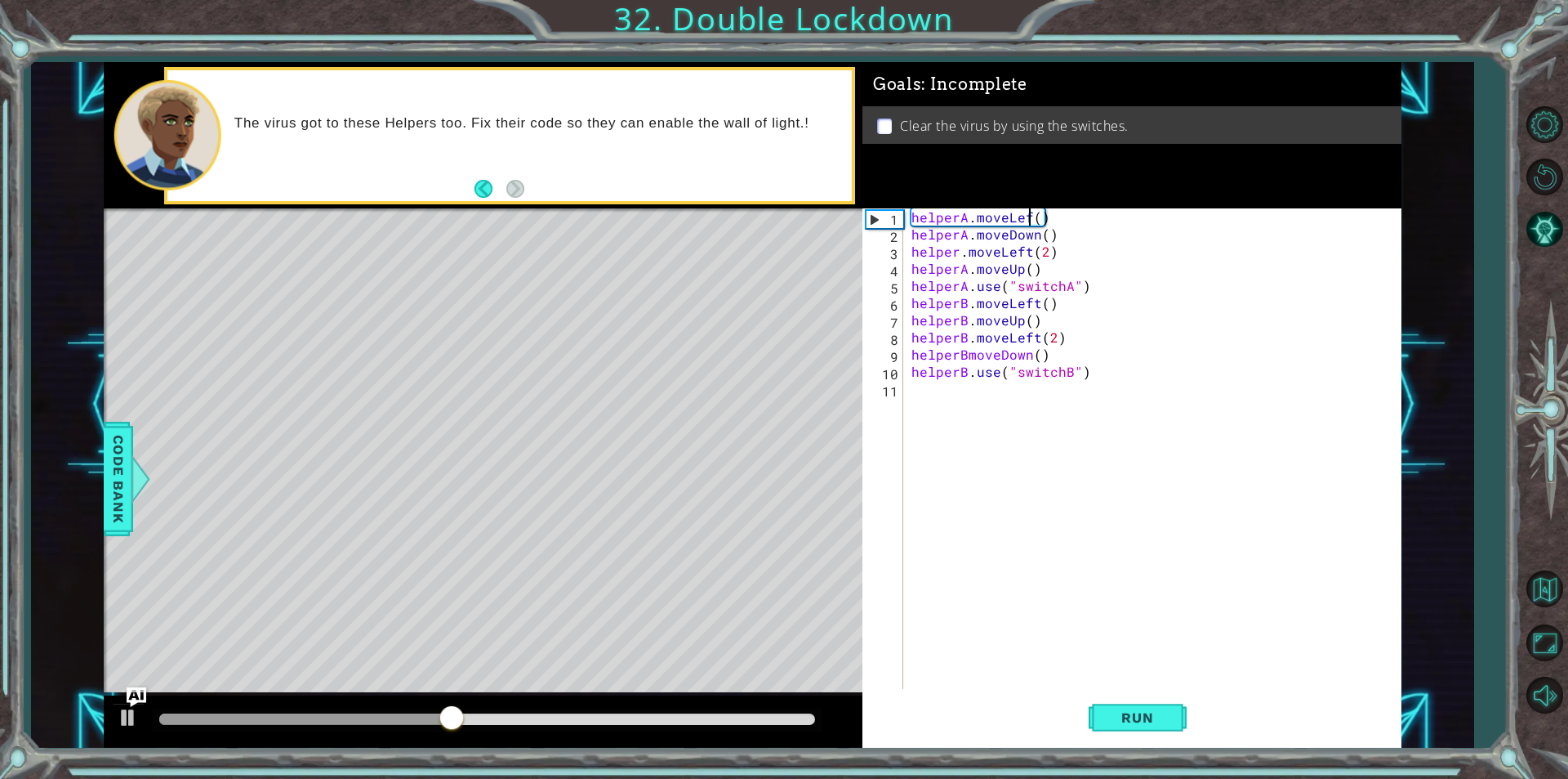
scroll to position [0, 7]
click at [1155, 728] on button "Run" at bounding box center [1137, 717] width 98 height 54
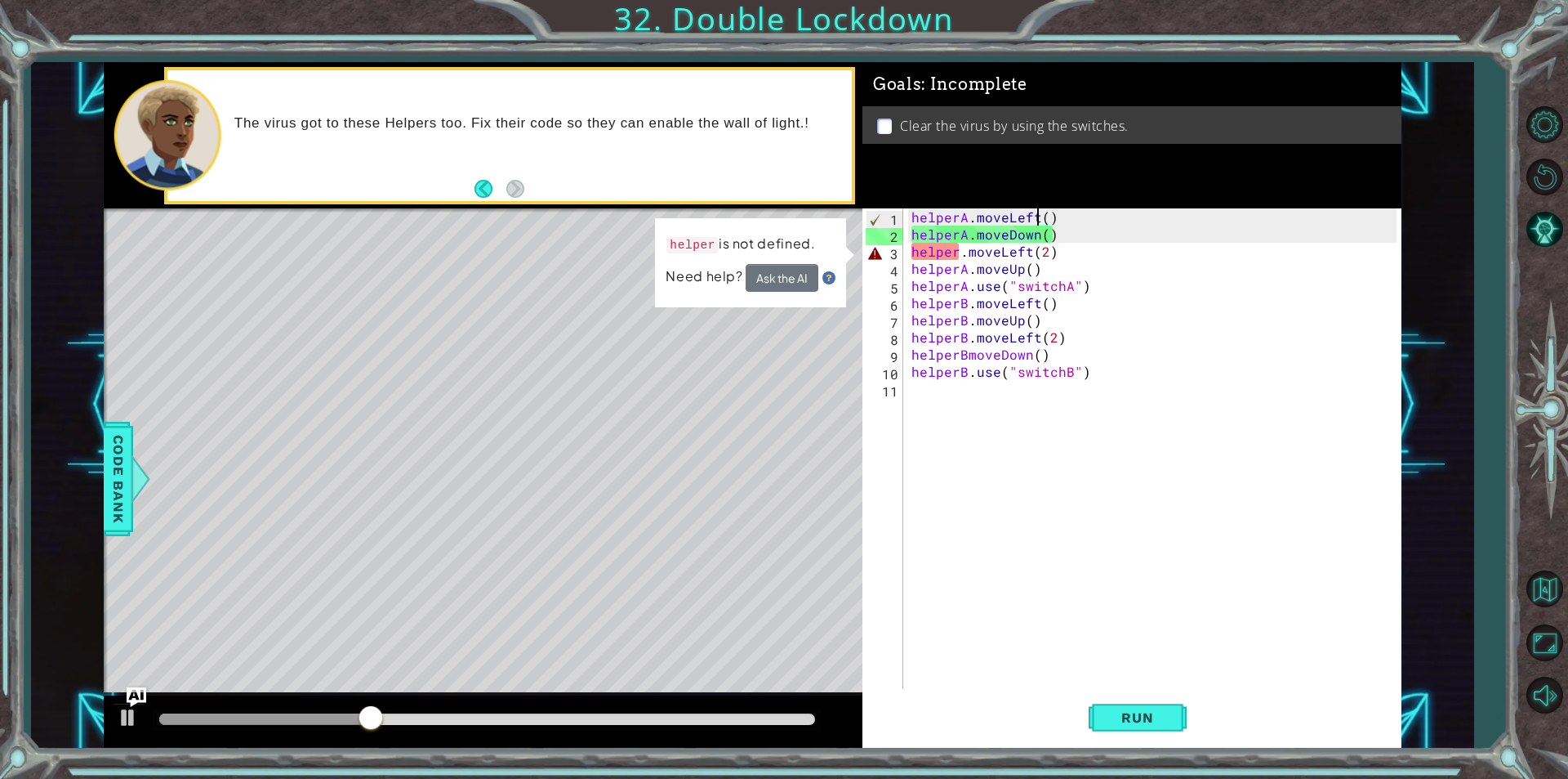
click at [958, 249] on div "helperA . moveLeft ( ) helperA . moveDown ( ) helper . moveLeft ( 2 ) helperA .…" at bounding box center [1156, 466] width 496 height 515
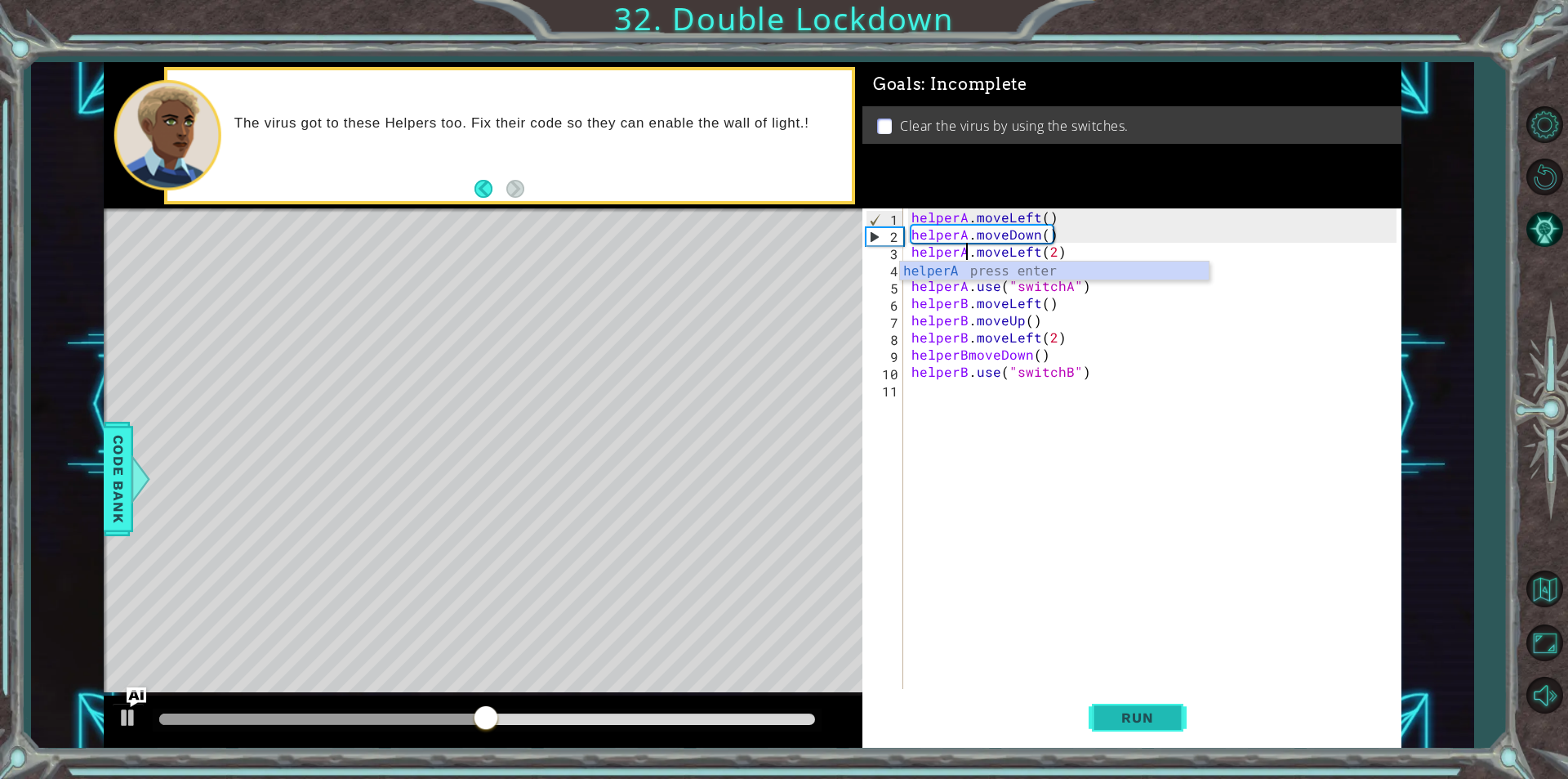
click at [1110, 713] on span "Run" at bounding box center [1137, 717] width 65 height 17
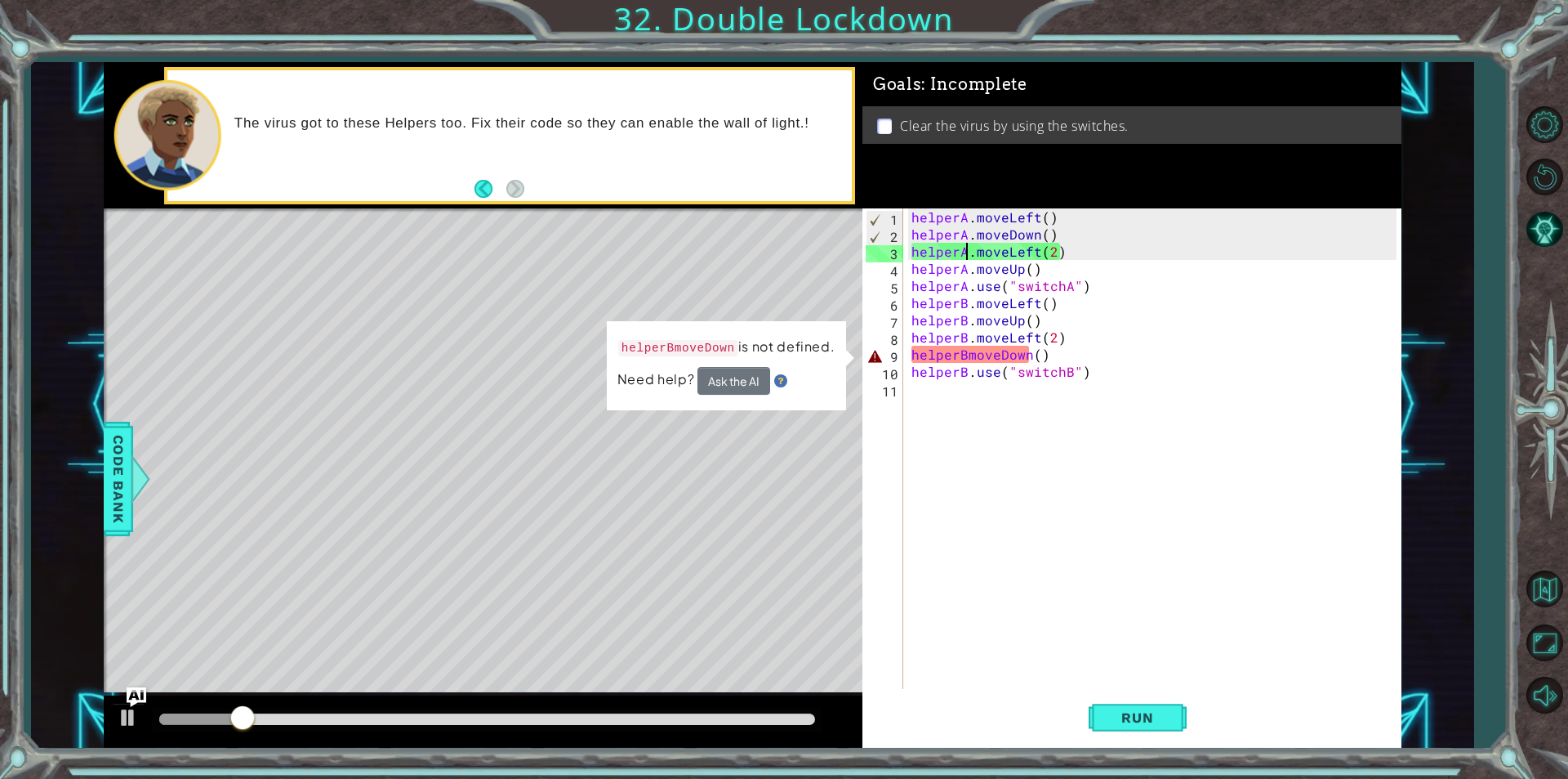
click at [968, 356] on div "helperA . moveLeft ( ) helperA . moveDown ( ) helperA . moveLeft ( 2 ) helperA …" at bounding box center [1156, 466] width 496 height 515
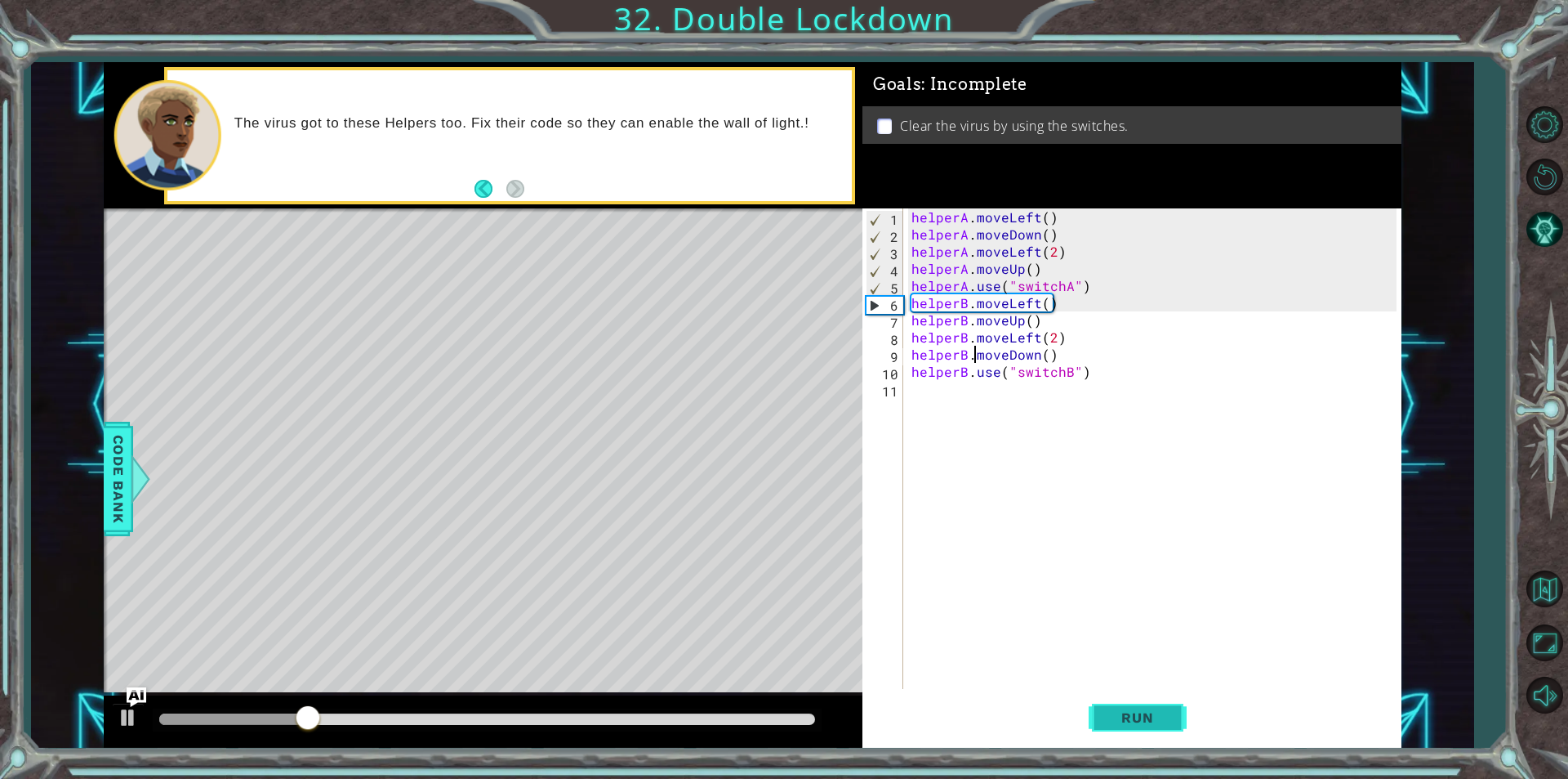
type textarea "helperB.moveDown()"
click at [1166, 705] on button "Run" at bounding box center [1137, 717] width 98 height 54
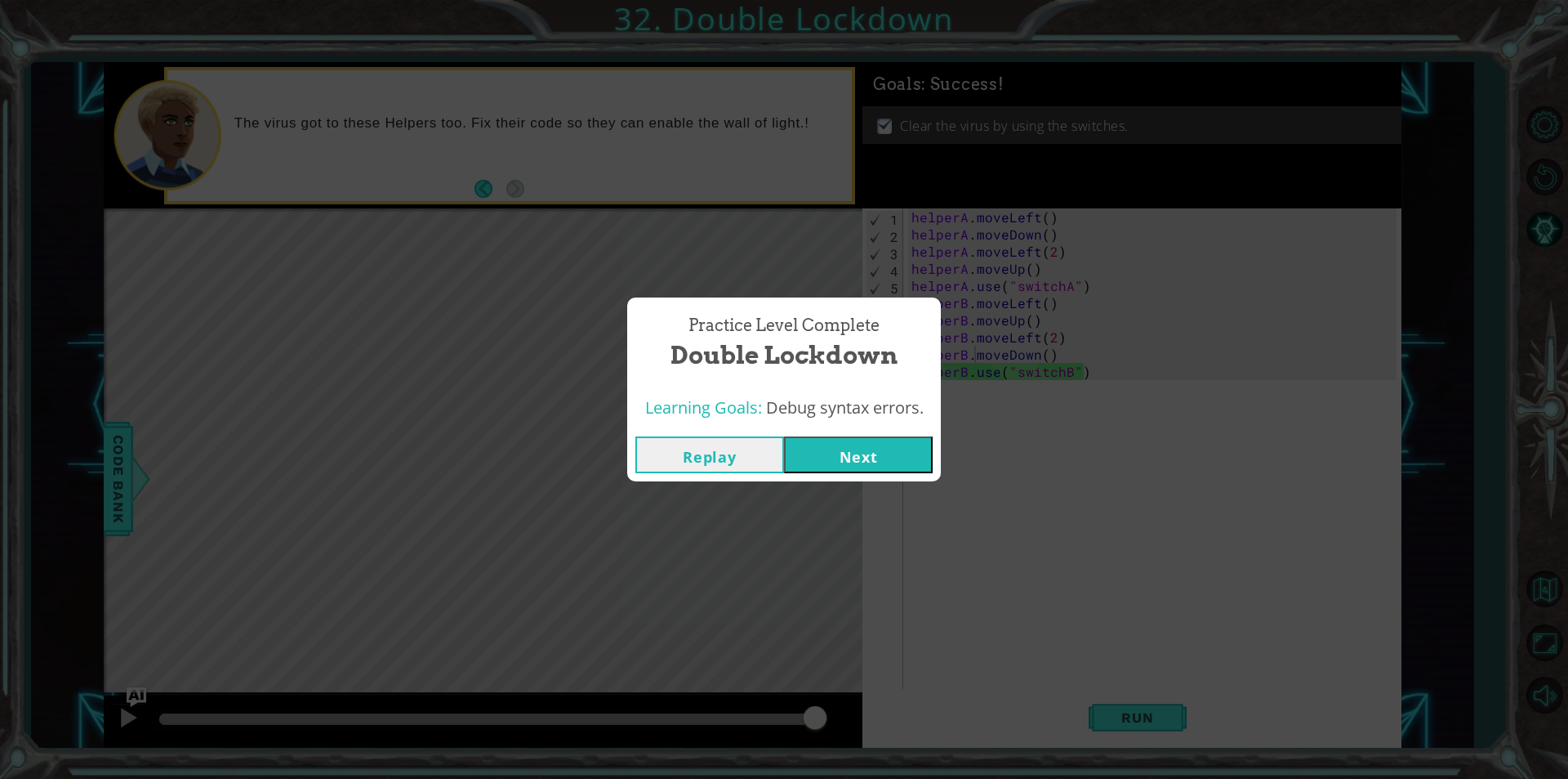
click at [869, 452] on button "Next" at bounding box center [858, 454] width 148 height 37
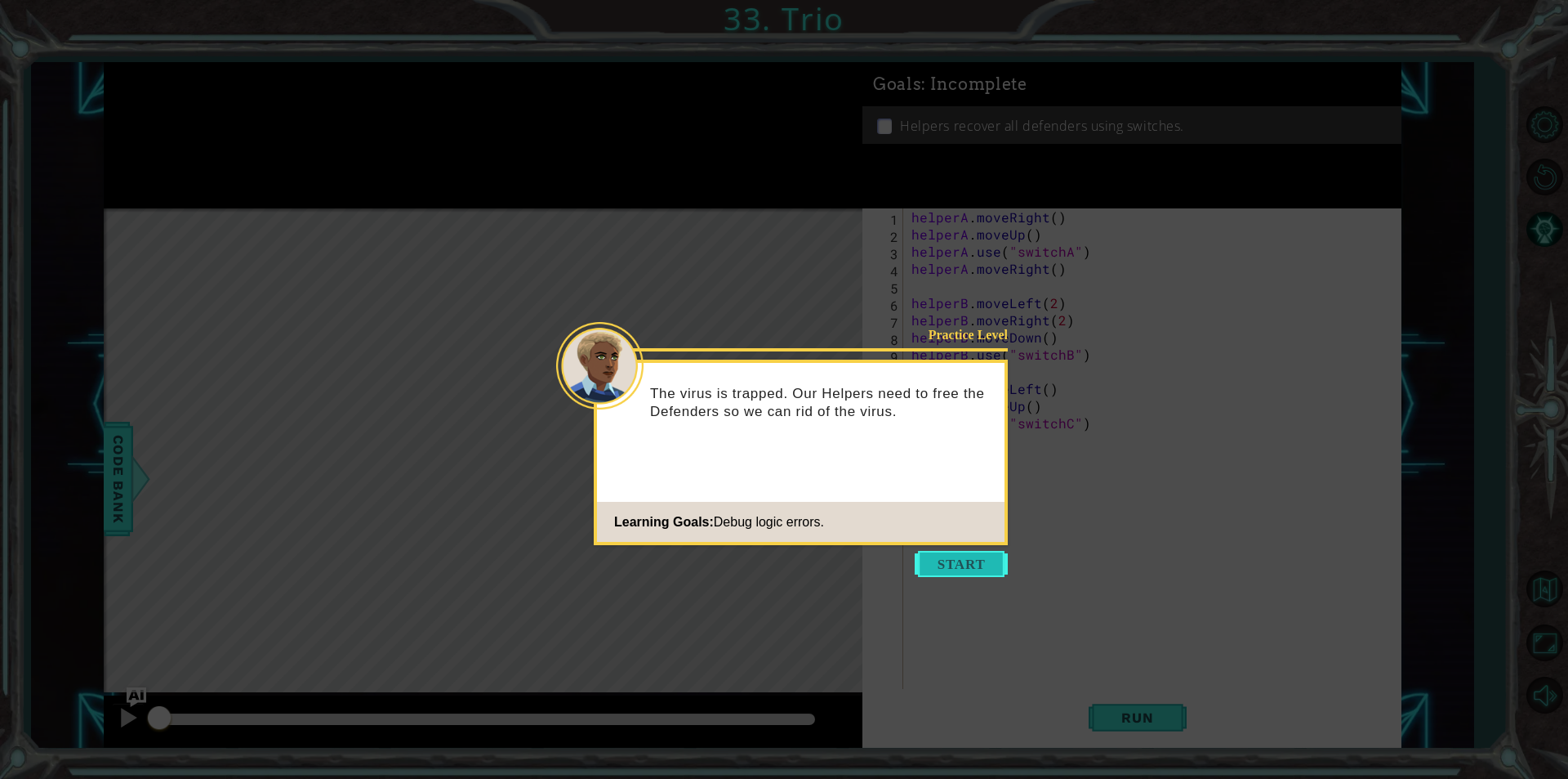
click at [962, 571] on button "Start" at bounding box center [961, 564] width 93 height 26
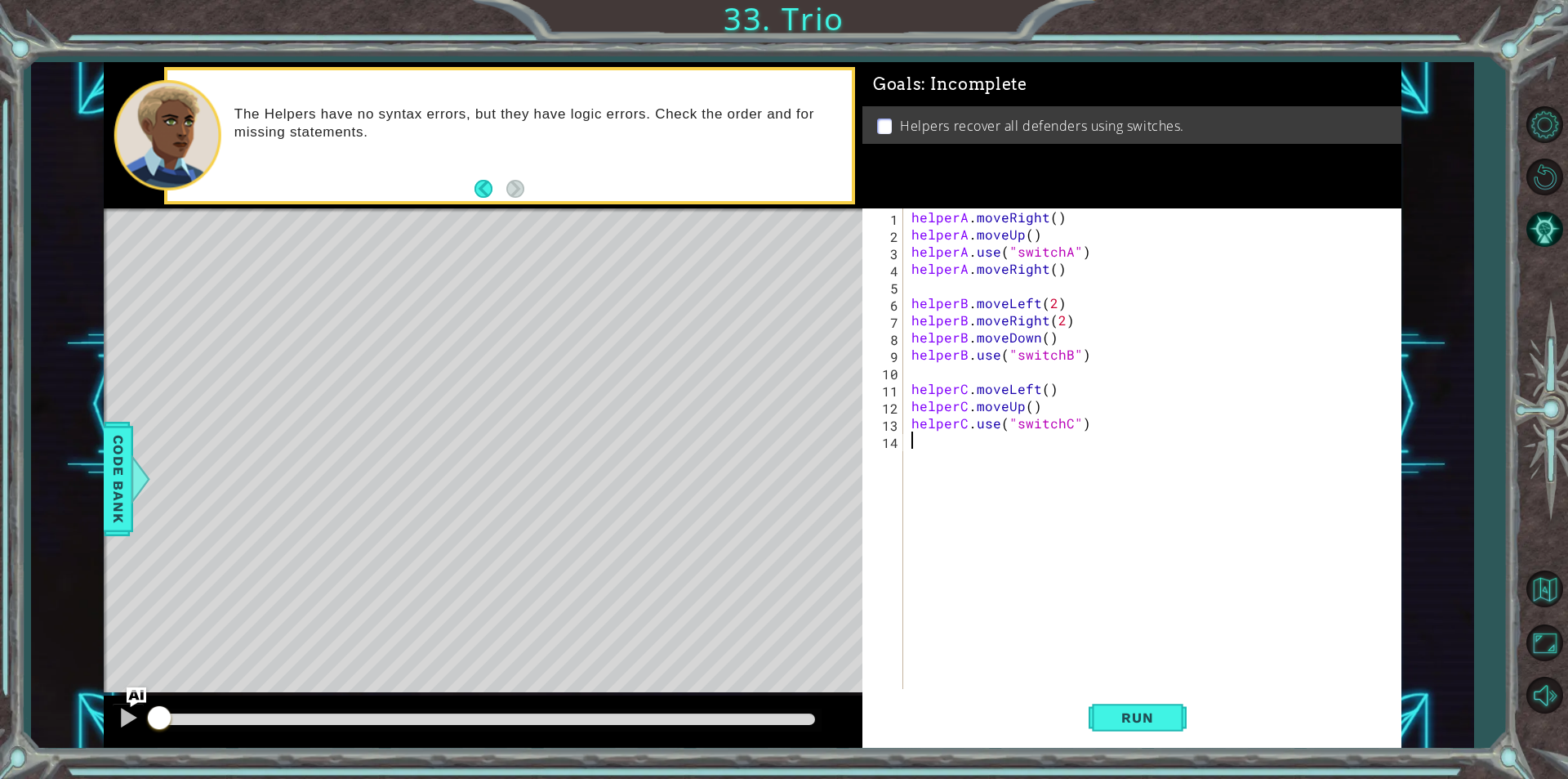
click at [1003, 290] on div "helperA . moveRight ( ) helperA . moveUp ( ) helperA . use ( "switchA" ) helper…" at bounding box center [1156, 466] width 496 height 515
type textarea "helperA.moveRight()"
click at [987, 353] on div "helperA . moveRight ( ) helperA . moveUp ( ) helperA . use ( "switchA" ) helper…" at bounding box center [1156, 466] width 496 height 515
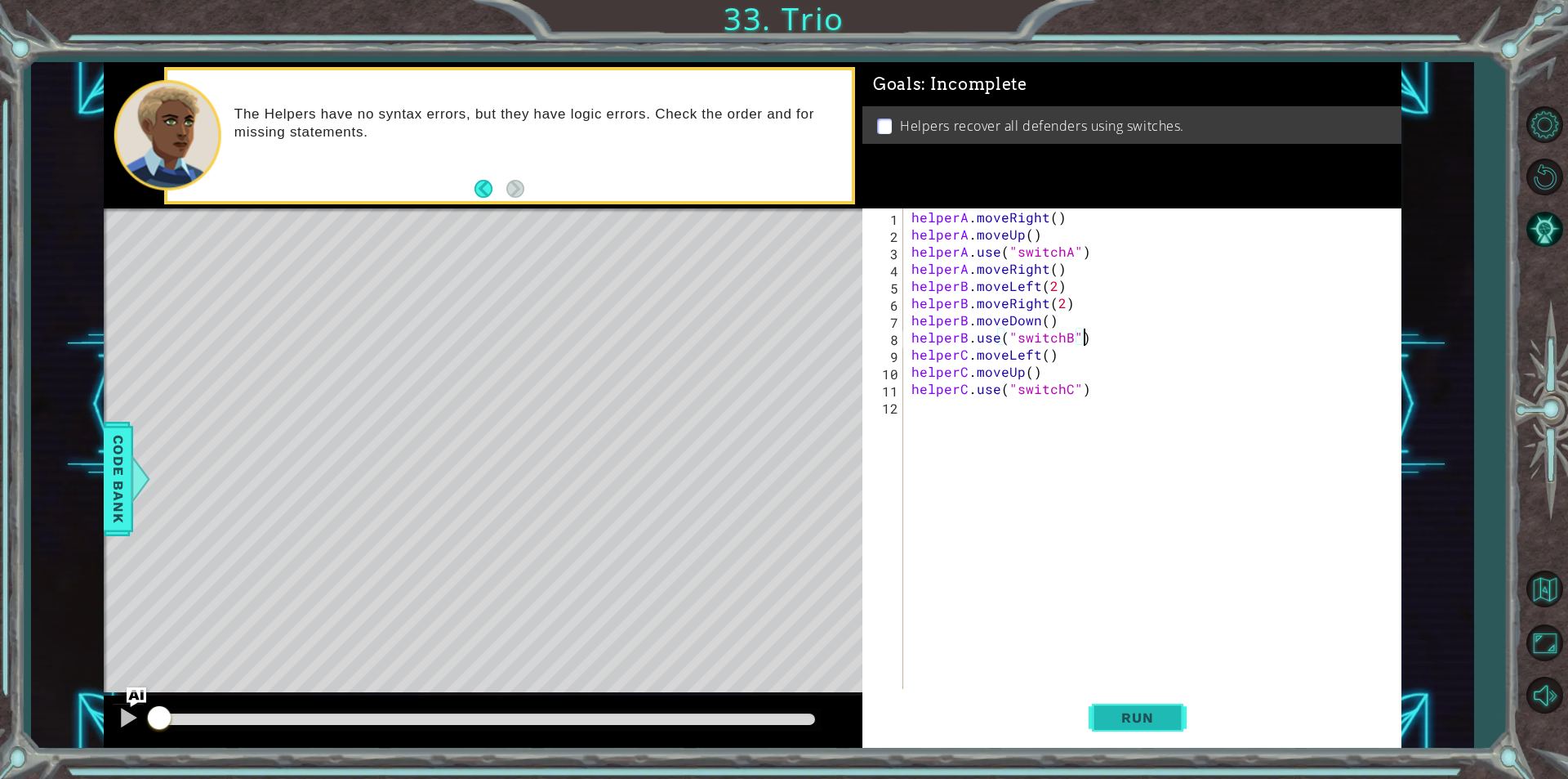
click at [1169, 718] on span "Run" at bounding box center [1137, 717] width 65 height 17
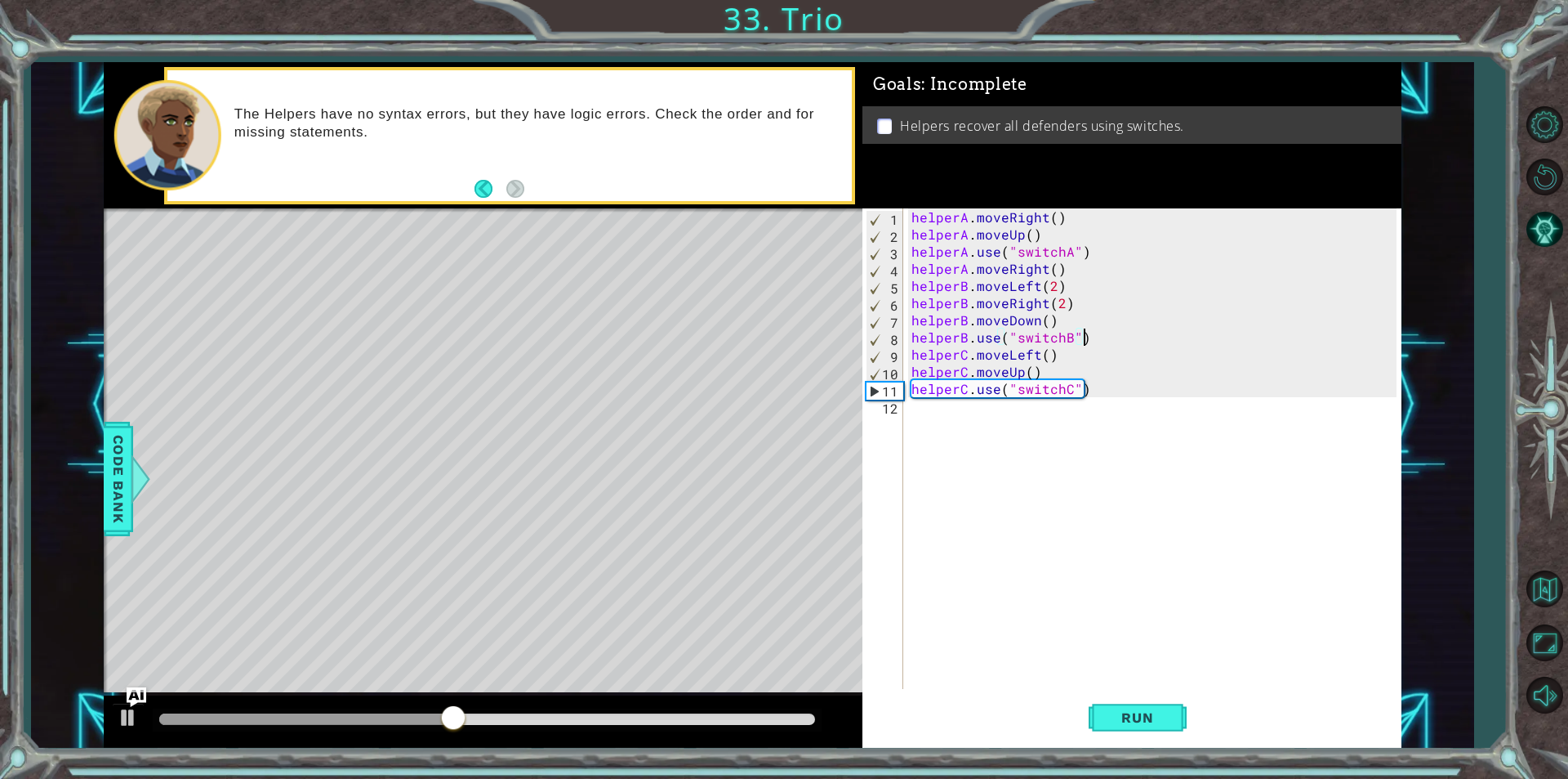
click at [1050, 237] on div "helperA . moveRight ( ) helperA . moveUp ( ) helperA . use ( "switchA" ) helper…" at bounding box center [1156, 466] width 496 height 515
click at [1035, 268] on div "helperA . moveRight ( ) helperA . moveUp ( ) helperA . use ( "switchA" ) helper…" at bounding box center [1156, 466] width 496 height 515
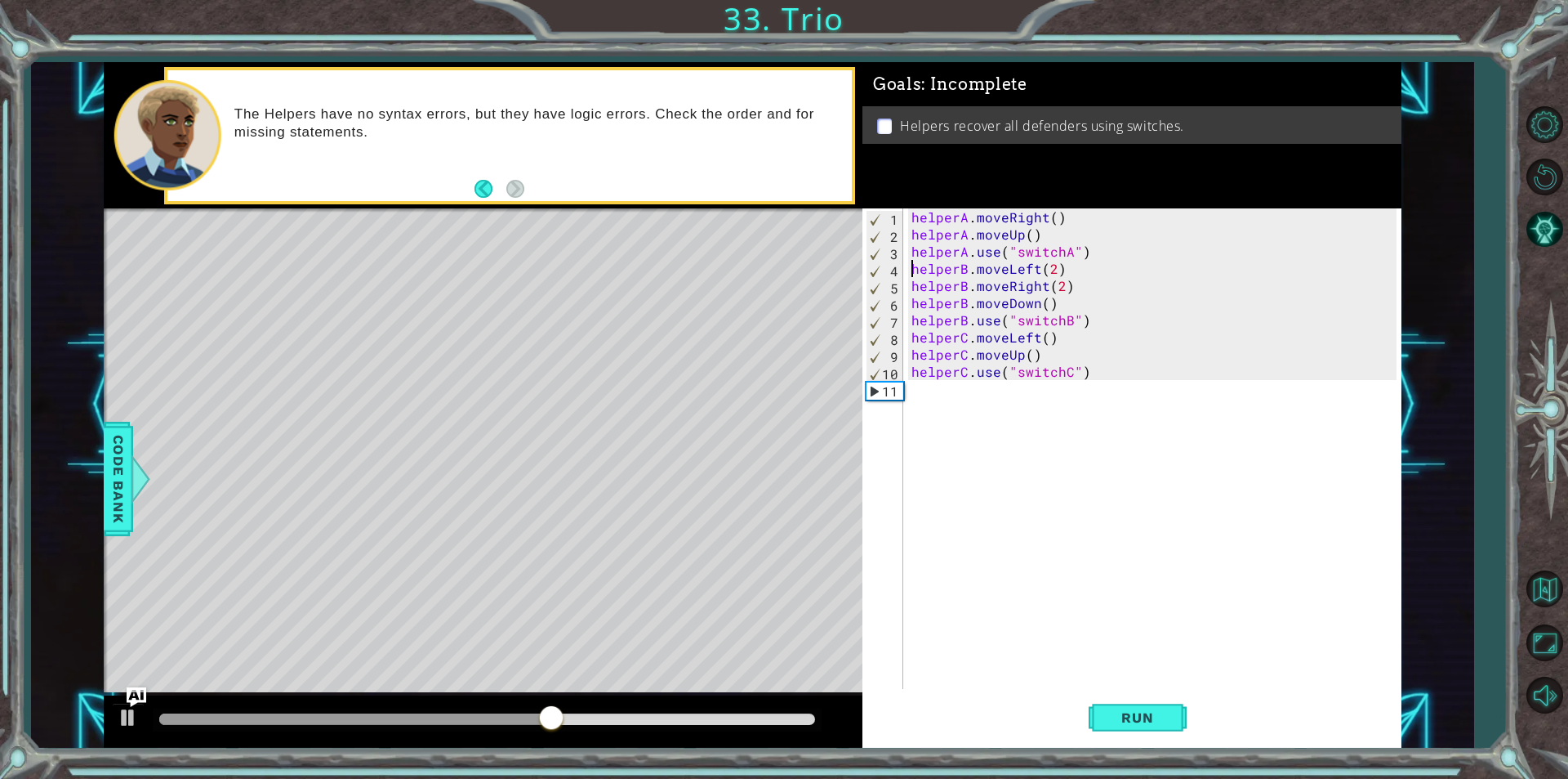
click at [1053, 237] on div "helperA . moveRight ( ) helperA . moveUp ( ) helperA . use ( "switchA" ) helper…" at bounding box center [1156, 466] width 496 height 515
type textarea "helperA.moveUp()"
paste textarea "Code Area"
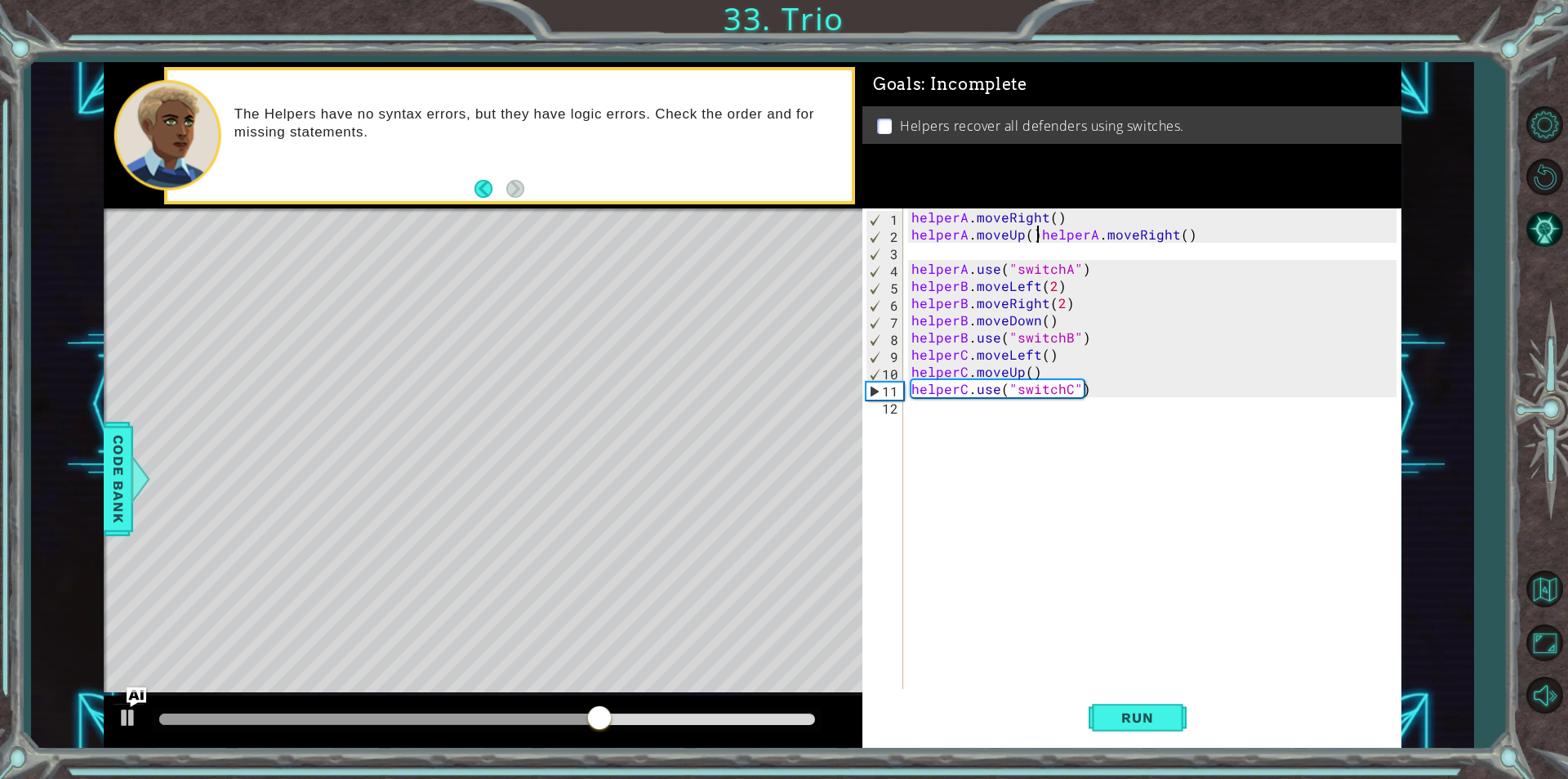
click at [1038, 237] on div "helperA . moveRight ( ) helperA . moveUp ( ) helperA . moveRight ( ) helperA . …" at bounding box center [1156, 466] width 496 height 515
type textarea "helperA.moveRight()"
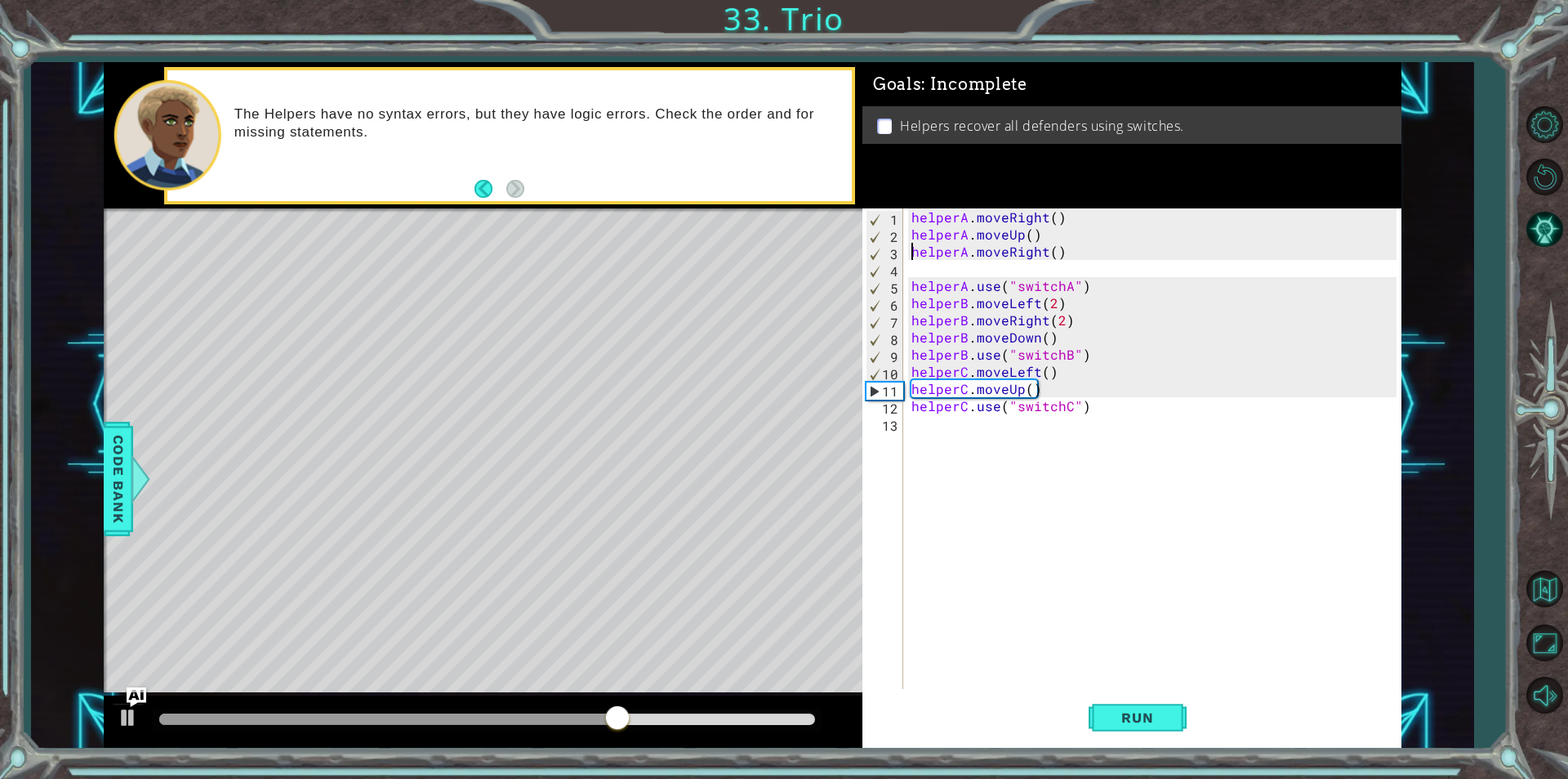
click at [1046, 274] on div "helperA . moveRight ( ) helperA . moveUp ( ) helperA . moveRight ( ) helperA . …" at bounding box center [1156, 466] width 496 height 515
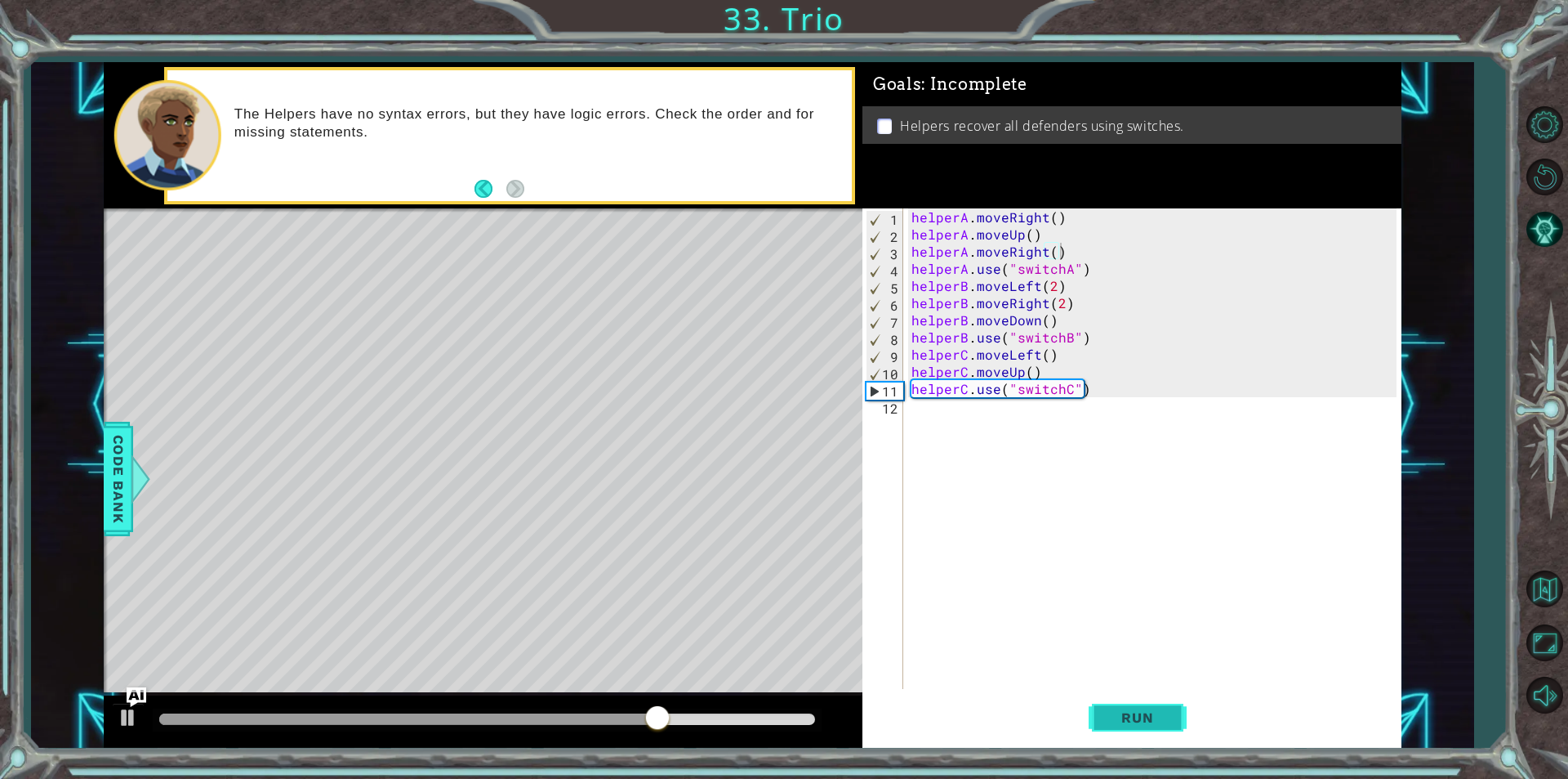
click at [1133, 723] on span "Run" at bounding box center [1137, 717] width 65 height 17
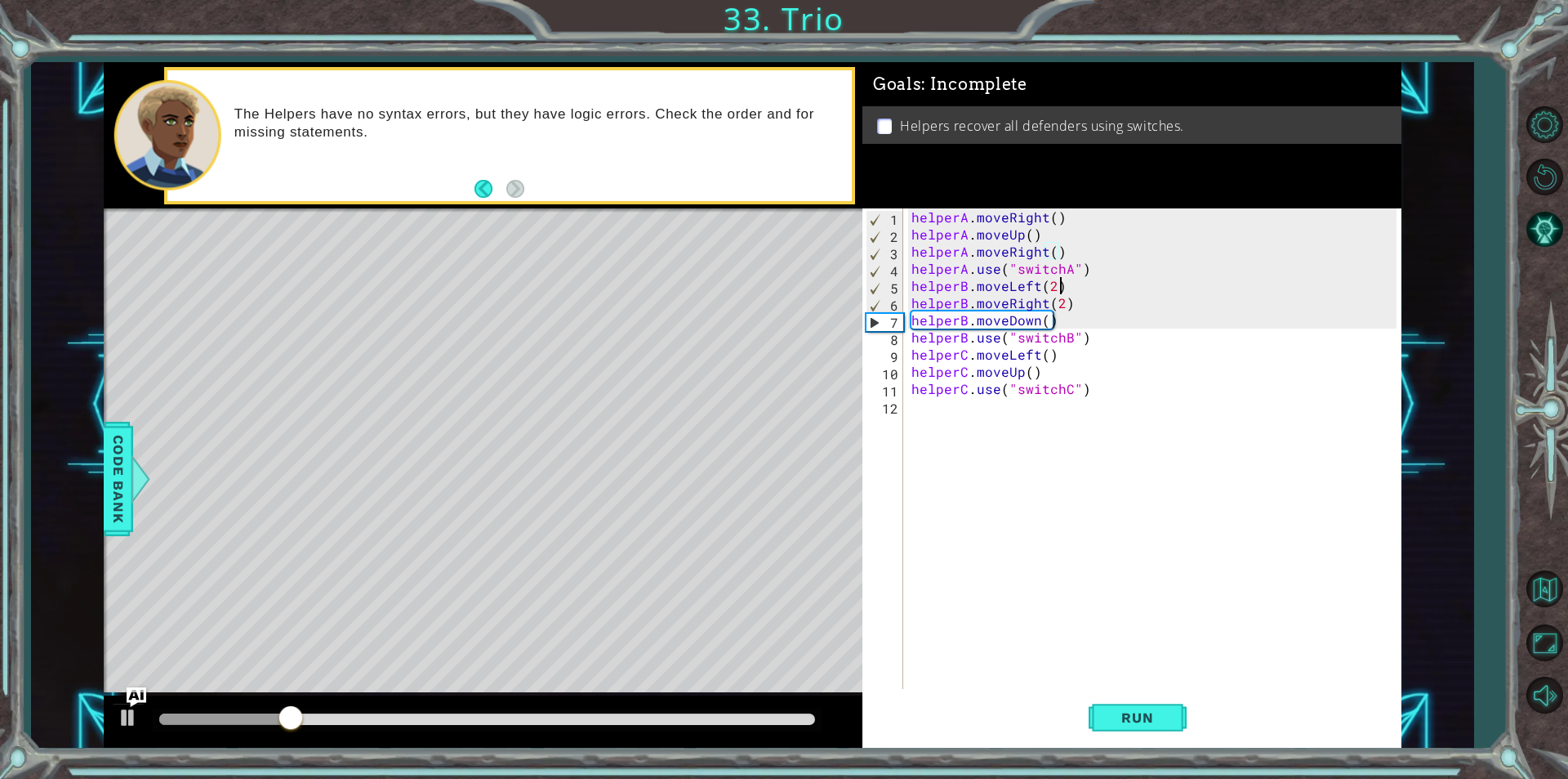
click at [1063, 286] on div "helperA . moveRight ( ) helperA . moveUp ( ) helperA . moveRight ( ) helperA . …" at bounding box center [1156, 466] width 496 height 515
type textarea "helperB.moveLeft(2)"
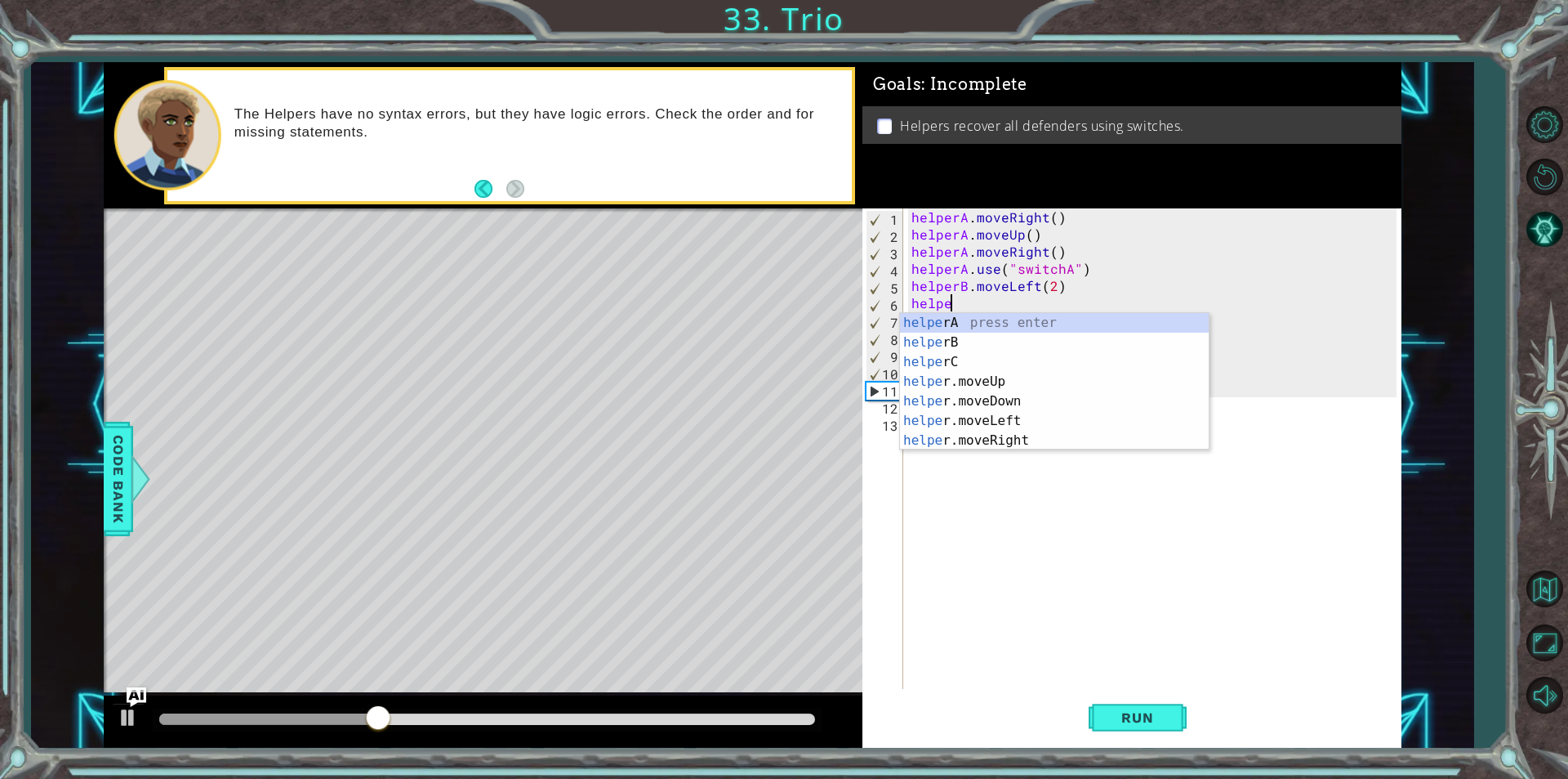
scroll to position [0, 2]
click at [969, 337] on div "helper A press enter helper B press enter helper C press enter helper .moveUp p…" at bounding box center [1054, 401] width 309 height 176
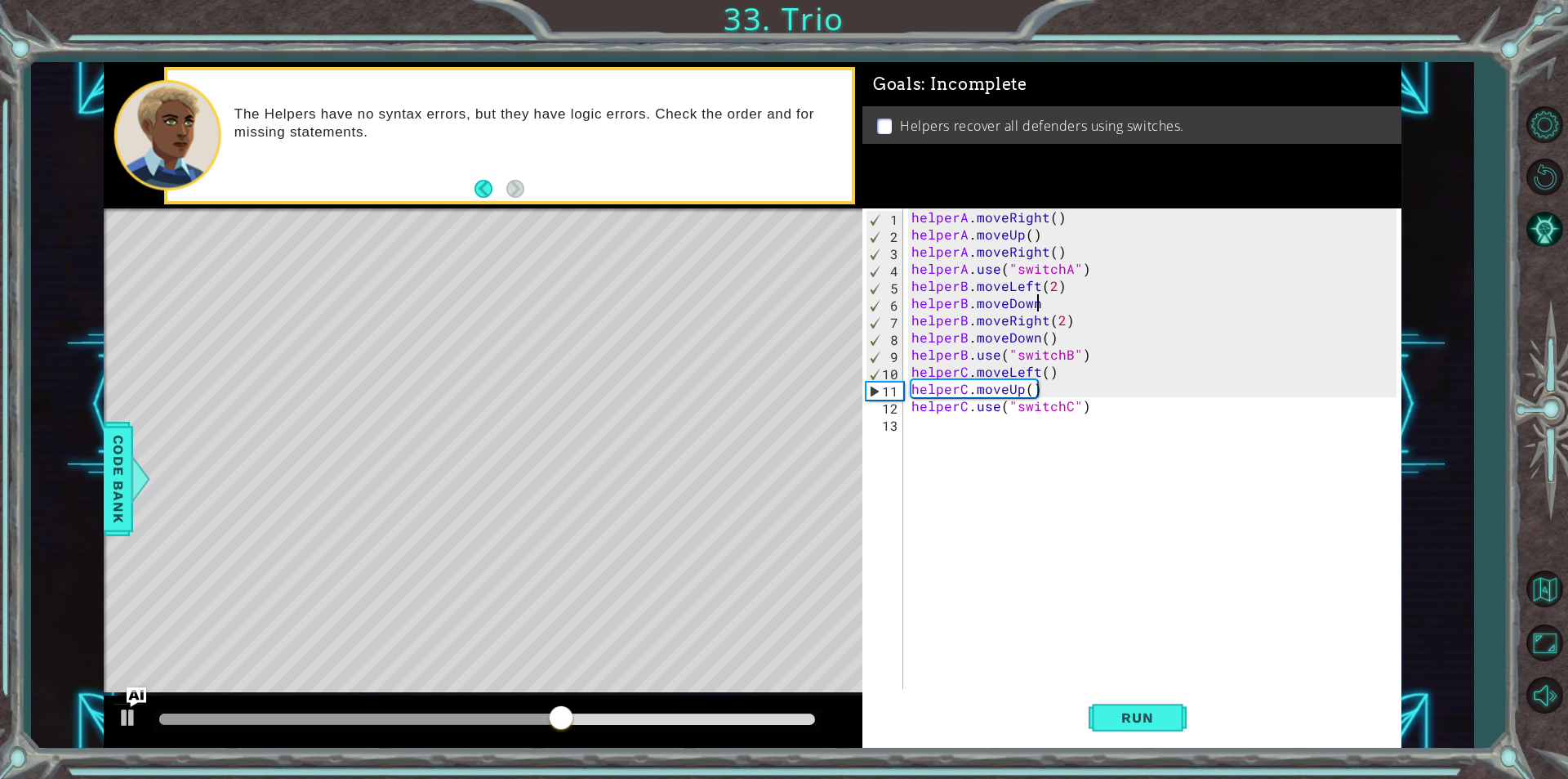
scroll to position [0, 7]
click at [1120, 716] on span "Run" at bounding box center [1137, 717] width 65 height 17
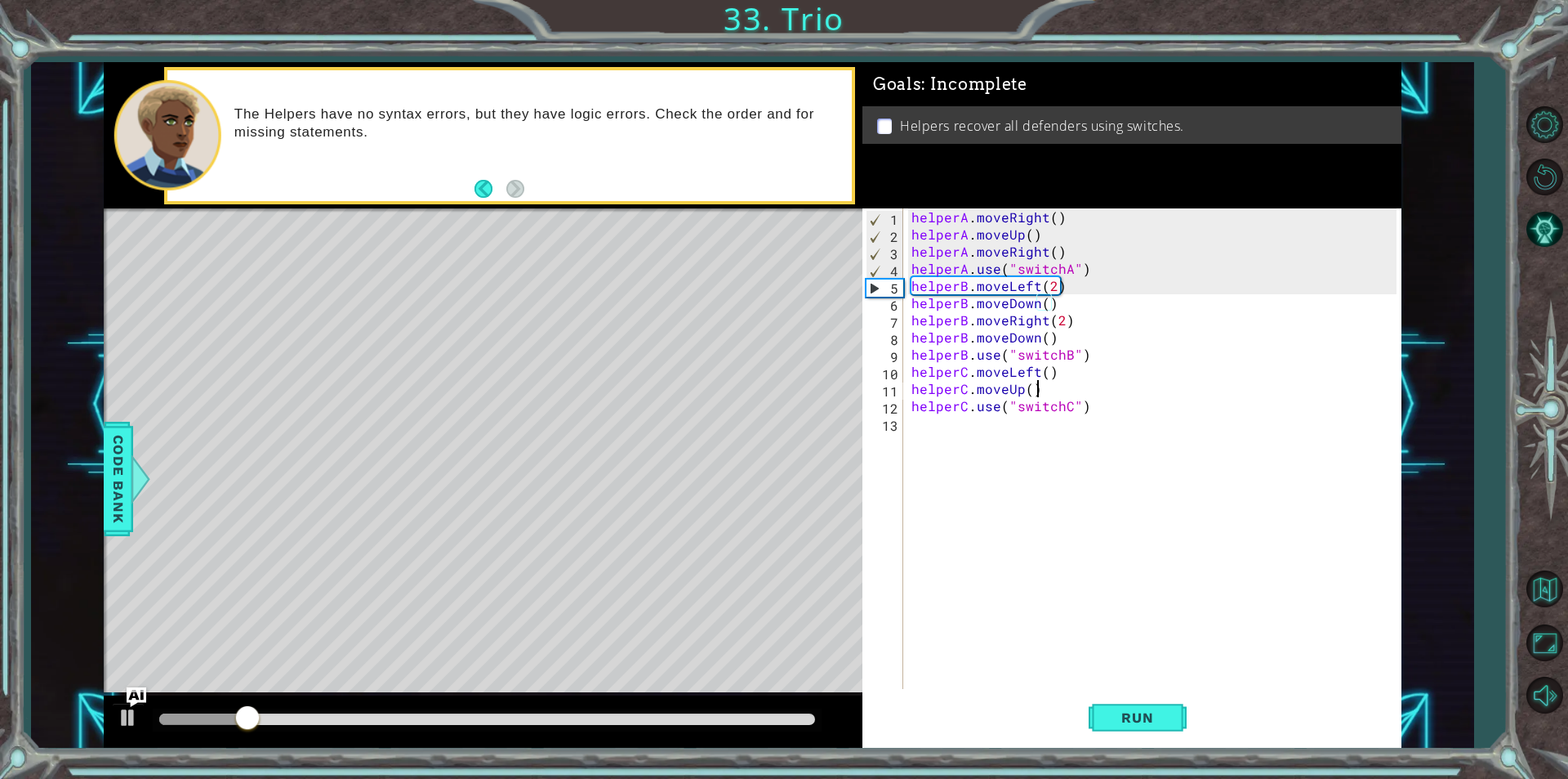
click at [1036, 386] on div "helperA . moveRight ( ) helperA . moveUp ( ) helperA . moveRight ( ) helperA . …" at bounding box center [1156, 466] width 496 height 515
type textarea "helperC.moveUp()"
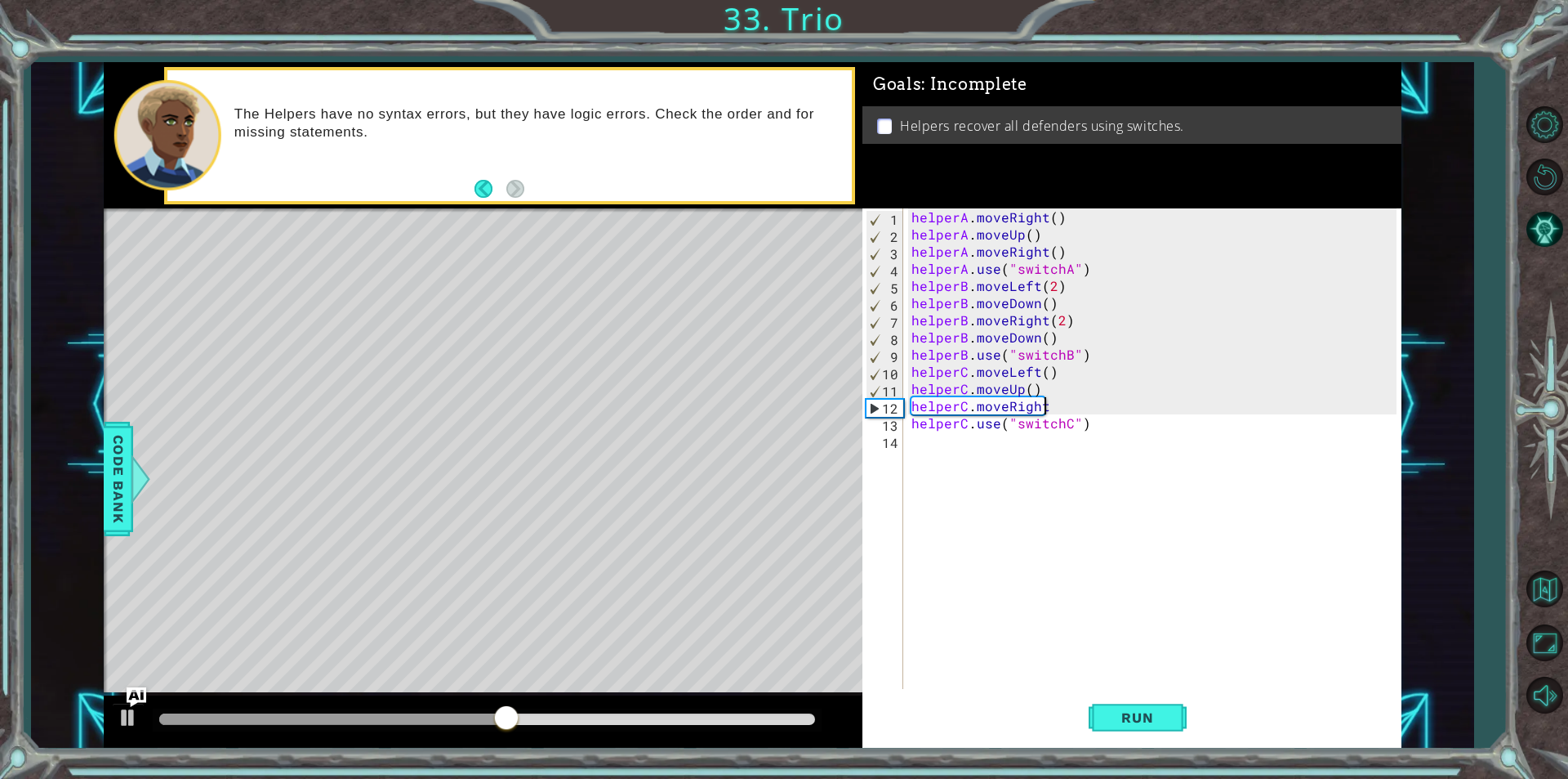
type textarea "helperC.moveRight()"
click at [1121, 560] on div "helperA . moveRight ( ) helperA . moveUp ( ) helperA . moveRight ( ) helperA . …" at bounding box center [1156, 466] width 496 height 515
click at [1156, 714] on span "Run" at bounding box center [1137, 717] width 65 height 17
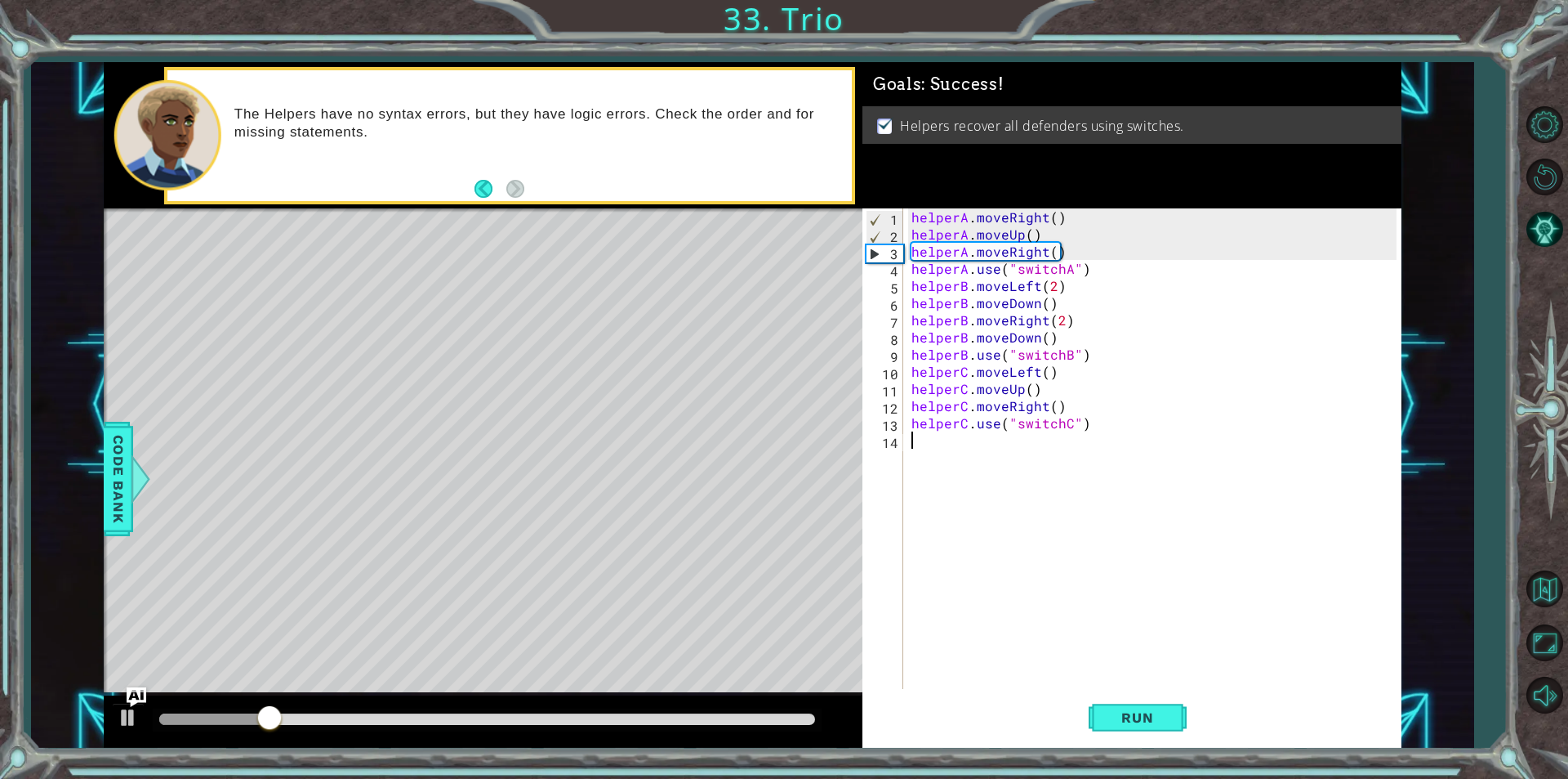
type textarea "helperC.use("switchC")"
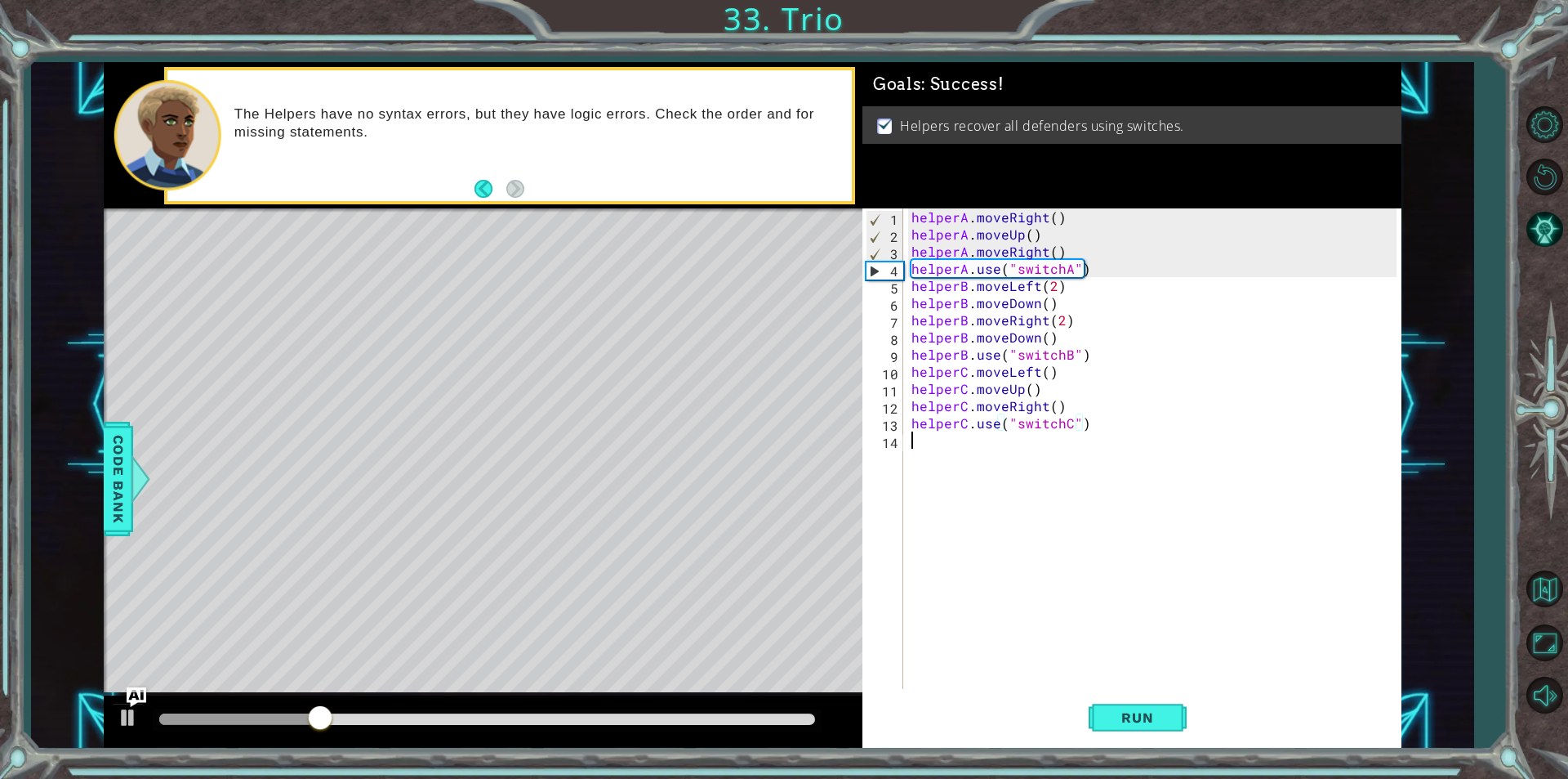
click at [994, 443] on div "helperA . moveRight ( ) helperA . moveUp ( ) helperA . moveRight ( ) helperA . …" at bounding box center [1156, 466] width 496 height 515
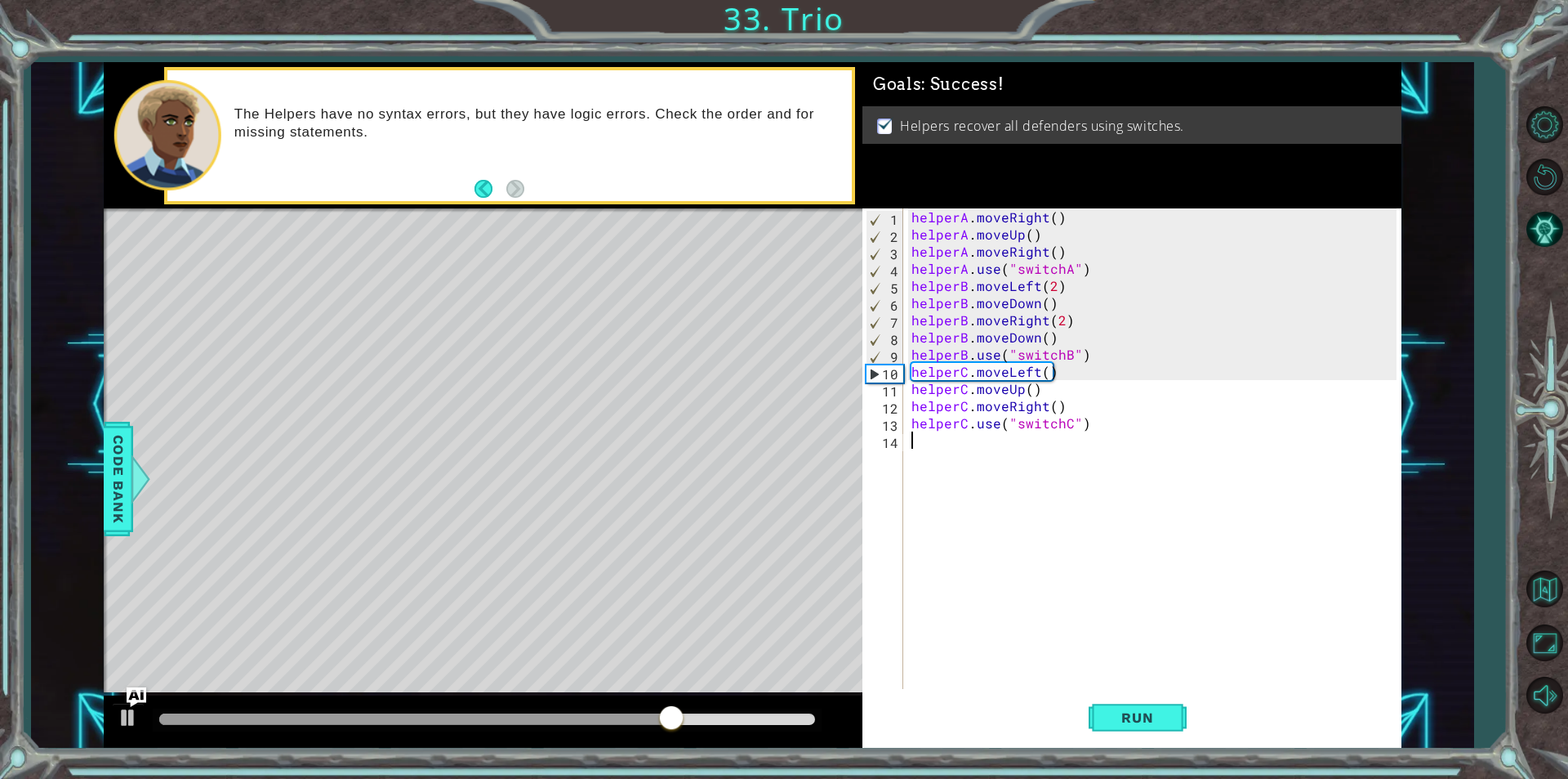
click at [1027, 340] on div "helperA . moveRight ( ) helperA . moveUp ( ) helperA . moveRight ( ) helperA . …" at bounding box center [1156, 466] width 496 height 515
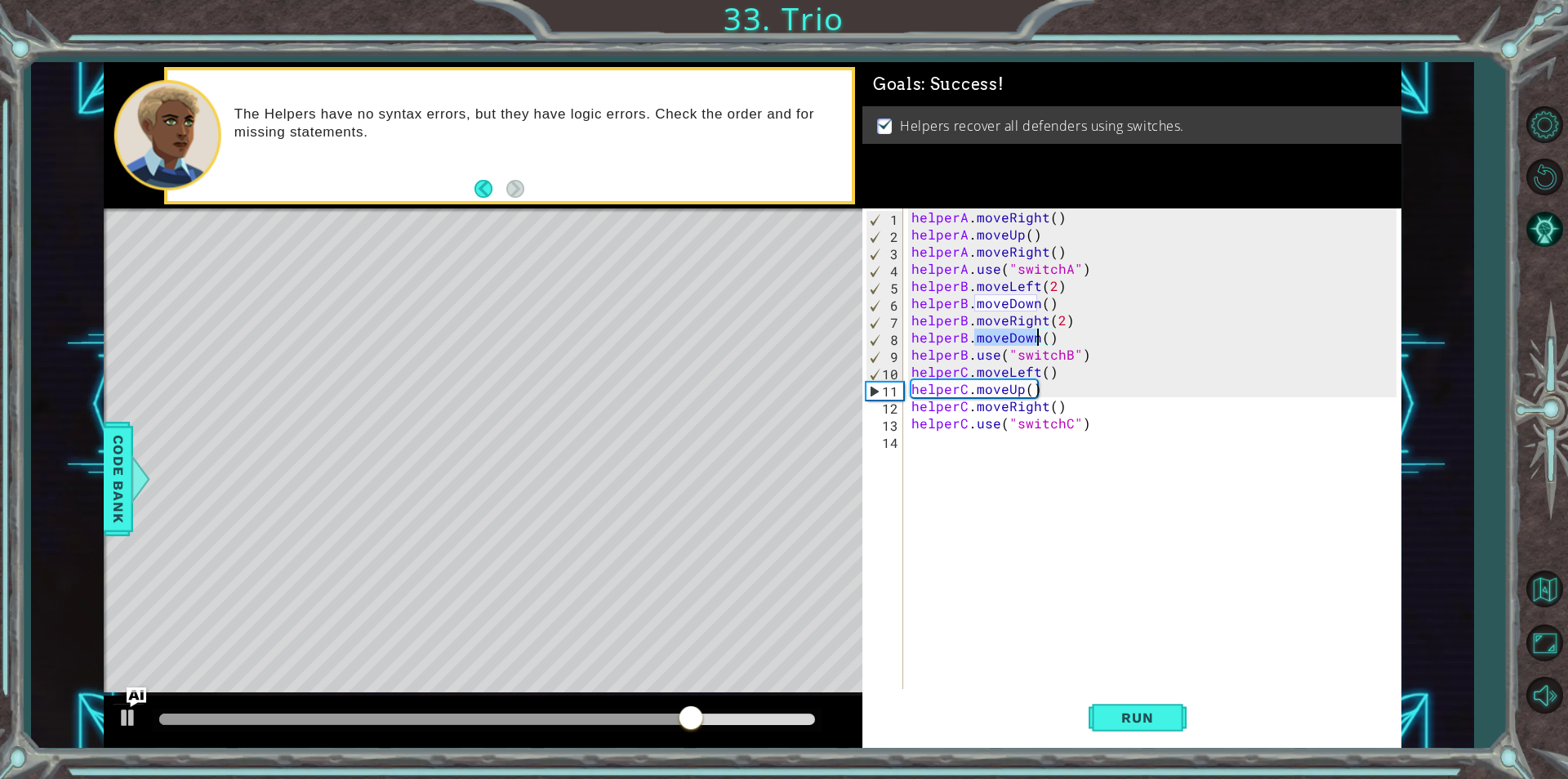
click at [1027, 340] on div "helperA . moveRight ( ) helperA . moveUp ( ) helperA . moveRight ( ) helperA . …" at bounding box center [1156, 466] width 496 height 515
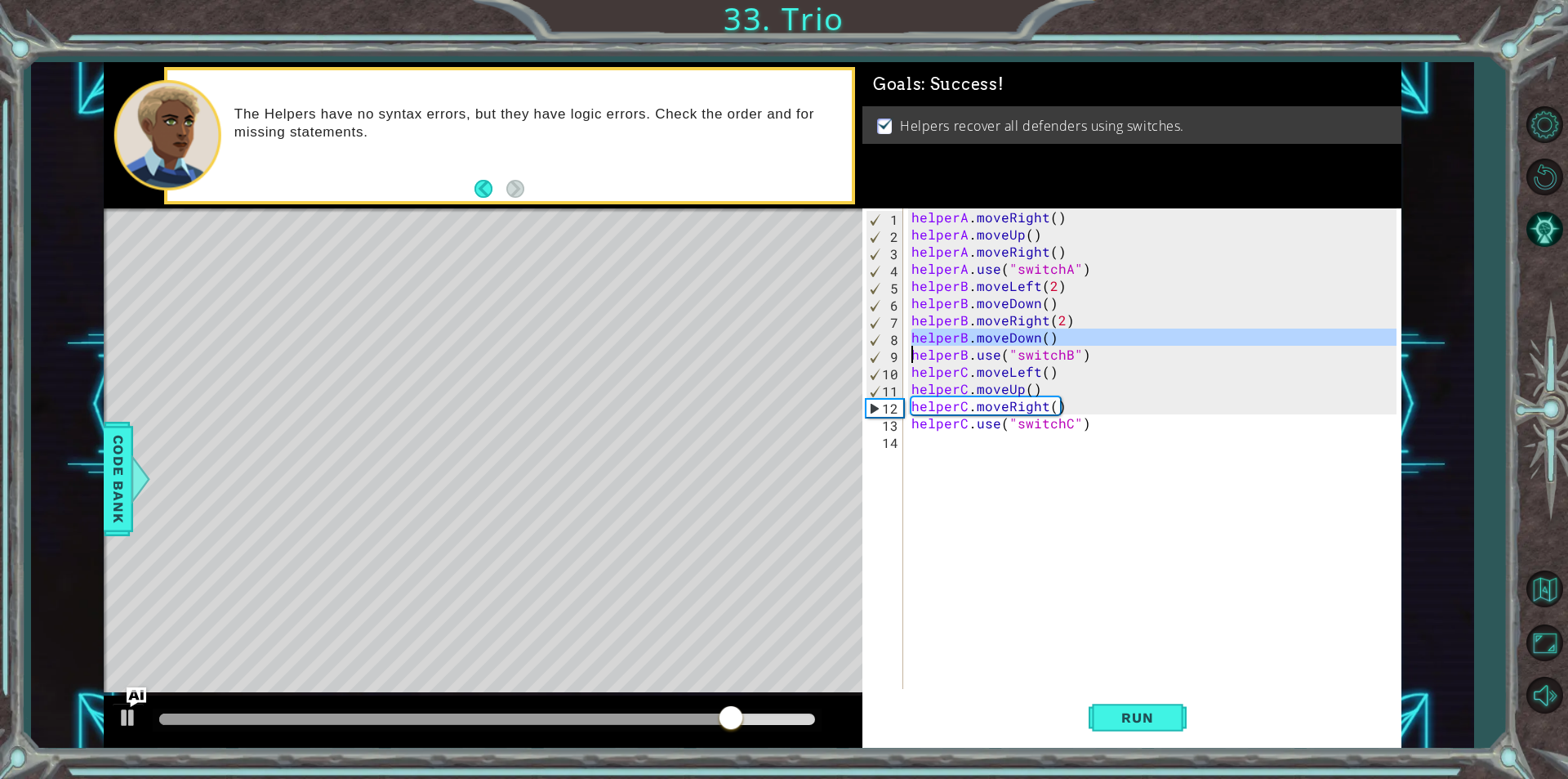
type textarea "helperB.use("switchB")"
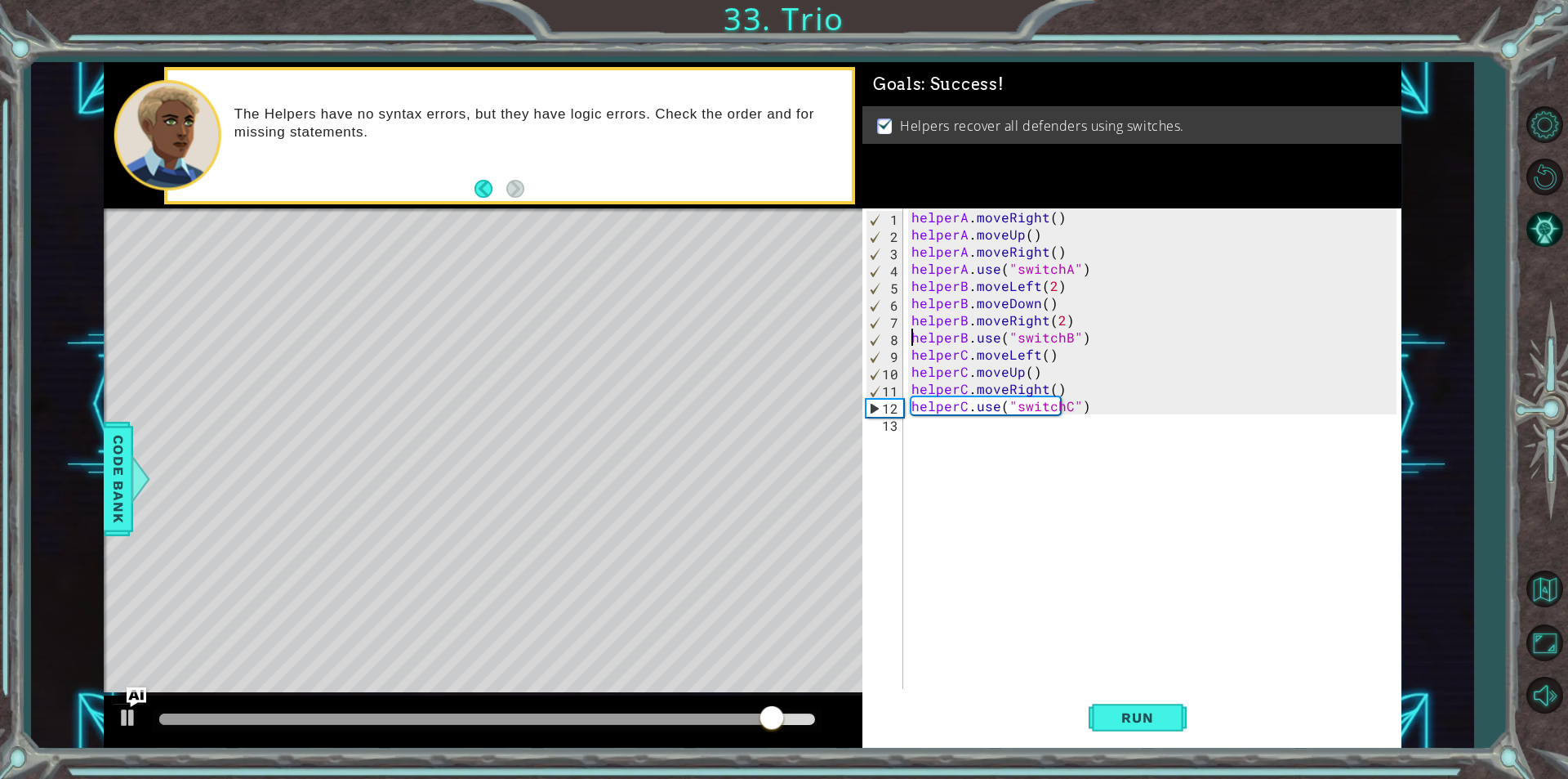
click at [1149, 615] on div "helperA . moveRight ( ) helperA . moveUp ( ) helperA . moveRight ( ) helperA . …" at bounding box center [1156, 466] width 496 height 515
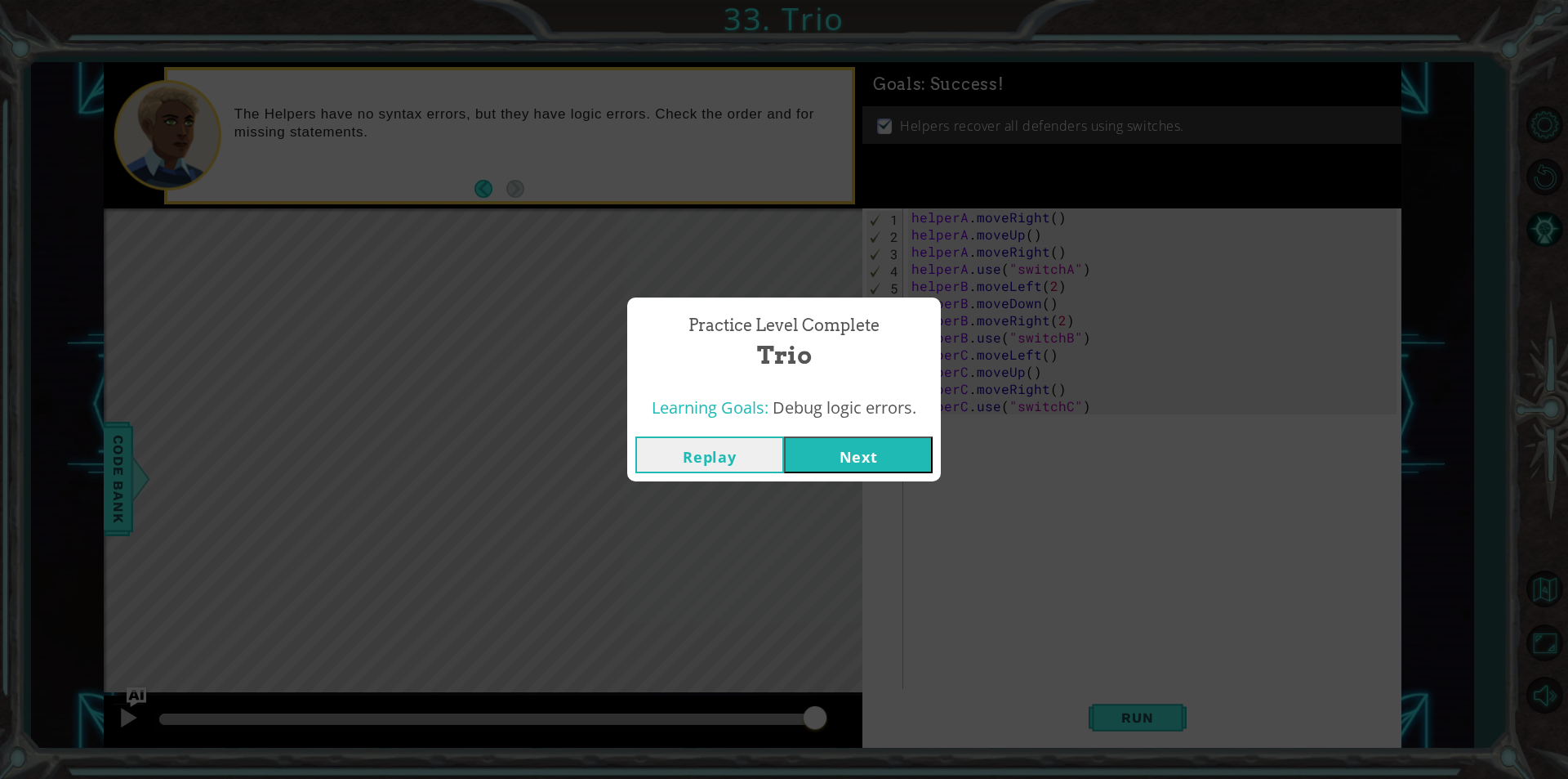
click at [912, 449] on button "Next" at bounding box center [858, 454] width 148 height 37
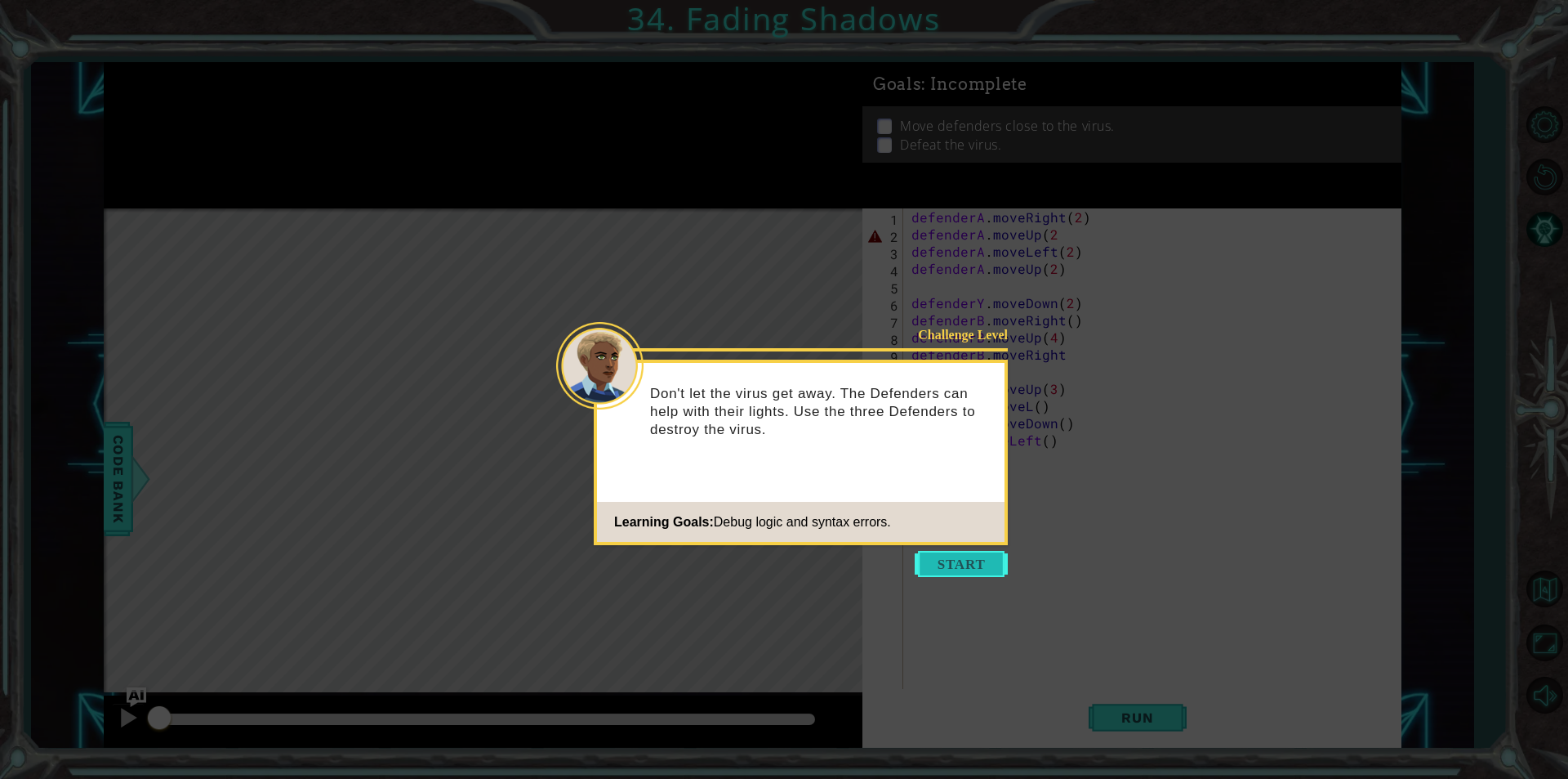
click at [968, 557] on button "Start" at bounding box center [961, 564] width 93 height 26
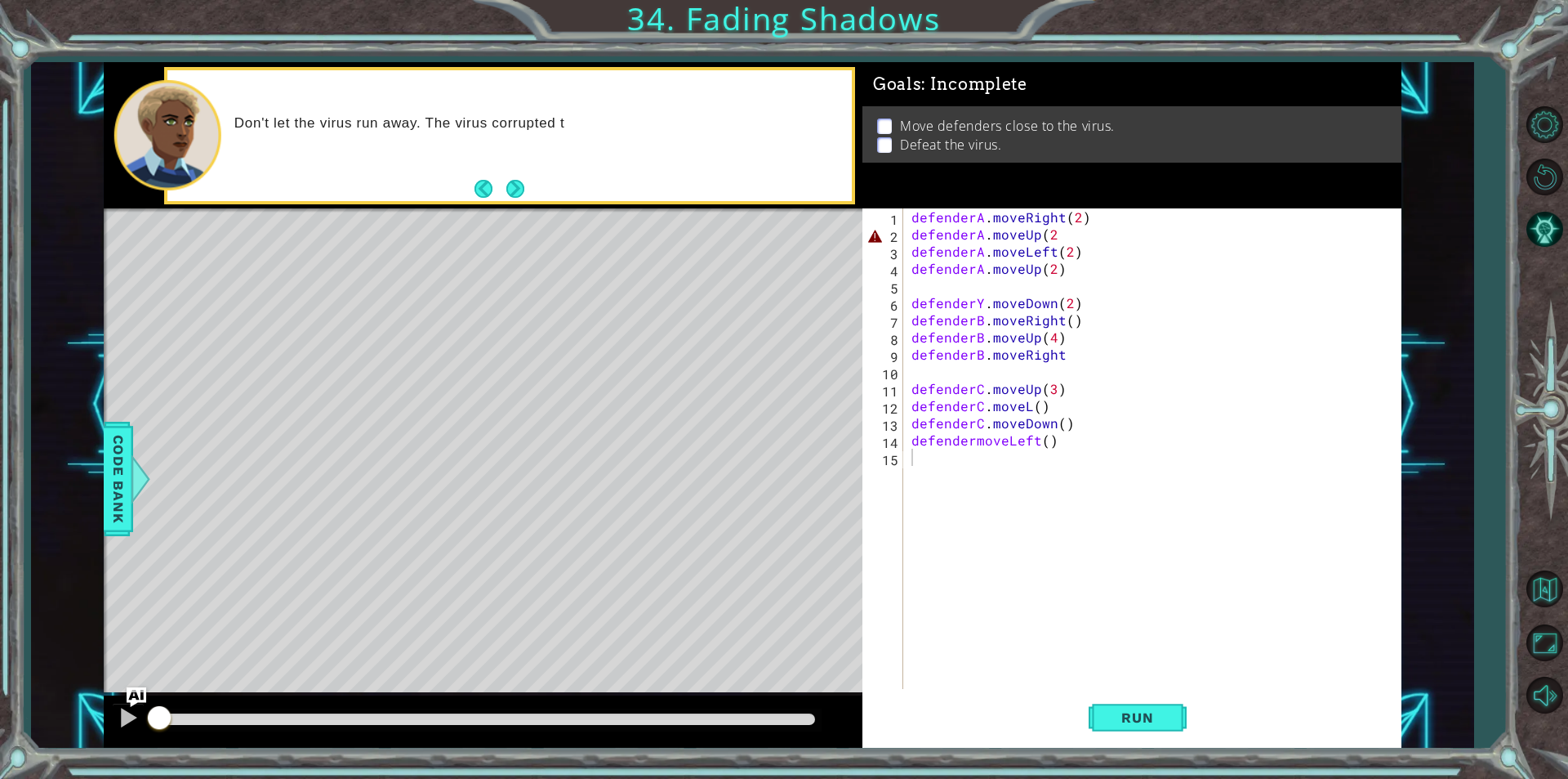
click at [523, 194] on button "Next" at bounding box center [515, 188] width 18 height 18
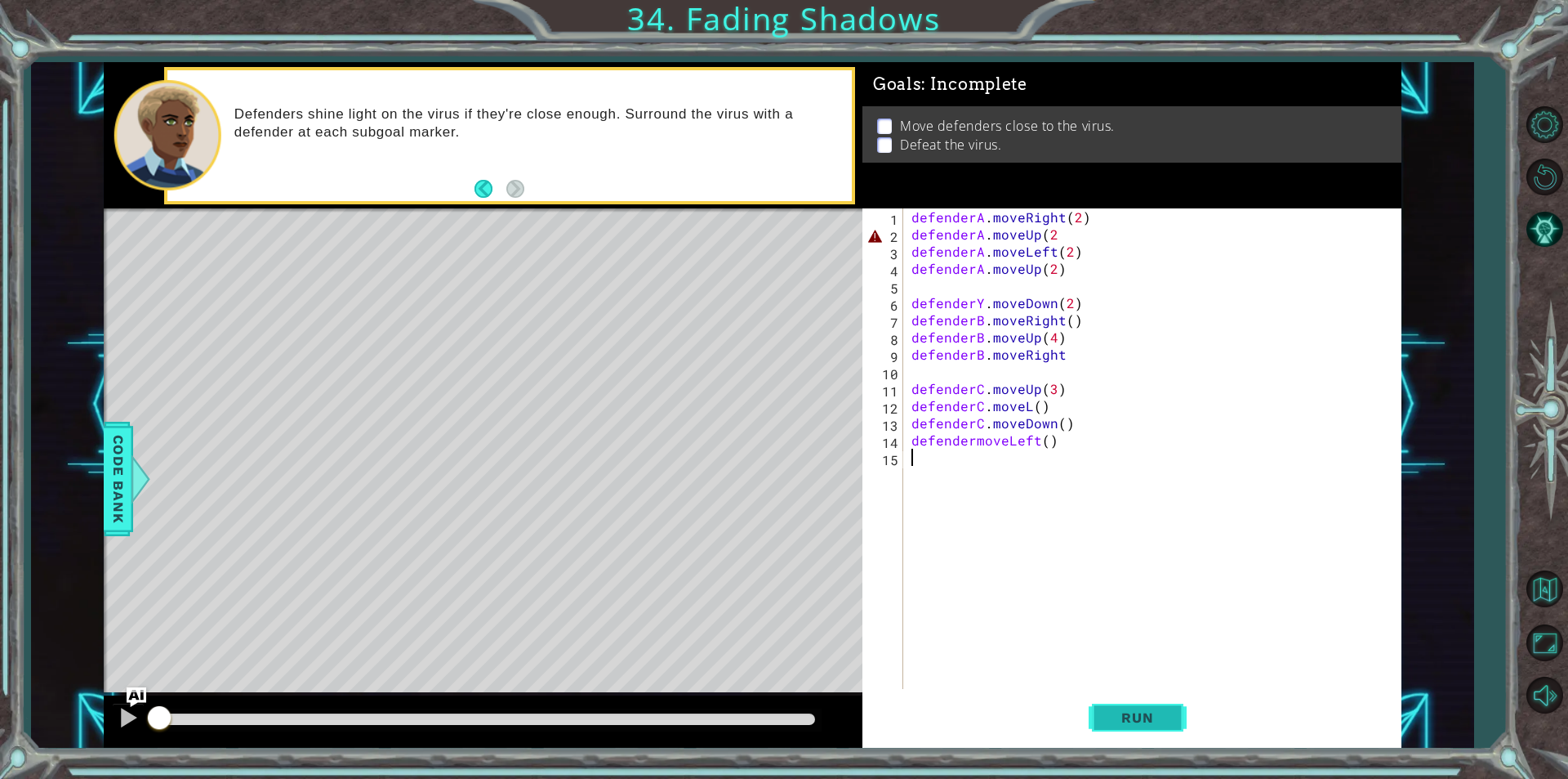
click at [1097, 707] on button "Run" at bounding box center [1137, 717] width 98 height 54
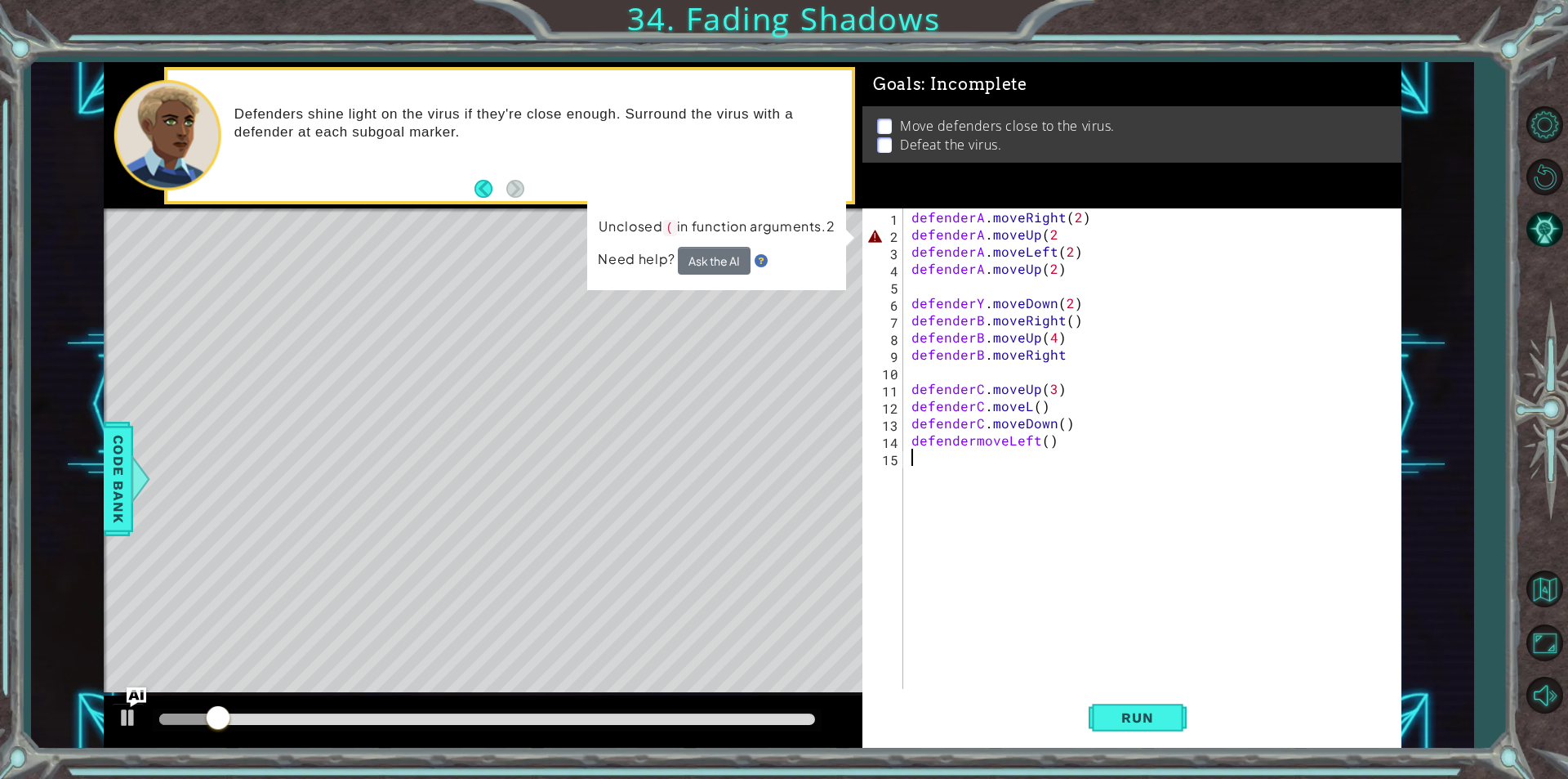
click at [1069, 229] on div "defenderA . moveRight ( 2 ) defenderA . moveUp ( 2 defenderA . moveLeft ( 2 ) d…" at bounding box center [1156, 466] width 496 height 515
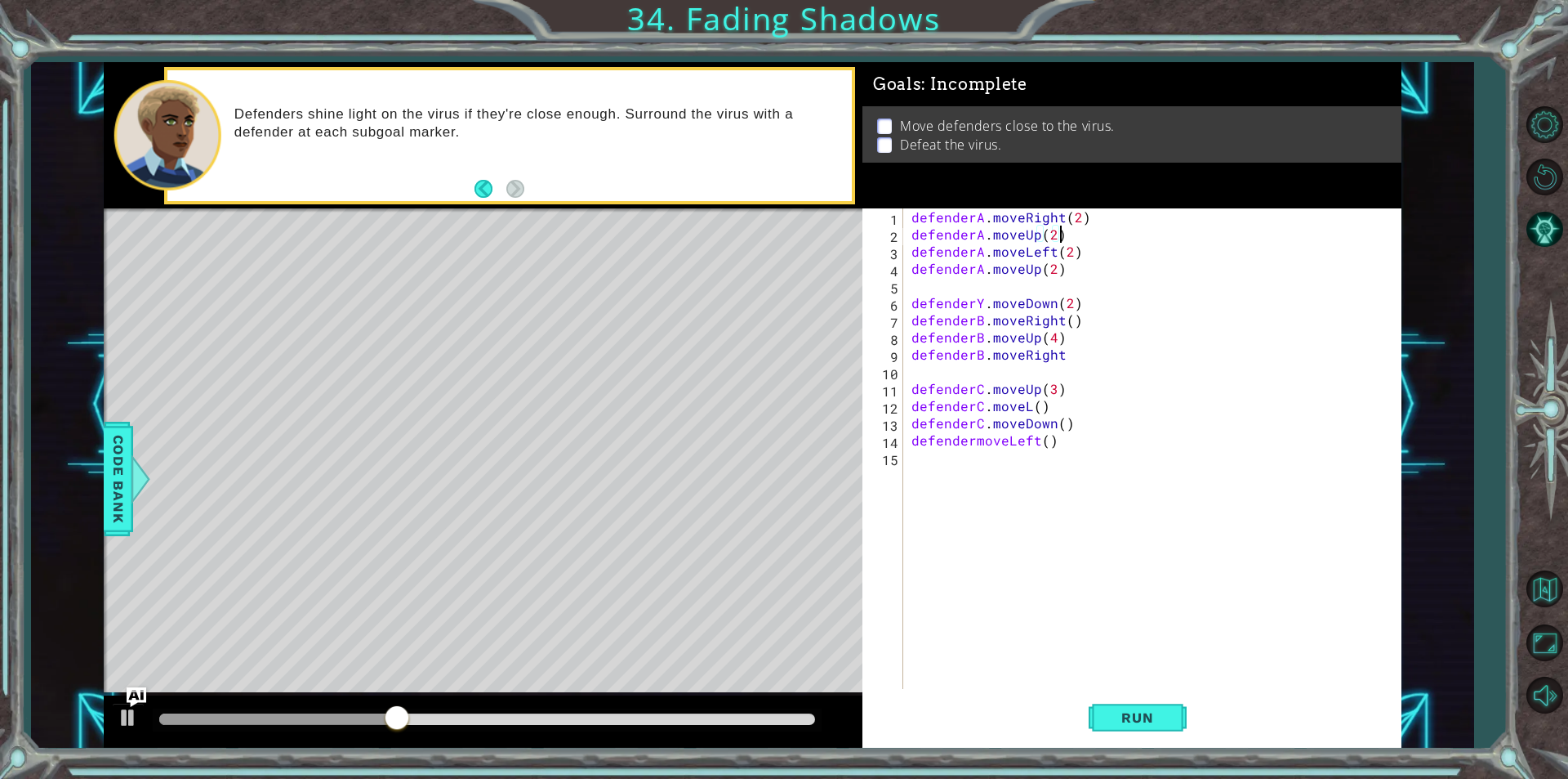
click at [980, 300] on div "defenderA . moveRight ( 2 ) defenderA . moveUp ( 2 ) defenderA . moveLeft ( 2 )…" at bounding box center [1156, 466] width 496 height 515
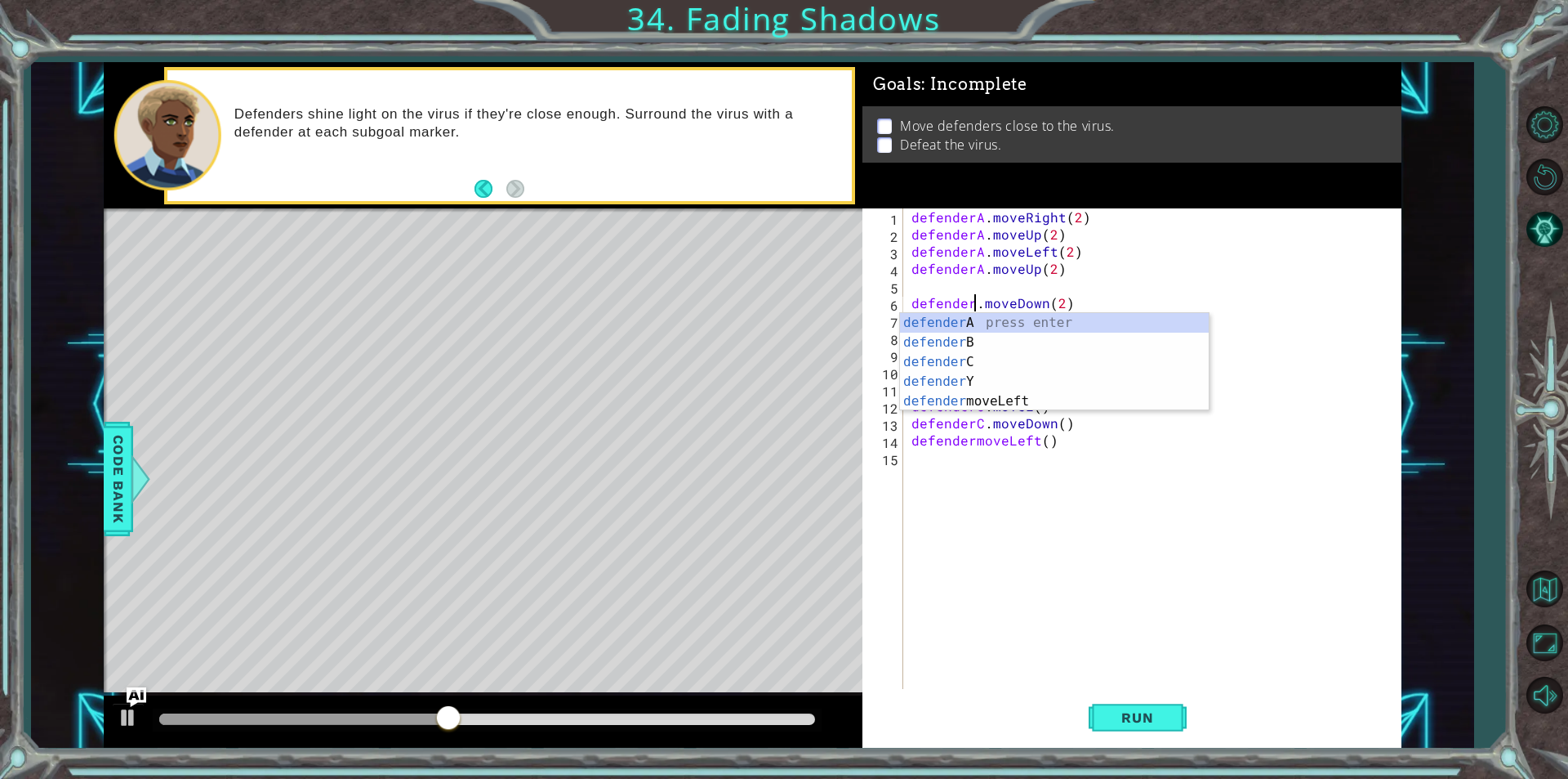
scroll to position [0, 4]
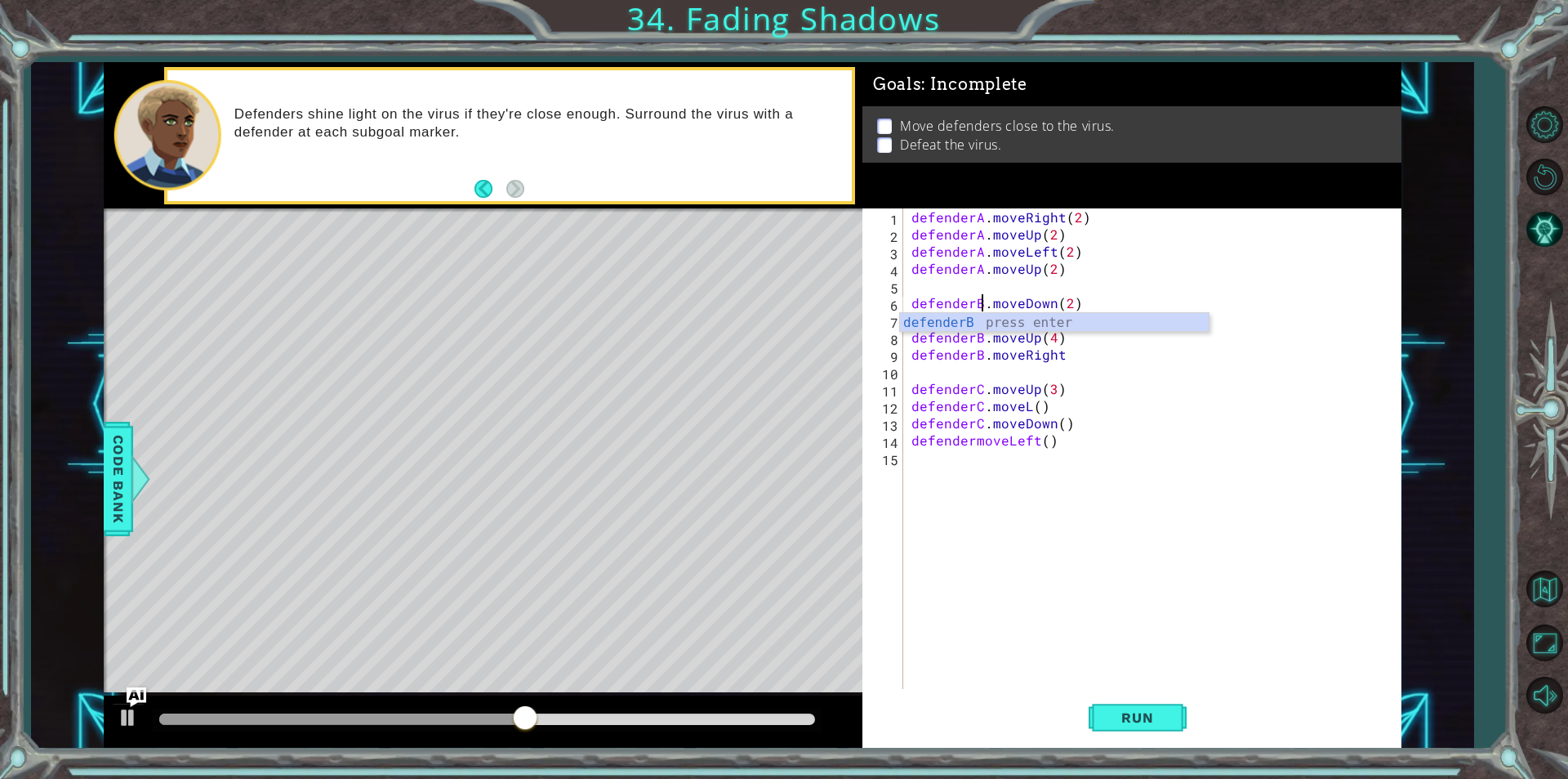
click at [971, 437] on div "defenderA . moveRight ( 2 ) defenderA . moveUp ( 2 ) defenderA . moveLeft ( 2 )…" at bounding box center [1156, 466] width 496 height 515
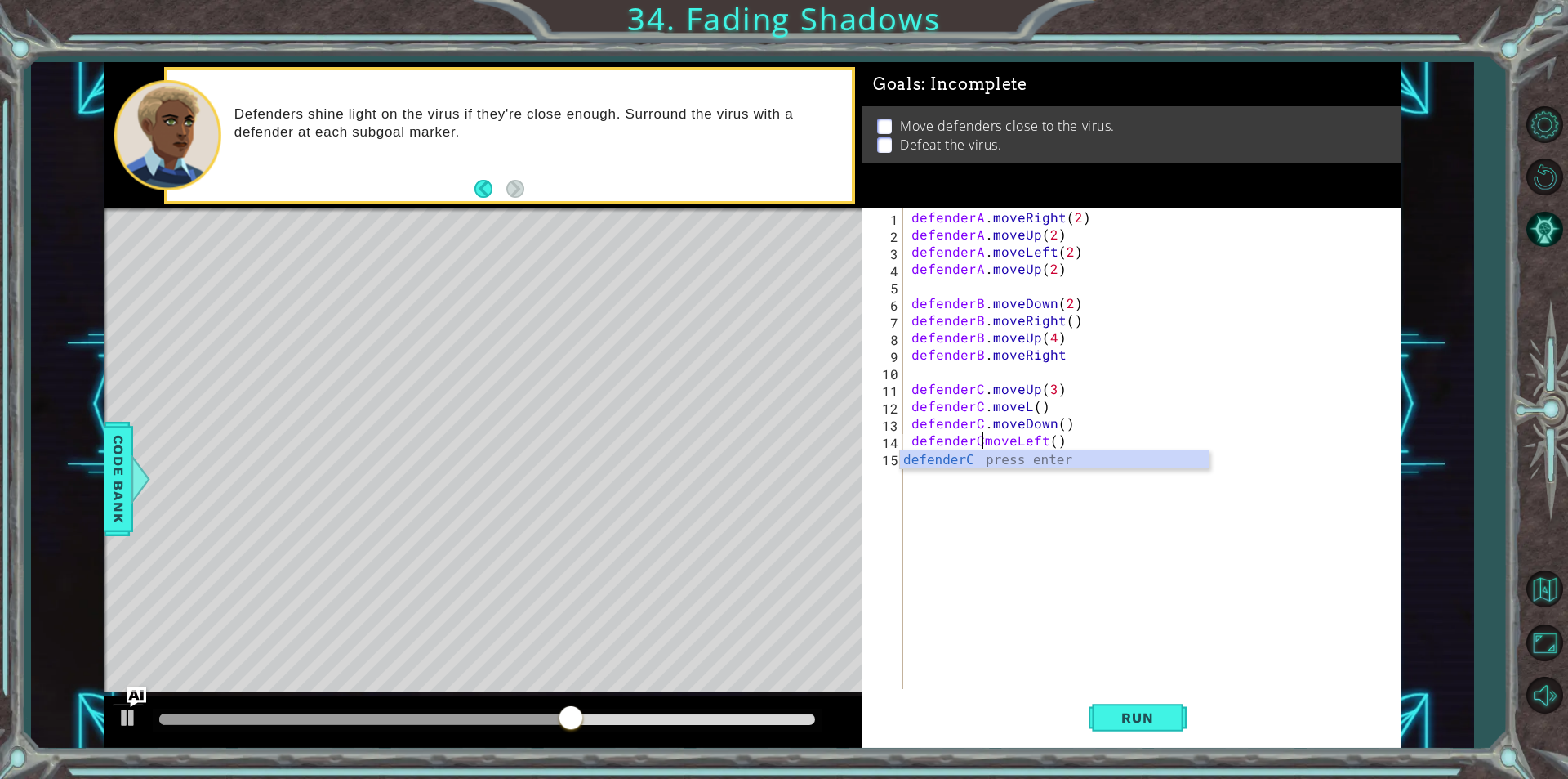
scroll to position [0, 5]
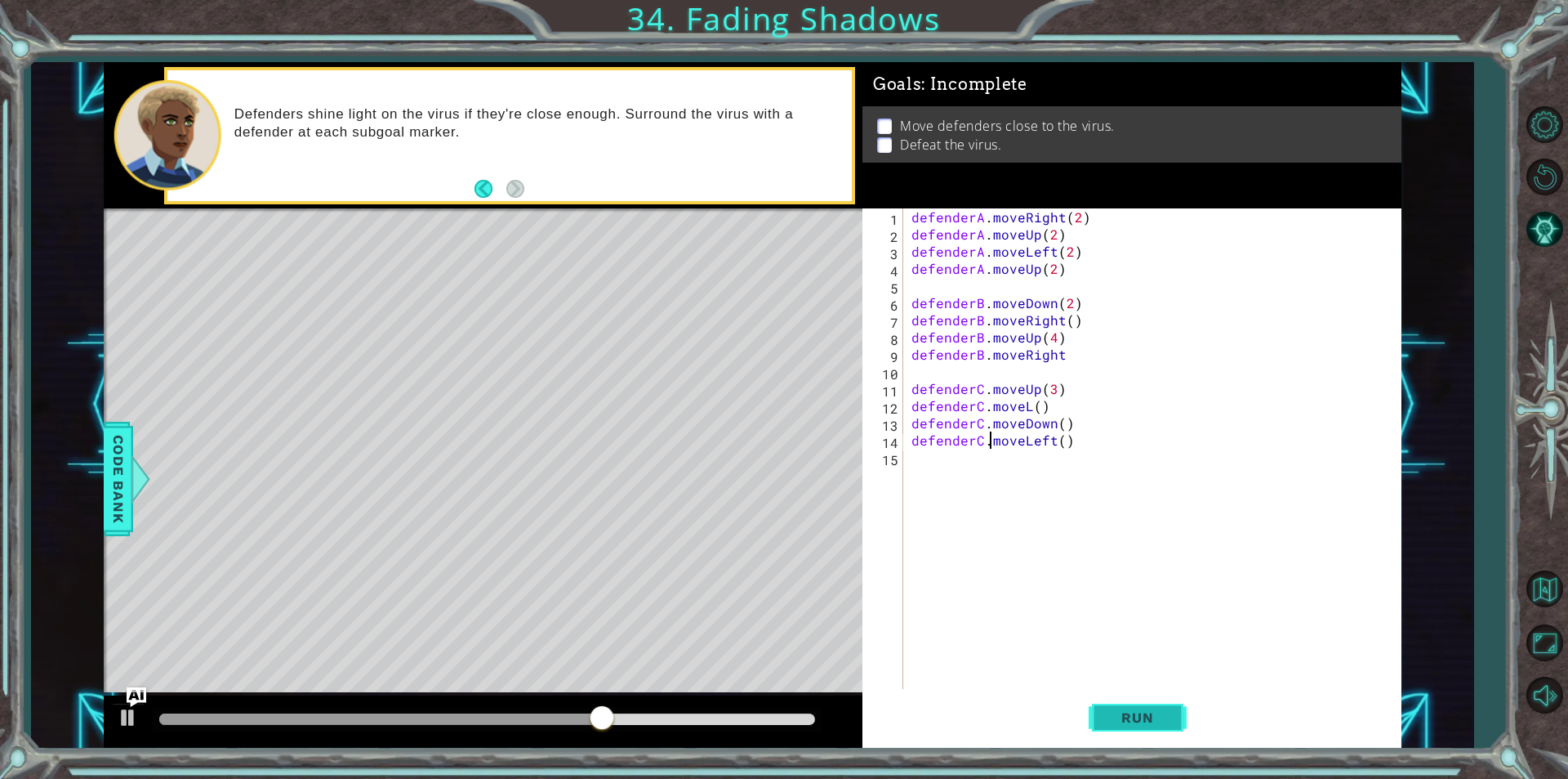
click at [1136, 706] on button "Run" at bounding box center [1137, 717] width 98 height 54
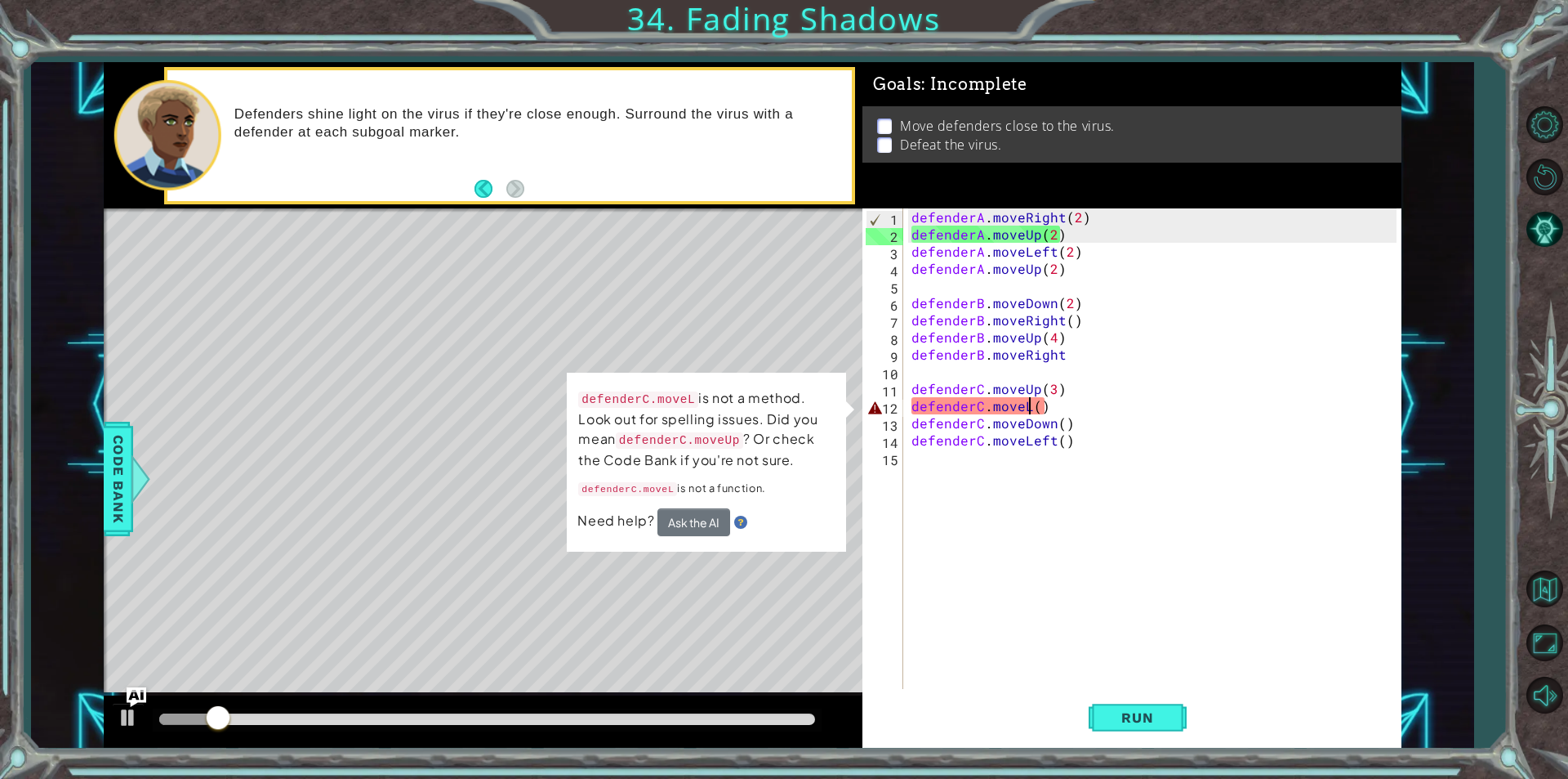
click at [1031, 406] on div "defenderA . moveRight ( 2 ) defenderA . moveUp ( 2 ) defenderA . moveLeft ( 2 )…" at bounding box center [1156, 466] width 496 height 515
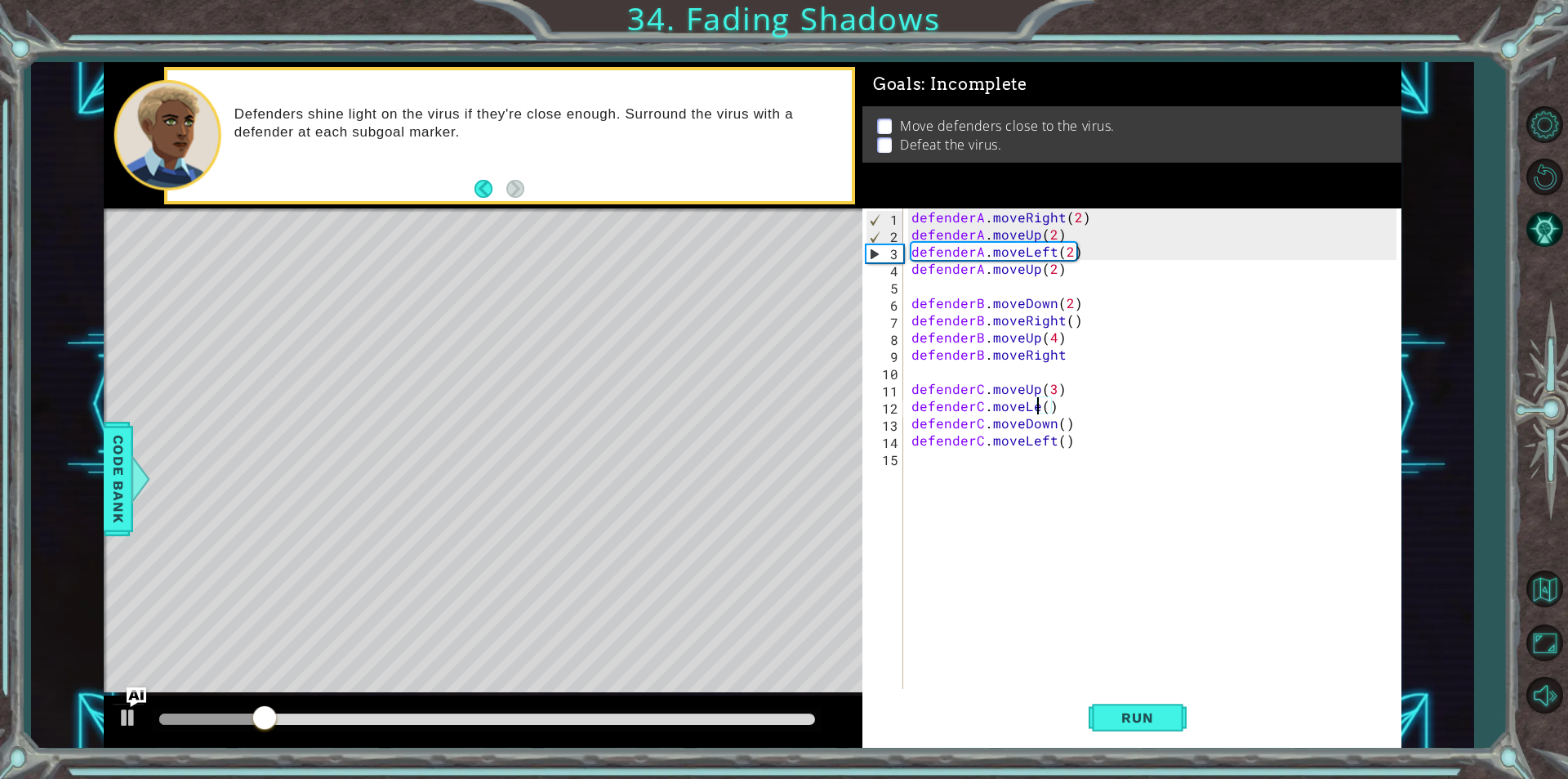
scroll to position [0, 8]
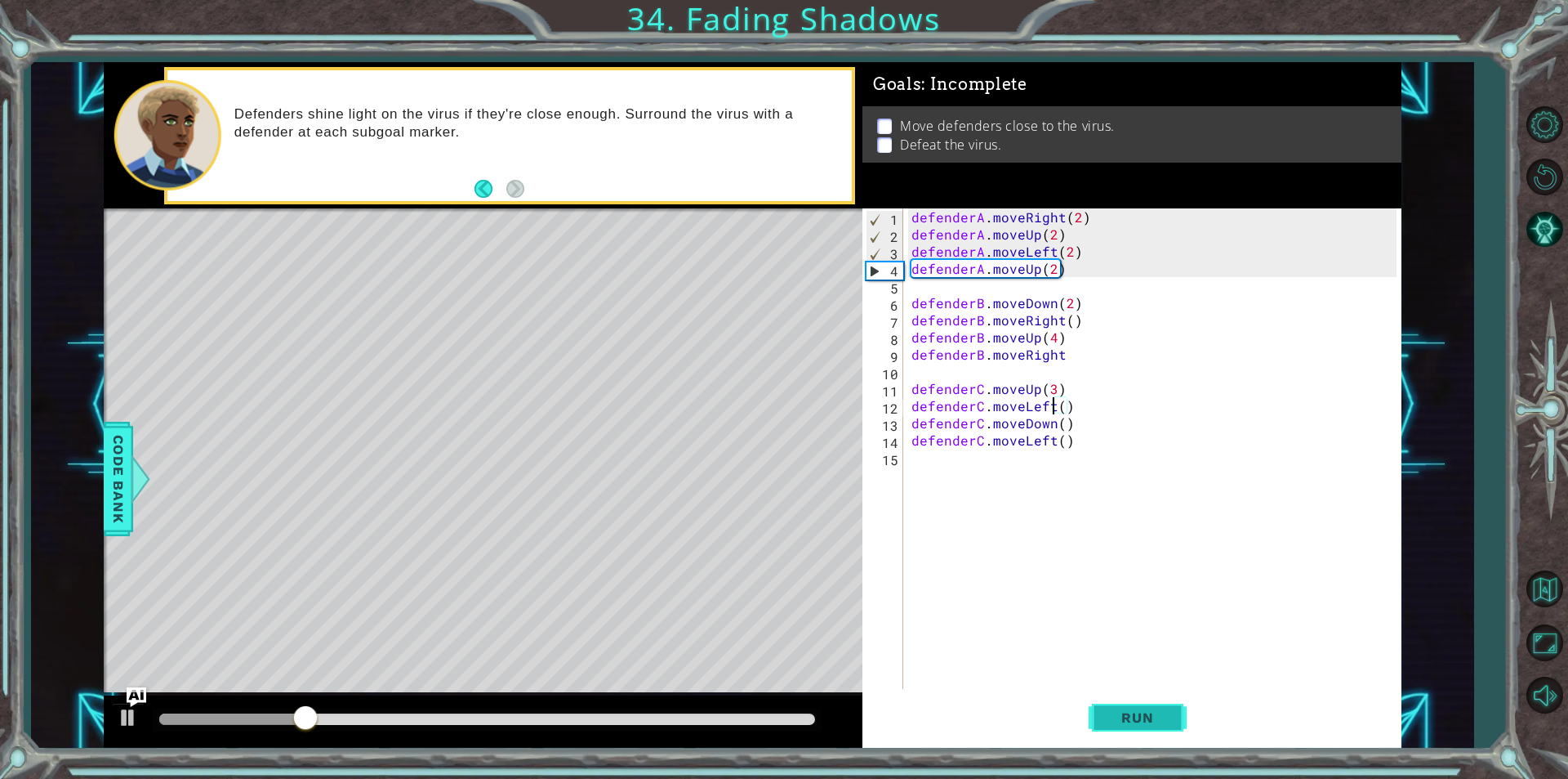
click at [1125, 714] on span "Run" at bounding box center [1137, 717] width 65 height 17
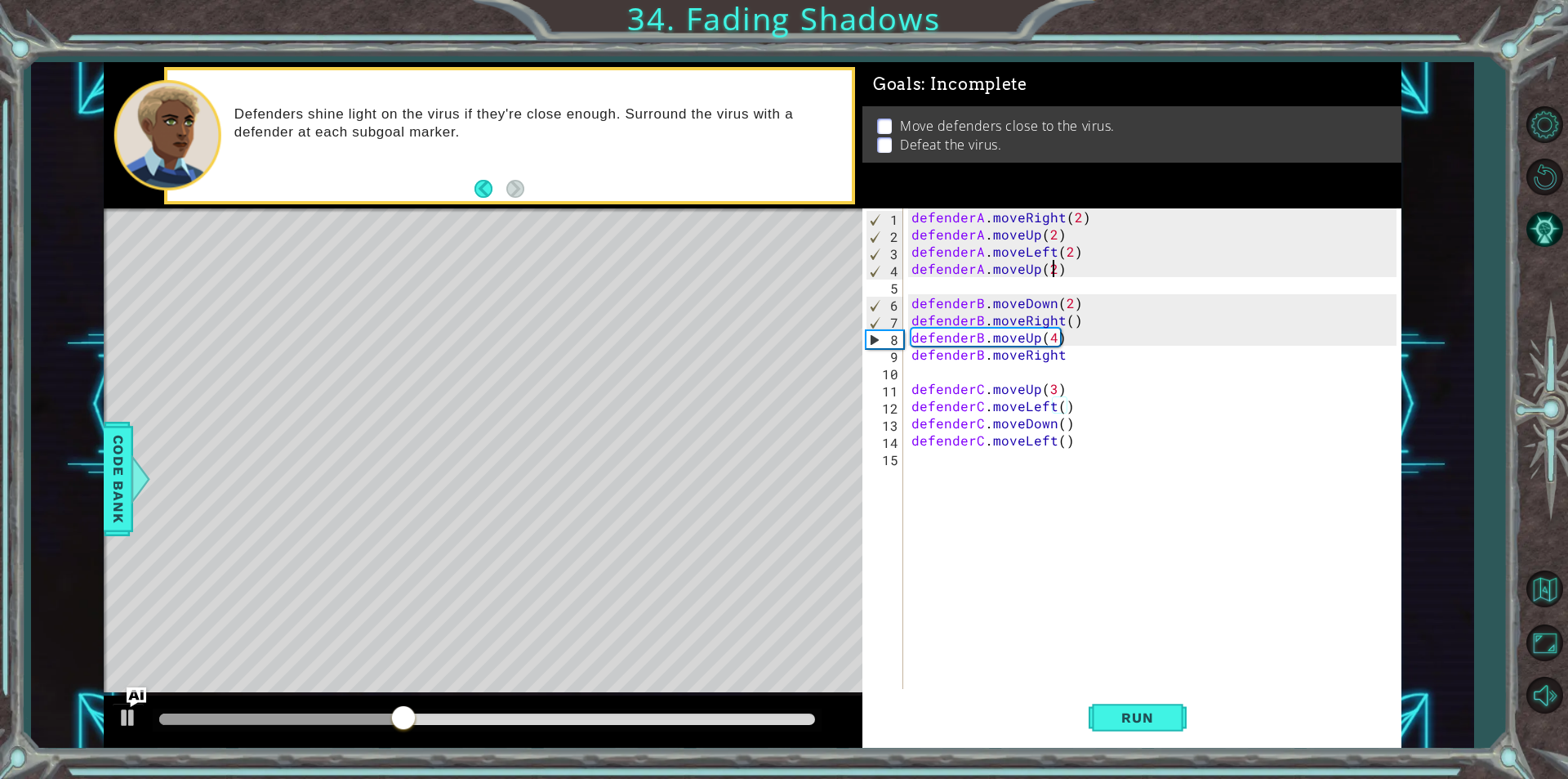
click at [1051, 269] on div "defenderA . moveRight ( 2 ) defenderA . moveUp ( 2 ) defenderA . moveLeft ( 2 )…" at bounding box center [1156, 466] width 496 height 515
type textarea "defenderA.moveUp()"
click at [1062, 276] on div "defenderA . moveRight ( 2 ) defenderA . moveUp ( 2 ) defenderA . moveLeft ( 2 )…" at bounding box center [1156, 466] width 496 height 515
click at [1060, 283] on div "defenderA . moveRight ( 2 ) defenderA . moveUp ( 2 ) defenderA . moveLeft ( 2 )…" at bounding box center [1156, 466] width 496 height 515
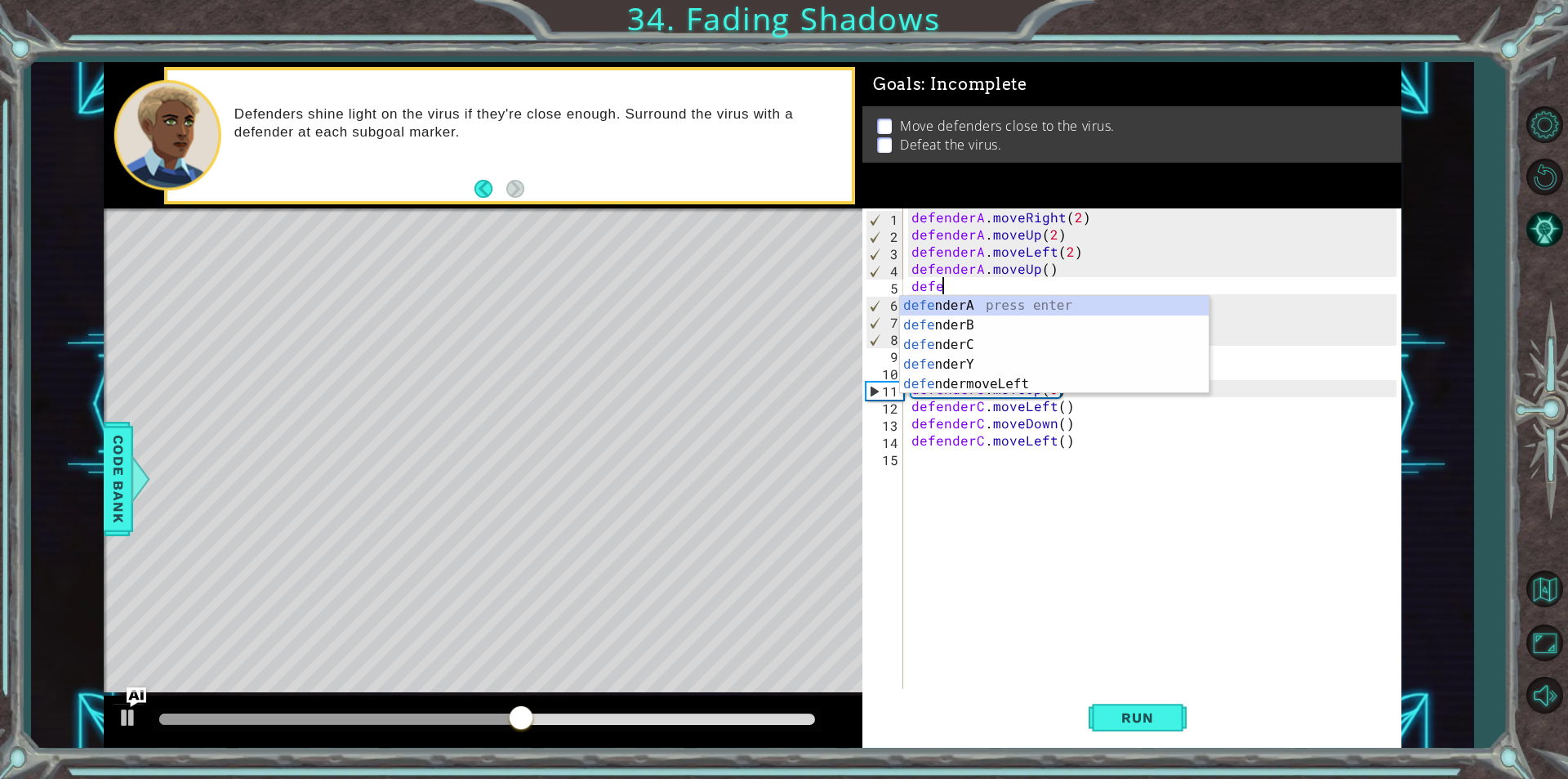
type textarea "defen"
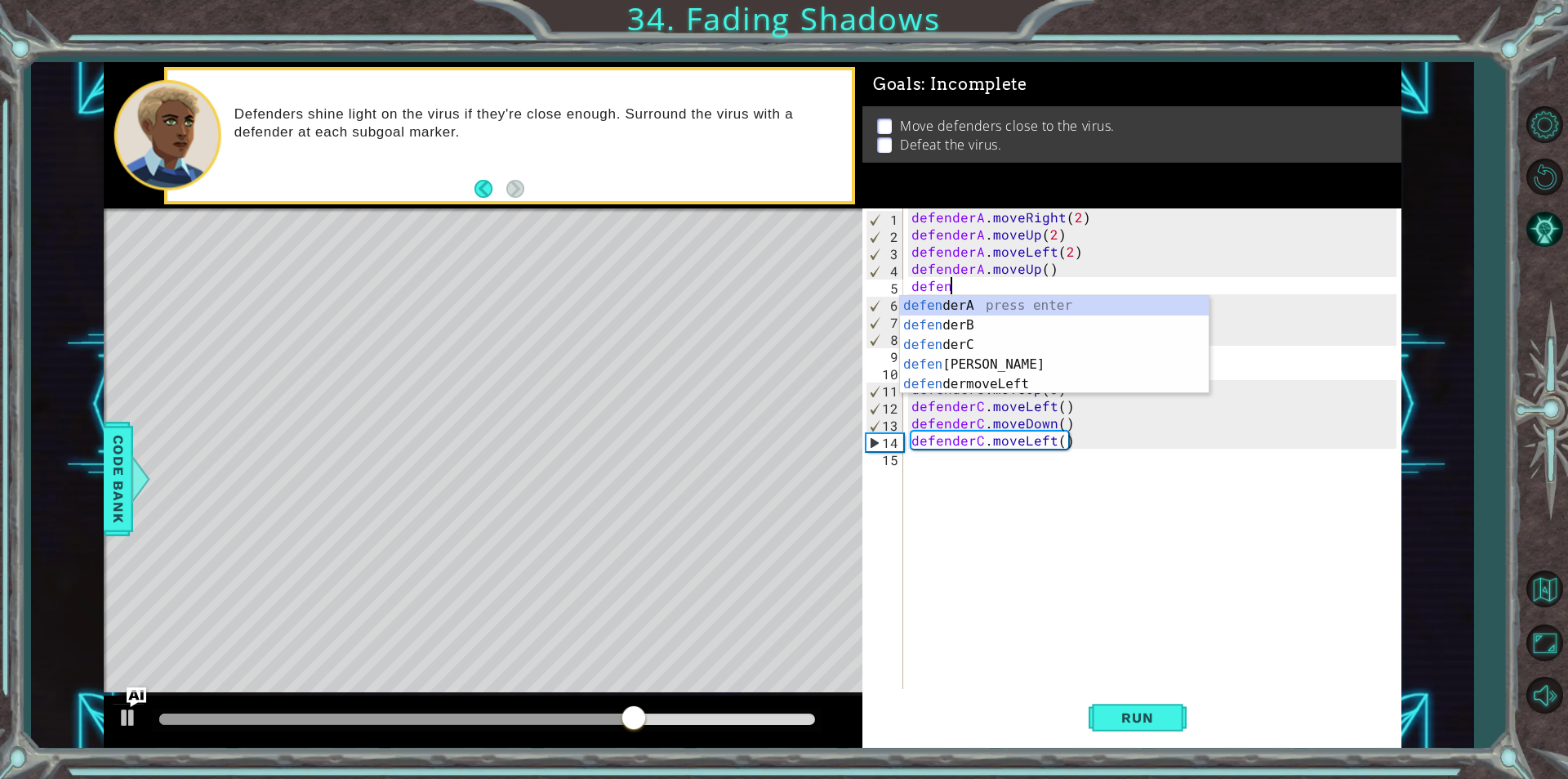
click at [1011, 464] on div "defenderA . moveRight ( 2 ) defenderA . moveUp ( 2 ) defenderA . moveLeft ( 2 )…" at bounding box center [1156, 466] width 496 height 515
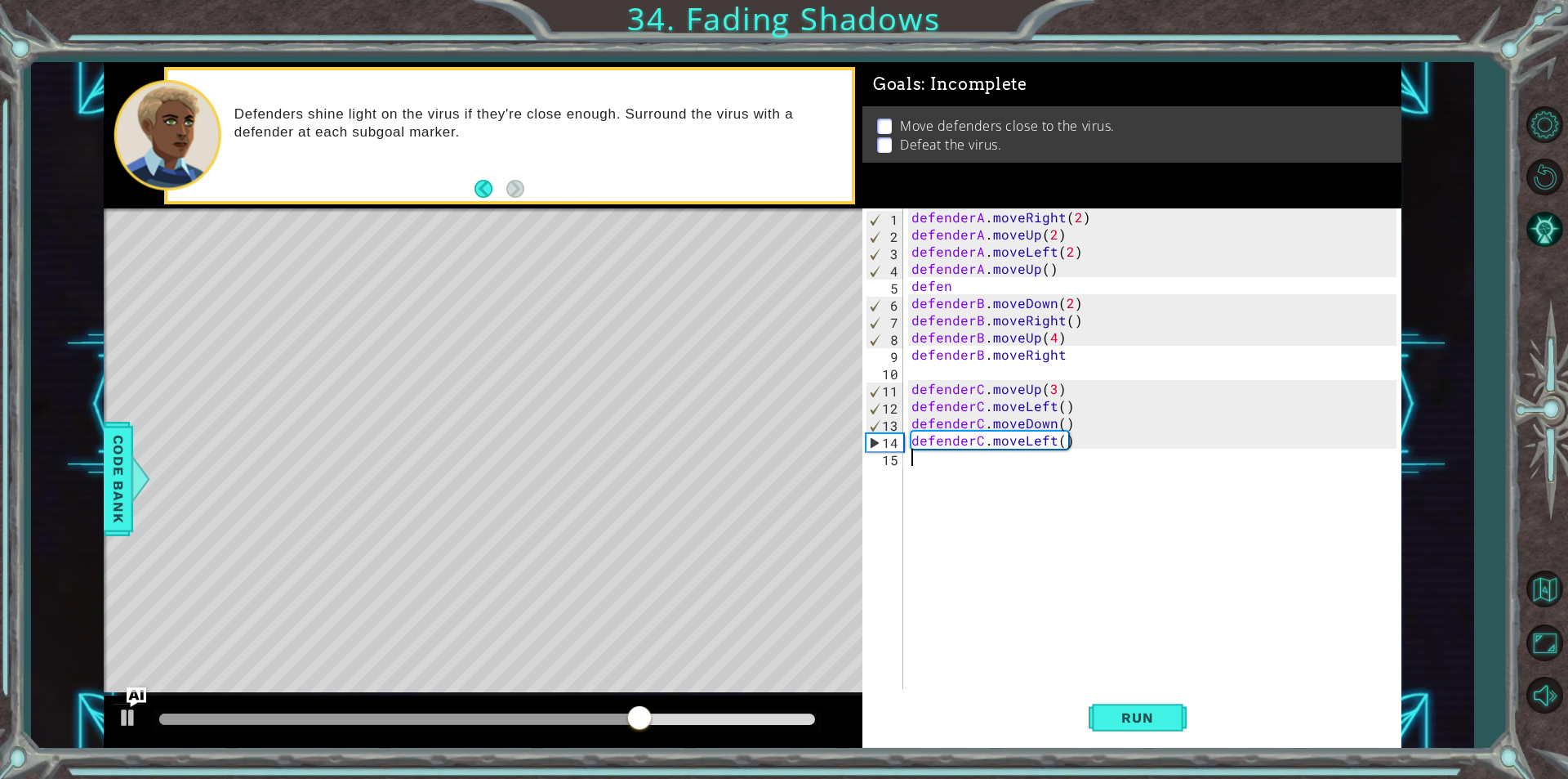
scroll to position [0, 0]
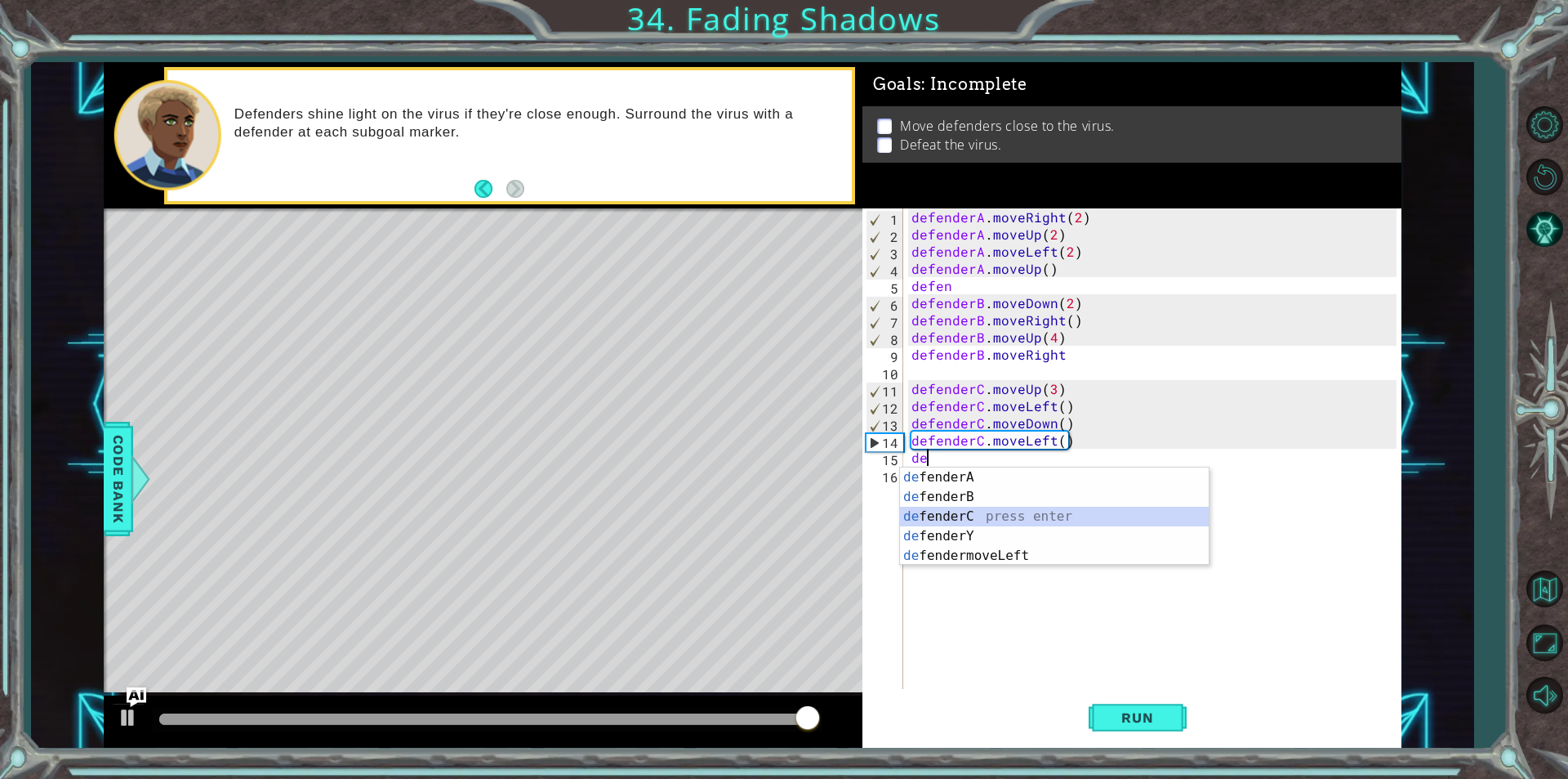
click at [968, 515] on div "de fenderA press enter de fenderB press enter de fenderC press enter de fenderY…" at bounding box center [1054, 536] width 309 height 137
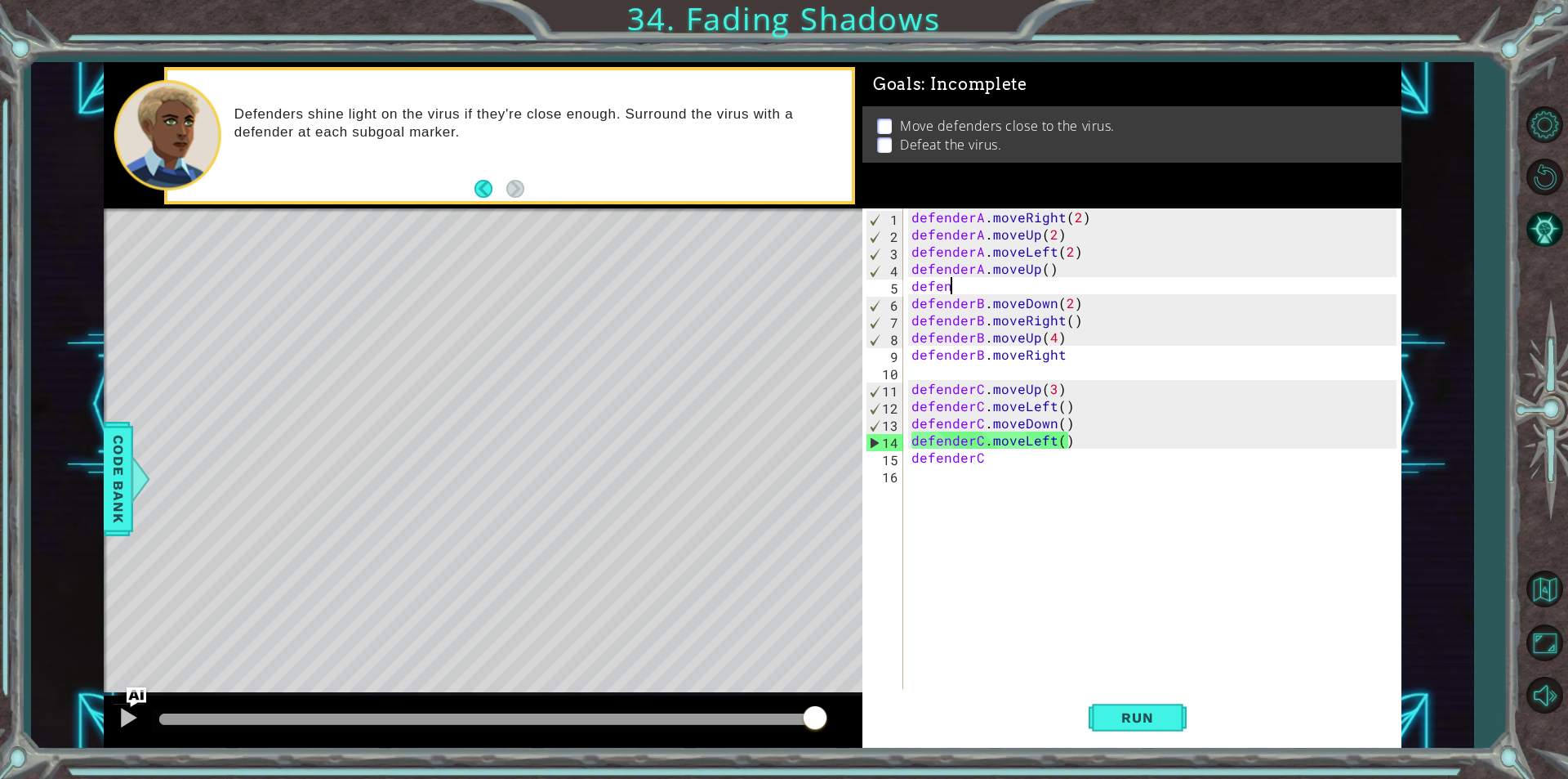
click at [961, 282] on div "defenderA . moveRight ( 2 ) defenderA . moveUp ( 2 ) defenderA . moveLeft ( 2 )…" at bounding box center [1156, 466] width 496 height 515
click at [961, 284] on div "defenderA . moveRight ( 2 ) defenderA . moveUp ( 2 ) defenderA . moveLeft ( 2 )…" at bounding box center [1156, 466] width 496 height 515
type textarea "defen"
click at [961, 288] on div "defenderA . moveRight ( 2 ) defenderA . moveUp ( 2 ) defenderA . moveLeft ( 2 )…" at bounding box center [1152, 448] width 488 height 481
click at [961, 288] on div "defenderA . moveRight ( 2 ) defenderA . moveUp ( 2 ) defenderA . moveLeft ( 2 )…" at bounding box center [1156, 466] width 496 height 515
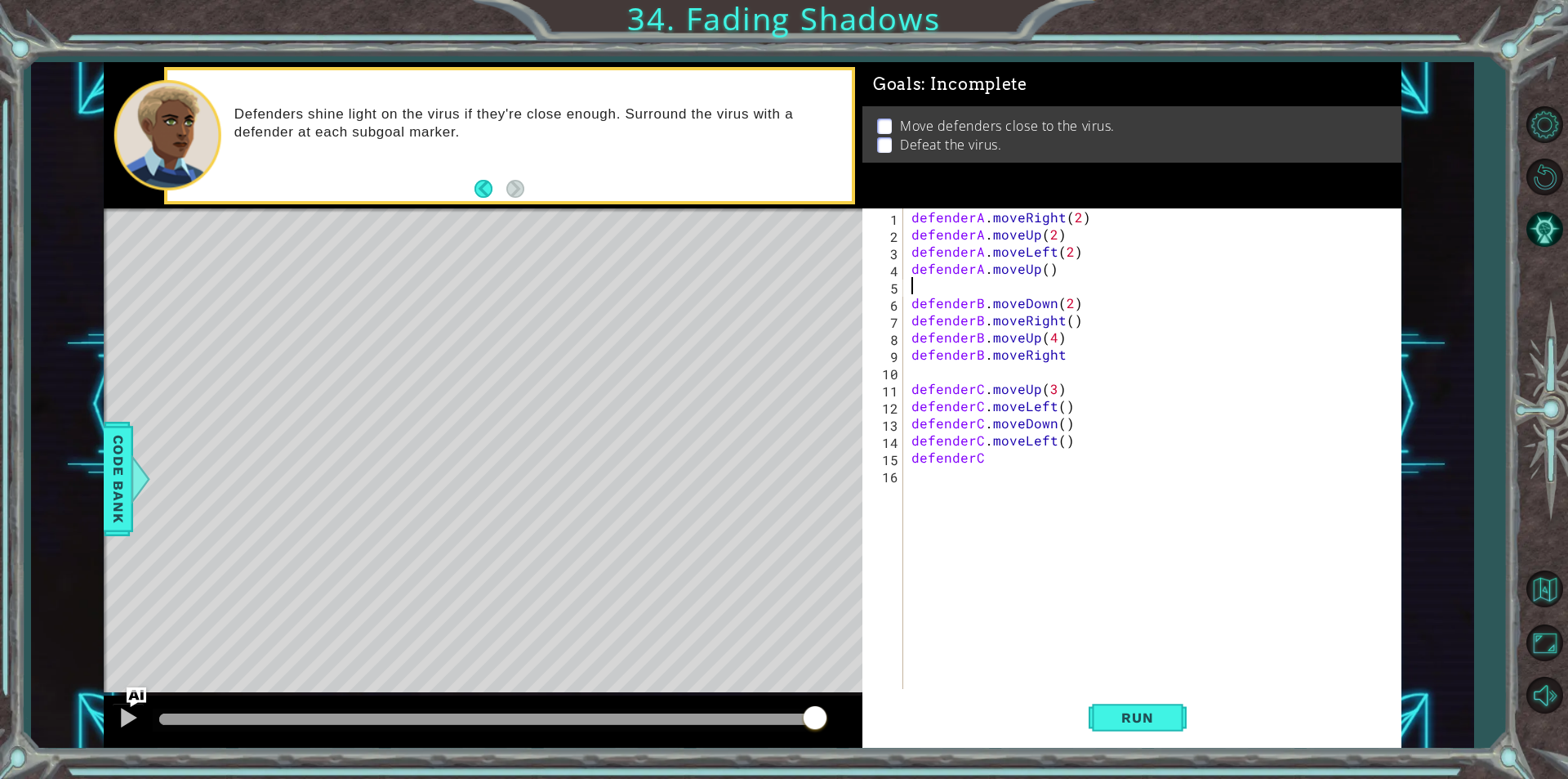
click at [967, 380] on div "defenderA . moveRight ( 2 ) defenderA . moveUp ( 2 ) defenderA . moveLeft ( 2 )…" at bounding box center [1156, 466] width 496 height 515
click at [994, 464] on div "defenderA . moveRight ( 2 ) defenderA . moveUp ( 2 ) defenderA . moveLeft ( 2 )…" at bounding box center [1156, 466] width 496 height 515
type textarea "defenderC.moveRight()"
click at [1155, 725] on span "Run" at bounding box center [1137, 717] width 65 height 17
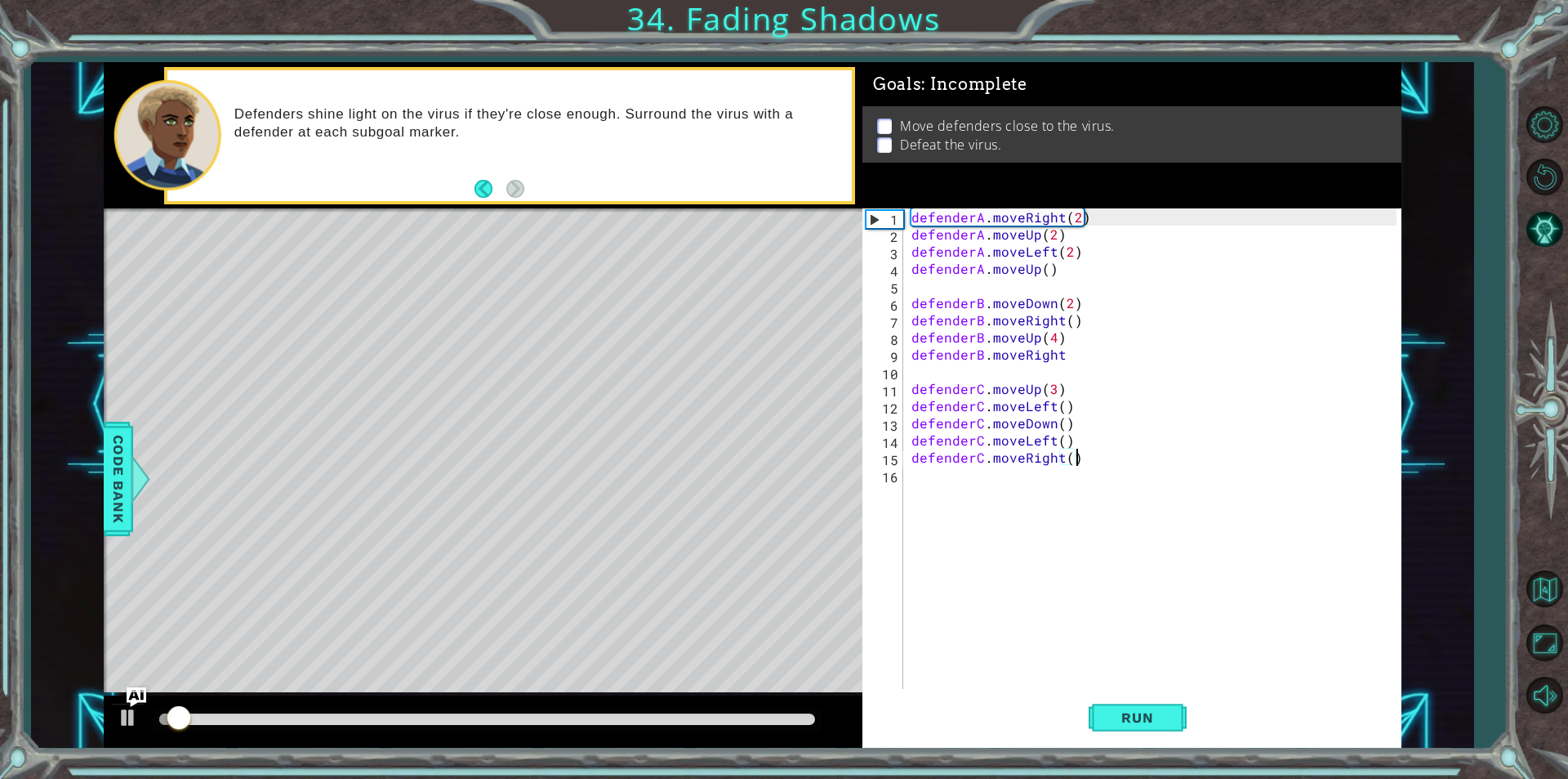
click at [1022, 366] on div "defenderA . moveRight ( 2 ) defenderA . moveUp ( 2 ) defenderA . moveLeft ( 2 )…" at bounding box center [1156, 466] width 496 height 515
type textarea "defenderB.moveRight"
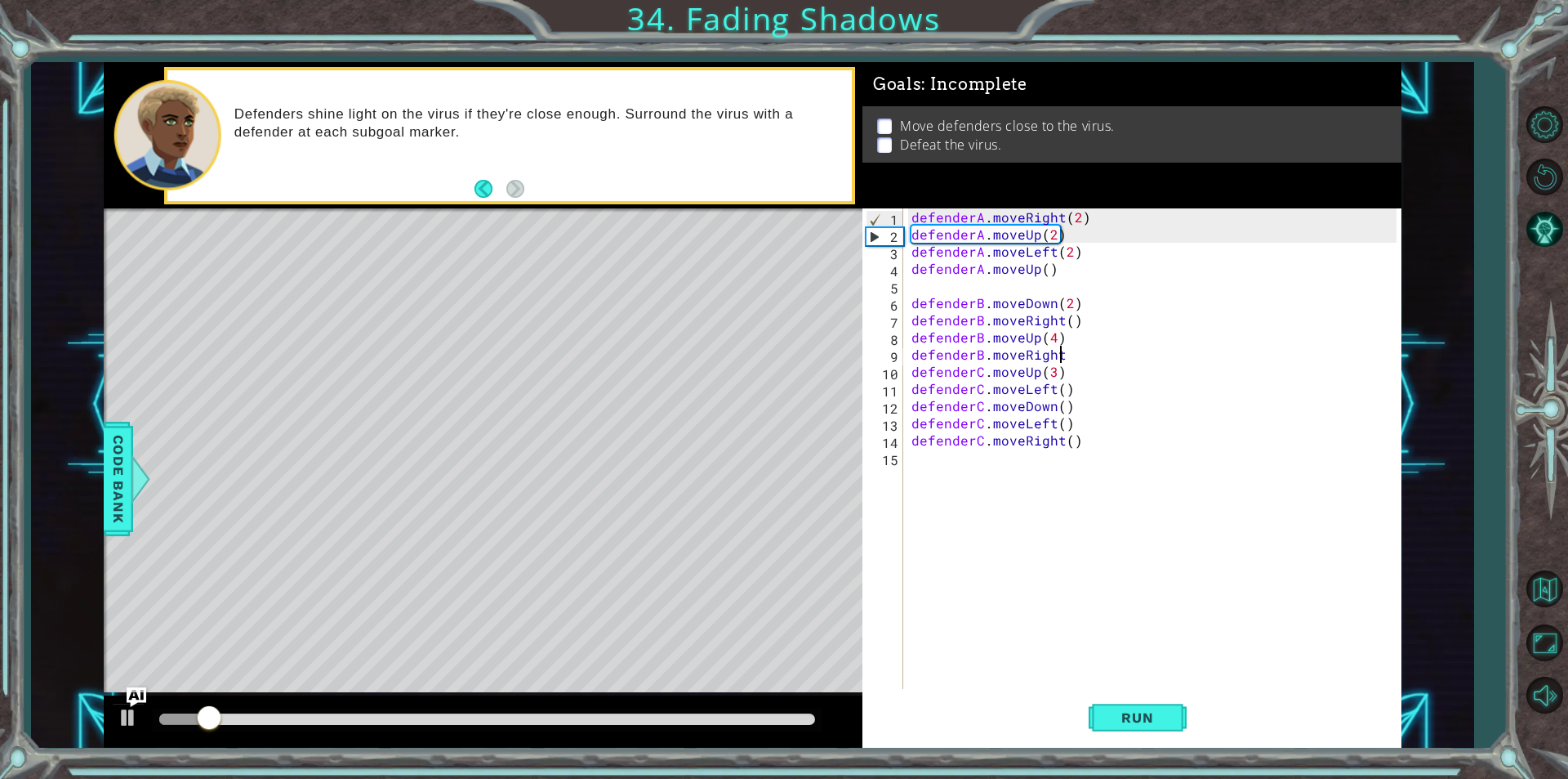
click at [1009, 293] on div "defenderA . moveRight ( 2 ) defenderA . moveUp ( 2 ) defenderA . moveLeft ( 2 )…" at bounding box center [1156, 466] width 496 height 515
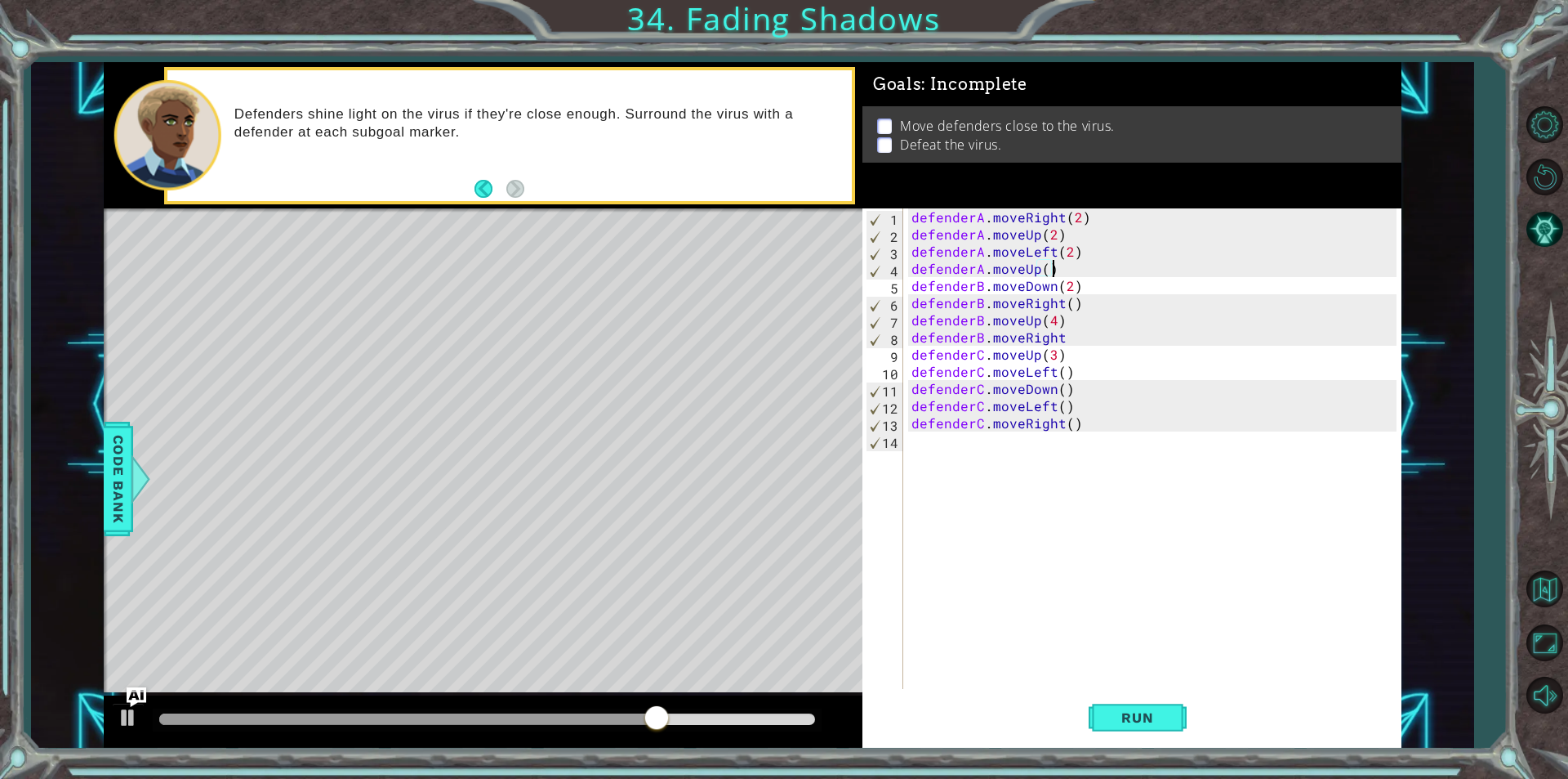
click at [982, 421] on div "defenderA . moveRight ( 2 ) defenderA . moveUp ( 2 ) defenderA . moveLeft ( 2 )…" at bounding box center [1156, 466] width 496 height 515
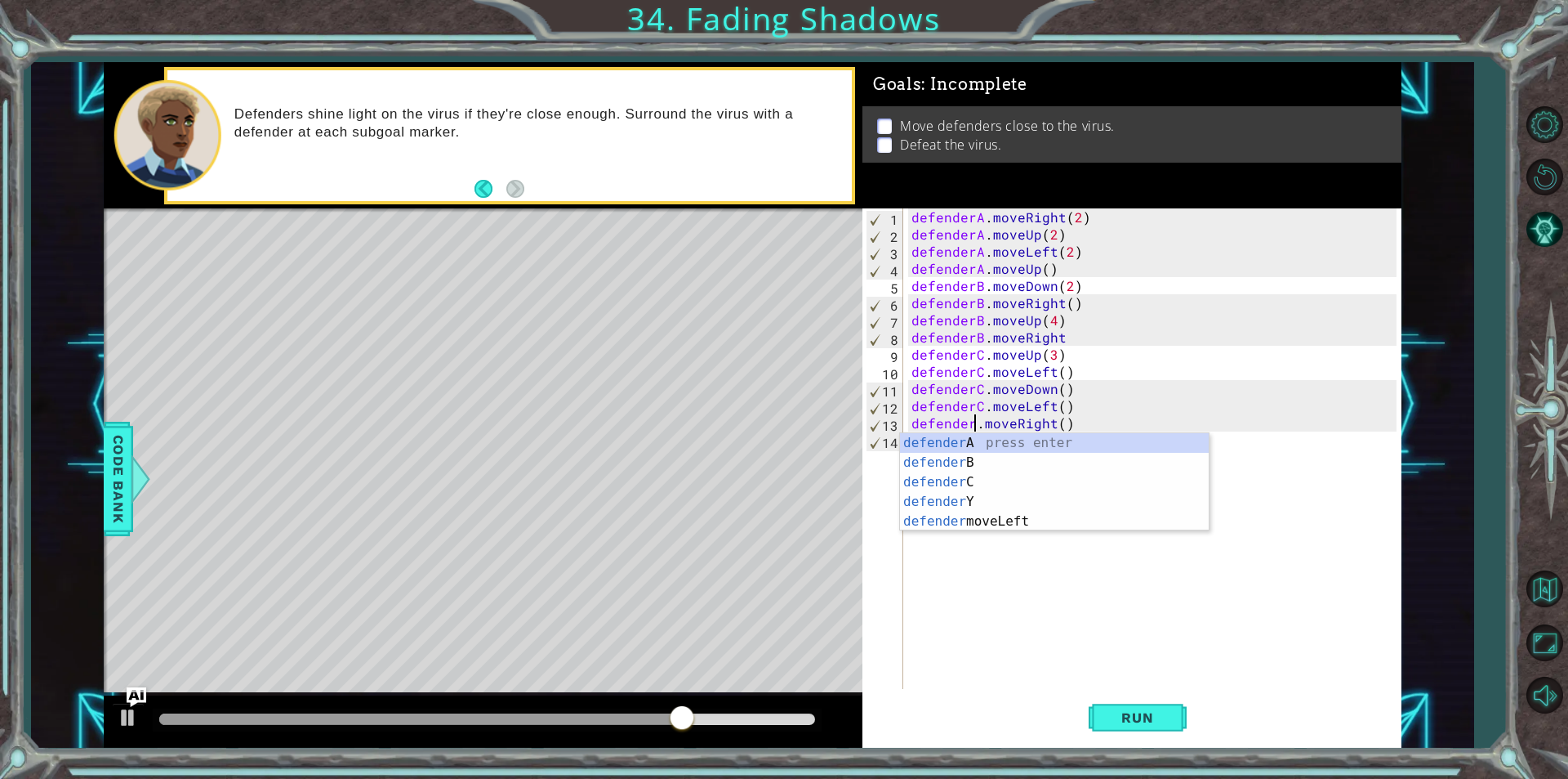
scroll to position [0, 4]
type textarea "defenderB.moveRight()"
click at [1130, 714] on span "Run" at bounding box center [1137, 717] width 65 height 17
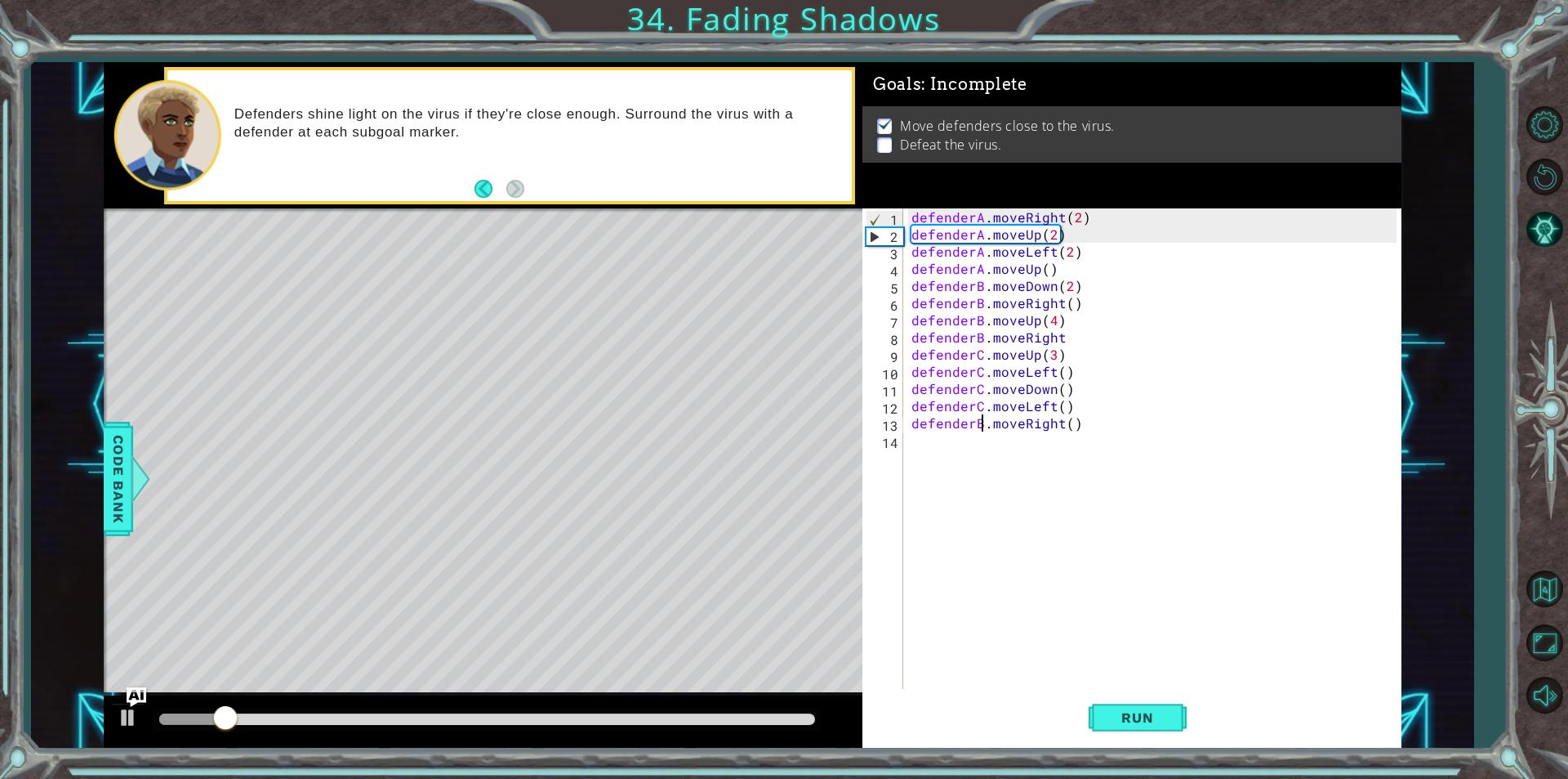
click at [948, 435] on div "defenderA . moveRight ( 2 ) defenderA . moveUp ( 2 ) defenderA . moveLeft ( 2 )…" at bounding box center [1156, 466] width 496 height 515
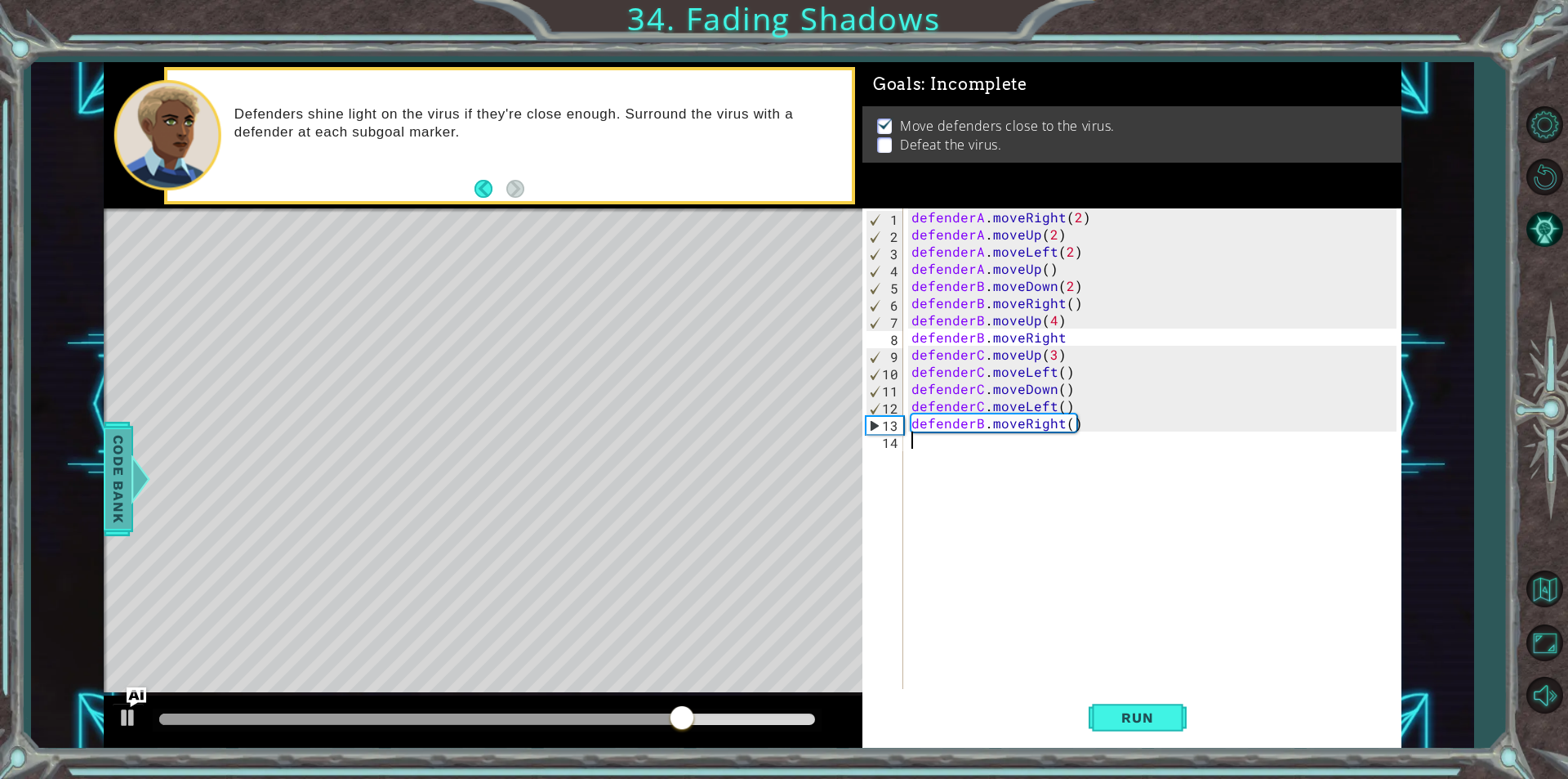
click at [108, 482] on span "Code Bank" at bounding box center [119, 479] width 26 height 99
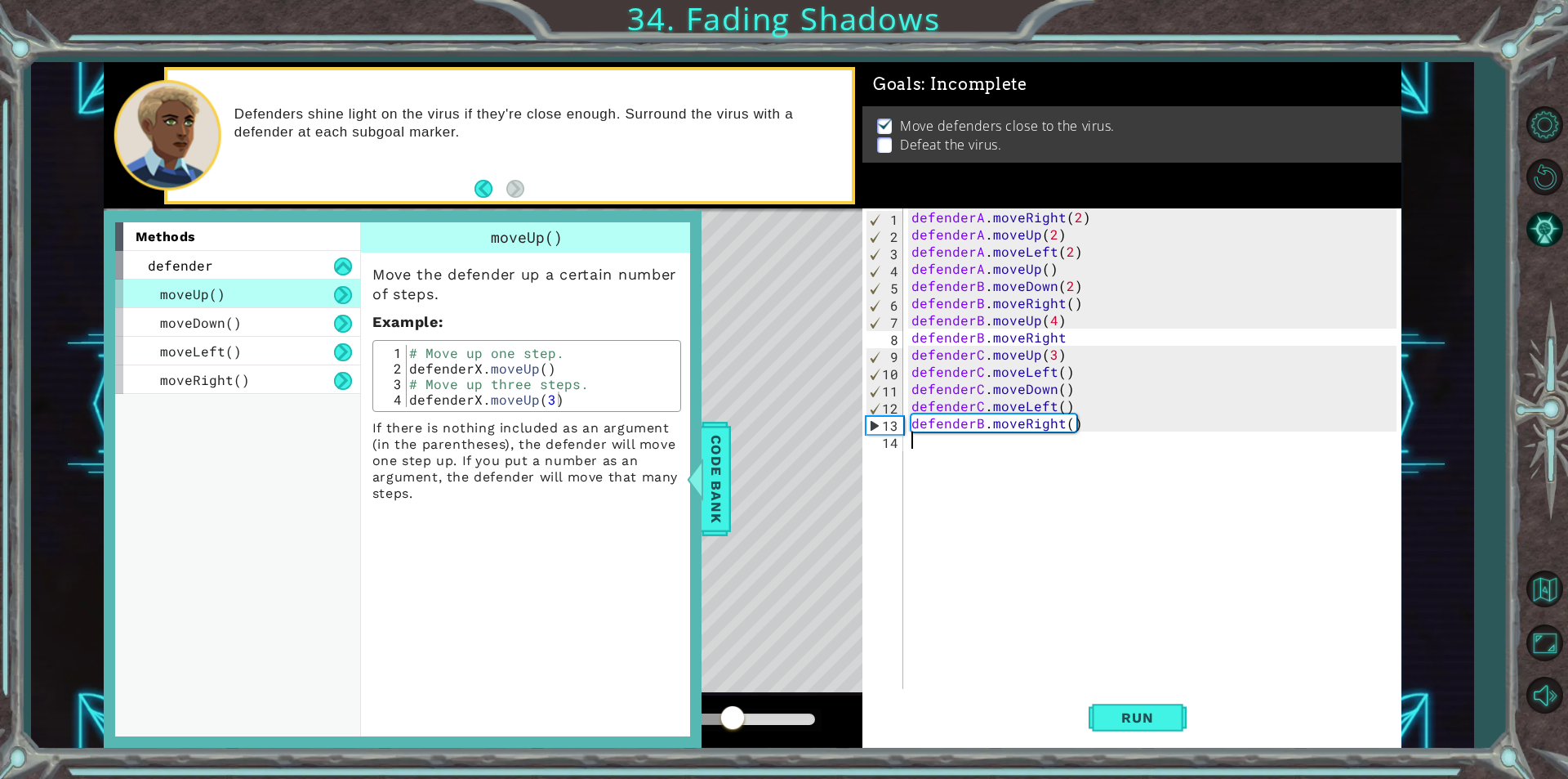
click at [977, 448] on div "defenderA . moveRight ( 2 ) defenderA . moveUp ( 2 ) defenderA . moveLeft ( 2 )…" at bounding box center [1156, 466] width 496 height 515
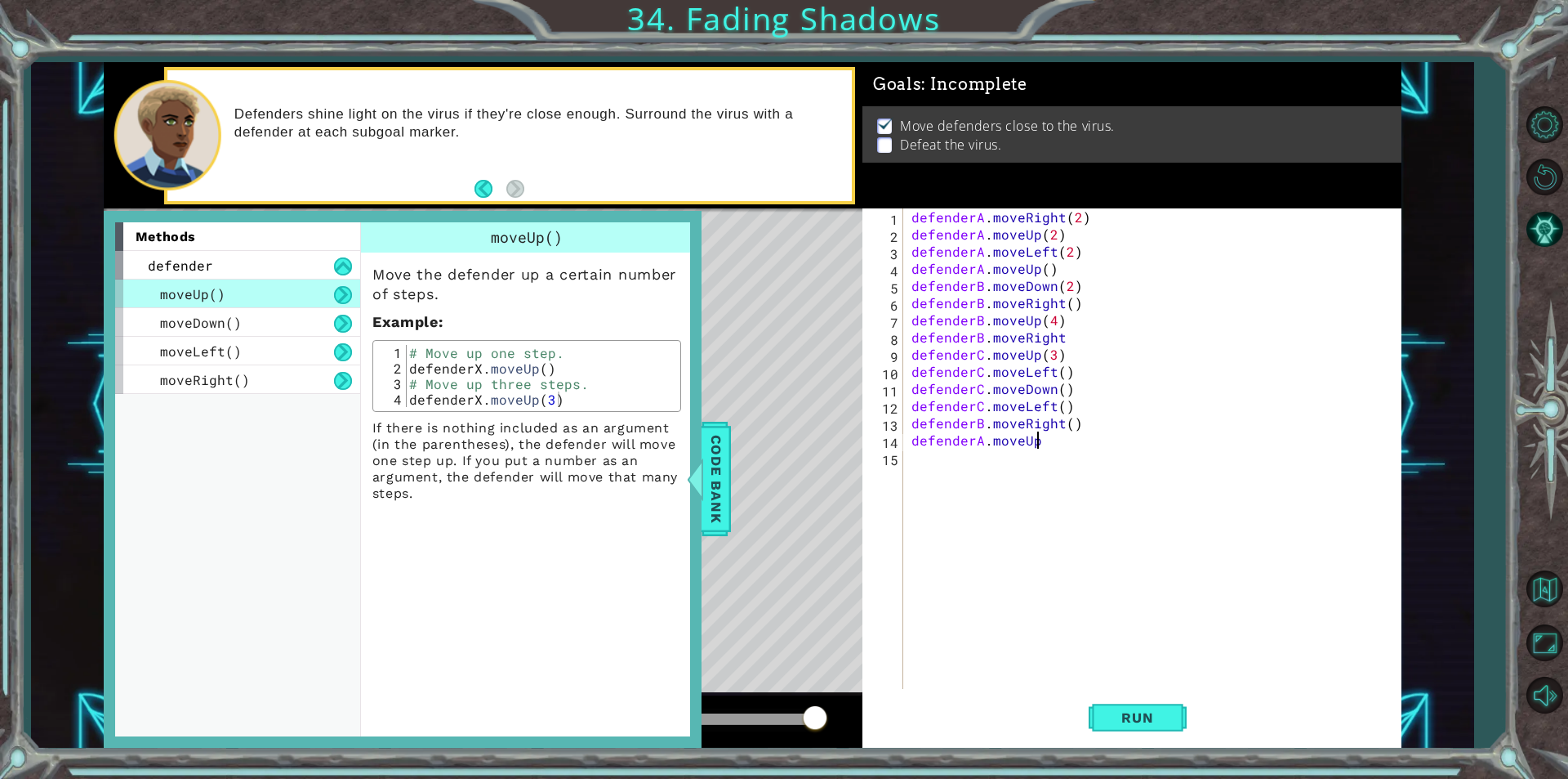
scroll to position [0, 7]
type textarea "defenderA.moveUp()"
click at [712, 482] on span "Code Bank" at bounding box center [716, 479] width 26 height 99
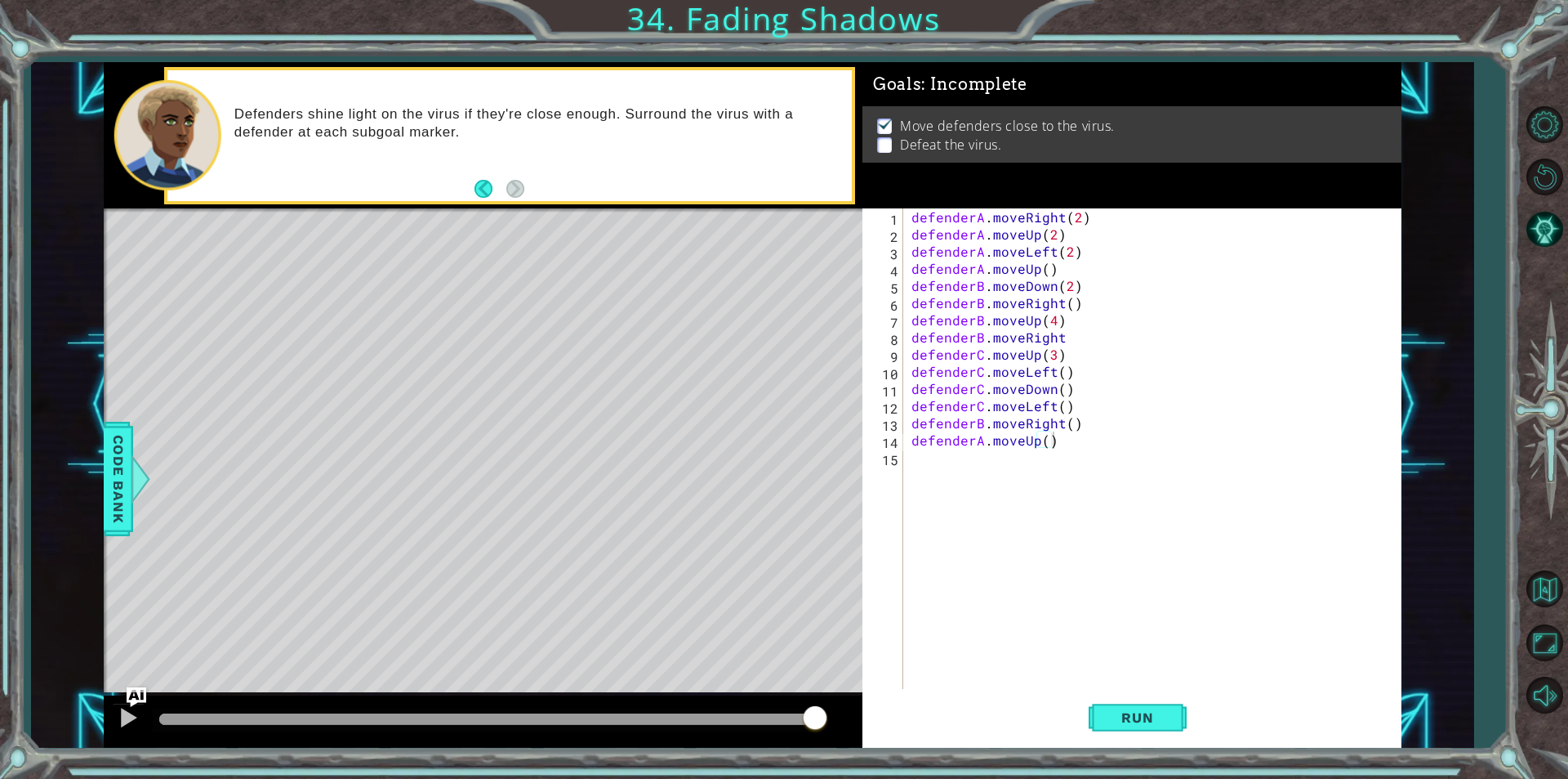
click at [1011, 458] on div "defenderA . moveRight ( 2 ) defenderA . moveUp ( 2 ) defenderA . moveLeft ( 2 )…" at bounding box center [1156, 466] width 496 height 515
type textarea "defenderB.moveRight"
click at [972, 473] on div "defenderA . moveRight ( 2 ) defenderA . moveUp ( 2 ) defenderA . moveLeft ( 2 )…" at bounding box center [1156, 466] width 496 height 515
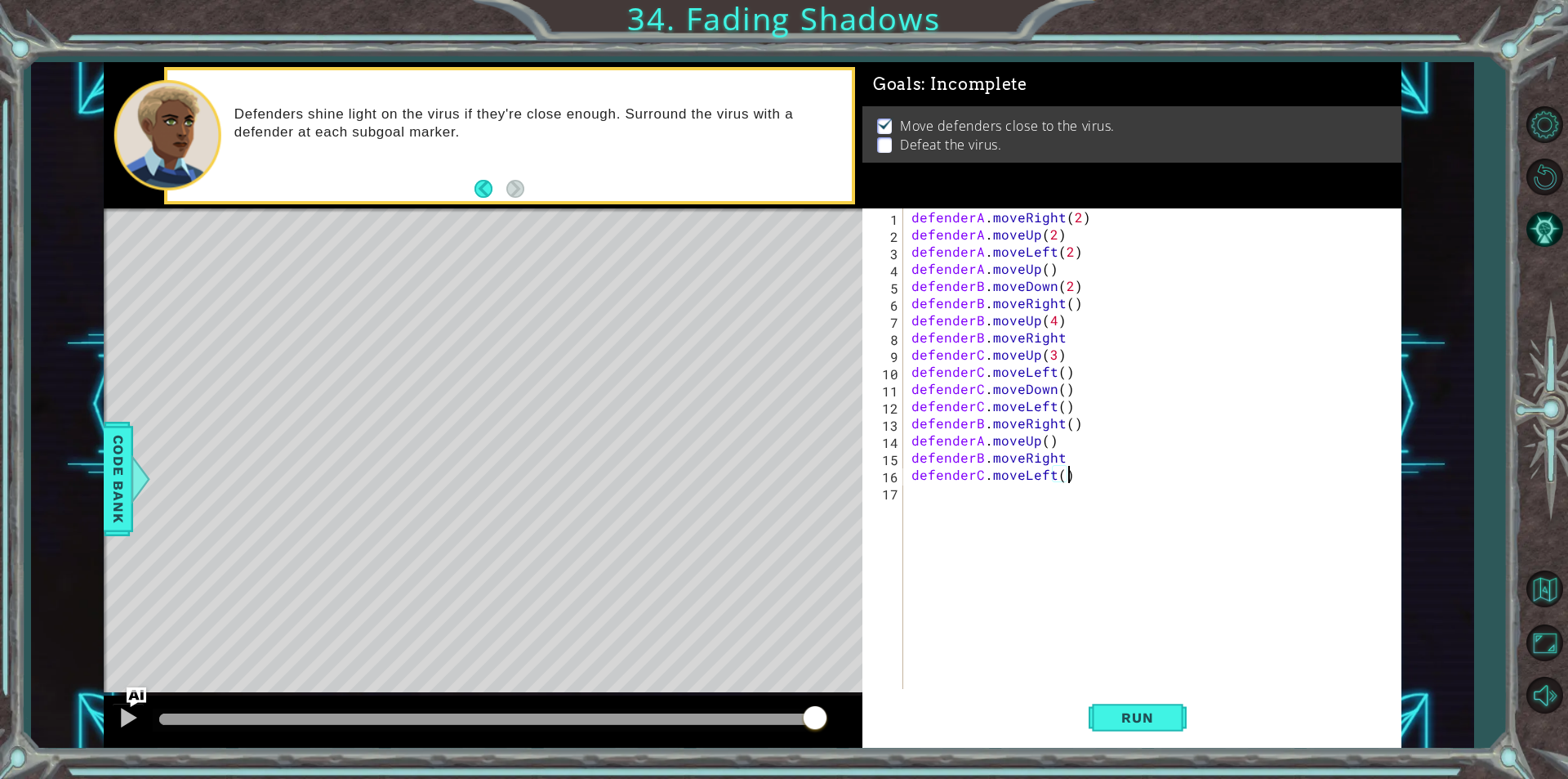
scroll to position [0, 9]
click at [1065, 457] on div "defenderA . moveRight ( 2 ) defenderA . moveUp ( 2 ) defenderA . moveLeft ( 2 )…" at bounding box center [1156, 466] width 496 height 515
type textarea "defenderB.moveRight()"
click at [1171, 720] on button "Run" at bounding box center [1137, 717] width 98 height 54
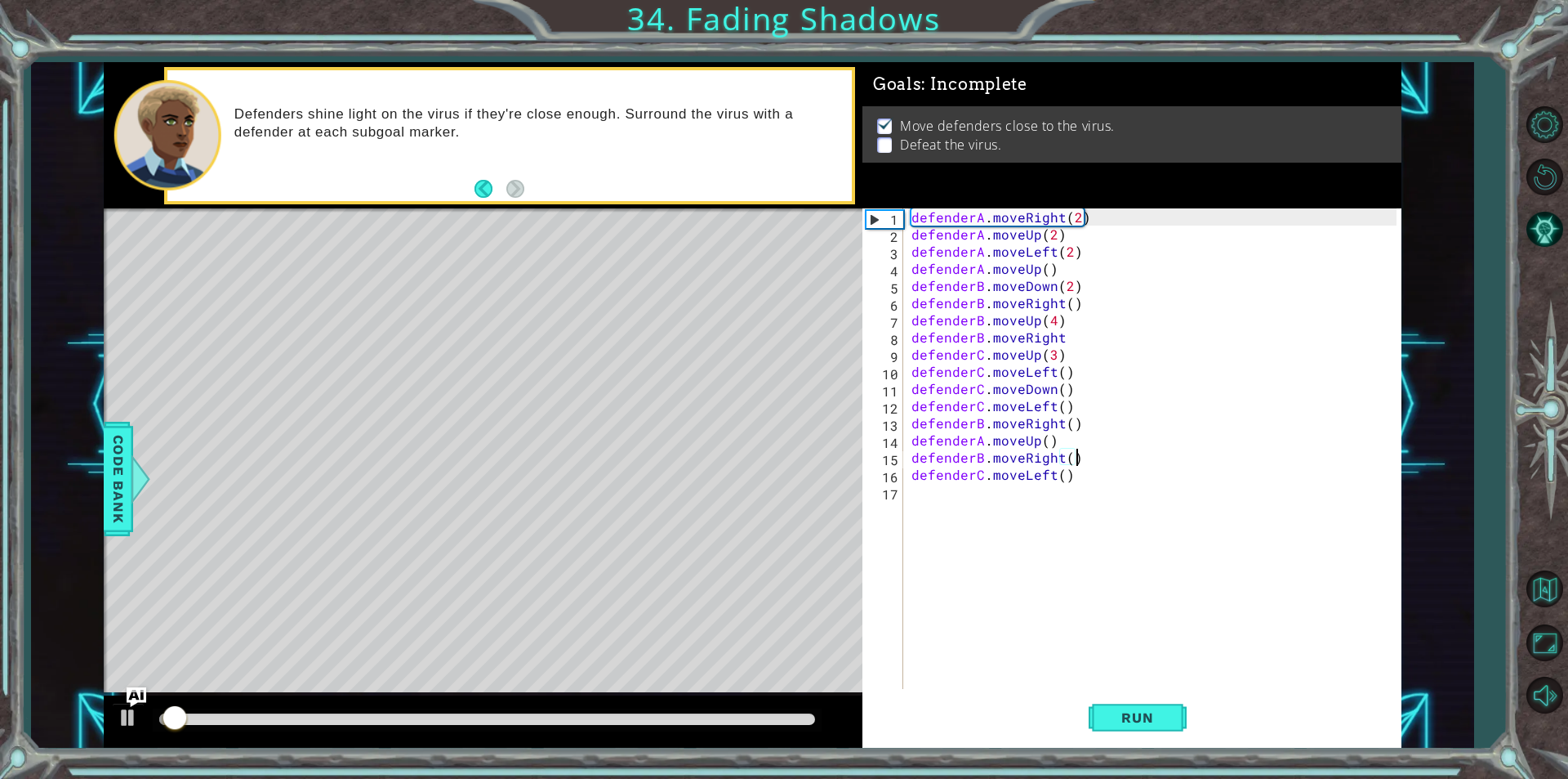
click at [1074, 495] on div "defenderA . moveRight ( 2 ) defenderA . moveUp ( 2 ) defenderA . moveLeft ( 2 )…" at bounding box center [1156, 466] width 496 height 515
click at [1544, 695] on button "Mute" at bounding box center [1544, 695] width 47 height 47
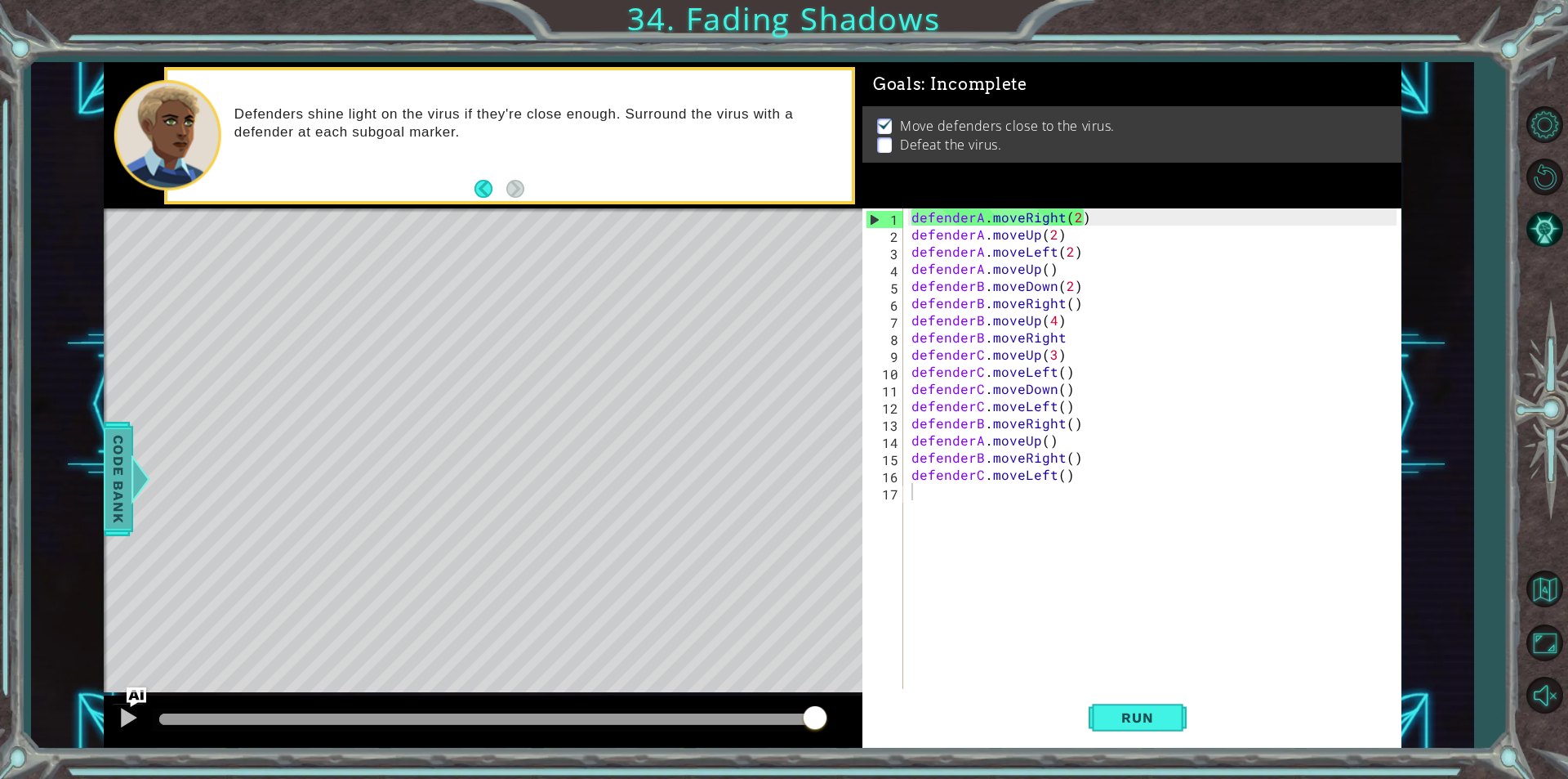
click at [128, 485] on span "Code Bank" at bounding box center [119, 479] width 26 height 99
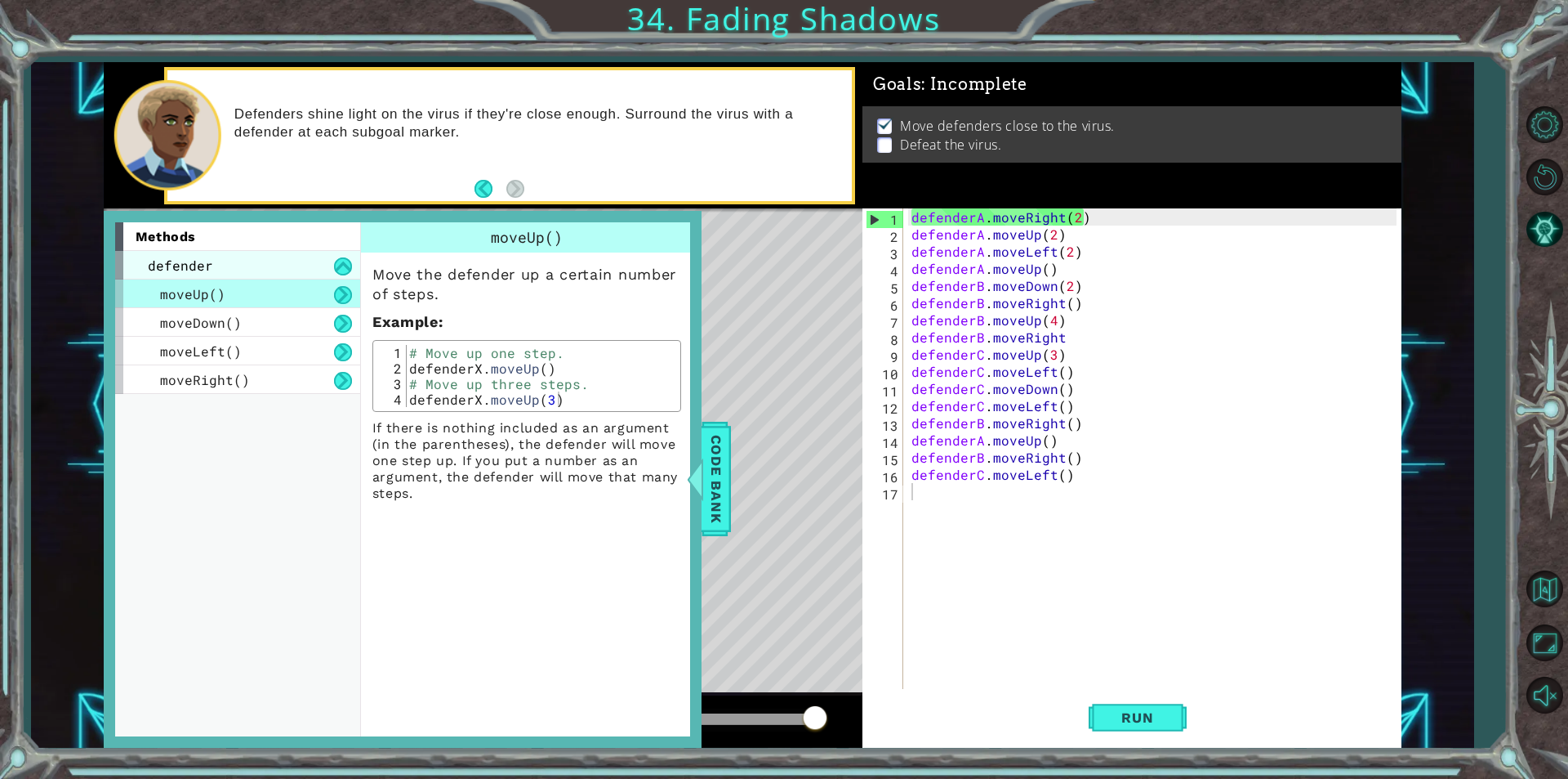
click at [280, 265] on div "defender" at bounding box center [237, 265] width 245 height 29
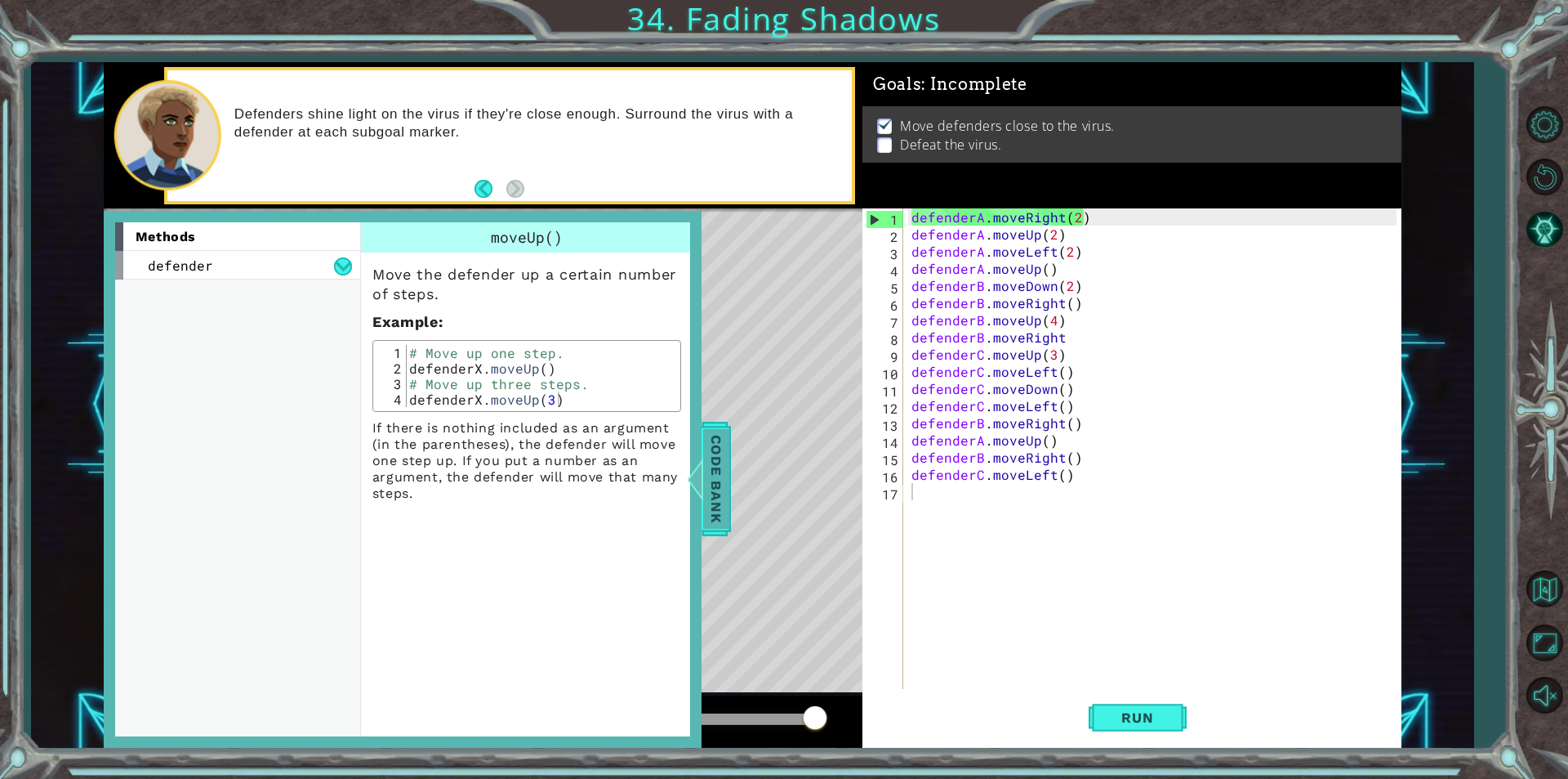
click at [727, 474] on span "Code Bank" at bounding box center [716, 479] width 26 height 99
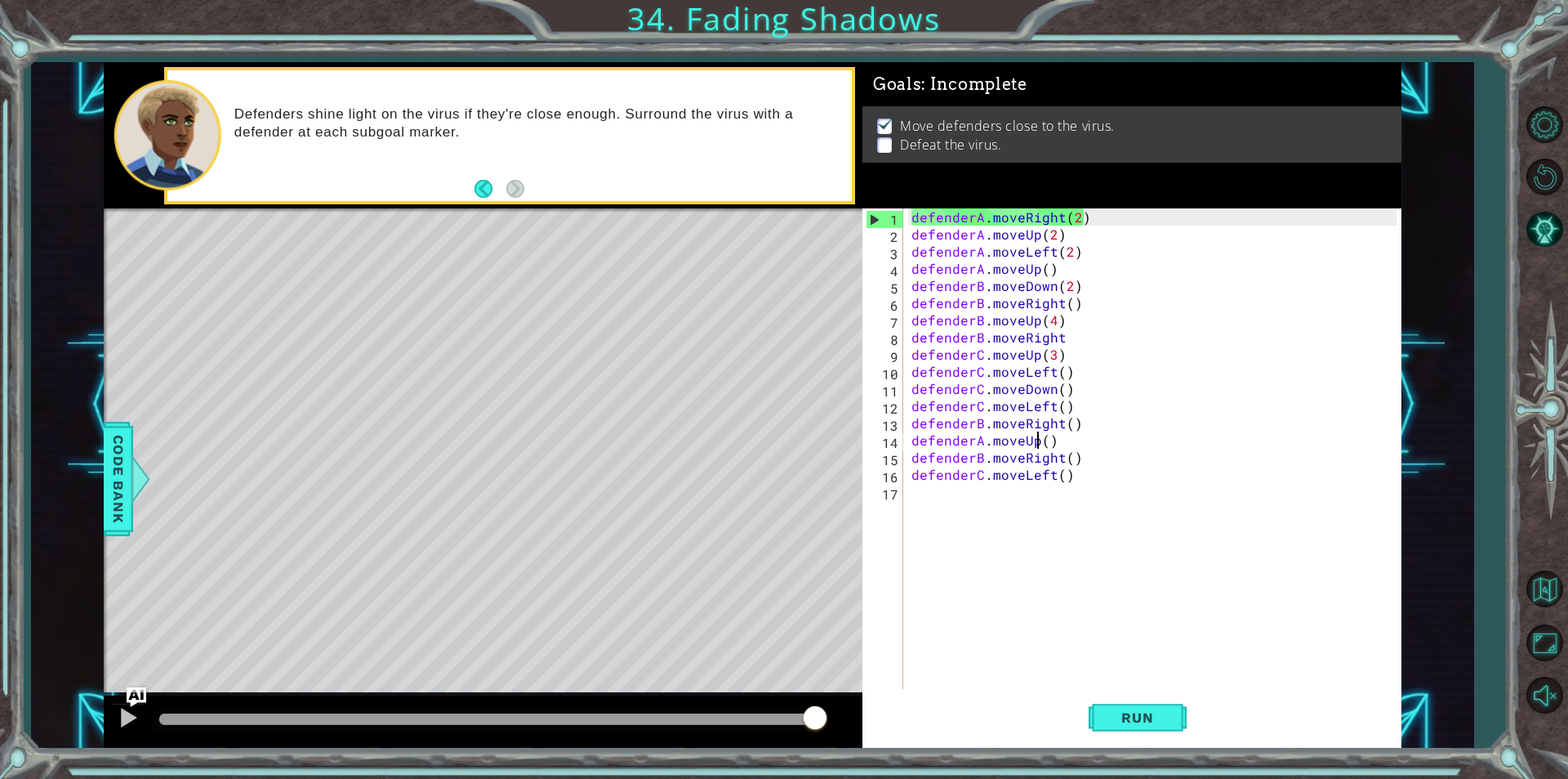
click at [1035, 442] on div "defenderA . moveRight ( 2 ) defenderA . moveUp ( 2 ) defenderA . moveLeft ( 2 )…" at bounding box center [1156, 466] width 496 height 515
click at [980, 441] on div "defenderA . moveRight ( 2 ) defenderA . moveUp ( 2 ) defenderA . moveLeft ( 2 )…" at bounding box center [1156, 466] width 496 height 515
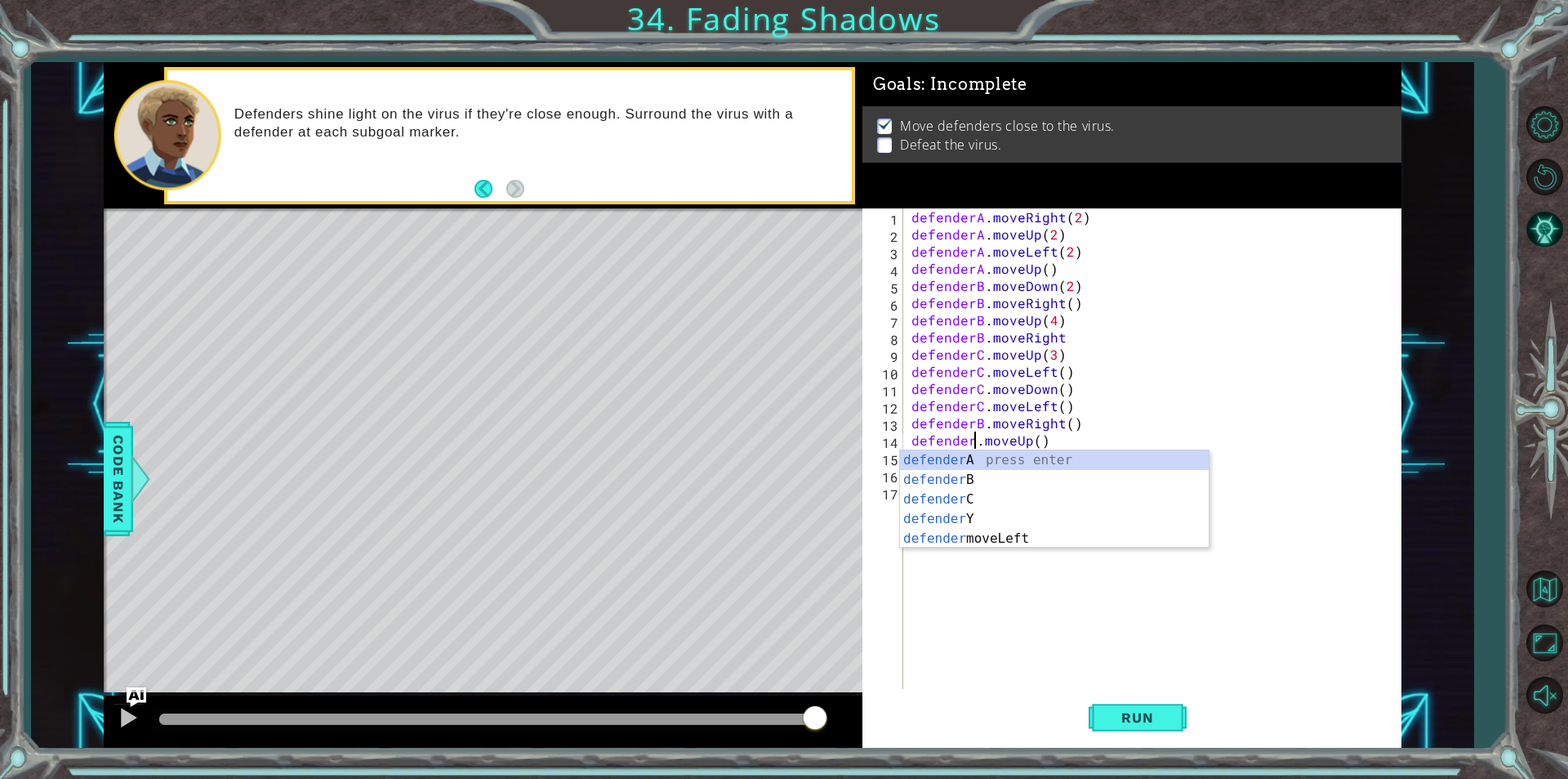
type textarea "defenderB.moveUp()"
click at [1006, 516] on div "defenderA . moveRight ( 2 ) defenderA . moveUp ( 2 ) defenderA . moveLeft ( 2 )…" at bounding box center [1156, 466] width 496 height 515
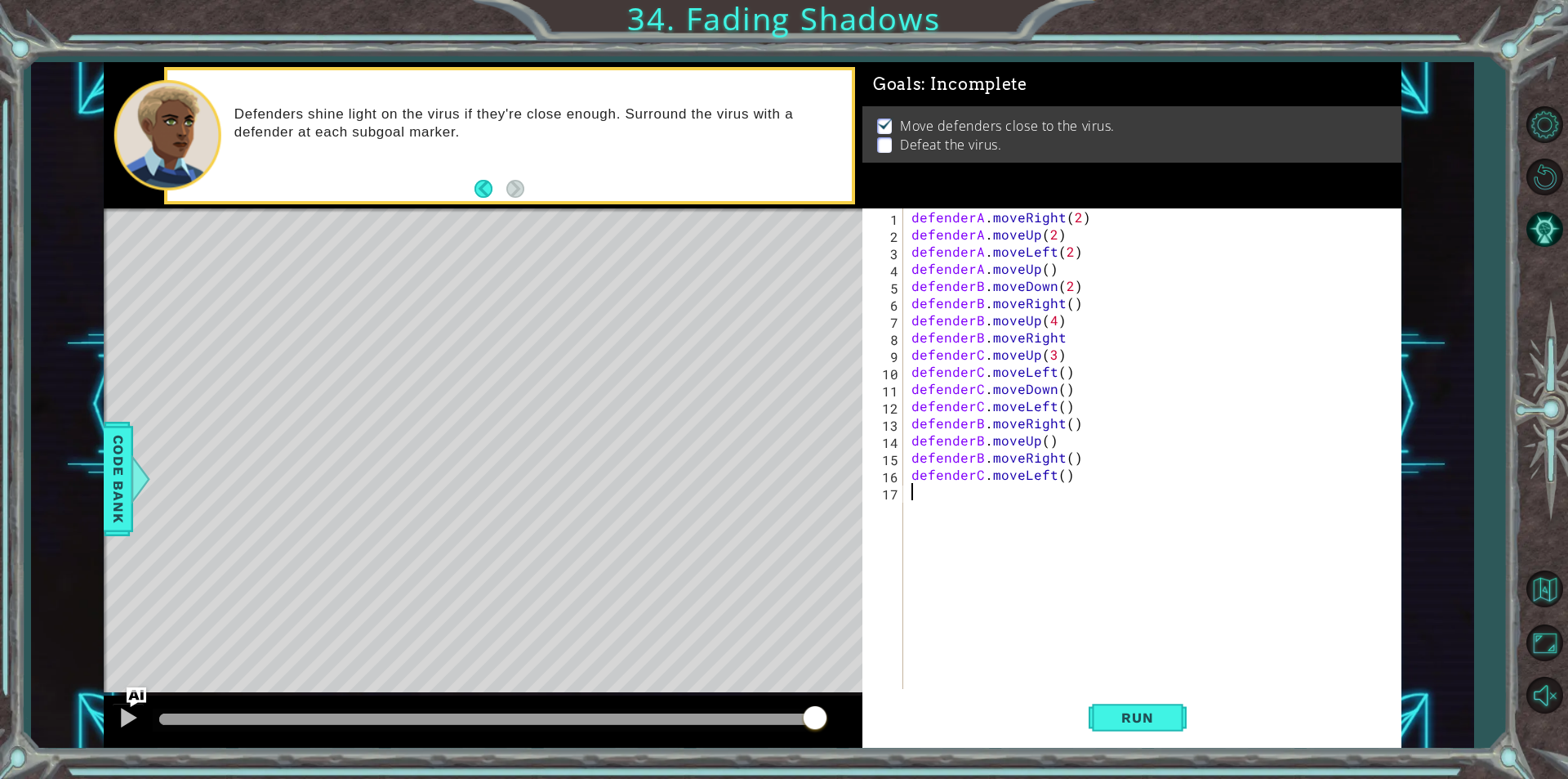
scroll to position [0, 0]
click at [984, 455] on div "defenderA . moveRight ( 2 ) defenderA . moveUp ( 2 ) defenderA . moveLeft ( 2 )…" at bounding box center [1156, 466] width 496 height 515
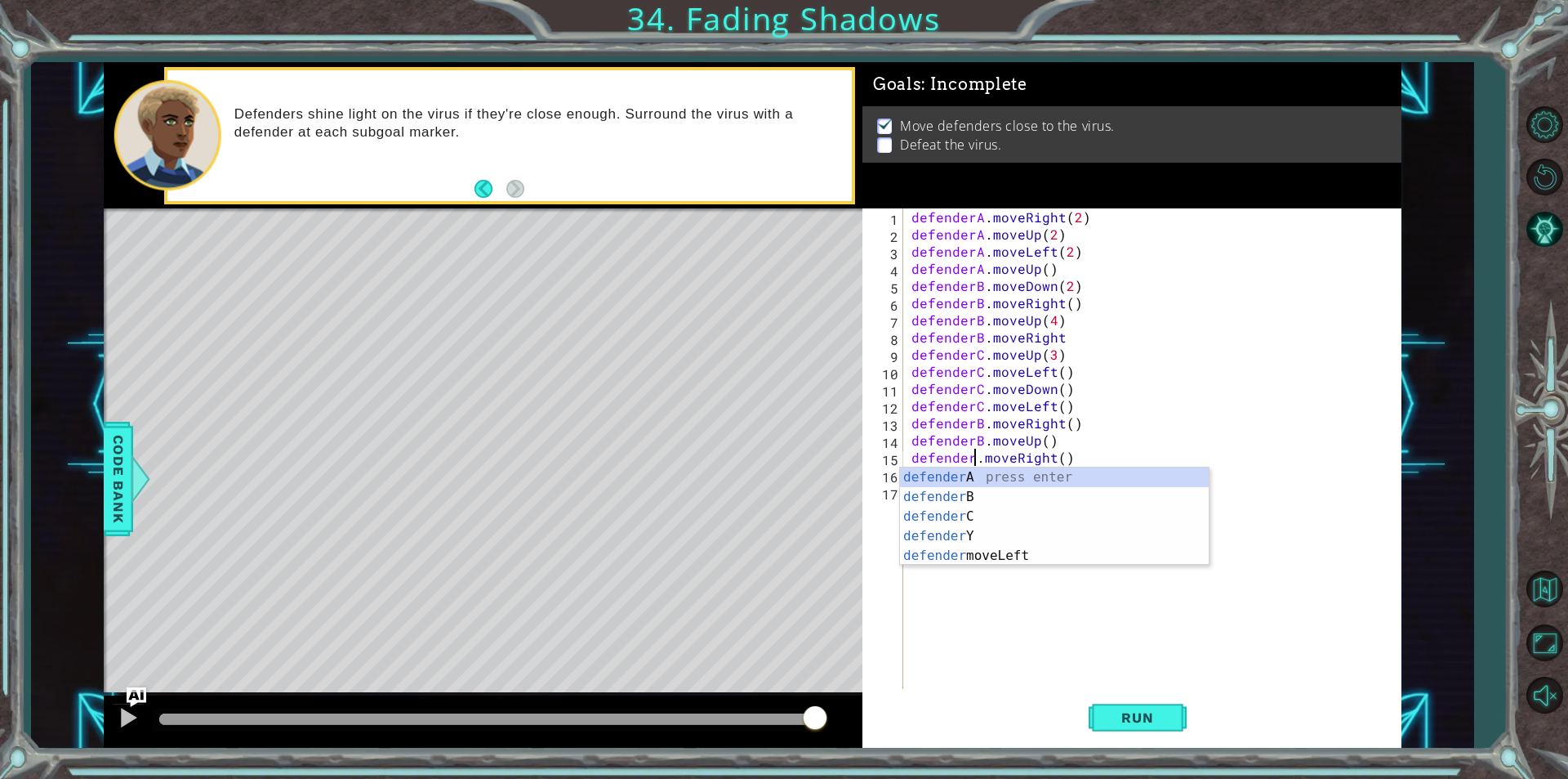
type textarea "defenderC.moveRight()"
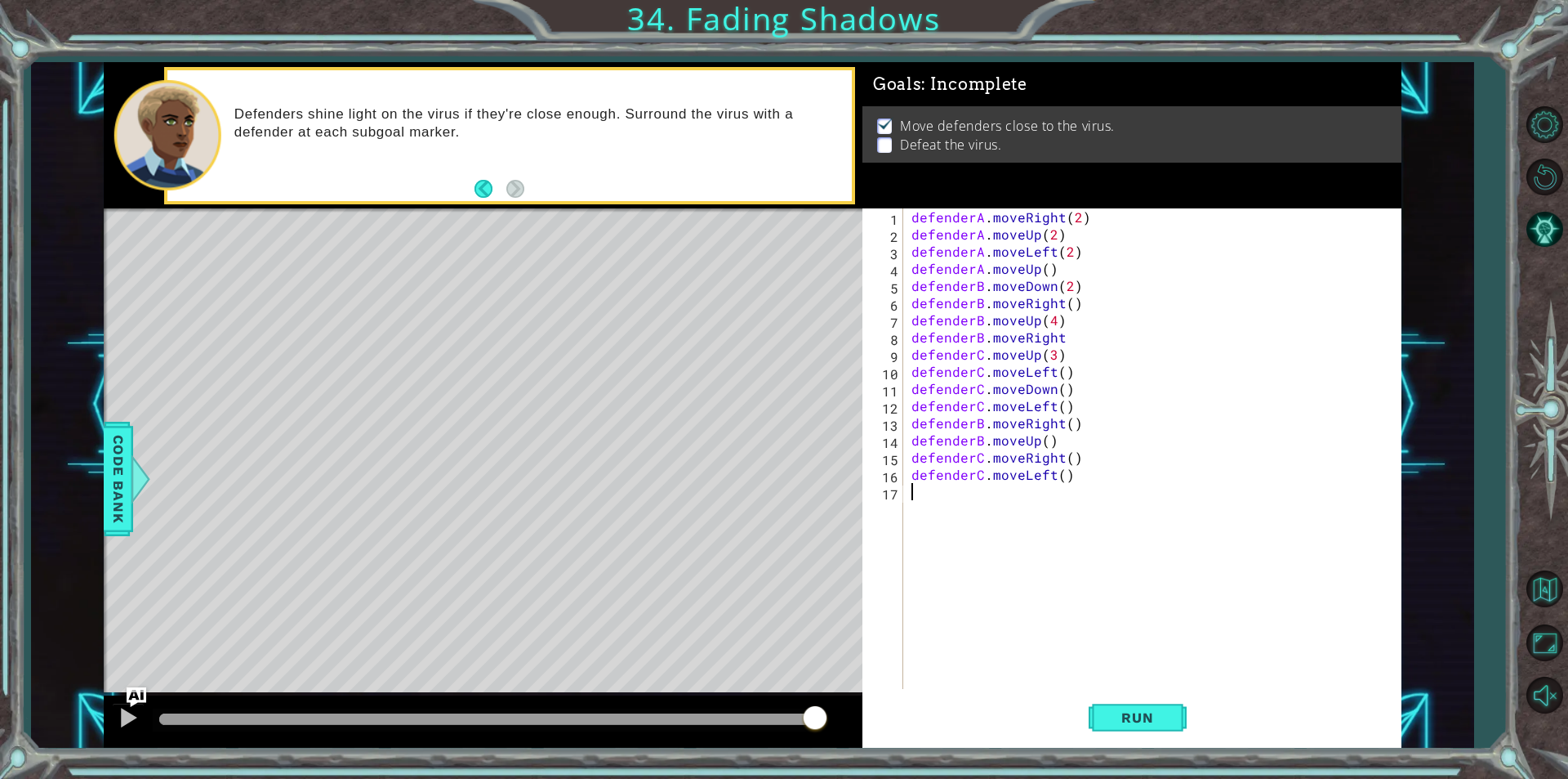
click at [980, 511] on div "defenderA . moveRight ( 2 ) defenderA . moveUp ( 2 ) defenderA . moveLeft ( 2 )…" at bounding box center [1156, 466] width 496 height 515
click at [983, 477] on div "defenderA . moveRight ( 2 ) defenderA . moveUp ( 2 ) defenderA . moveLeft ( 2 )…" at bounding box center [1156, 466] width 496 height 515
click at [1114, 731] on button "Run" at bounding box center [1137, 717] width 98 height 54
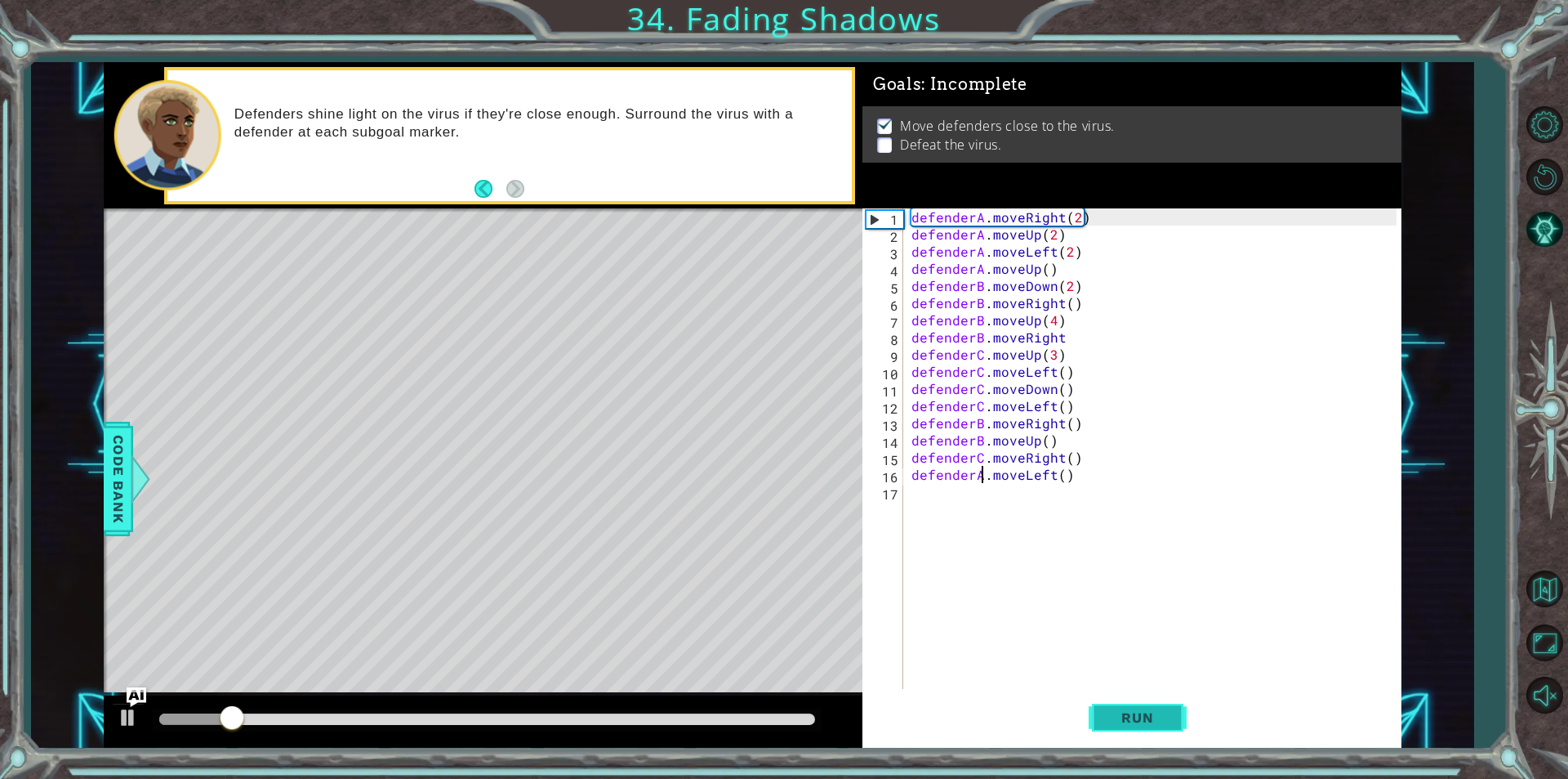
click at [1093, 710] on button "Run" at bounding box center [1137, 717] width 98 height 54
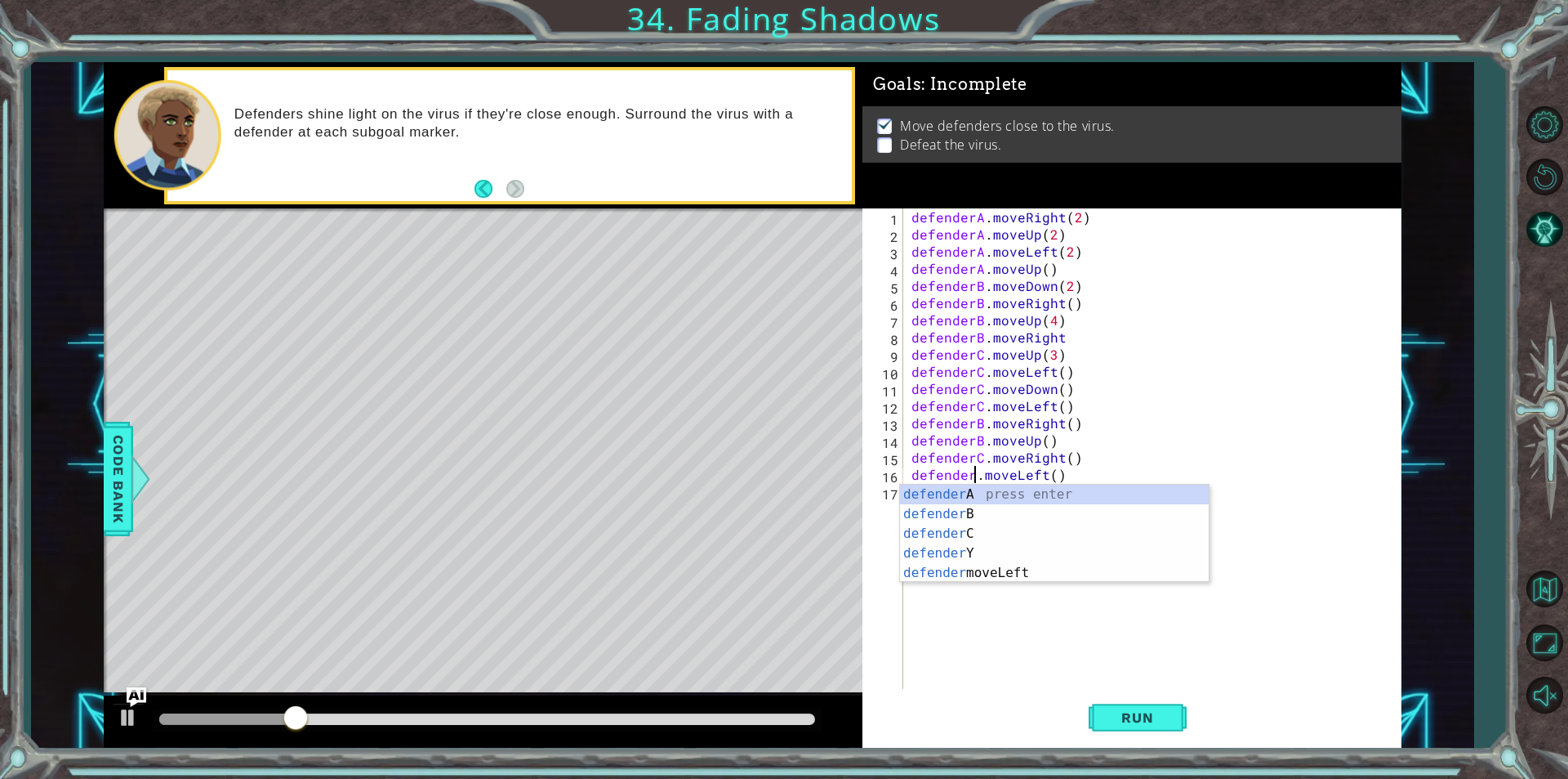
click at [982, 440] on div "defenderA . moveRight ( 2 ) defenderA . moveUp ( 2 ) defenderA . moveLeft ( 2 )…" at bounding box center [1156, 466] width 496 height 515
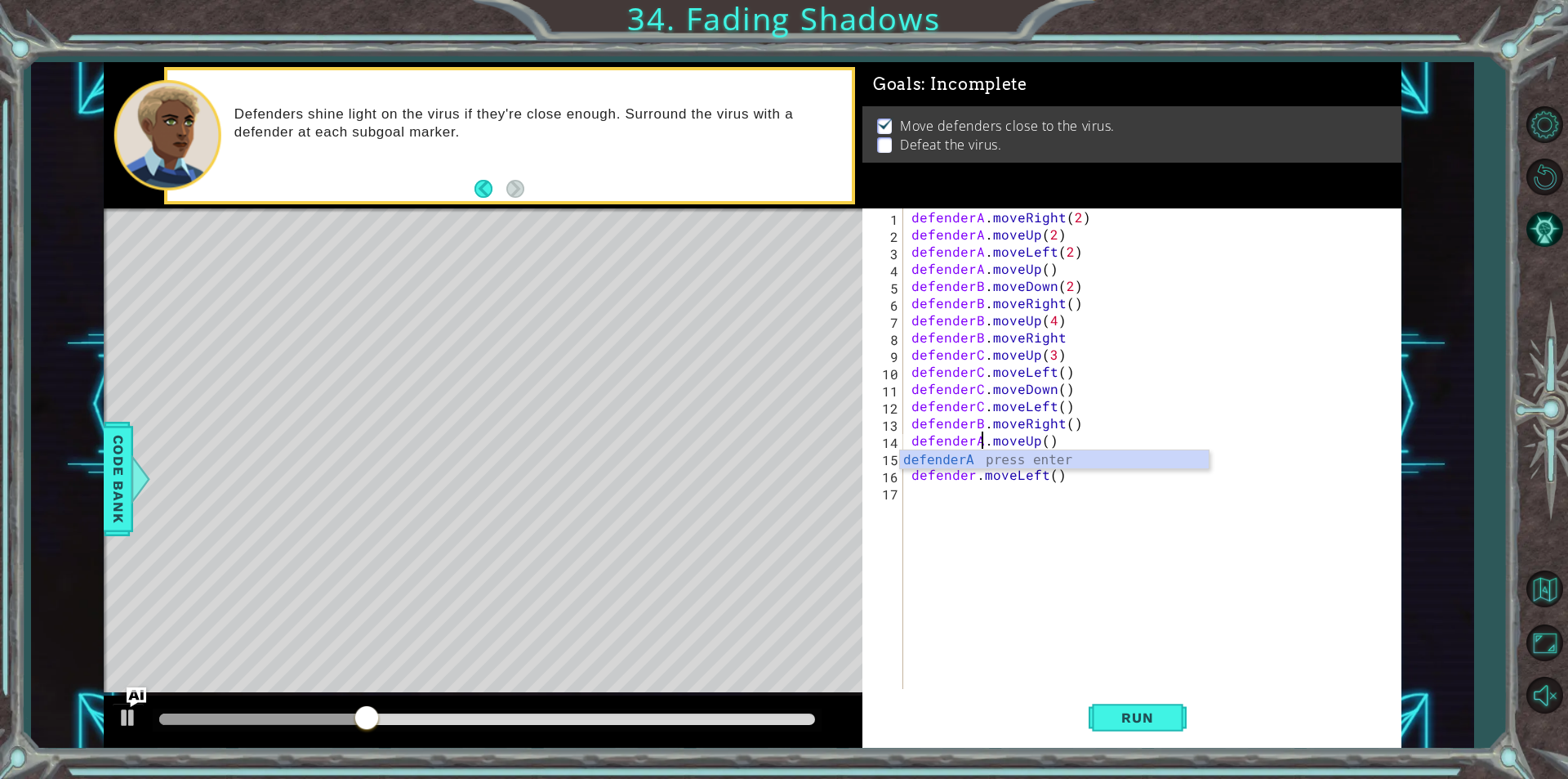
click at [976, 475] on div "defenderA . moveRight ( 2 ) defenderA . moveUp ( 2 ) defenderA . moveLeft ( 2 )…" at bounding box center [1156, 466] width 496 height 515
type textarea "defenderB.moveLeft()"
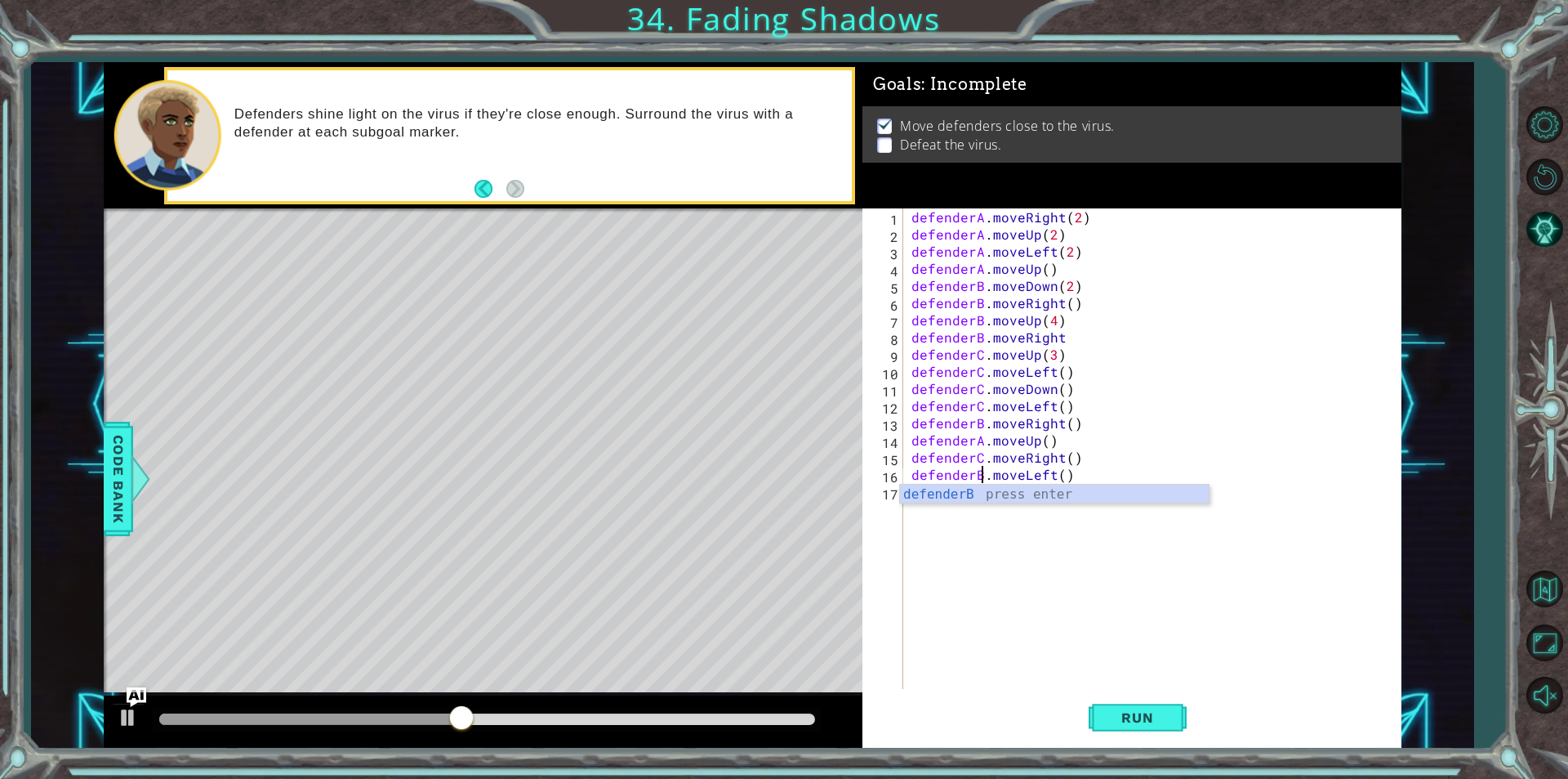
click at [996, 529] on div "defenderA . moveRight ( 2 ) defenderA . moveUp ( 2 ) defenderA . moveLeft ( 2 )…" at bounding box center [1156, 466] width 496 height 515
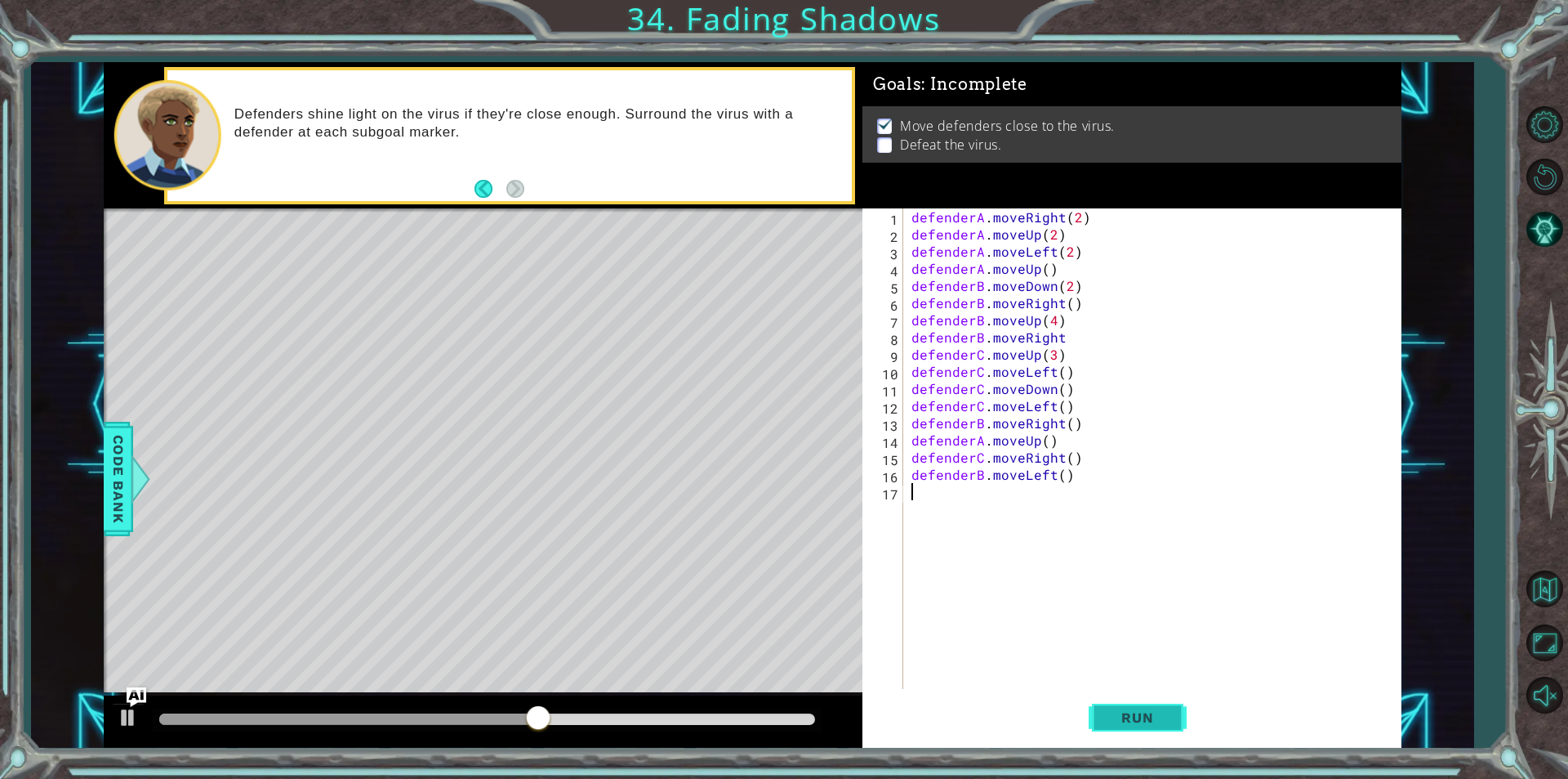
click at [1108, 723] on span "Run" at bounding box center [1137, 717] width 65 height 17
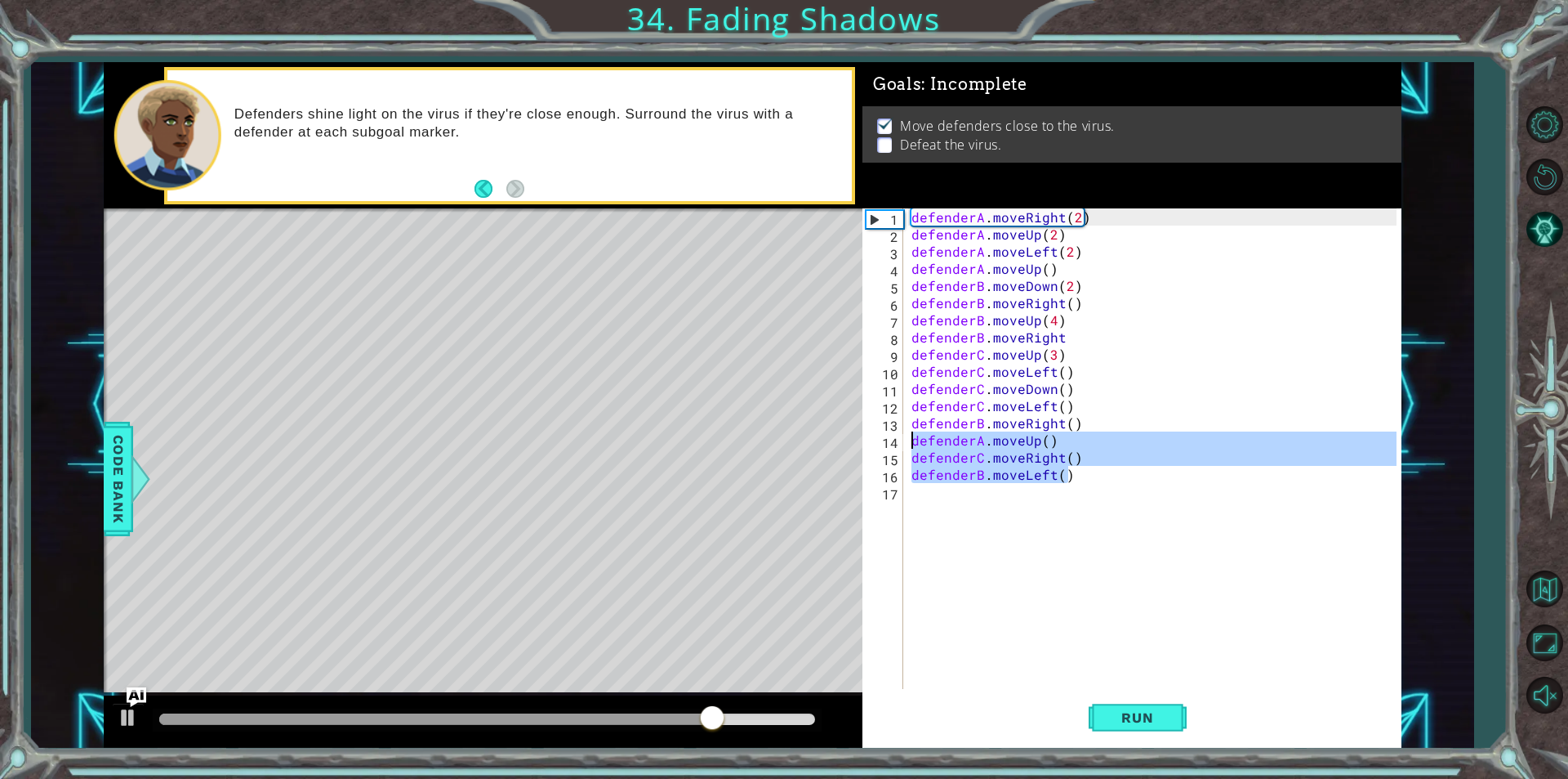
drag, startPoint x: 1069, startPoint y: 478, endPoint x: 900, endPoint y: 446, distance: 172.0
click at [900, 446] on div "1 2 3 4 5 6 7 8 9 10 11 12 13 14 15 16 17 defenderA . moveRight ( 2 ) defenderA…" at bounding box center [1129, 448] width 535 height 481
type textarea "defenderA.moveUp() defenderC.moveRight()"
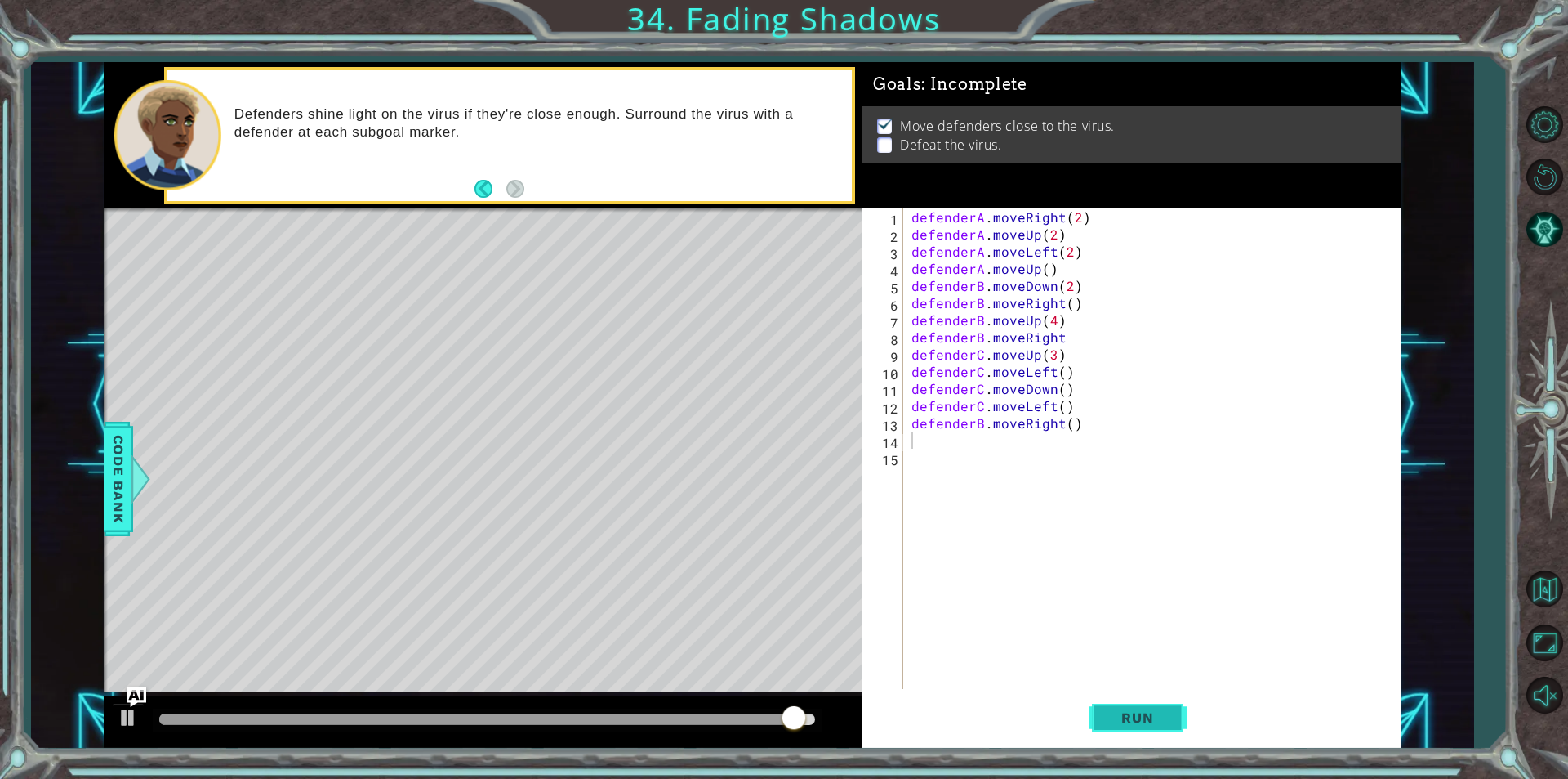
click at [1116, 705] on button "Run" at bounding box center [1137, 717] width 98 height 54
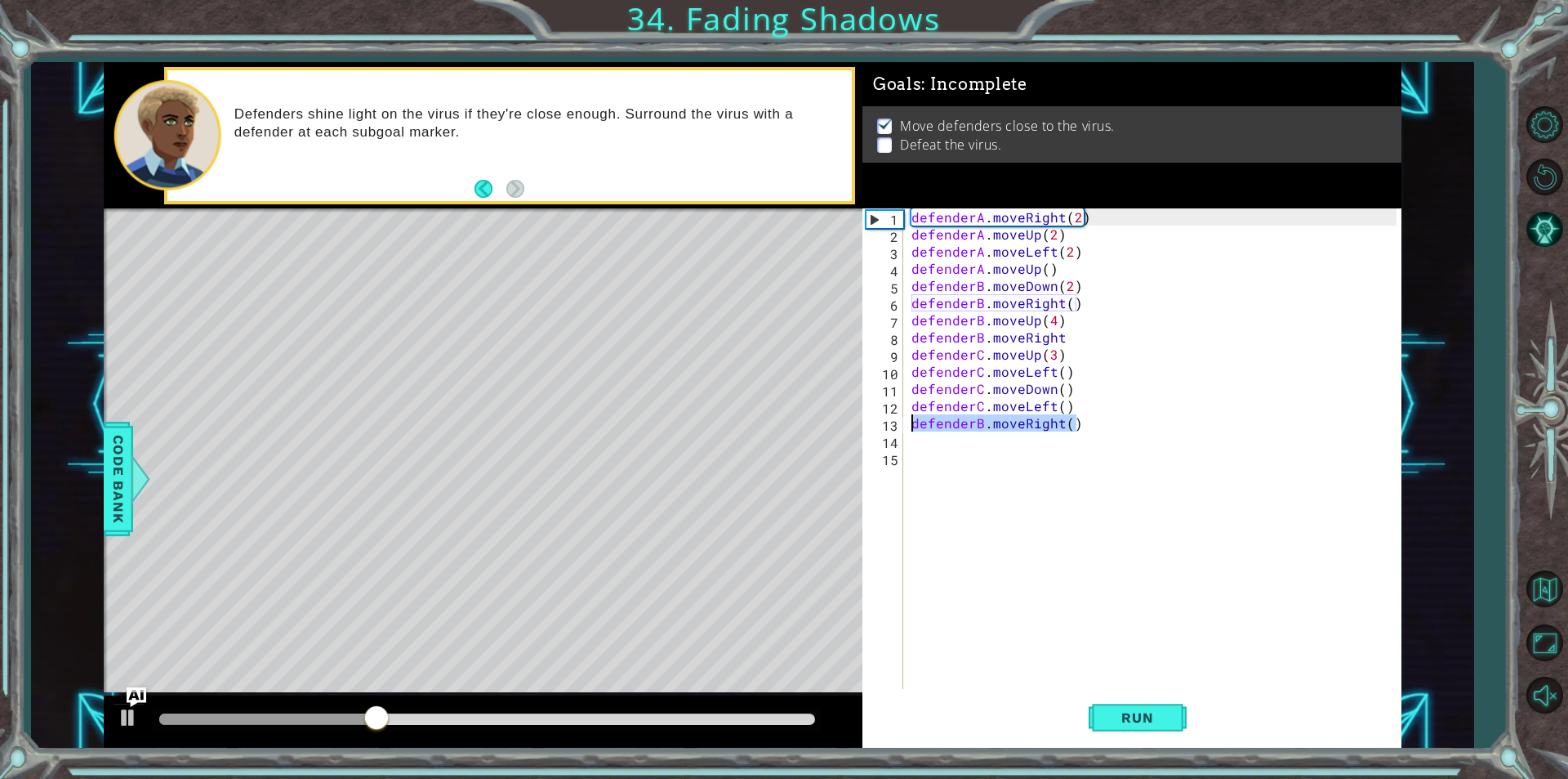
drag, startPoint x: 1084, startPoint y: 425, endPoint x: 909, endPoint y: 423, distance: 175.0
click at [909, 423] on div "defenderA . moveRight ( 2 ) defenderA . moveUp ( 2 ) defenderA . moveLeft ( 2 )…" at bounding box center [1156, 466] width 496 height 515
type textarea "defenderB.moveRight()"
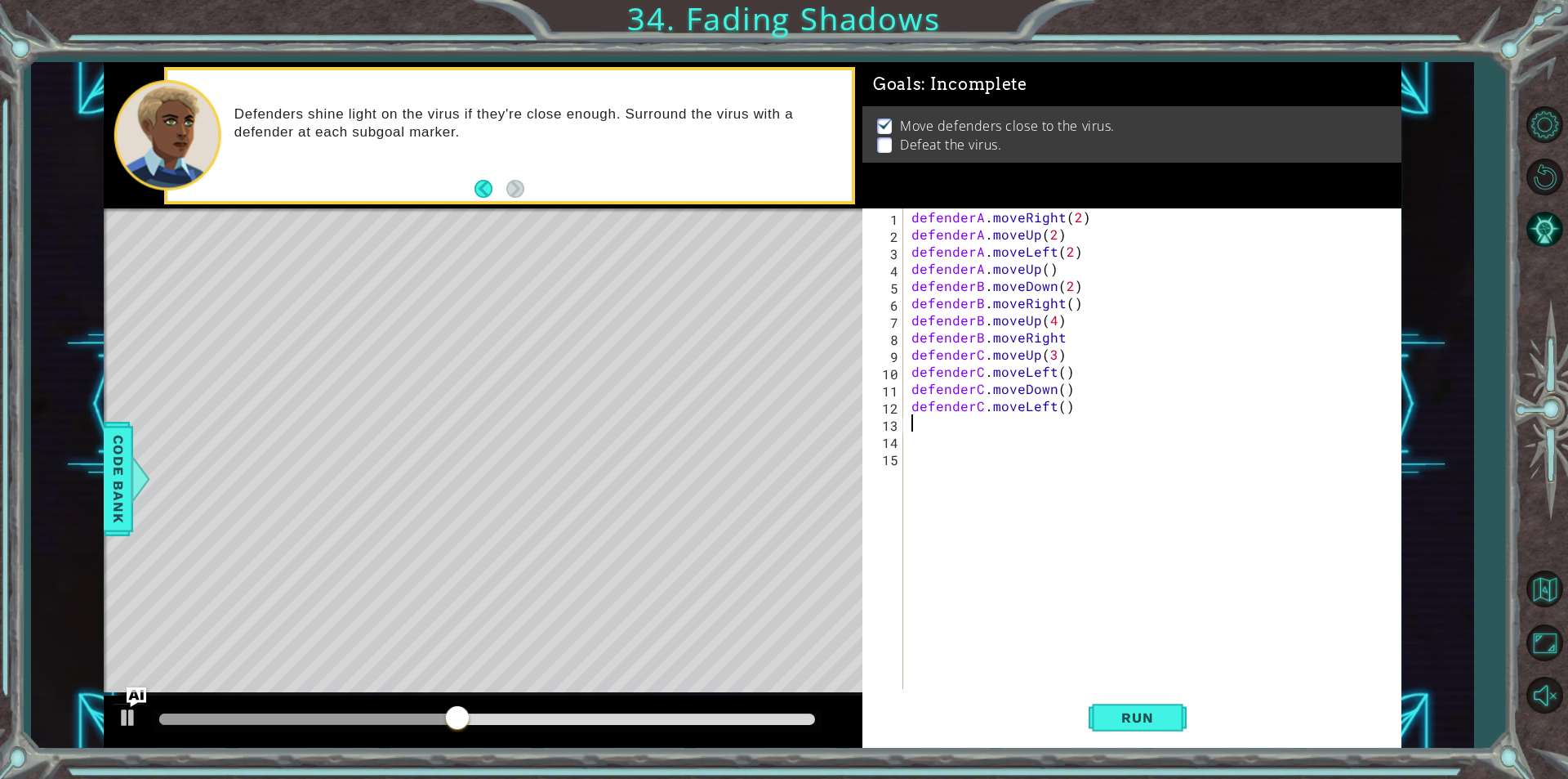
click at [1072, 339] on div "defenderA . moveRight ( 2 ) defenderA . moveUp ( 2 ) defenderA . moveLeft ( 2 )…" at bounding box center [1156, 466] width 496 height 515
type textarea "defenderB.moveRight()"
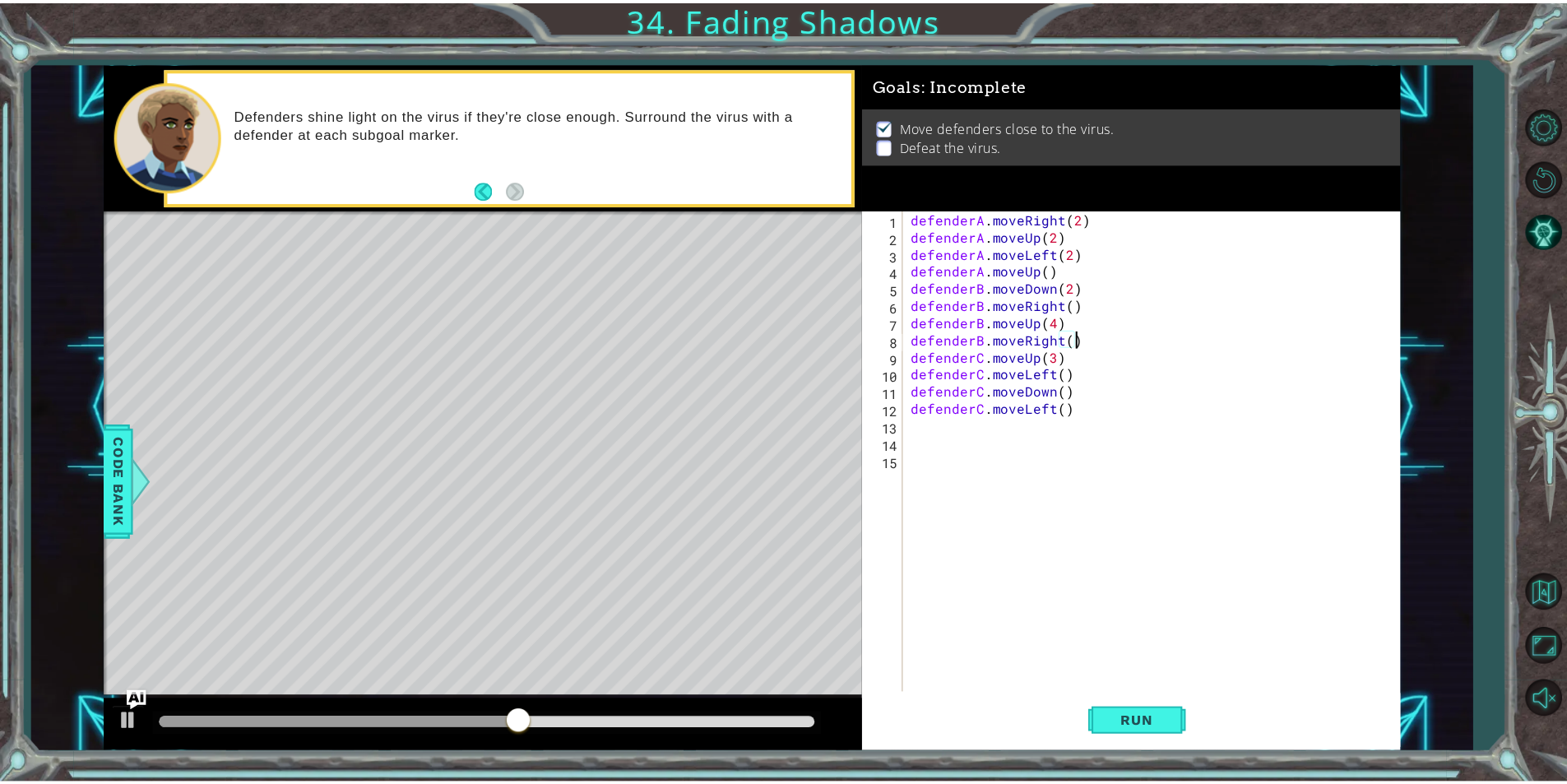
scroll to position [0, 0]
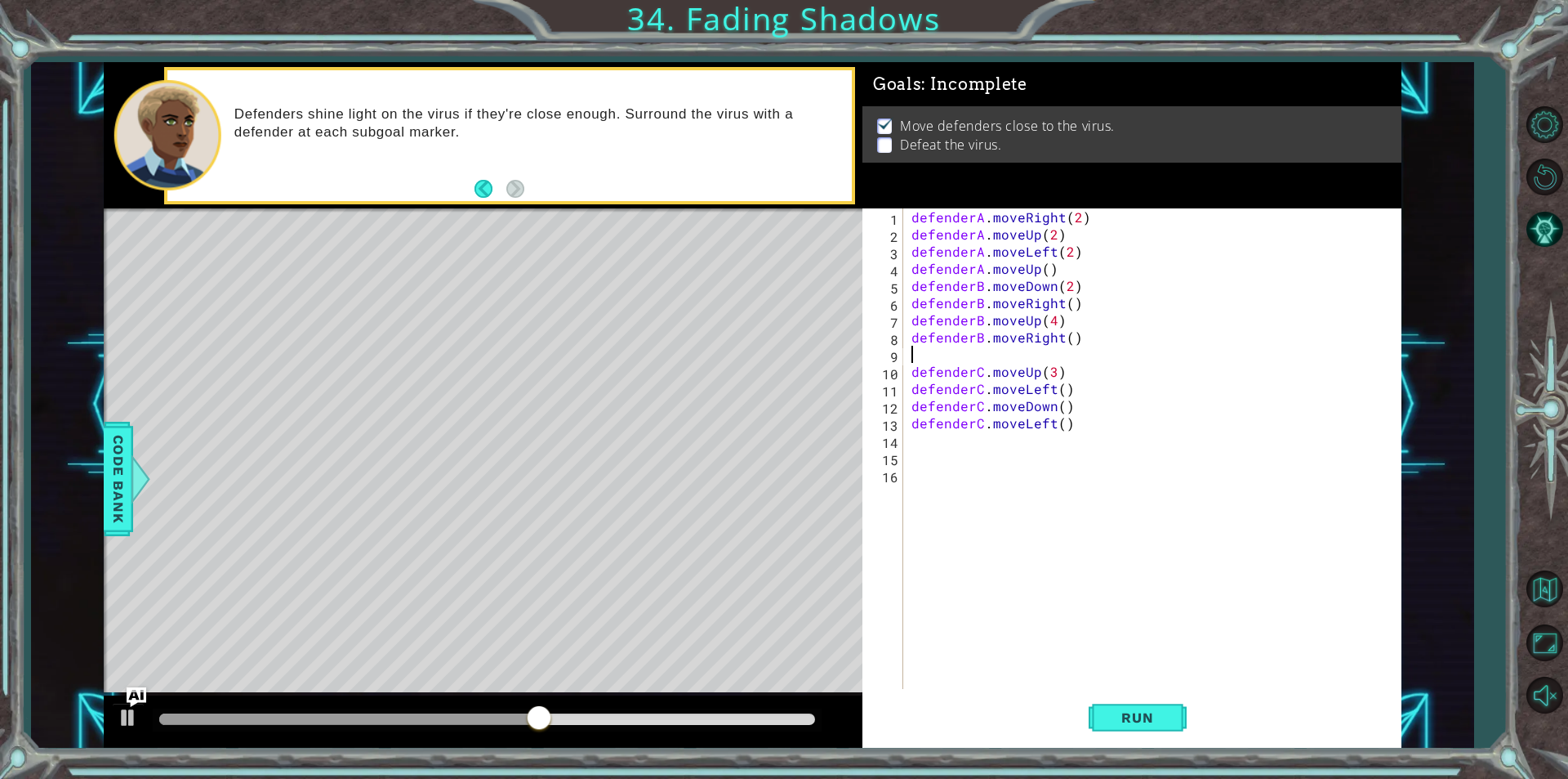
paste textarea "defenderB.moveRight()"
type textarea "defenderB.moveRight()"
click at [1025, 475] on div "defenderA . moveRight ( 2 ) defenderA . moveUp ( 2 ) defenderA . moveLeft ( 2 )…" at bounding box center [1156, 466] width 496 height 515
click at [1151, 718] on span "Run" at bounding box center [1137, 717] width 65 height 17
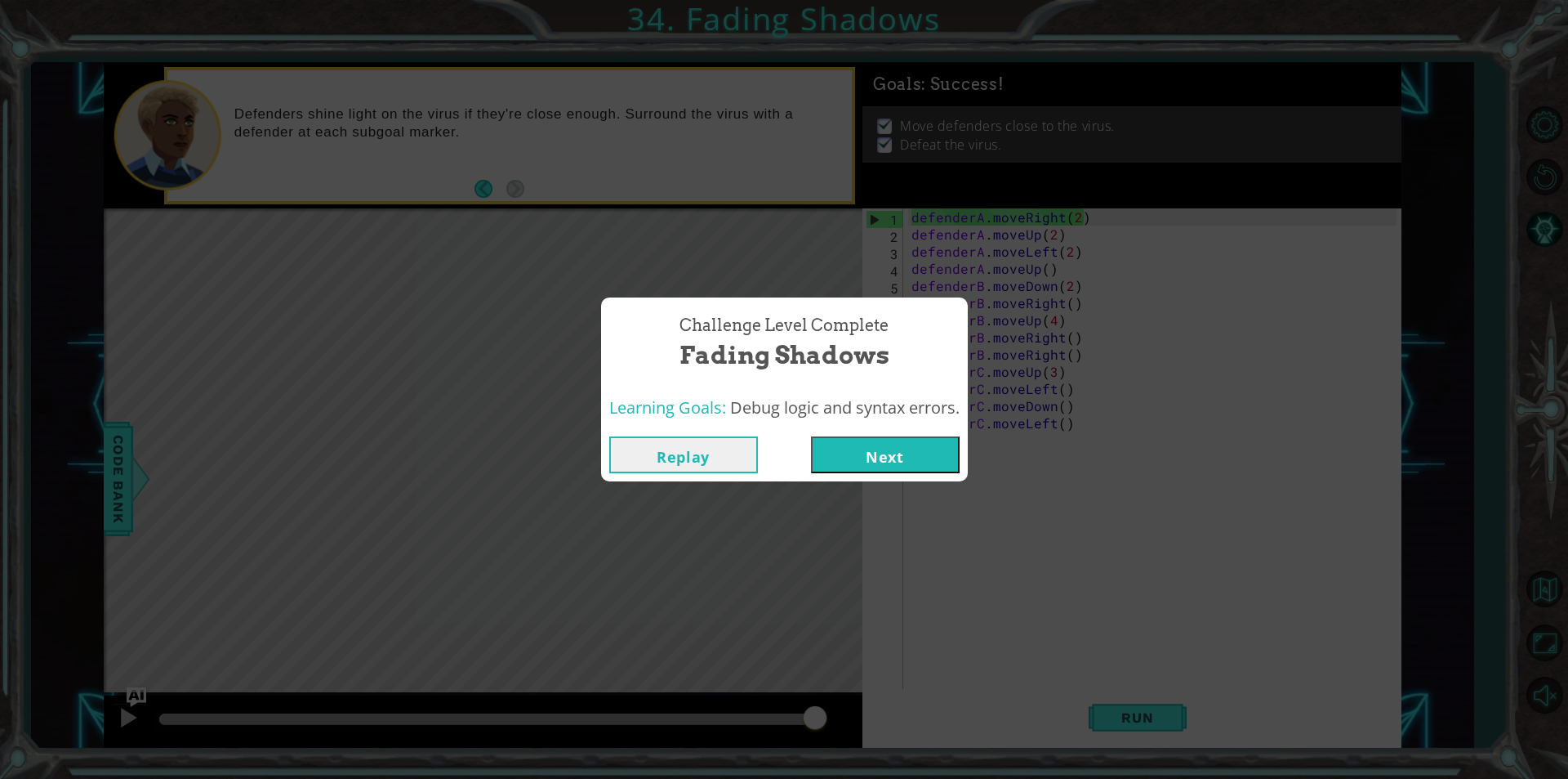
click at [892, 455] on button "Next" at bounding box center [885, 454] width 148 height 37
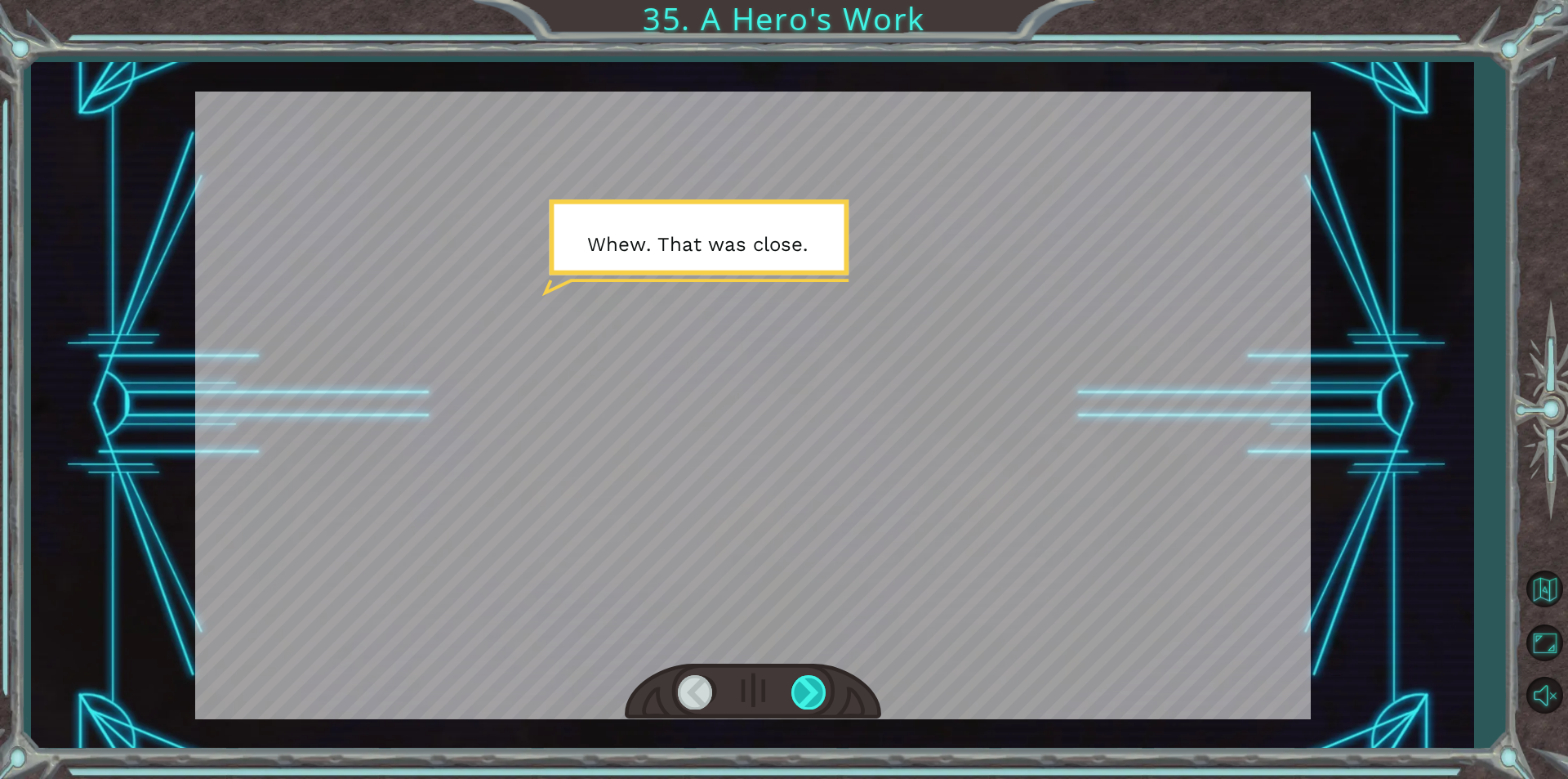
click at [821, 688] on div at bounding box center [810, 692] width 37 height 33
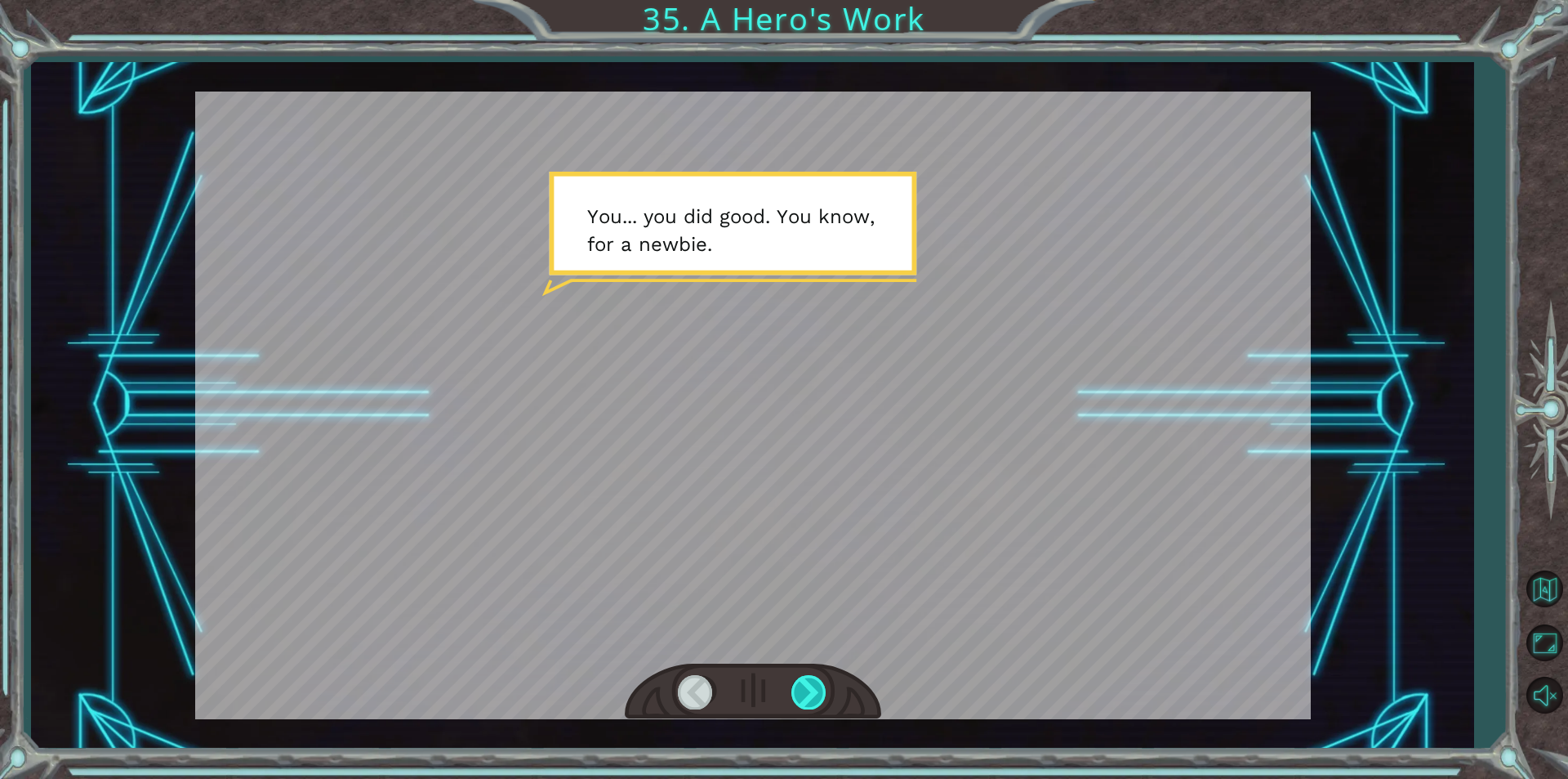
click at [821, 686] on div at bounding box center [810, 692] width 37 height 33
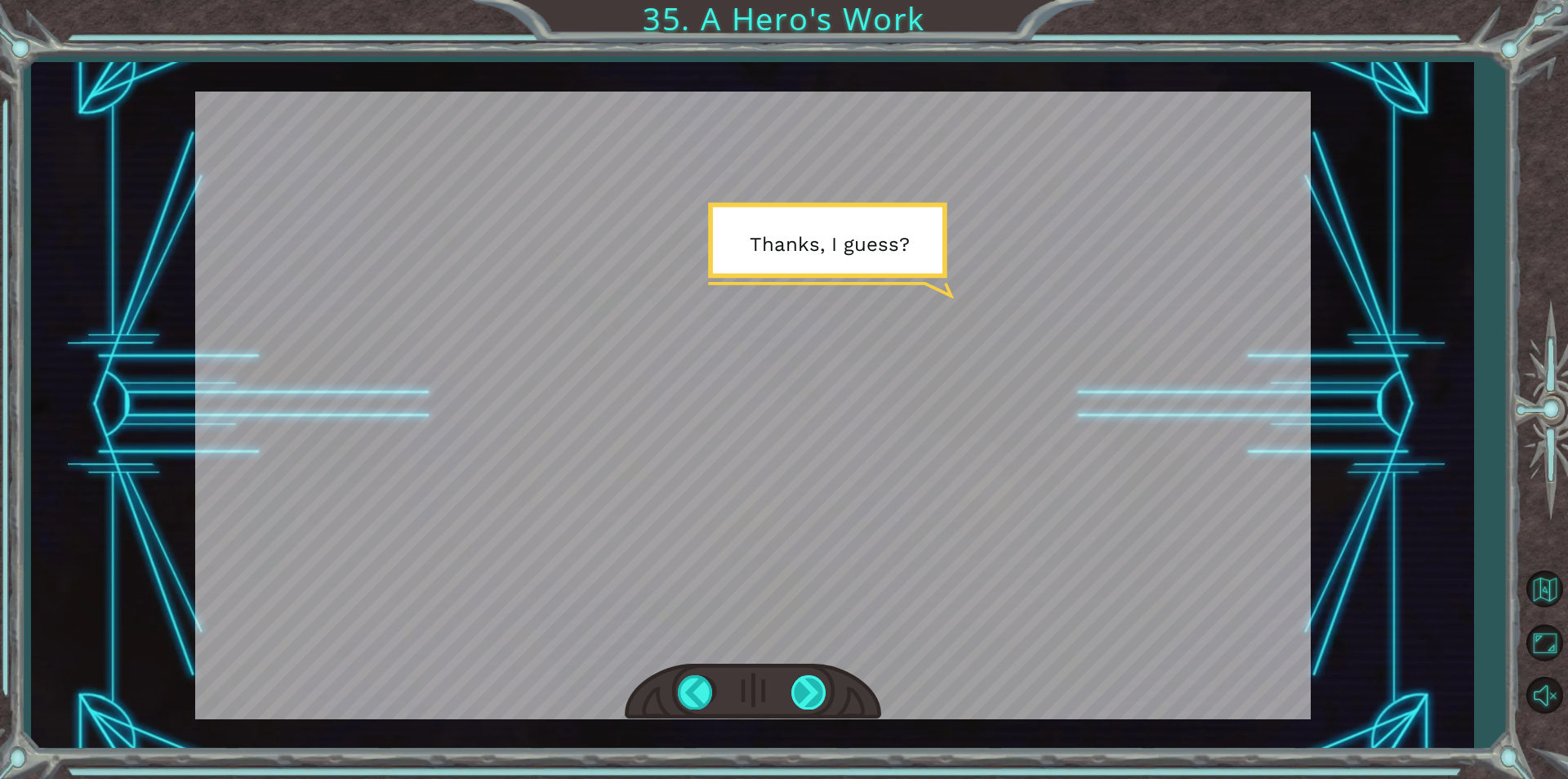
click at [818, 694] on div at bounding box center [810, 692] width 37 height 33
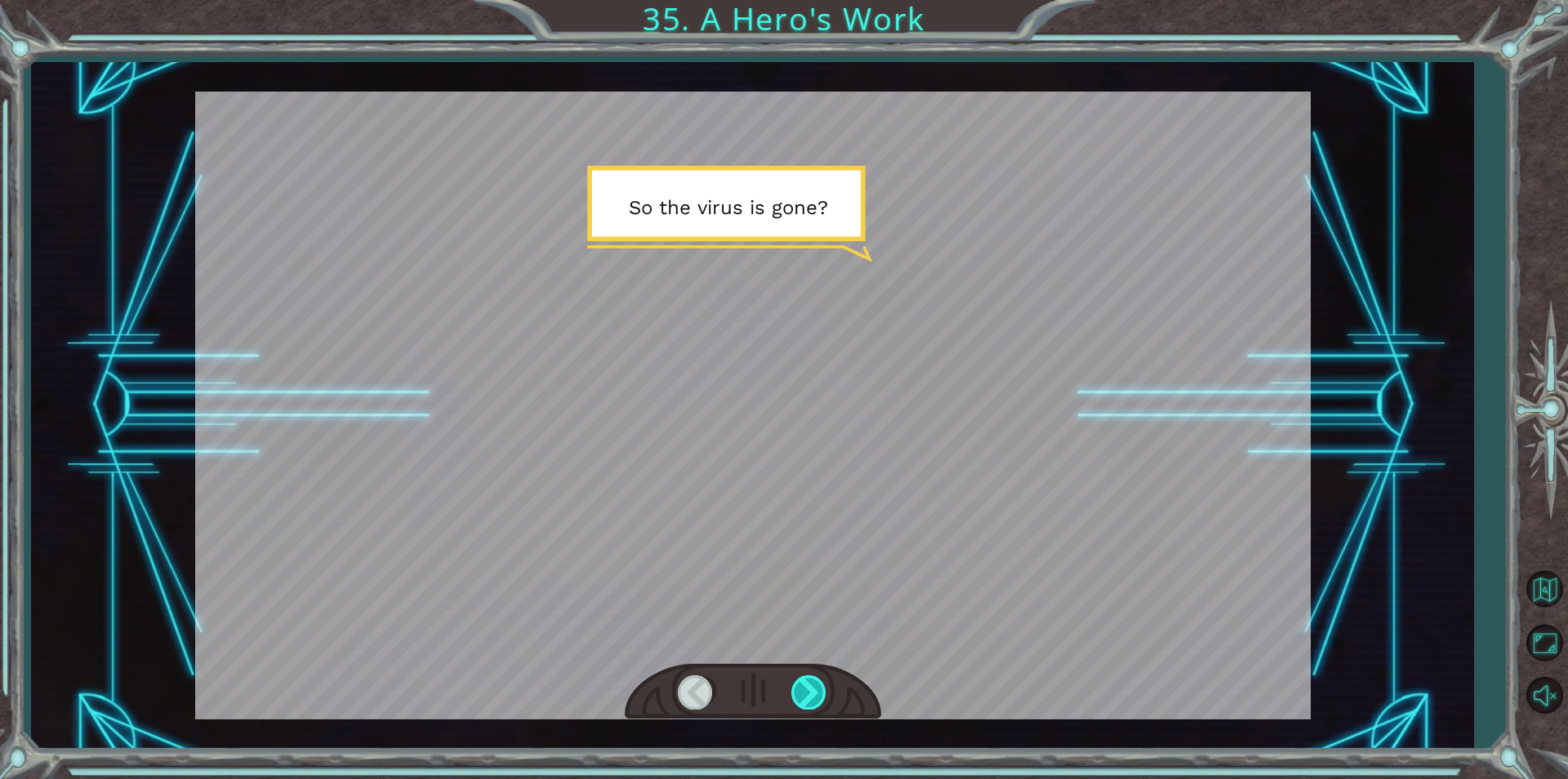
click at [816, 687] on div at bounding box center [810, 692] width 37 height 33
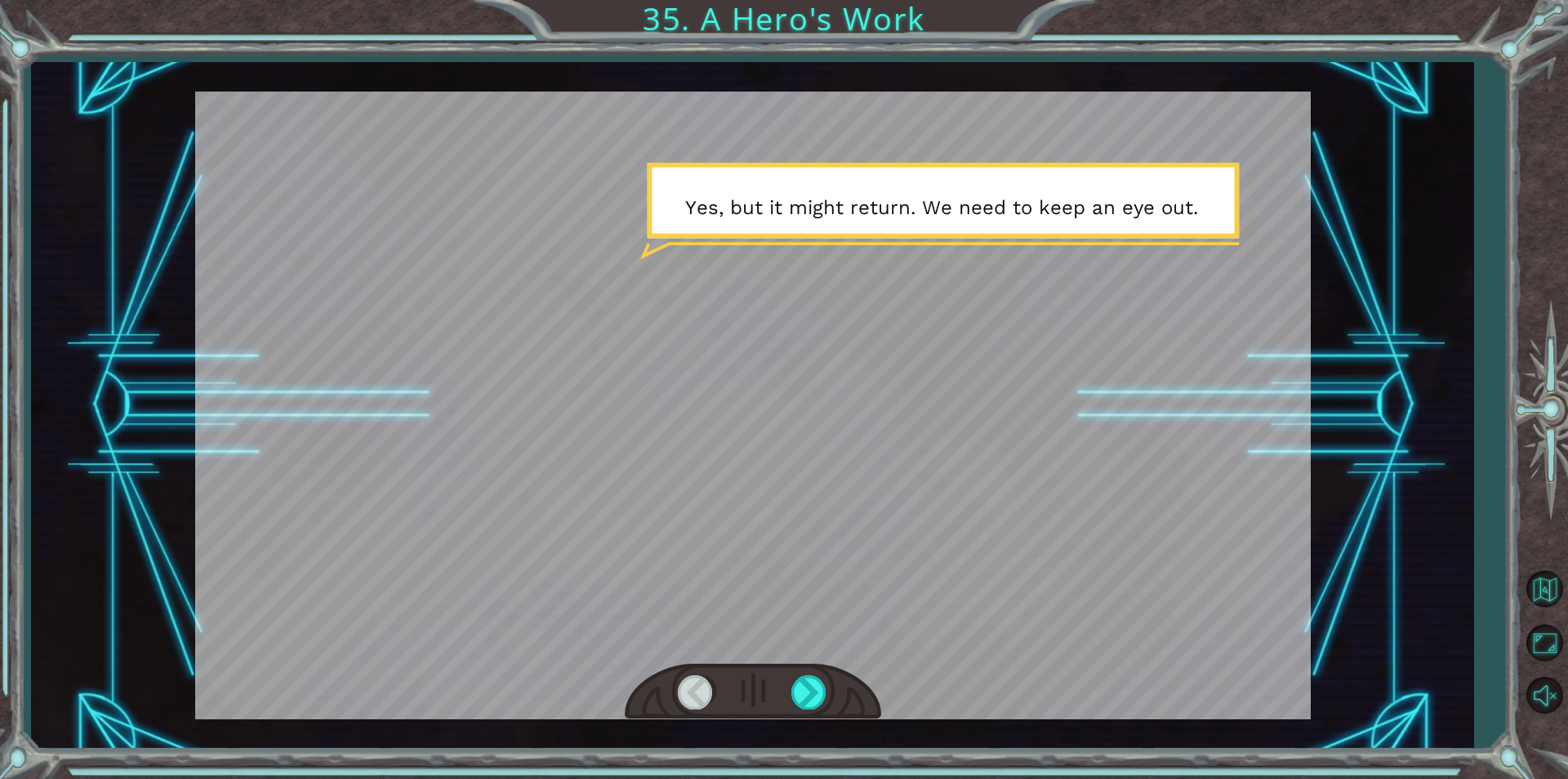
click at [808, 663] on div at bounding box center [753, 405] width 1115 height 627
click at [808, 694] on div at bounding box center [810, 692] width 37 height 33
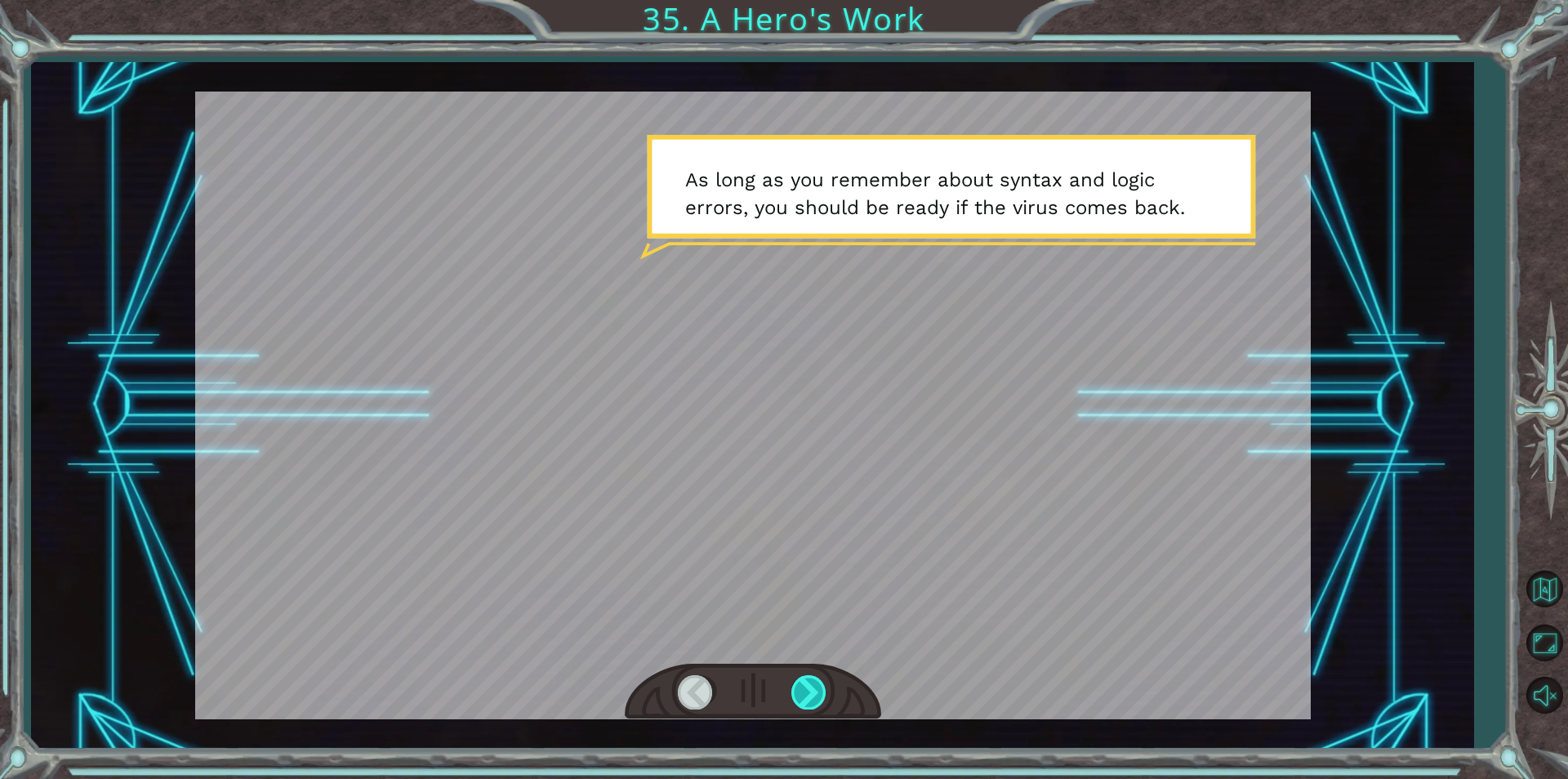
click at [808, 694] on div at bounding box center [810, 692] width 37 height 33
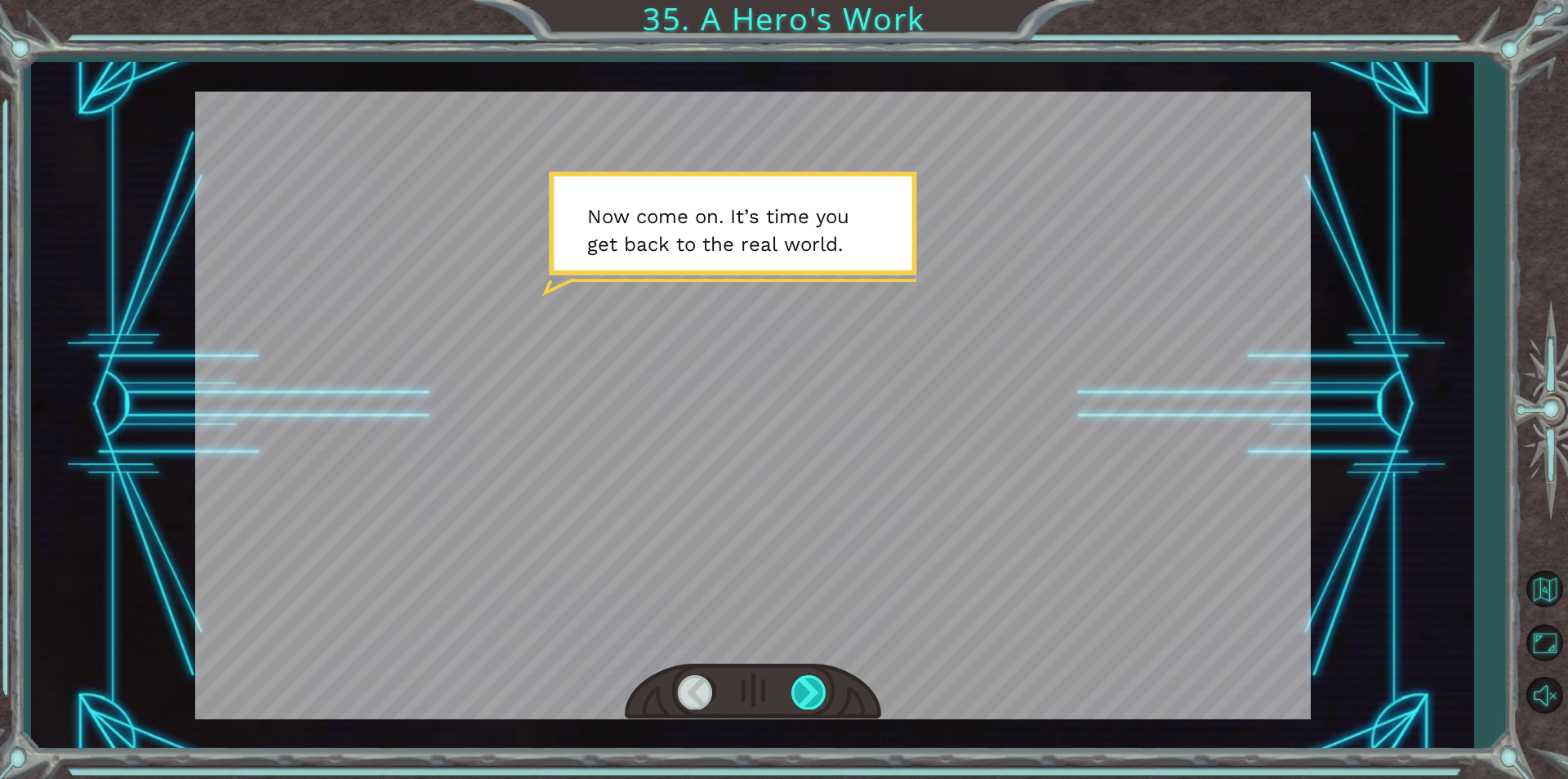
click at [808, 694] on div at bounding box center [810, 692] width 37 height 33
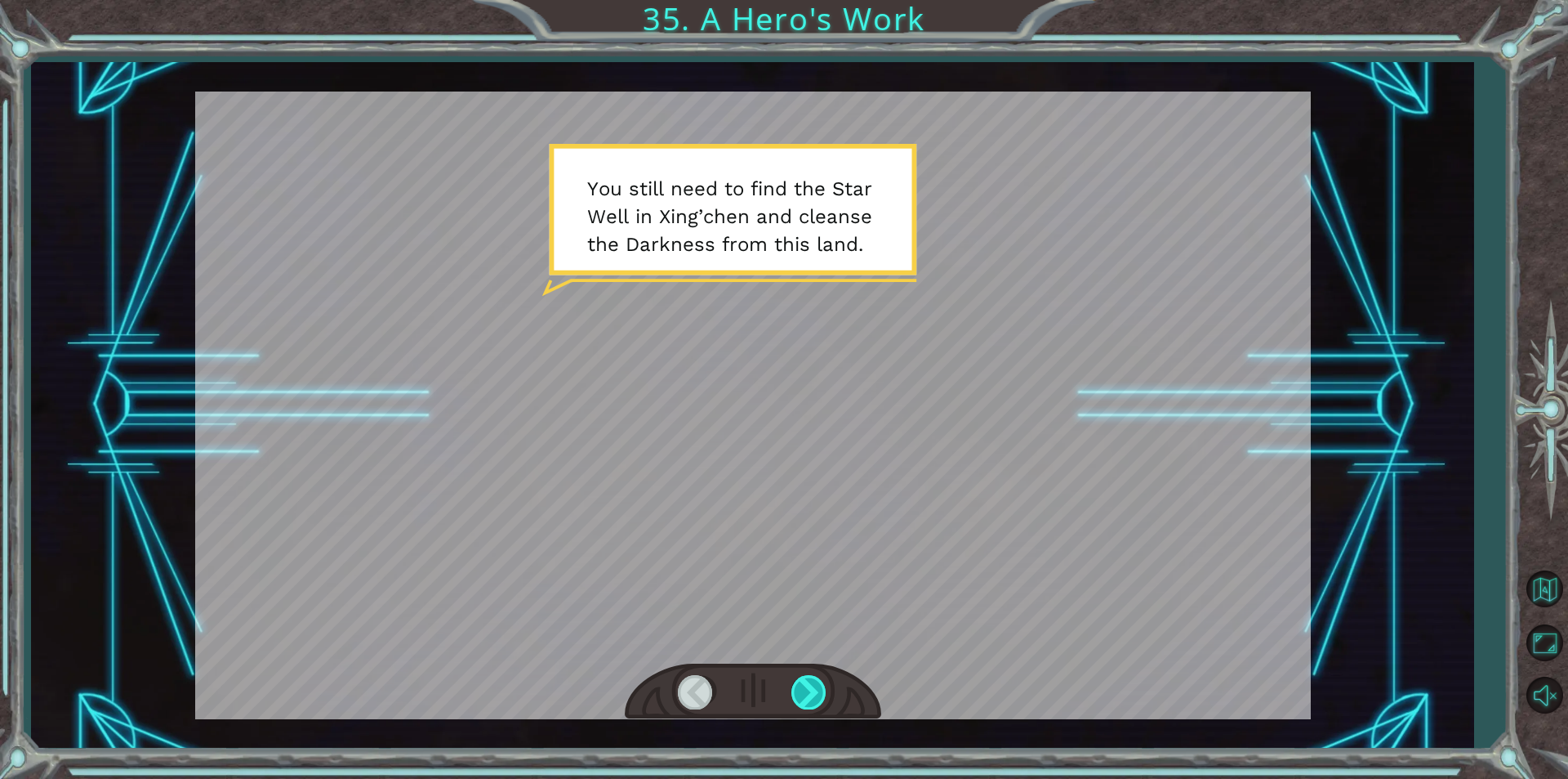
click at [808, 694] on div at bounding box center [810, 692] width 37 height 33
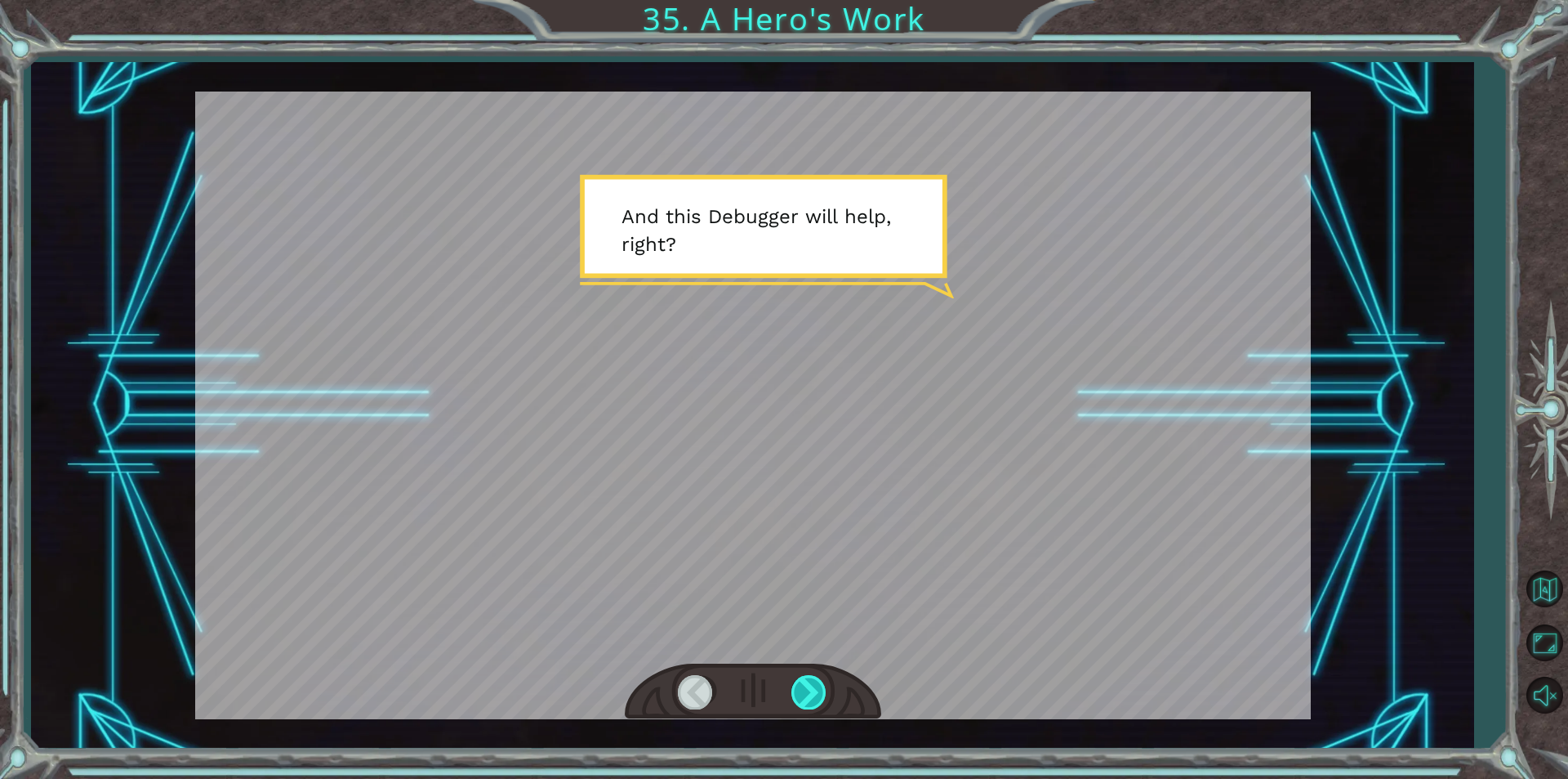
click at [808, 694] on div at bounding box center [810, 692] width 37 height 33
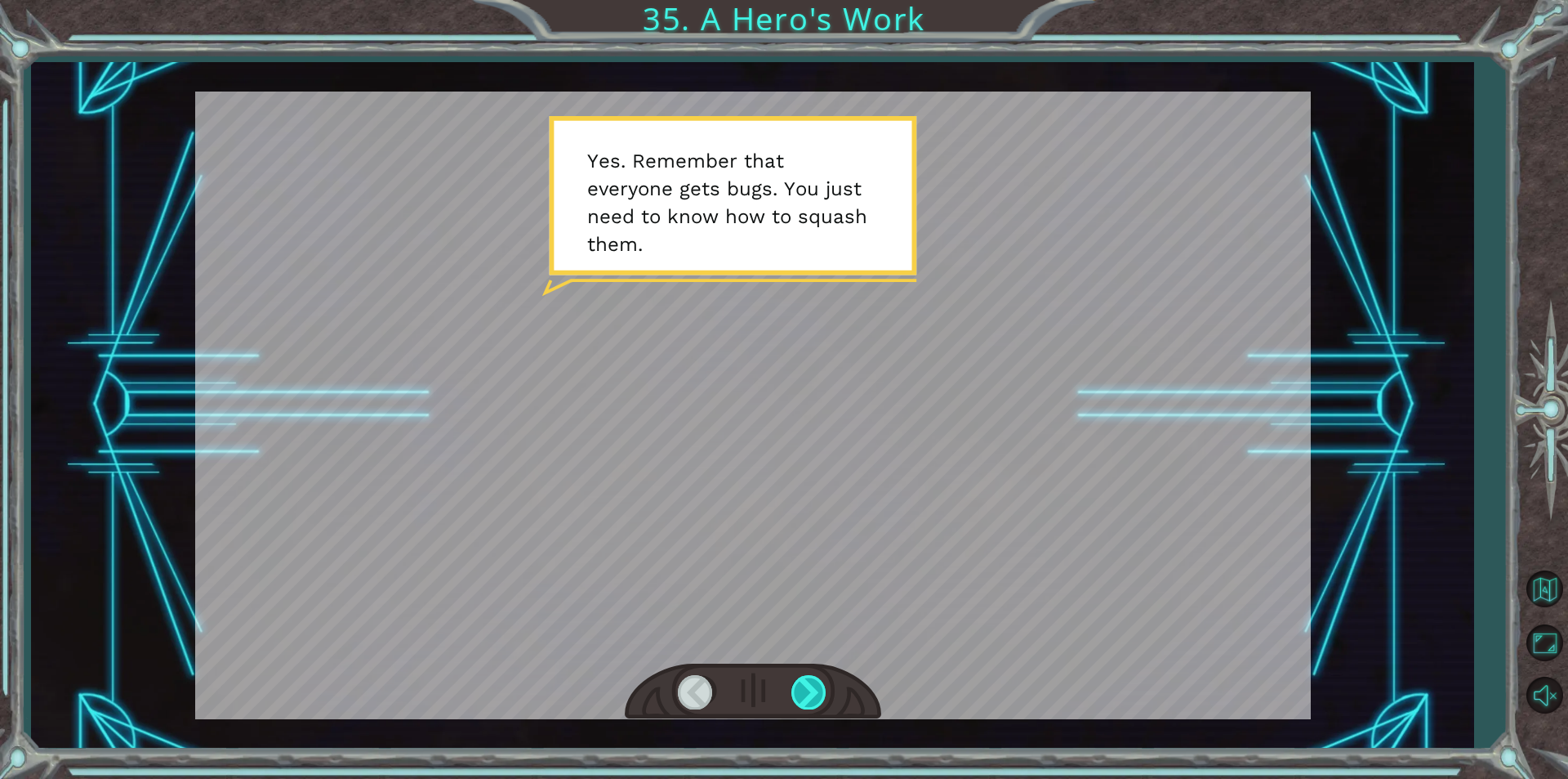
click at [808, 694] on div at bounding box center [810, 692] width 37 height 33
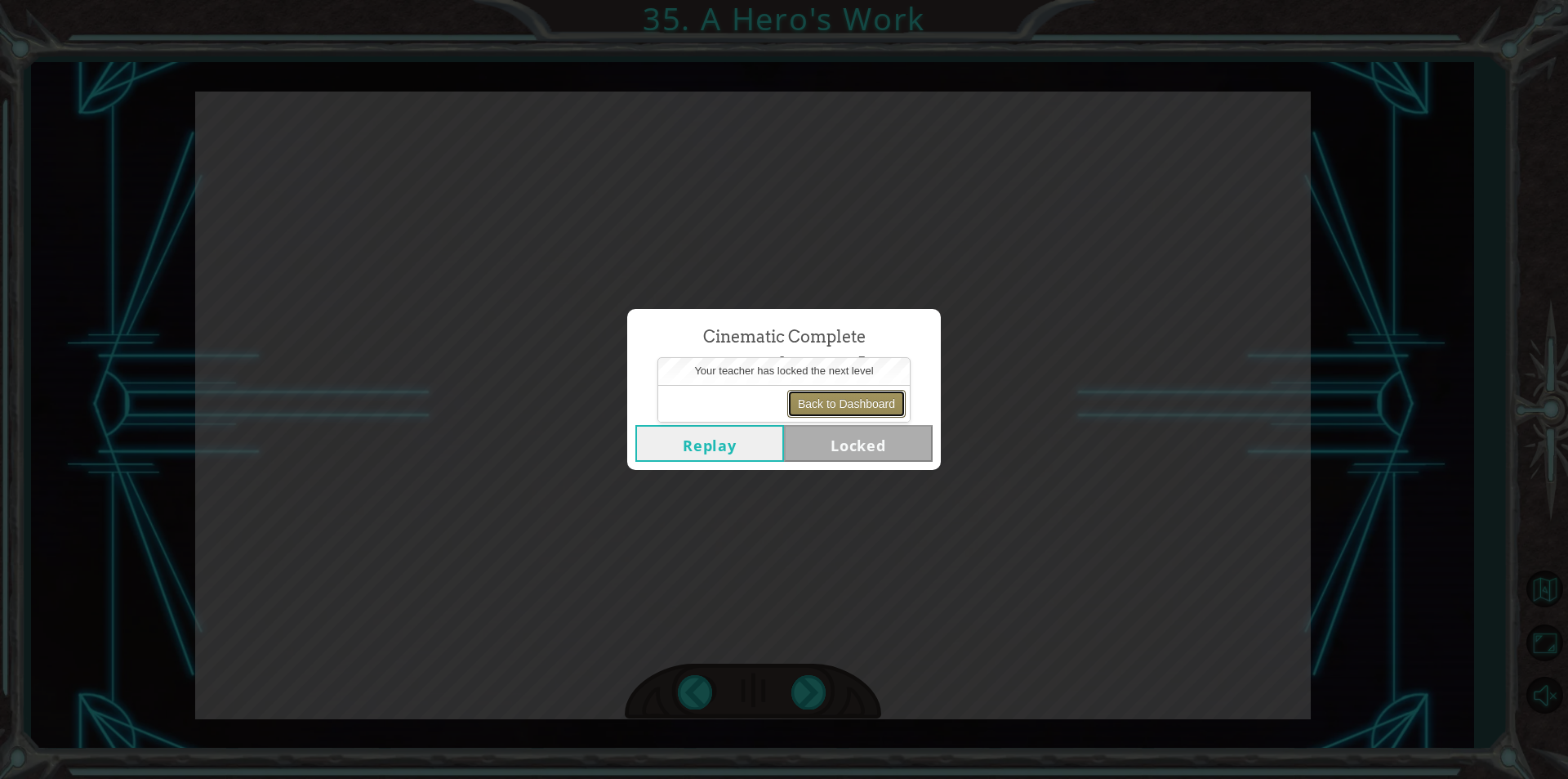
click at [842, 407] on button "Back to Dashboard" at bounding box center [847, 404] width 119 height 28
